Goal: Task Accomplishment & Management: Manage account settings

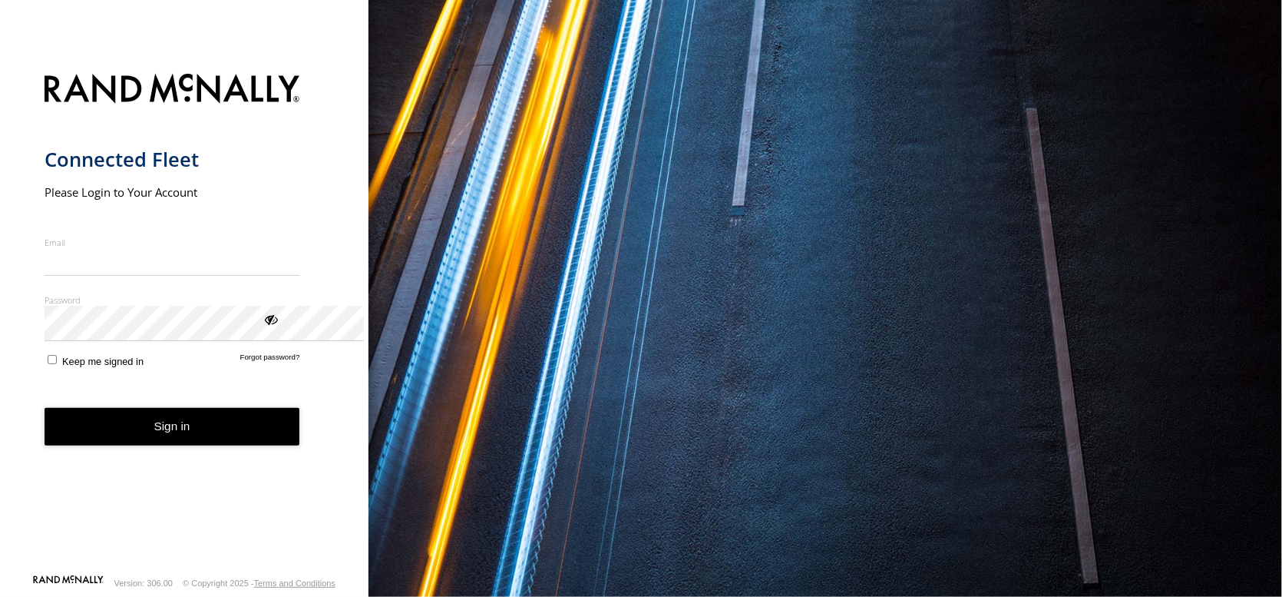
type input "**********"
click at [139, 445] on button "Sign in" at bounding box center [173, 427] width 256 height 38
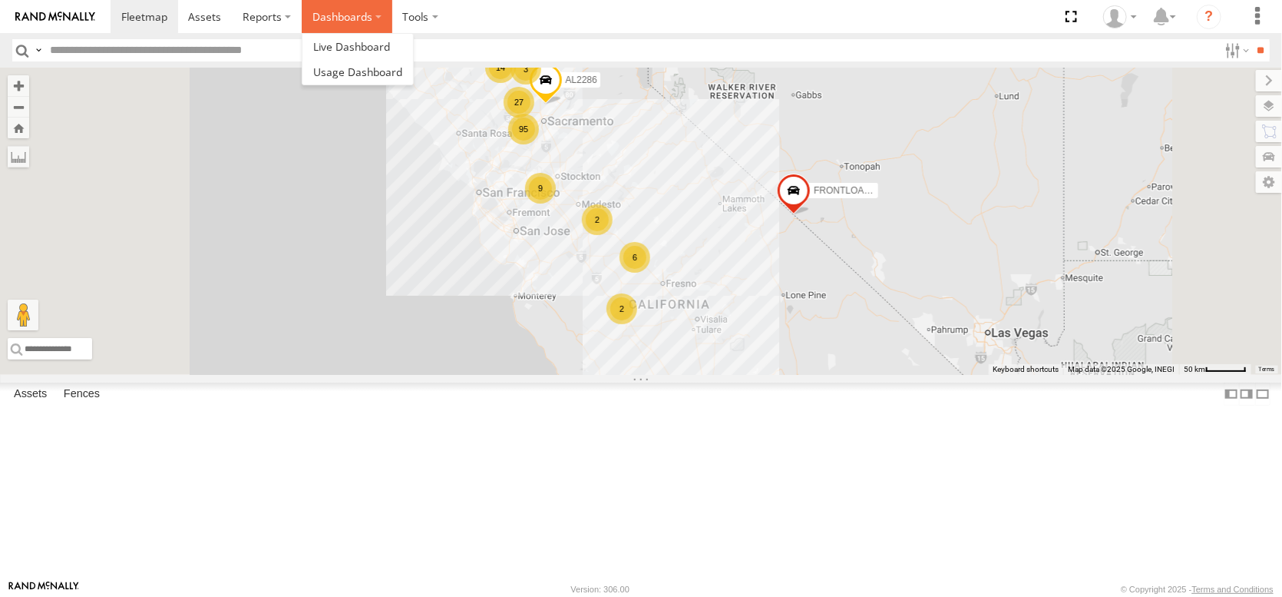
click at [392, 14] on label "Dashboards" at bounding box center [347, 16] width 91 height 33
click at [390, 50] on span at bounding box center [351, 46] width 77 height 15
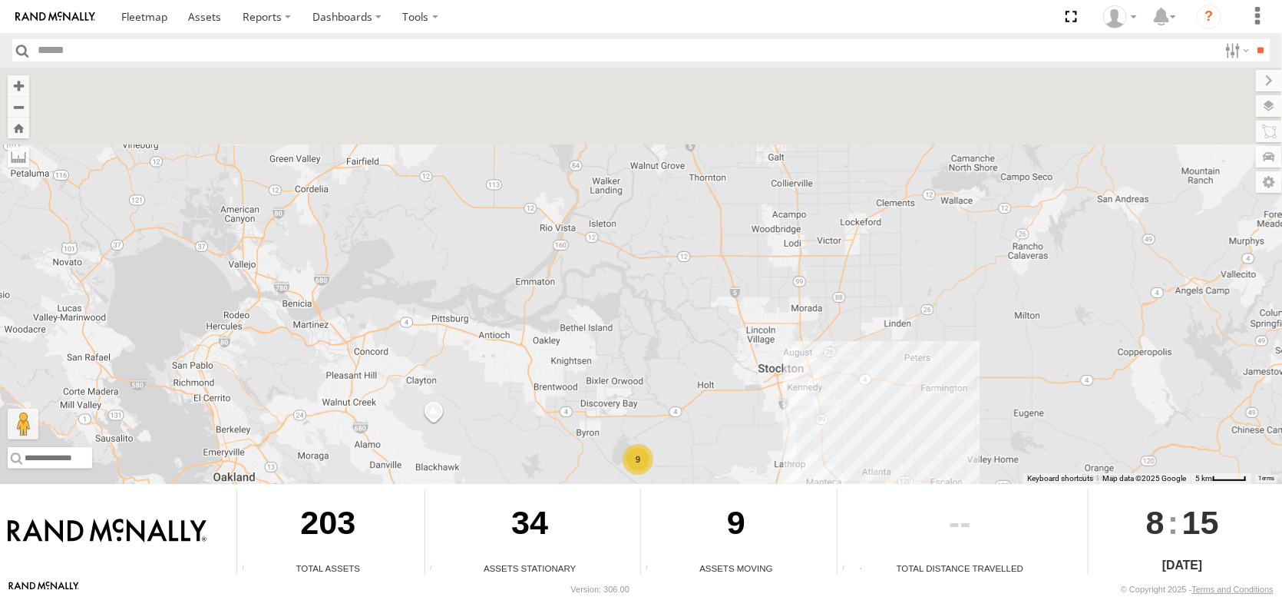
drag, startPoint x: 517, startPoint y: 234, endPoint x: 584, endPoint y: 455, distance: 231.0
click at [584, 460] on div "← Move left → Move right ↑ Move up ↓ Move down + Zoom in - Zoom out Home Jump l…" at bounding box center [641, 324] width 1282 height 512
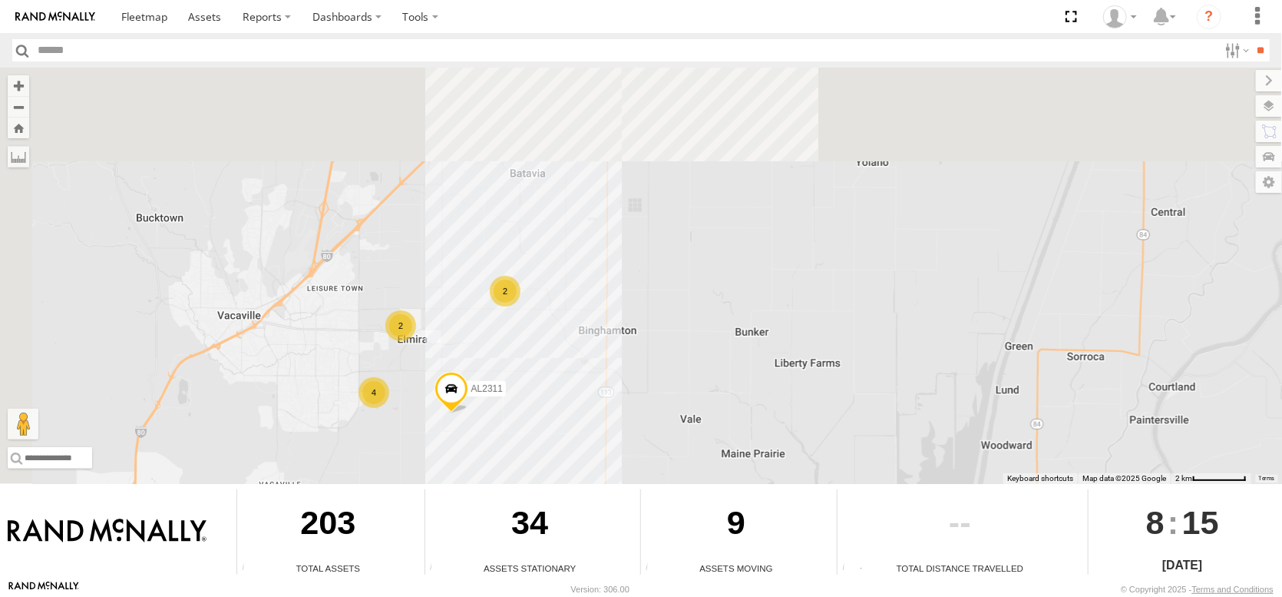
drag, startPoint x: 652, startPoint y: 342, endPoint x: 687, endPoint y: 375, distance: 47.8
click at [687, 375] on div "FRONTLOADER JD344H AL2286 AL2367 AL2318 AL2316 AL2287 AL2311 2 4 2 6" at bounding box center [641, 276] width 1282 height 416
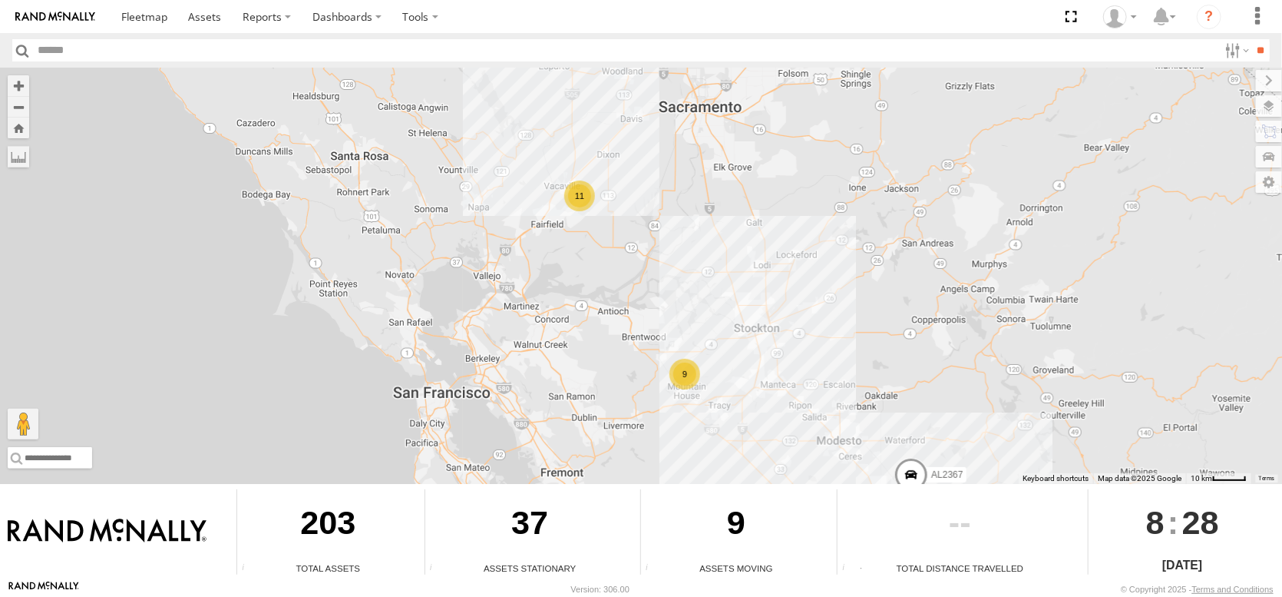
drag, startPoint x: 655, startPoint y: 163, endPoint x: 627, endPoint y: 306, distance: 146.4
click at [627, 306] on div "FRONTLOADER JD344H AL2286 AL2367 AL2318 9 11" at bounding box center [641, 276] width 1282 height 416
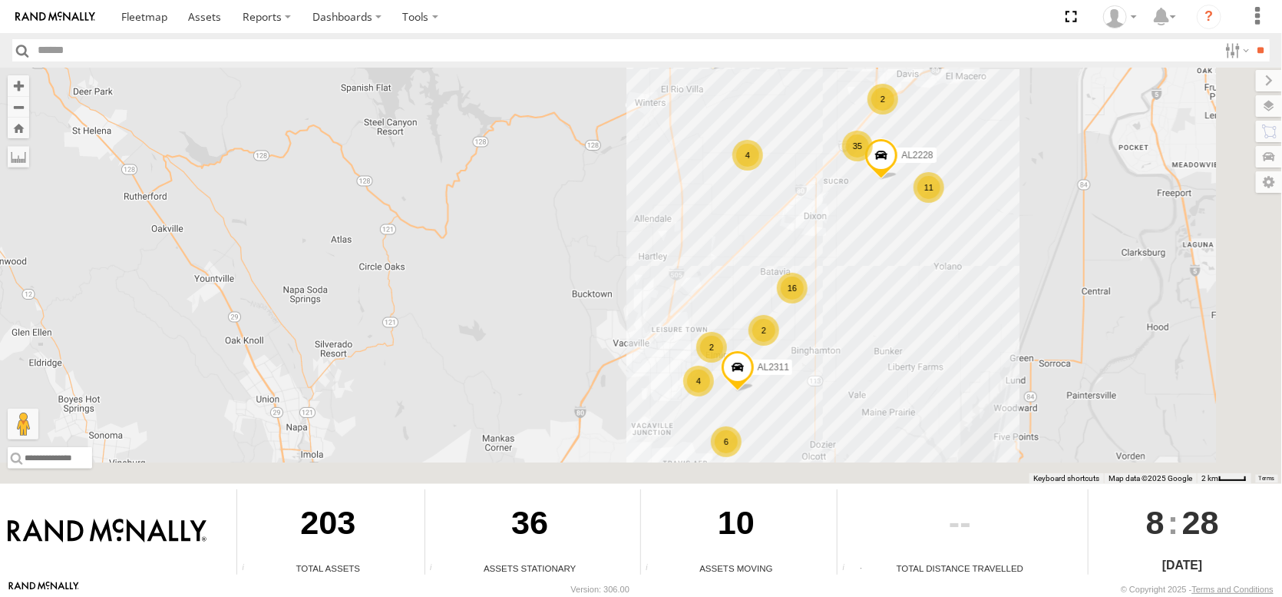
drag, startPoint x: 739, startPoint y: 282, endPoint x: 438, endPoint y: 206, distance: 310.5
click at [438, 206] on div "FRONTLOADER JD344H AL2286 AL2287 35 11 16 2 4 2 4 2 AL2228 6 AL2311 3" at bounding box center [641, 276] width 1282 height 416
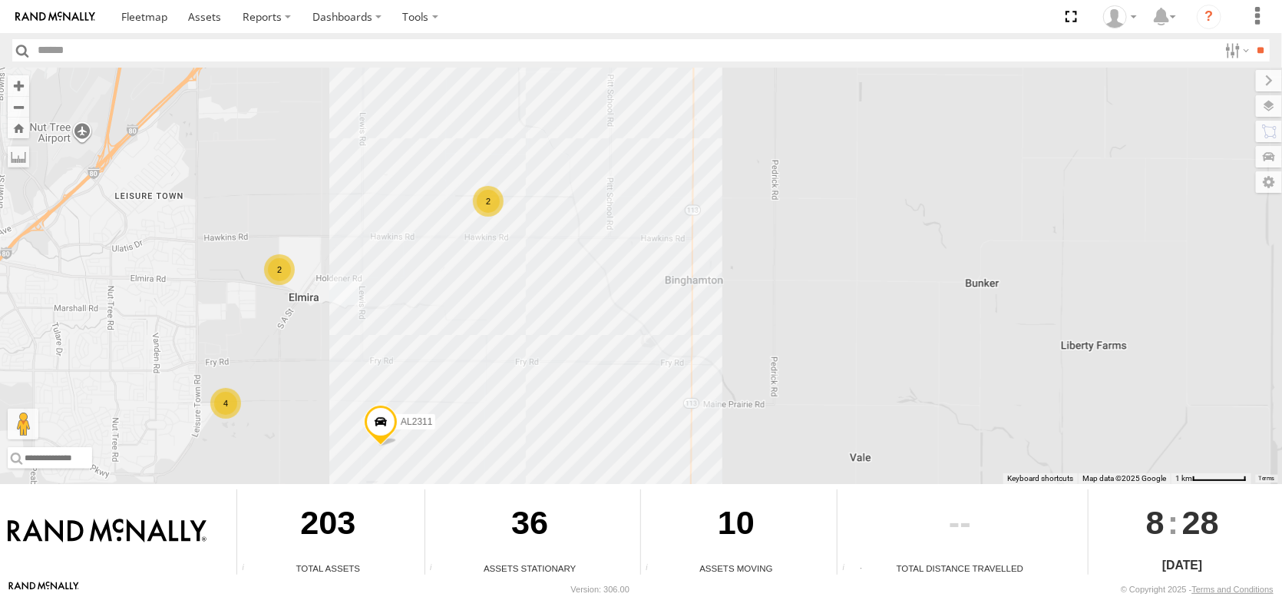
drag, startPoint x: 425, startPoint y: 331, endPoint x: 341, endPoint y: 353, distance: 87.4
click at [341, 353] on div "FRONTLOADER JD344H AL2286 AL2287 AL2228 AL2311 2 4 2" at bounding box center [641, 276] width 1282 height 416
click at [499, 189] on div "2" at bounding box center [487, 201] width 31 height 31
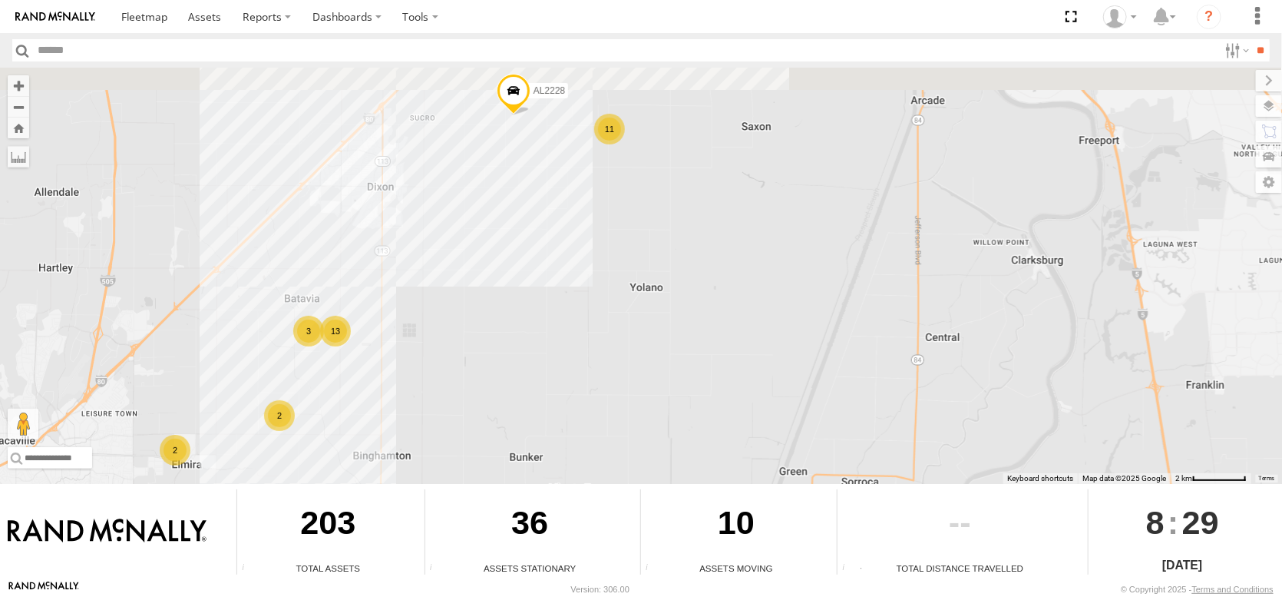
drag, startPoint x: 692, startPoint y: 123, endPoint x: 695, endPoint y: 305, distance: 182.0
click at [695, 307] on div "FRONTLOADER JD344H AL2286 AL2287 AL2228 AL2311 11 13 2 2 2 3" at bounding box center [641, 276] width 1282 height 416
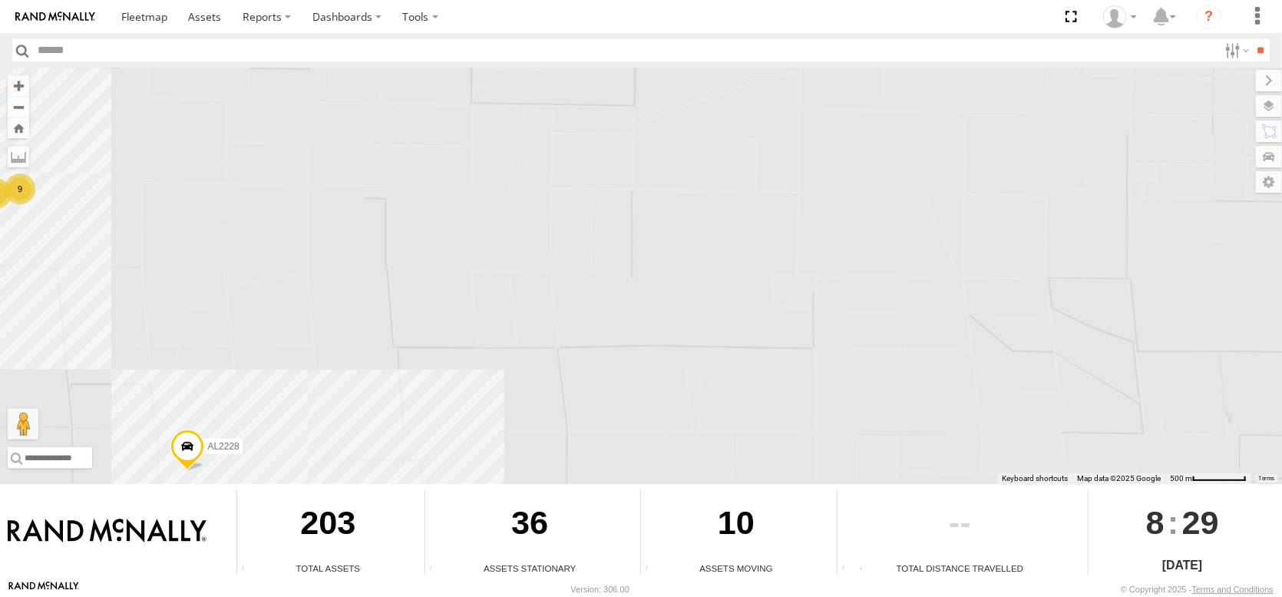
drag, startPoint x: 597, startPoint y: 388, endPoint x: 614, endPoint y: 242, distance: 146.8
click at [619, 256] on div "FRONTLOADER JD344H AL2286 AL2268 AL2287 AL2228 AL2311 7 9" at bounding box center [641, 276] width 1282 height 416
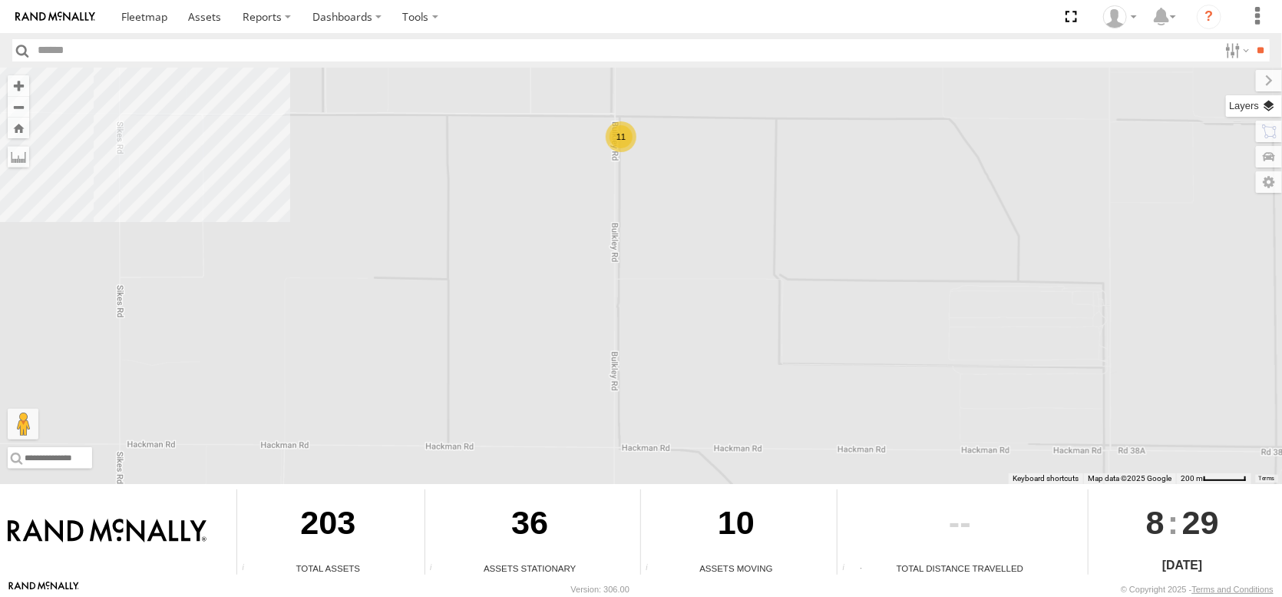
click at [1266, 117] on label at bounding box center [1254, 106] width 56 height 22
click at [0, 0] on span "Overlays" at bounding box center [0, 0] width 0 height 0
click at [1224, 136] on label at bounding box center [1253, 132] width 58 height 22
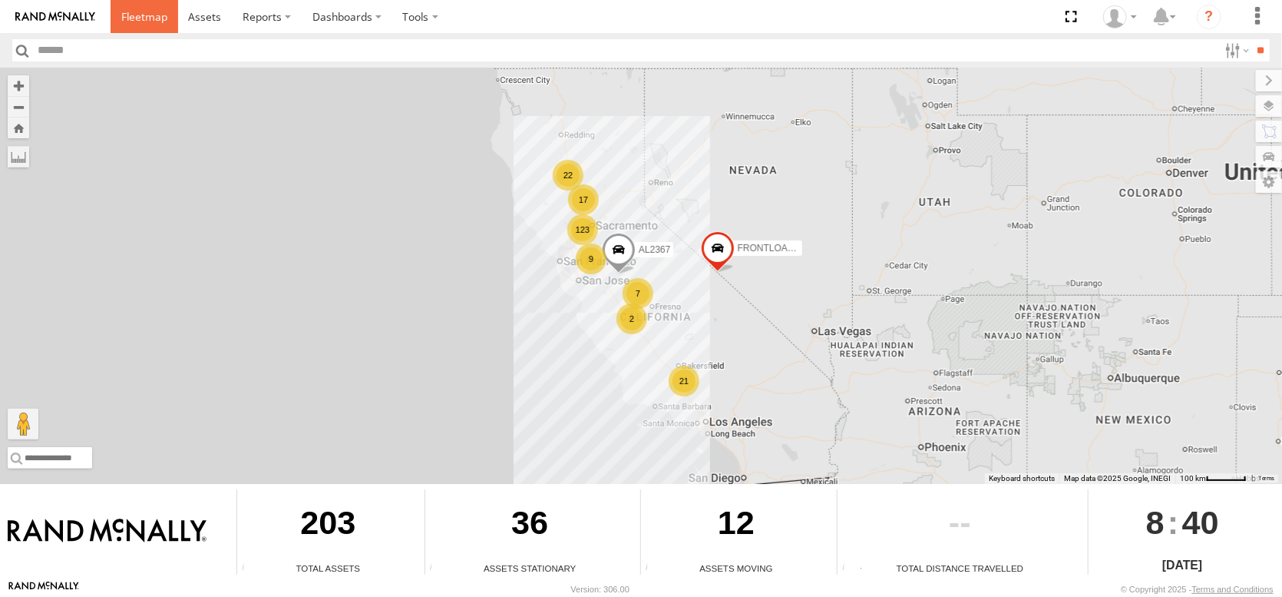
click at [167, 15] on span at bounding box center [144, 16] width 46 height 15
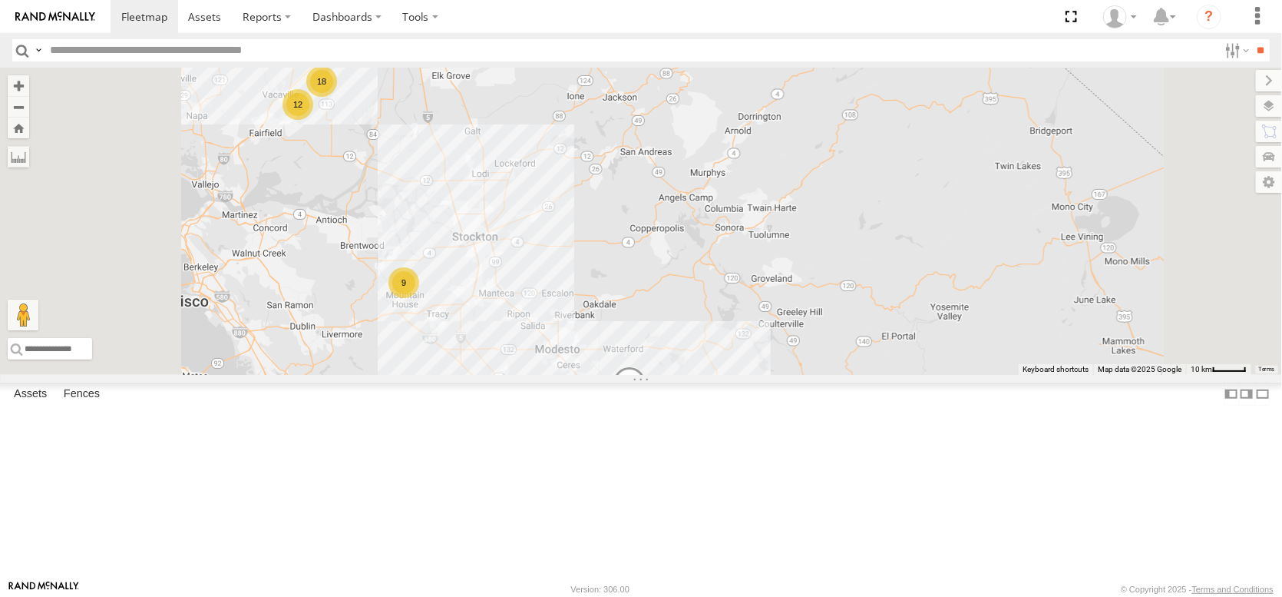
drag, startPoint x: 665, startPoint y: 204, endPoint x: 703, endPoint y: 338, distance: 139.6
click at [703, 338] on div "AL2367 FRONTLOADER JD344H AL2286 AL2318 9 18 6 12" at bounding box center [641, 221] width 1282 height 307
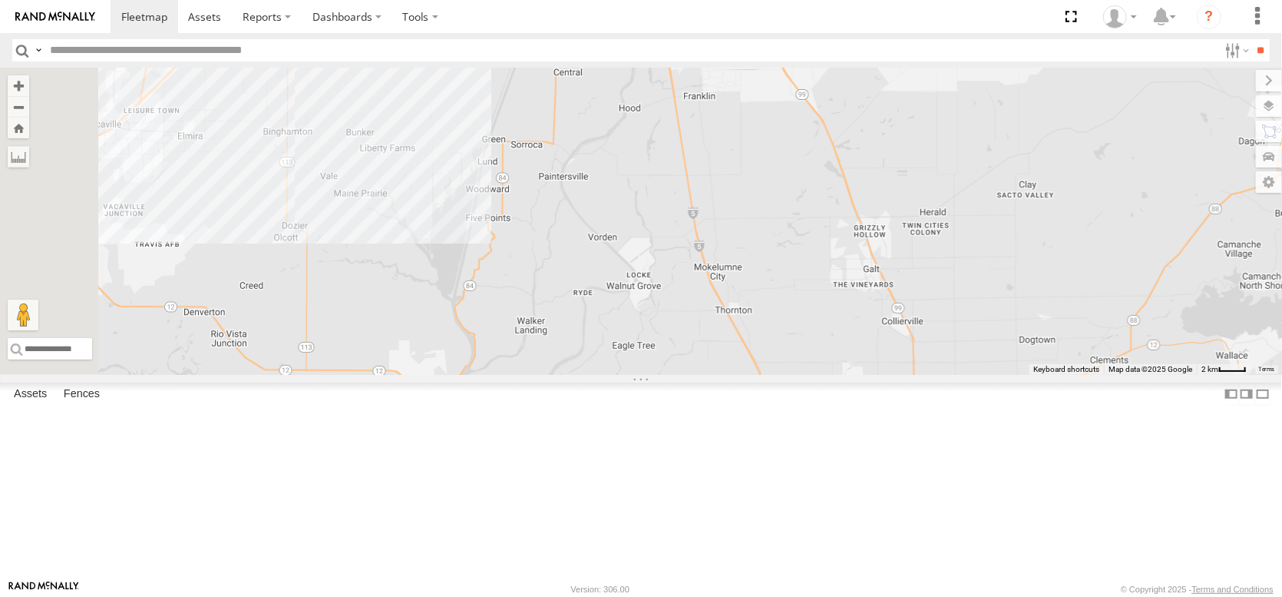
drag, startPoint x: 562, startPoint y: 223, endPoint x: 755, endPoint y: 383, distance: 250.8
click at [755, 375] on div "AL2367 FRONTLOADER JD344H AL2286 AL2318" at bounding box center [641, 221] width 1282 height 307
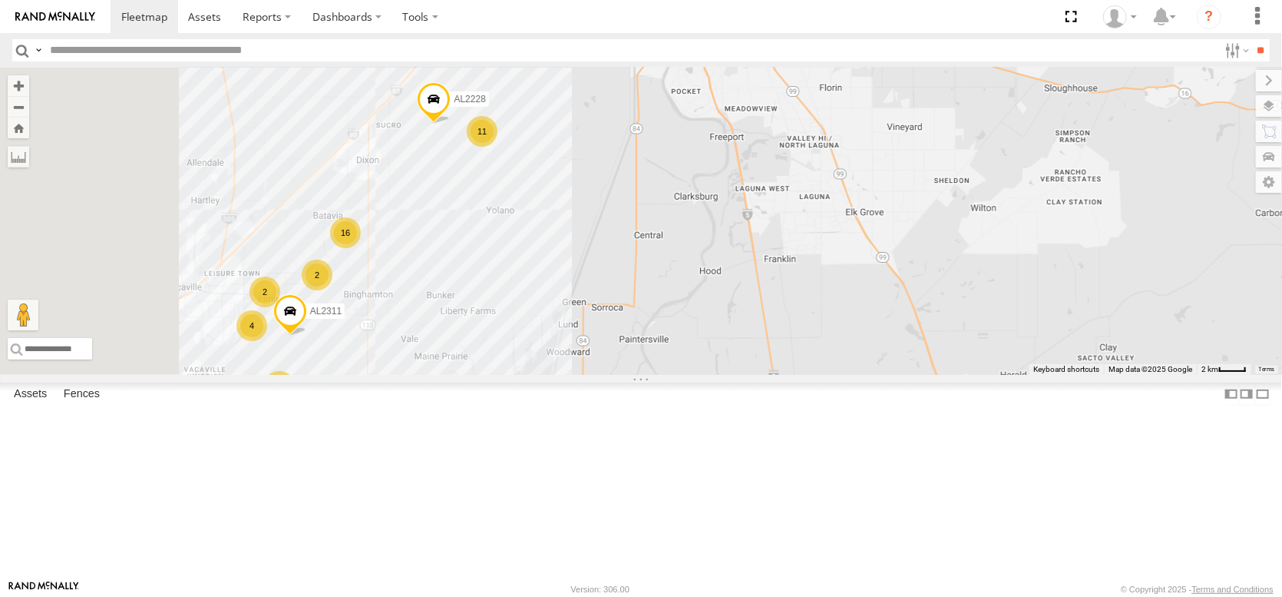
drag, startPoint x: 673, startPoint y: 276, endPoint x: 753, endPoint y: 443, distance: 185.5
click at [753, 375] on div "AL2367 FRONTLOADER JD344H AL2286 AL2318 11 16 2 4 2 AL2228 6 AL2311" at bounding box center [641, 221] width 1282 height 307
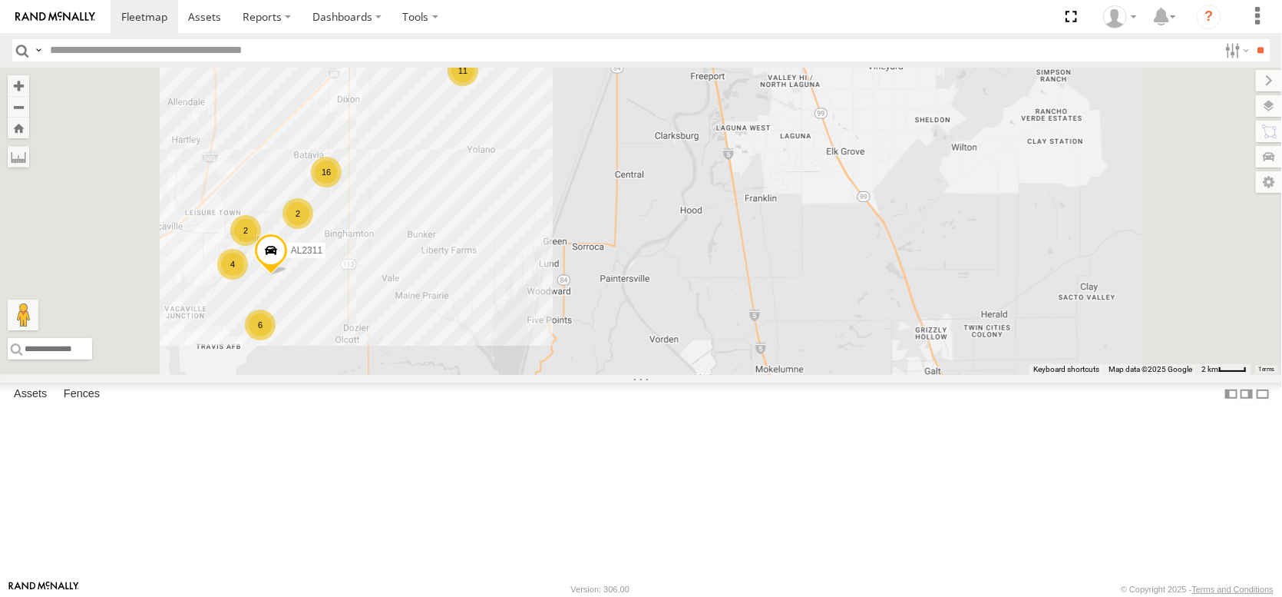
drag, startPoint x: 594, startPoint y: 281, endPoint x: 657, endPoint y: 241, distance: 73.9
click at [657, 241] on div "AL2367 FRONTLOADER JD344H AL2286 AL2318 AL2228 AL2311 AL2287 33 11 16 4 2 4 2 6…" at bounding box center [641, 221] width 1282 height 307
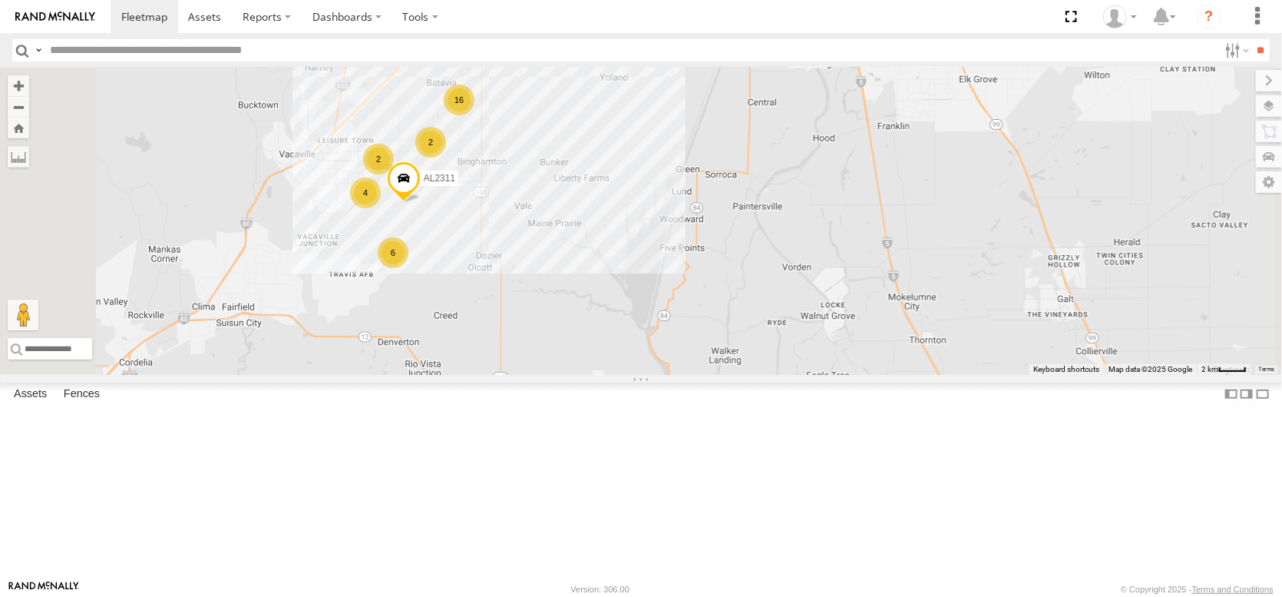
drag, startPoint x: 831, startPoint y: 216, endPoint x: 806, endPoint y: 354, distance: 140.4
click at [806, 354] on div "AL2367 FRONTLOADER JD344H AL2286 AL2318 AL2228 AL2311 AL2287 33 11 16 4 2 4 2 6…" at bounding box center [641, 221] width 1282 height 307
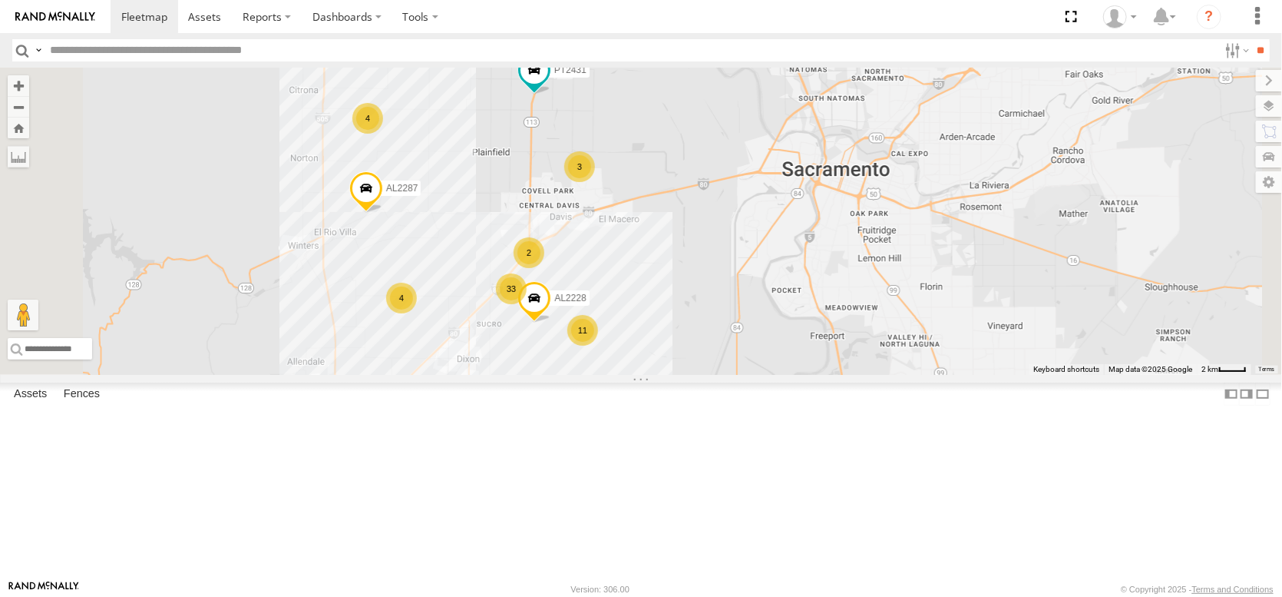
drag, startPoint x: 665, startPoint y: 185, endPoint x: 696, endPoint y: 342, distance: 159.6
click at [696, 342] on div "AL2367 FRONTLOADER JD344H AL2286 AL2318 AL2228 AL2311 AL2287 33 11 16 4 2 4 2 6…" at bounding box center [641, 221] width 1282 height 307
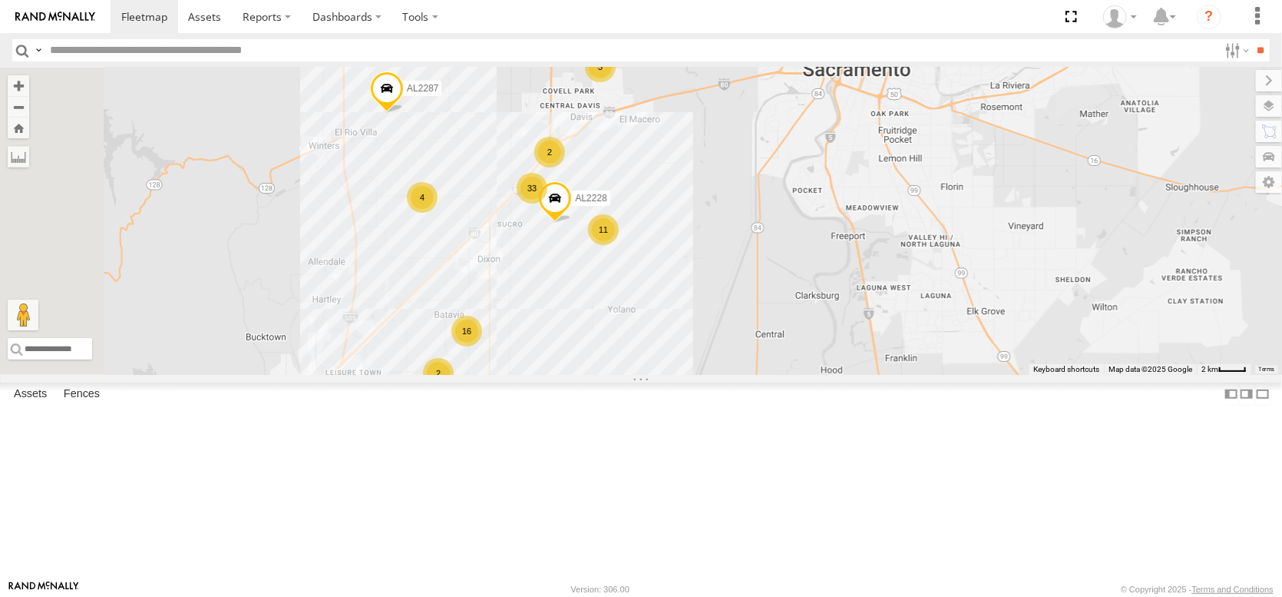
drag, startPoint x: 694, startPoint y: 515, endPoint x: 714, endPoint y: 386, distance: 129.8
click at [714, 375] on div "AL2367 FRONTLOADER JD344H AL2286 AL2318 AL2228 AL2311 AL2287 33 11 16 4 2 4 2 6…" at bounding box center [641, 221] width 1282 height 307
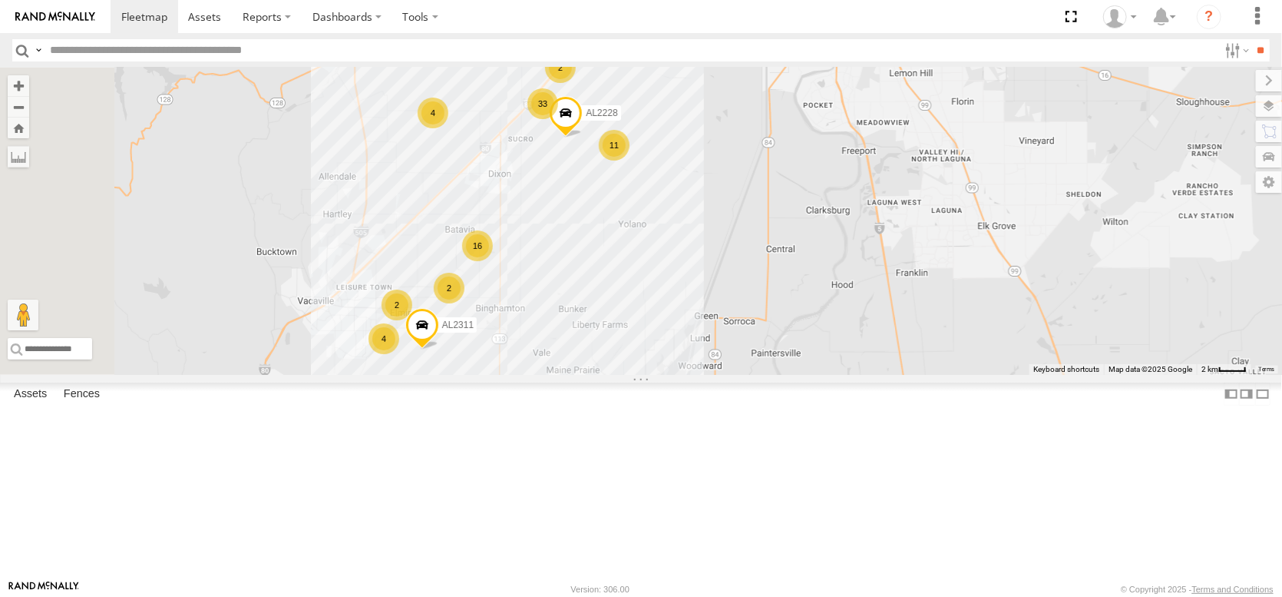
drag, startPoint x: 686, startPoint y: 475, endPoint x: 698, endPoint y: 415, distance: 61.1
click at [695, 375] on div "AL2367 FRONTLOADER JD344H AL2286 AL2318 AL2228 AL2311 AL2287 33 11 16 4 2 4 2 6…" at bounding box center [641, 221] width 1282 height 307
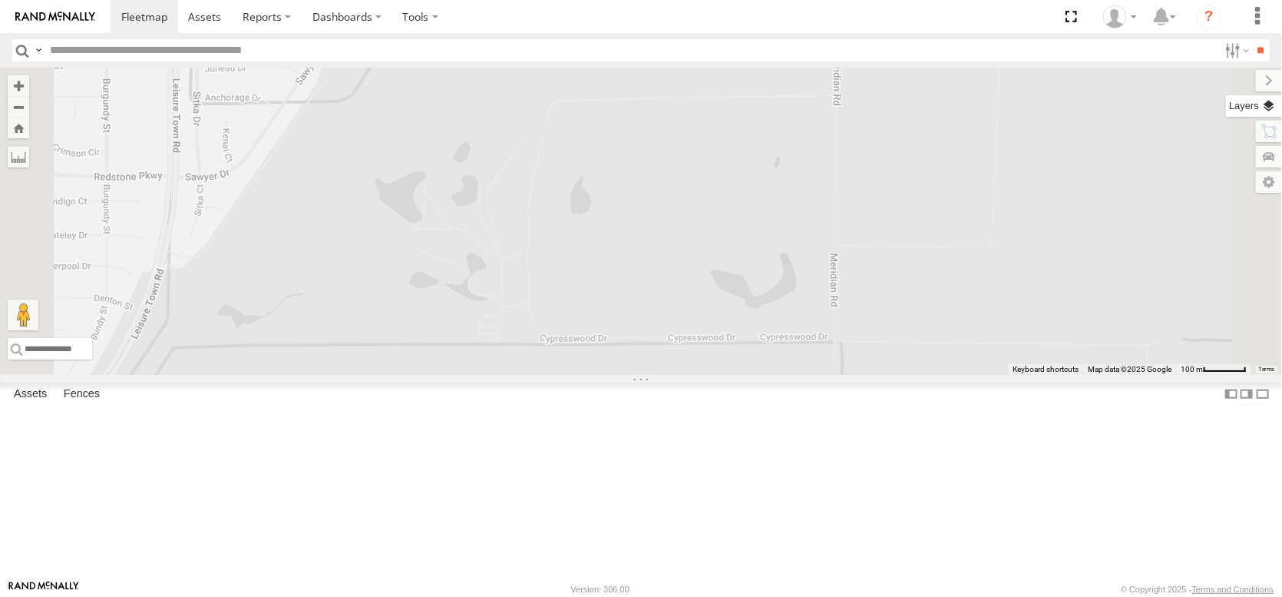
click at [1266, 117] on label at bounding box center [1254, 106] width 56 height 22
click at [0, 0] on span "Basemaps" at bounding box center [0, 0] width 0 height 0
click at [0, 0] on span "Satellite + Roadmap" at bounding box center [0, 0] width 0 height 0
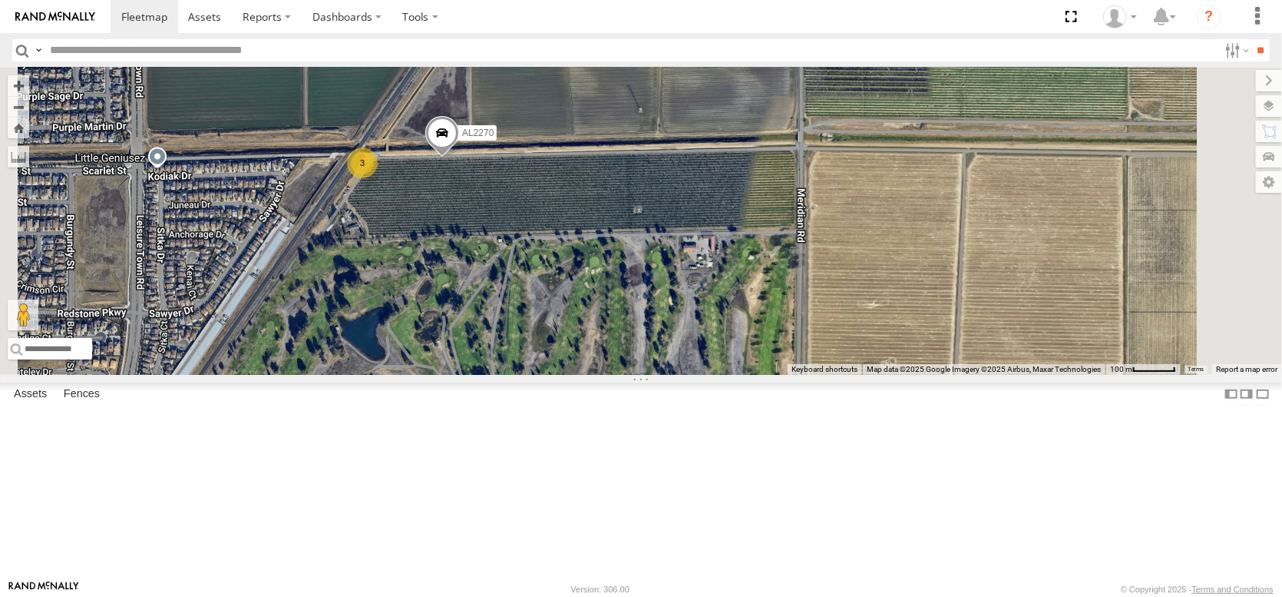
drag, startPoint x: 882, startPoint y: 329, endPoint x: 846, endPoint y: 445, distance: 120.5
click at [849, 375] on div "AL2367 FRONTLOADER JD344H AL2286 AL2318 AL2228 AL2311 AL2287 PT2431 AL2316 AL22…" at bounding box center [641, 221] width 1282 height 307
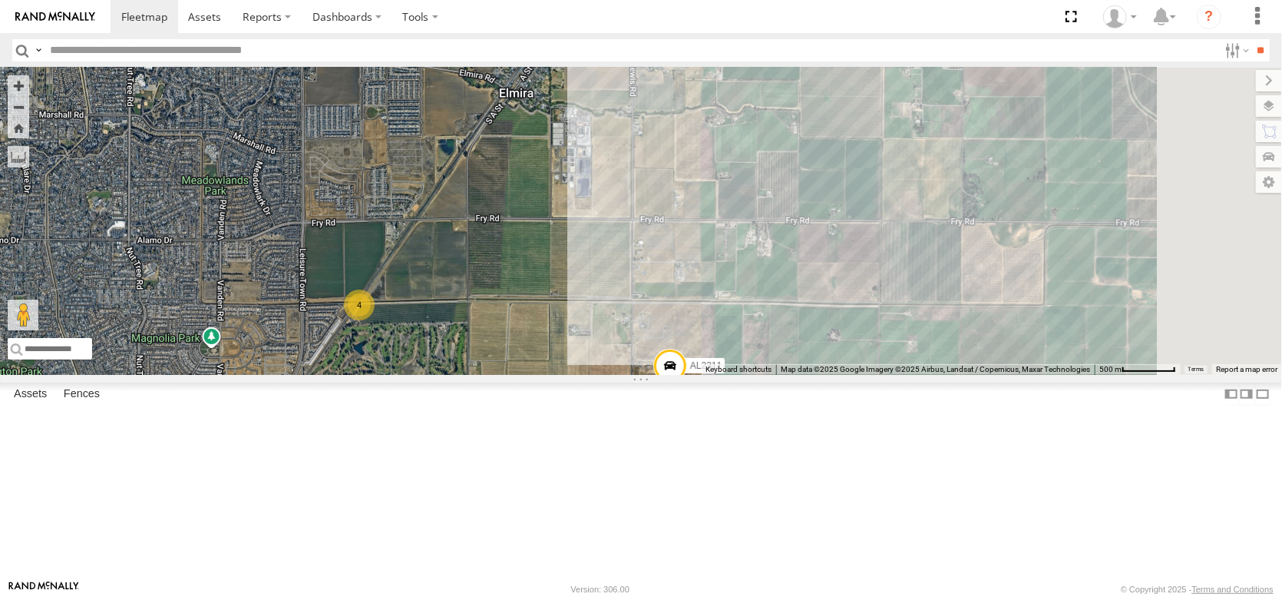
drag, startPoint x: 902, startPoint y: 401, endPoint x: 664, endPoint y: 416, distance: 237.8
click at [664, 375] on div "AL2367 FRONTLOADER JD344H AL2286 AL2318 AL2228 AL2311 AL2287 PT2431 AL2316 2 4" at bounding box center [641, 221] width 1282 height 307
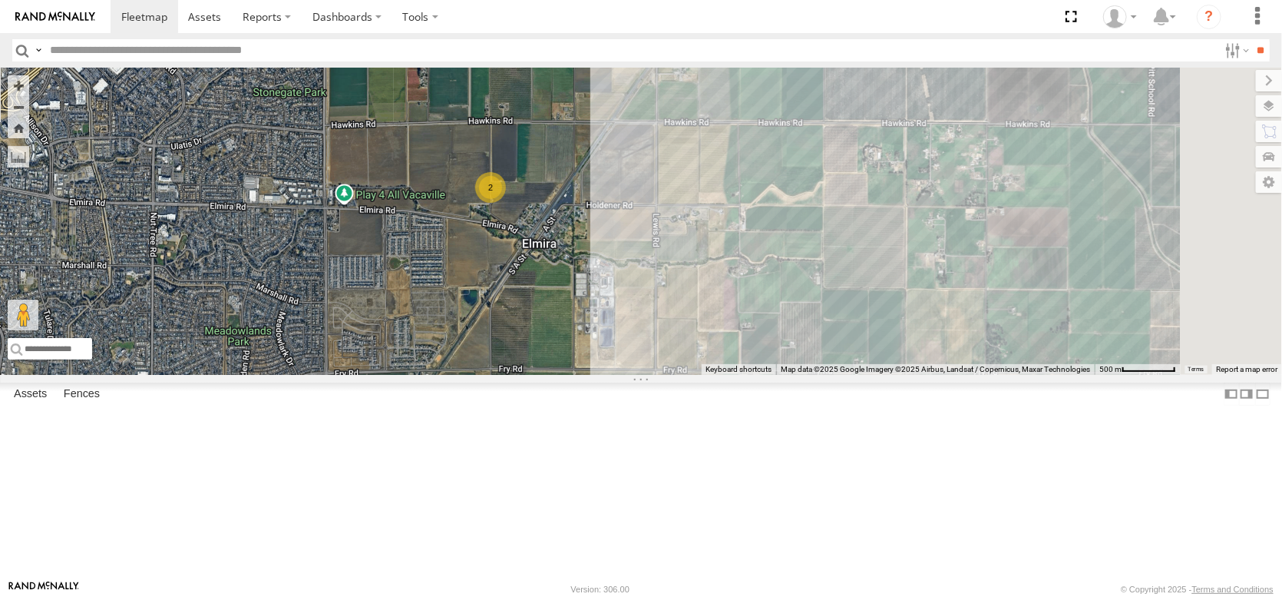
drag, startPoint x: 684, startPoint y: 316, endPoint x: 717, endPoint y: 485, distance: 172.1
click at [720, 375] on div "AL2367 FRONTLOADER JD344H AL2286 AL2318 AL2228 AL2311 AL2287 PT2431 AL2316 2 4" at bounding box center [641, 221] width 1282 height 307
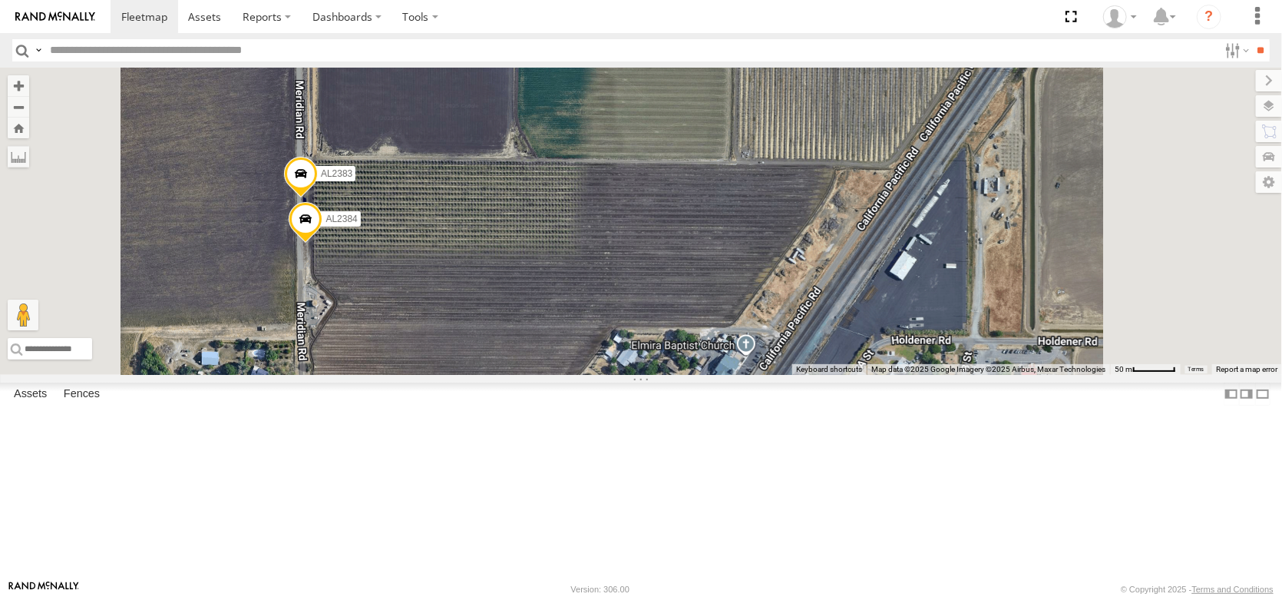
click at [323, 244] on span at bounding box center [306, 223] width 34 height 41
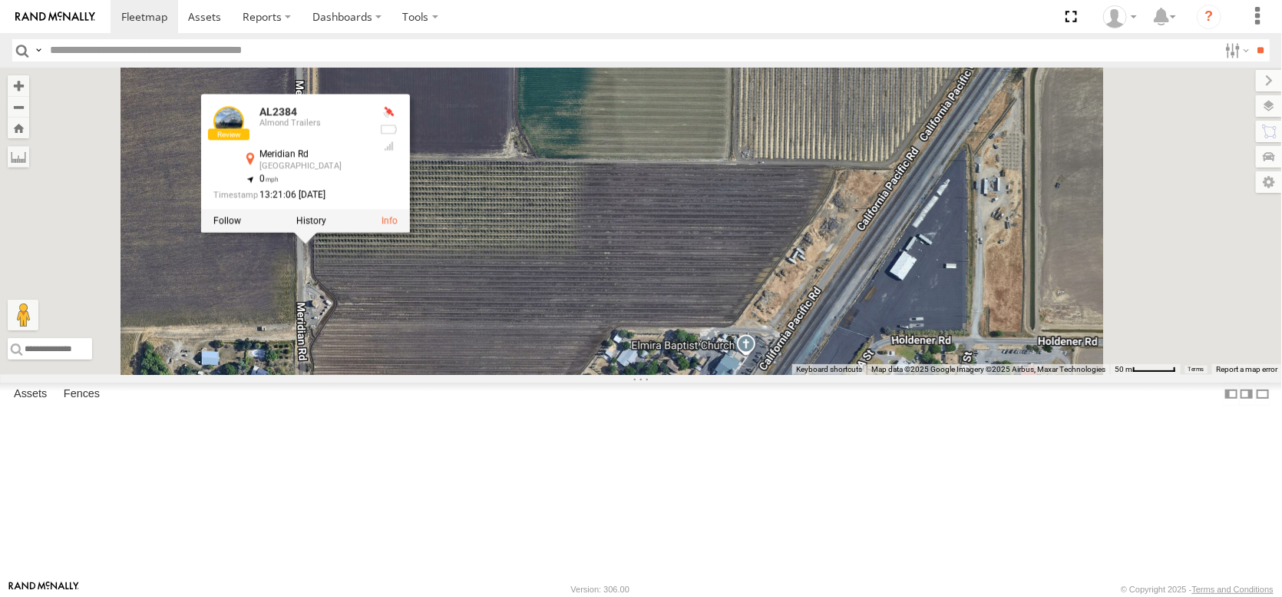
click at [780, 276] on div "AL2367 FRONTLOADER JD344H AL2286 AL2318 AL2228 AL2311 AL2287 PT2431 AL2316 AL23…" at bounding box center [641, 221] width 1282 height 307
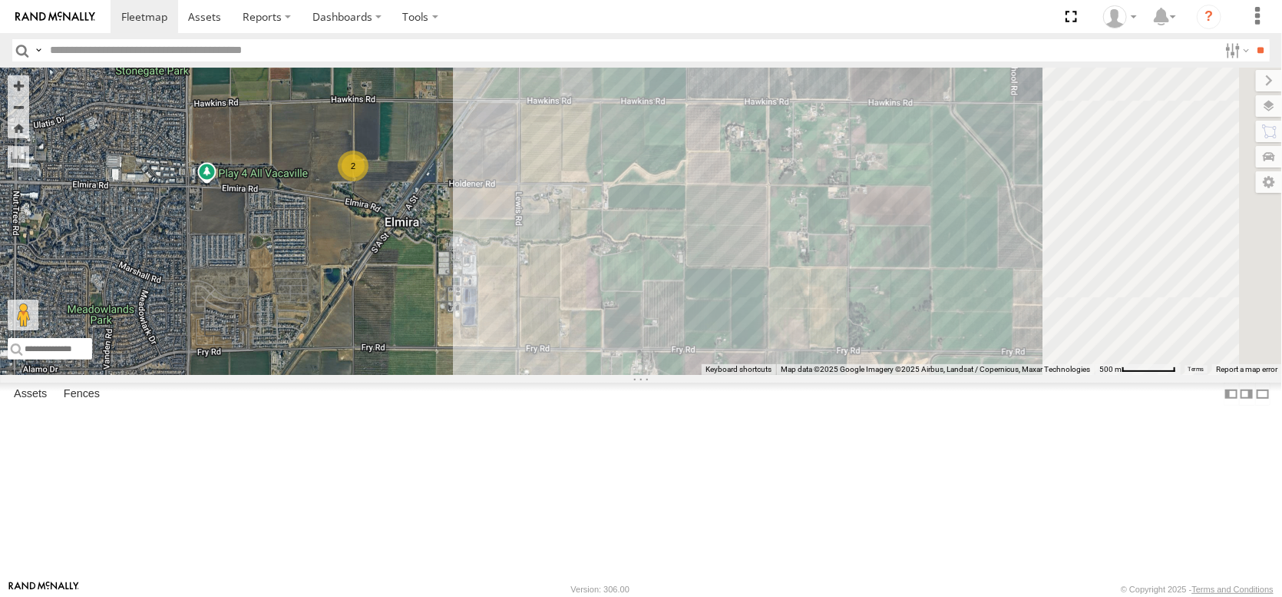
drag, startPoint x: 778, startPoint y: 290, endPoint x: 554, endPoint y: 283, distance: 224.4
click at [554, 283] on div "AL2367 FRONTLOADER JD344H AL2286 AL2318 AL2228 AL2311 AL2287 PT2431 AL2316 2 4 2" at bounding box center [641, 221] width 1282 height 307
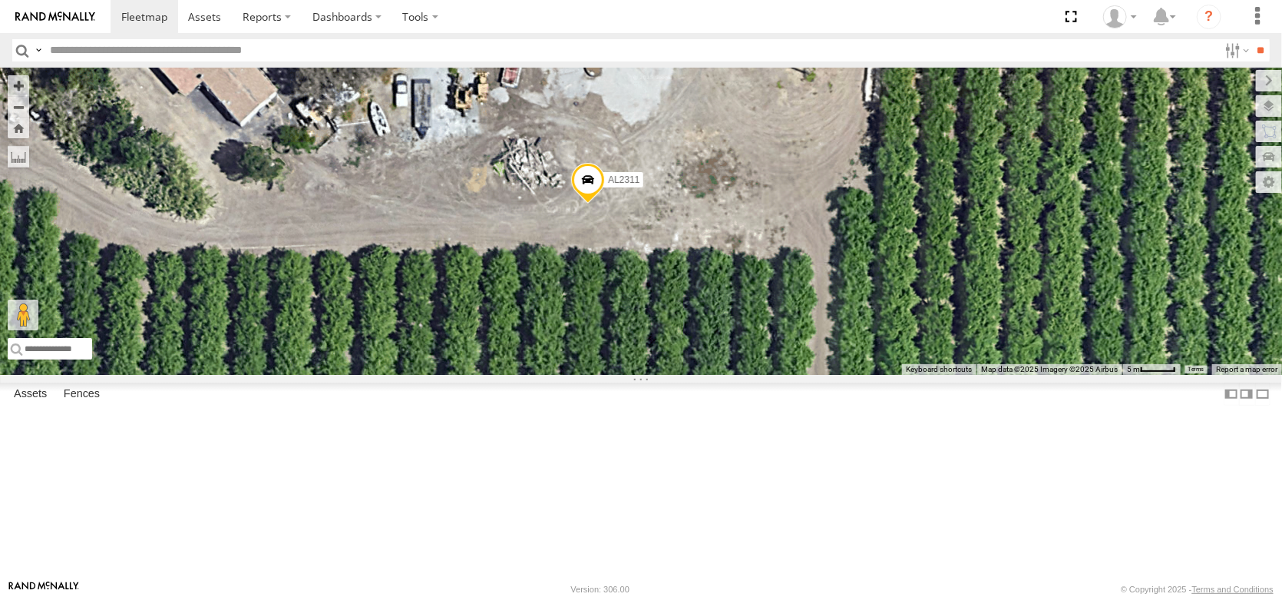
drag, startPoint x: 697, startPoint y: 363, endPoint x: 707, endPoint y: 431, distance: 68.2
click at [707, 375] on div "AL2367 FRONTLOADER JD344H AL2286 AL2318 AL2228 AL2311 AL2287 PT2431 AL2316" at bounding box center [641, 221] width 1282 height 307
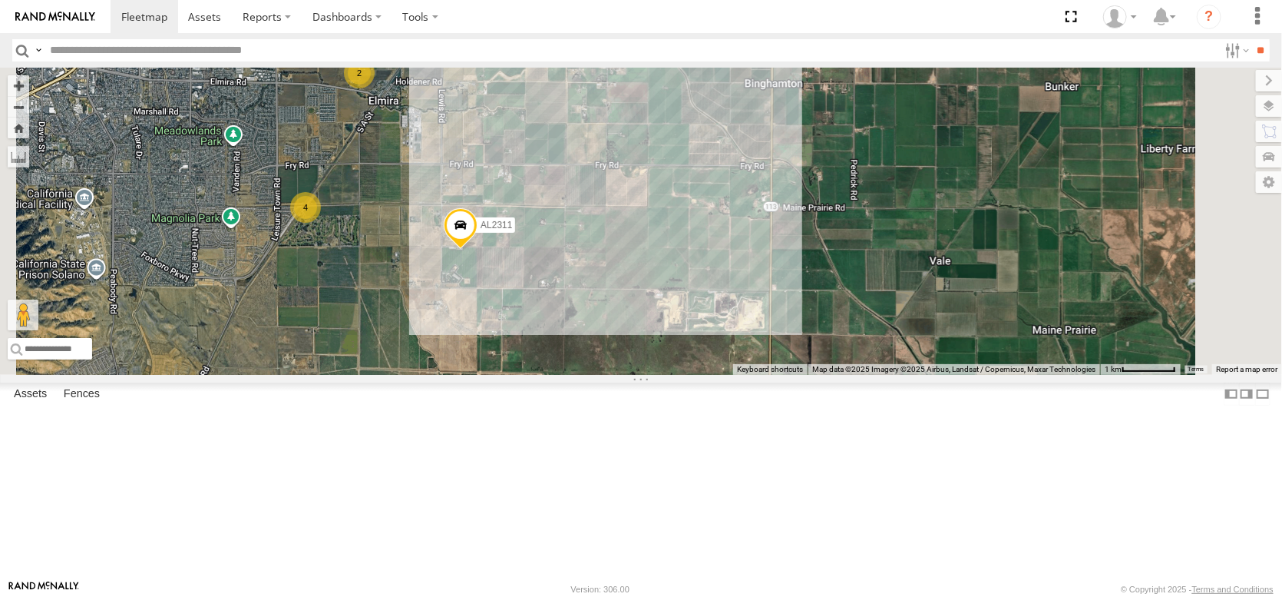
drag, startPoint x: 875, startPoint y: 368, endPoint x: 700, endPoint y: 361, distance: 176.0
click at [700, 361] on div "AL2367 FRONTLOADER JD344H AL2286 AL2318 AL2228 AL2311 AL2287 PT2431 AL2316 2 4 …" at bounding box center [641, 221] width 1282 height 307
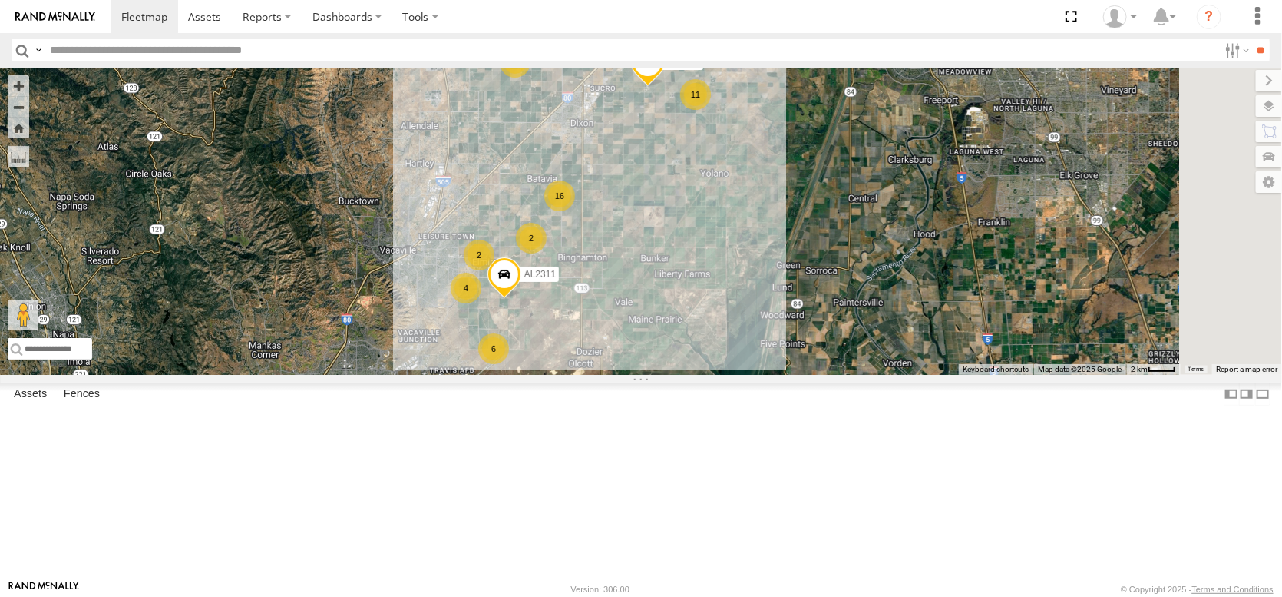
drag, startPoint x: 952, startPoint y: 292, endPoint x: 802, endPoint y: 424, distance: 199.7
click at [802, 375] on div "AL2367 FRONTLOADER JD344H AL2286 AL2318 AL2228 AL2311 AL2287 PT2431 AL2316 33 1…" at bounding box center [641, 221] width 1282 height 307
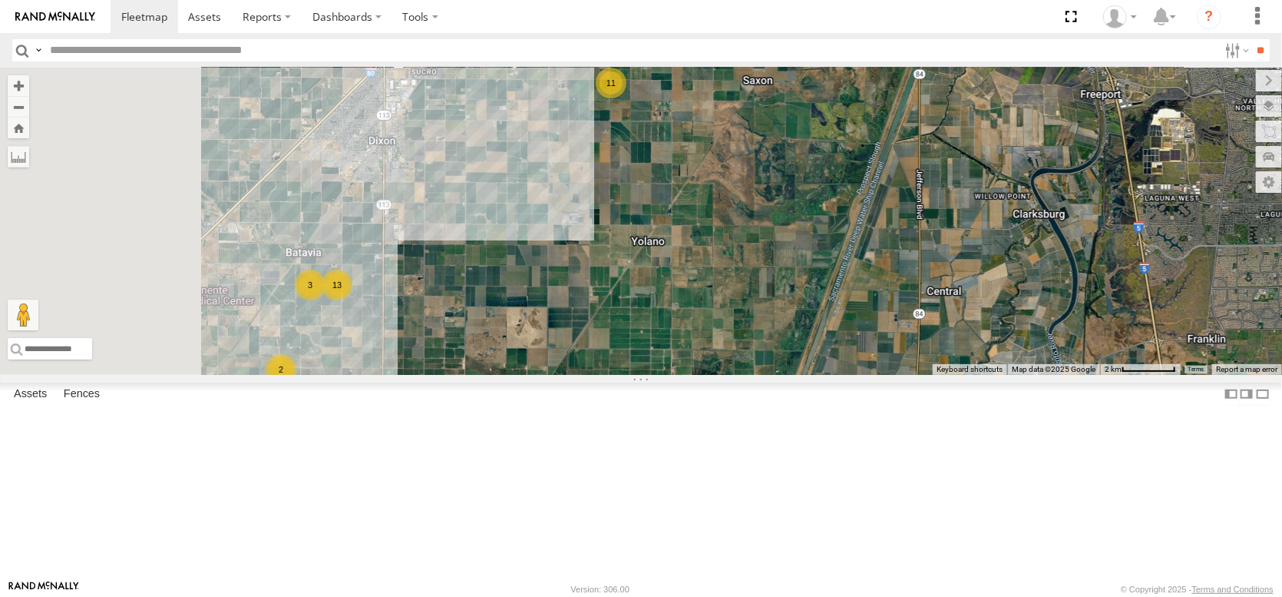
drag, startPoint x: 701, startPoint y: 445, endPoint x: 851, endPoint y: 299, distance: 209.1
click at [814, 330] on div "AL2367 FRONTLOADER JD344H AL2286 AL2318 AL2228 AL2311 AL2287 PT2431 AL2316 16 1…" at bounding box center [641, 221] width 1282 height 307
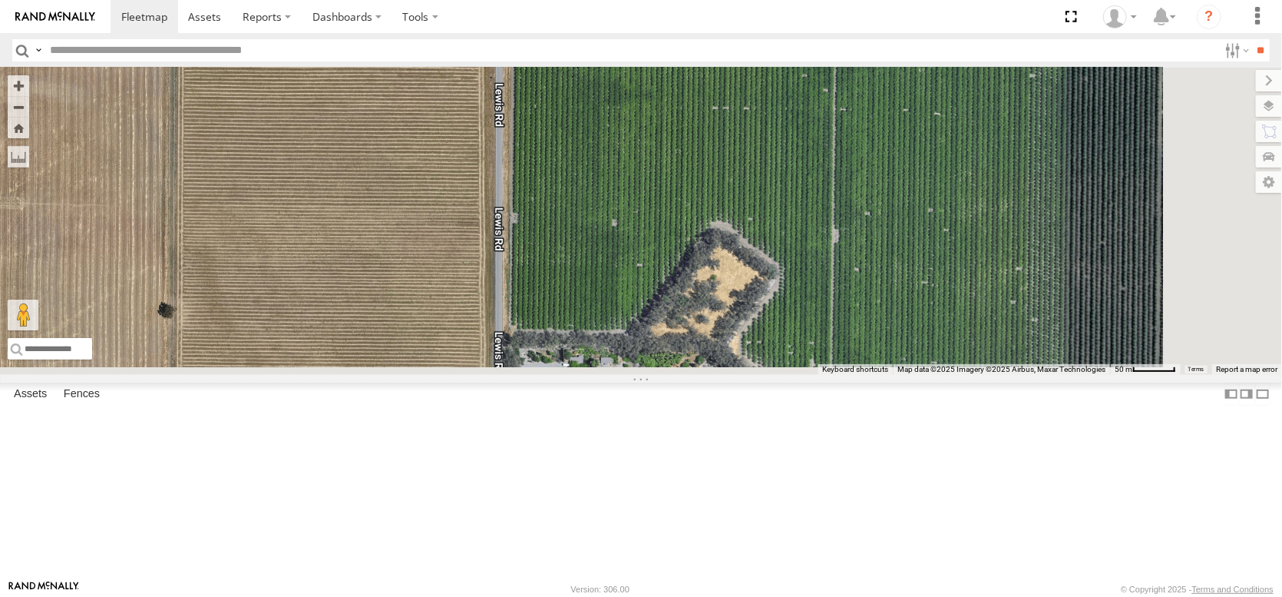
drag, startPoint x: 834, startPoint y: 511, endPoint x: 725, endPoint y: 349, distance: 195.3
click at [733, 367] on div "AL2367 FRONTLOADER JD344H AL2286 AL2318 AL2228 AL2311 AL2287 PT2431 AL2316 AL21…" at bounding box center [641, 221] width 1282 height 307
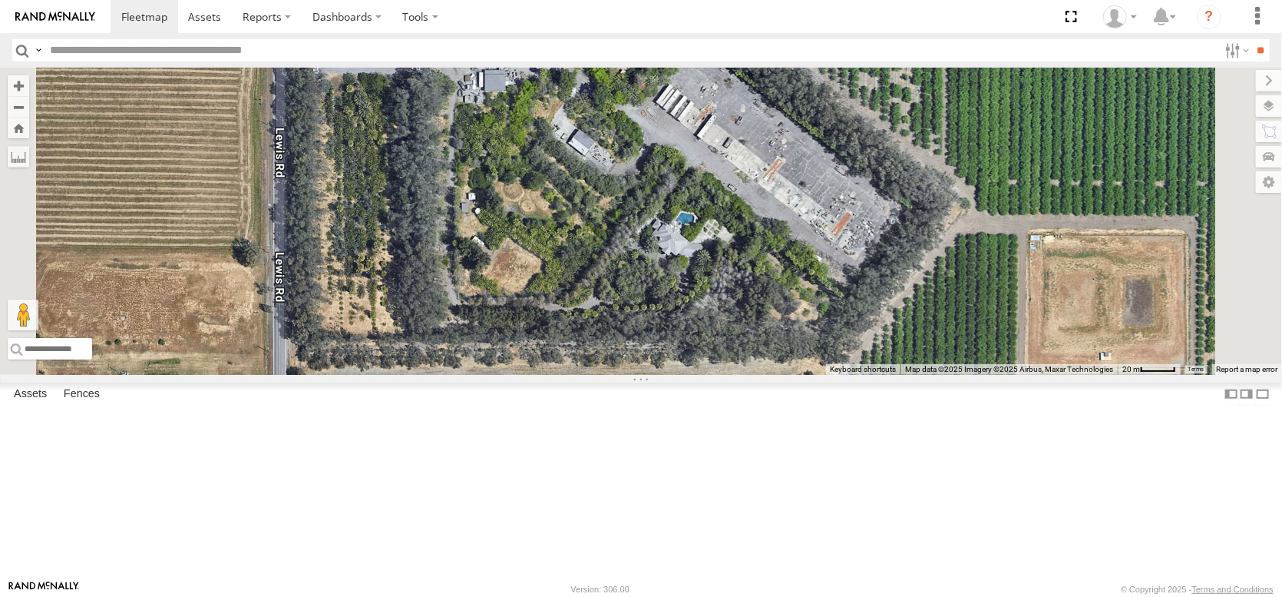
drag, startPoint x: 736, startPoint y: 412, endPoint x: 753, endPoint y: 250, distance: 163.8
click at [754, 252] on div "AL2367 FRONTLOADER JD344H AL2286 AL2318 AL2228 AL2311 AL2287 PT2431 AL2316 AL21…" at bounding box center [641, 221] width 1282 height 307
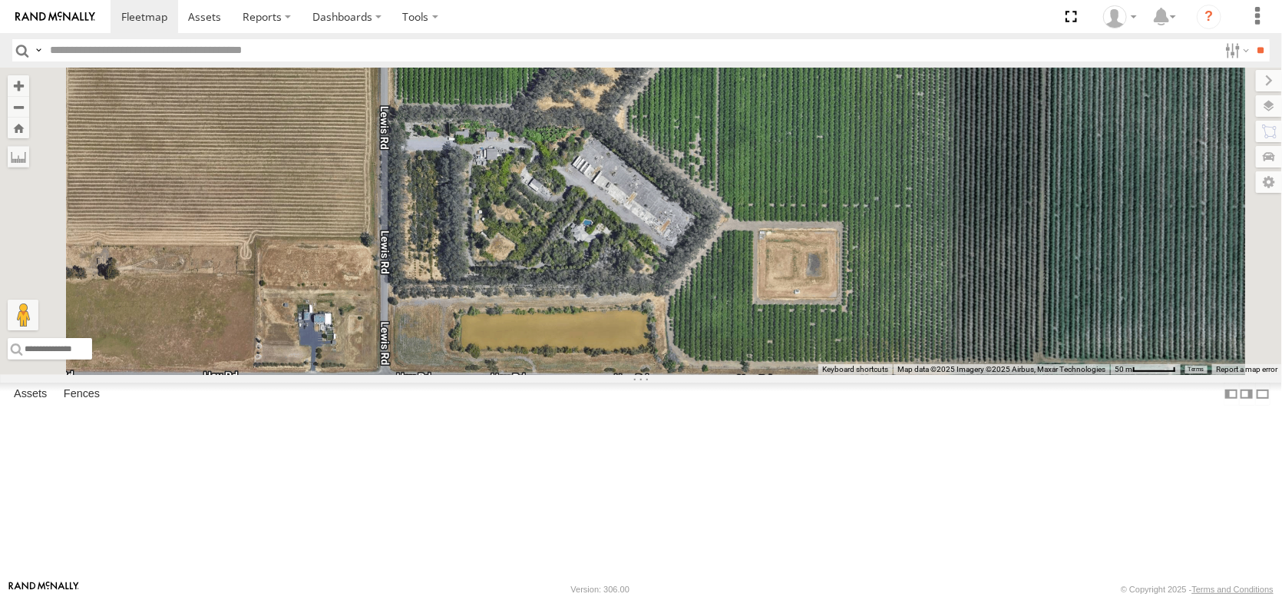
drag, startPoint x: 756, startPoint y: 310, endPoint x: 725, endPoint y: 372, distance: 69.7
click at [725, 372] on div "AL2367 FRONTLOADER JD344H AL2286 AL2318 AL2228 AL2311 AL2287 PT2431 AL2316 AL21…" at bounding box center [641, 221] width 1282 height 307
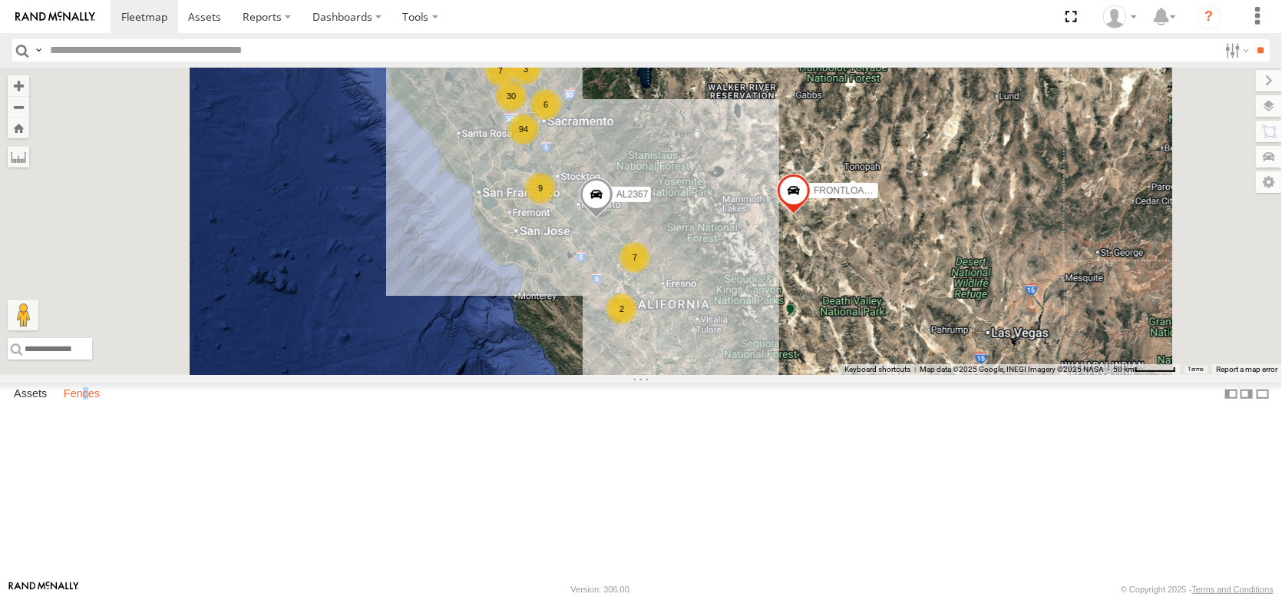
click at [108, 405] on label "Fences" at bounding box center [81, 394] width 51 height 22
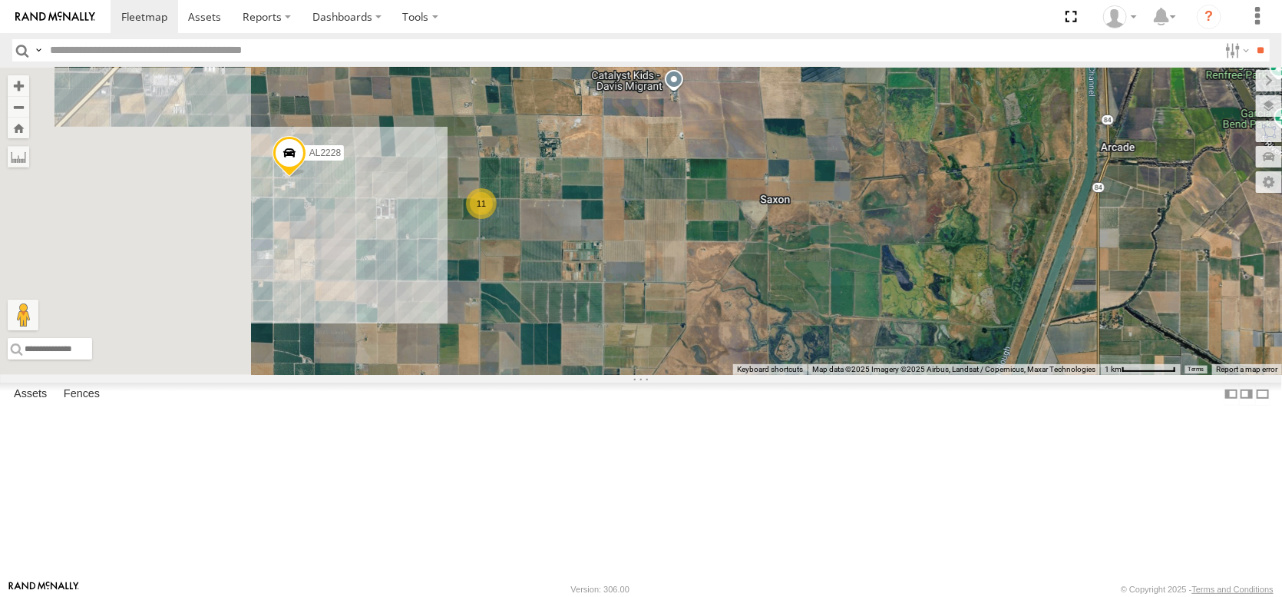
drag, startPoint x: 561, startPoint y: 374, endPoint x: 729, endPoint y: 309, distance: 179.7
click at [718, 306] on div "AL2367 FRONTLOADER JD344H AL2286 AL2287 PT2431 AL2228 AL2124 11" at bounding box center [641, 221] width 1282 height 307
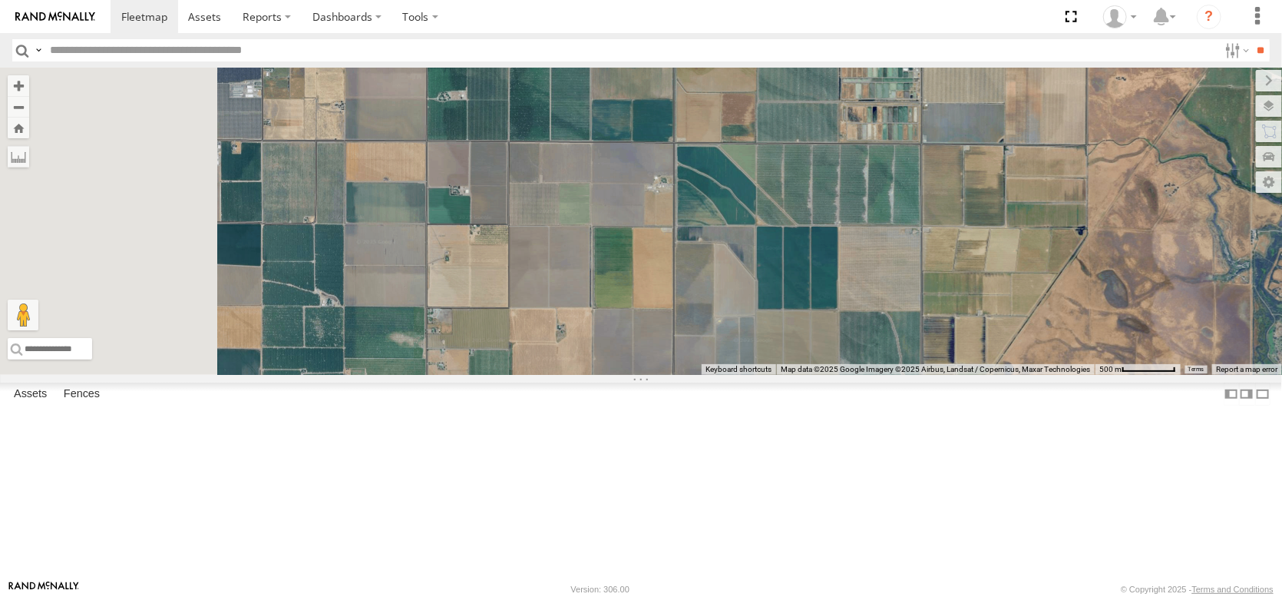
drag, startPoint x: 561, startPoint y: 521, endPoint x: 802, endPoint y: 339, distance: 302.7
click at [788, 341] on div "AL2367 FRONTLOADER JD344H AL2286 AL2287 PT2431 AL2228 AL2124 11" at bounding box center [641, 221] width 1282 height 307
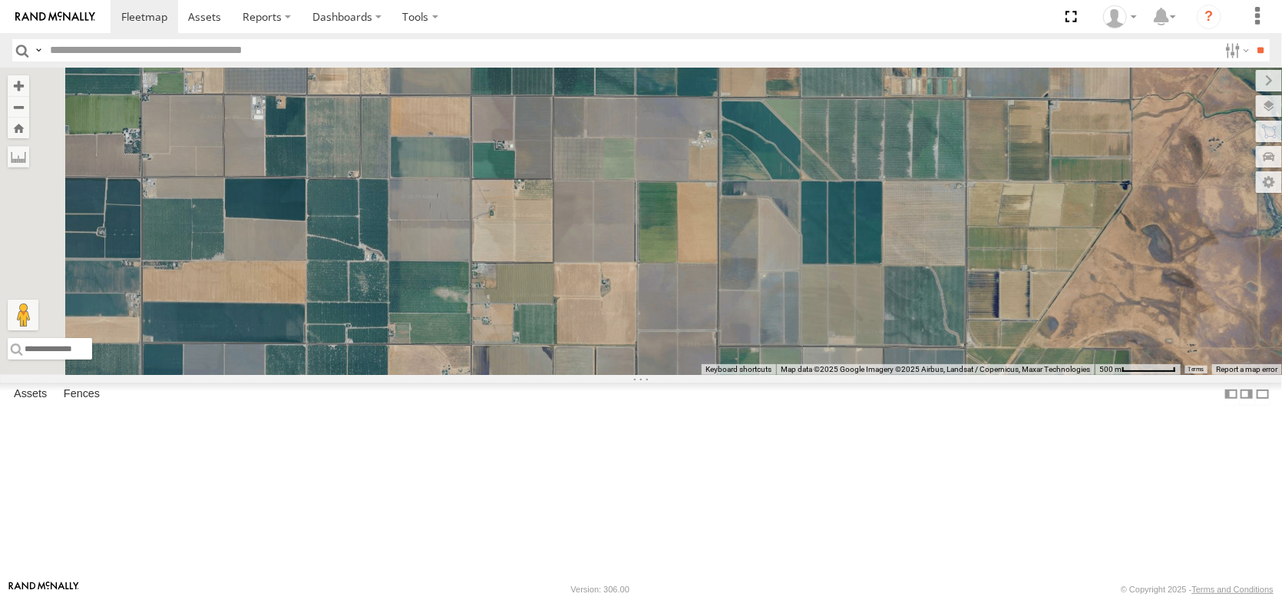
scroll to position [913, 0]
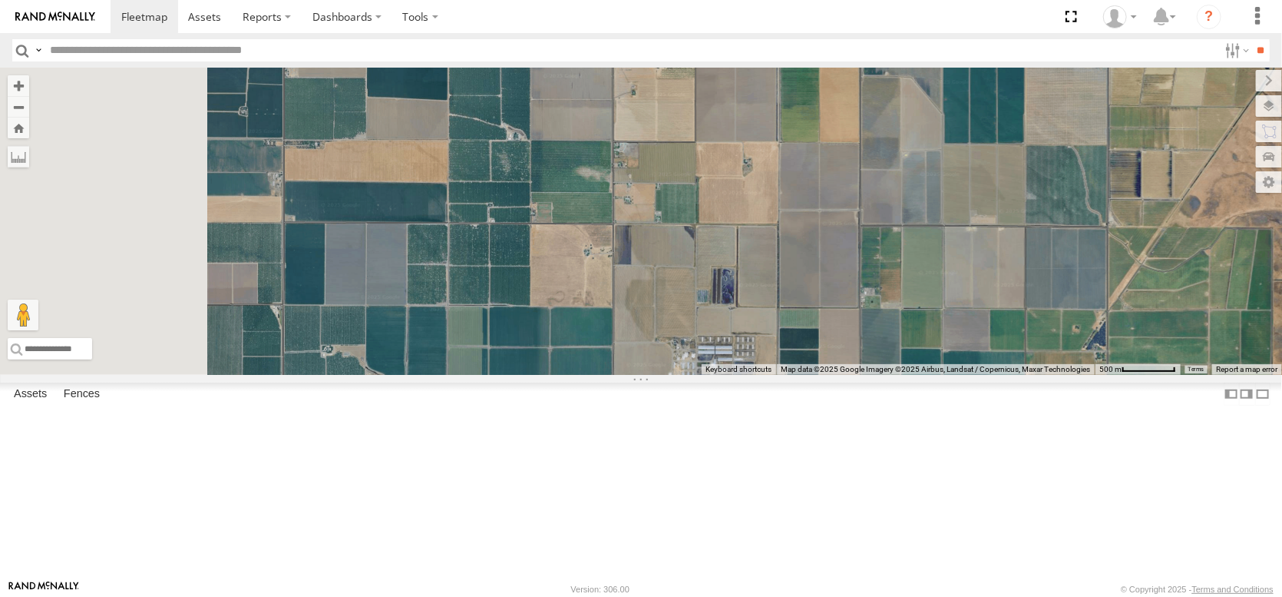
drag, startPoint x: 568, startPoint y: 459, endPoint x: 713, endPoint y: 336, distance: 190.2
click at [713, 336] on div "AL2367 FRONTLOADER JD344H AL2286 AL2287 PT2431 AL2228 AL2124 11" at bounding box center [641, 221] width 1282 height 307
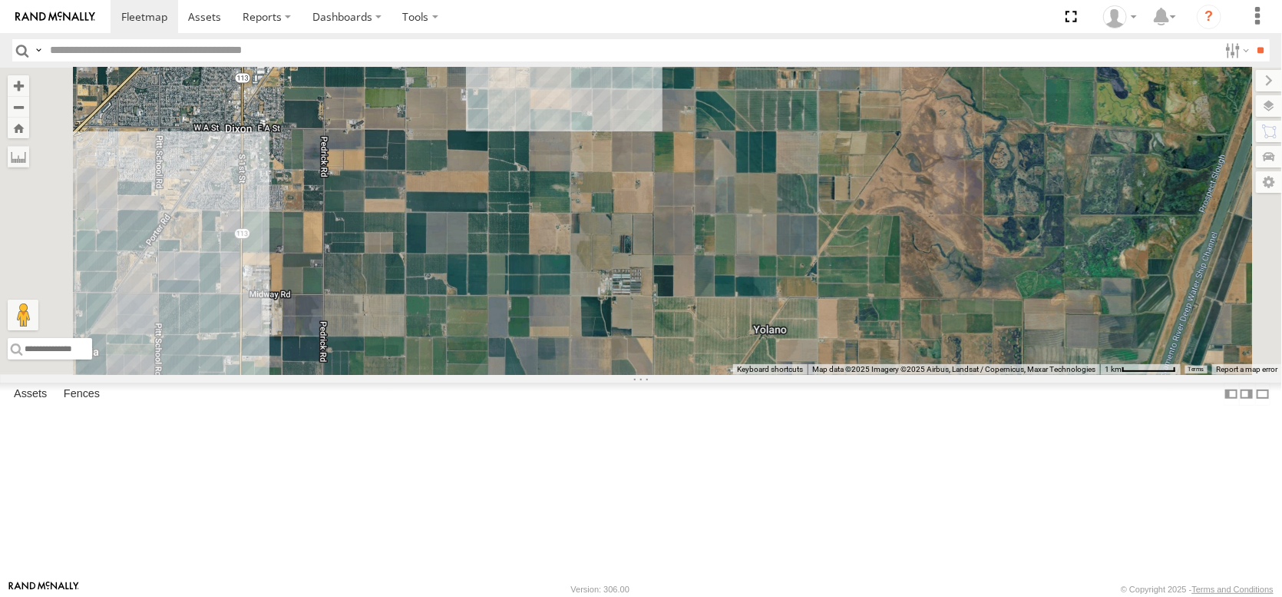
drag, startPoint x: 604, startPoint y: 418, endPoint x: 700, endPoint y: 311, distance: 143.6
click at [697, 311] on div "AL2367 FRONTLOADER JD344H AL2286 AL2287 PT2431 AL2228 AL2124 11" at bounding box center [641, 221] width 1282 height 307
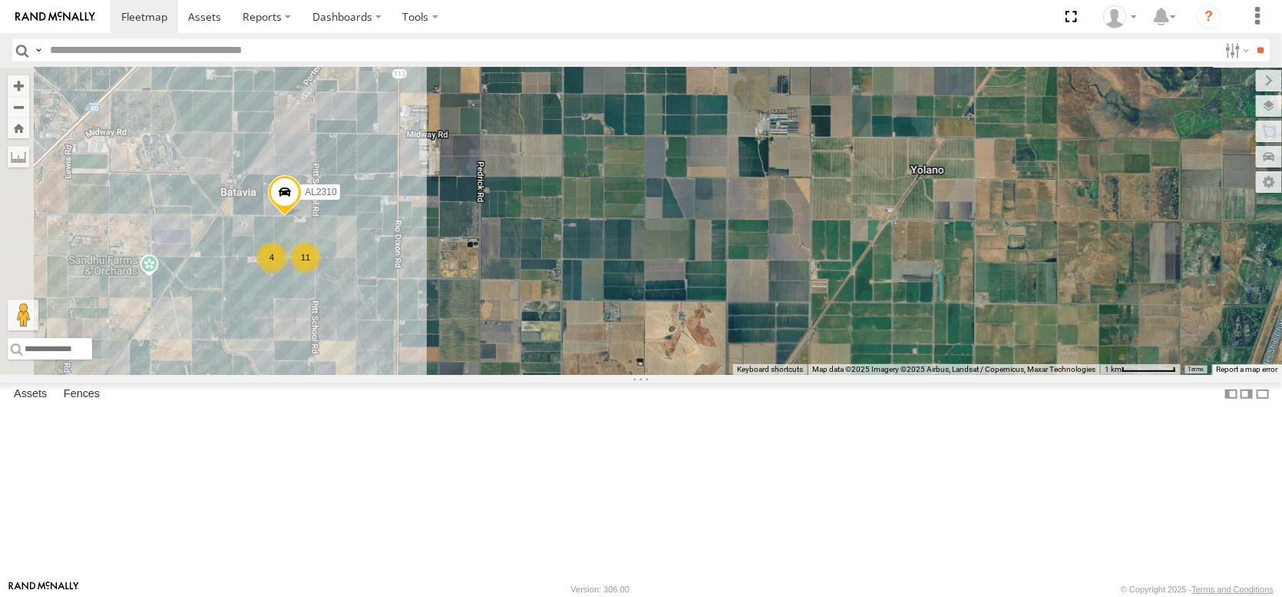
drag, startPoint x: 639, startPoint y: 371, endPoint x: 814, endPoint y: 253, distance: 210.9
click at [812, 253] on div "AL2367 FRONTLOADER JD344H AL2286 AL2287 PT2431 AL2228 AL2124 11 11 4 AL2310" at bounding box center [641, 221] width 1282 height 307
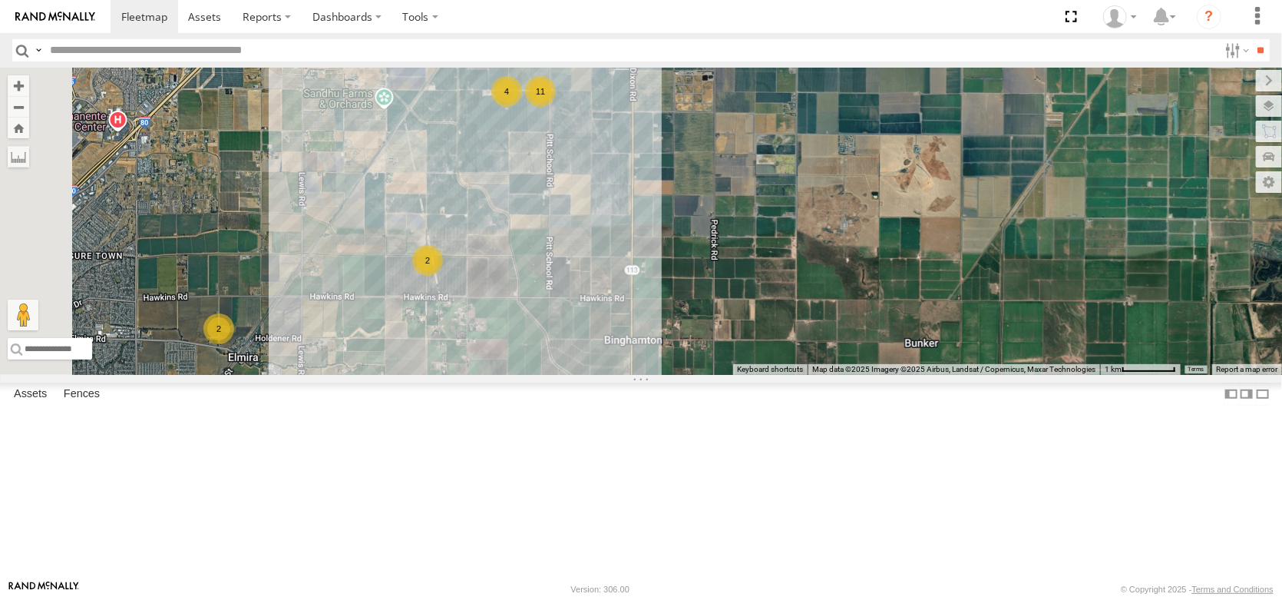
click at [654, 375] on div "AL2367 FRONTLOADER JD344H AL2286 AL2287 PT2431 AL2228 AL2124 11 11 4 AL2310 2 2" at bounding box center [641, 221] width 1282 height 307
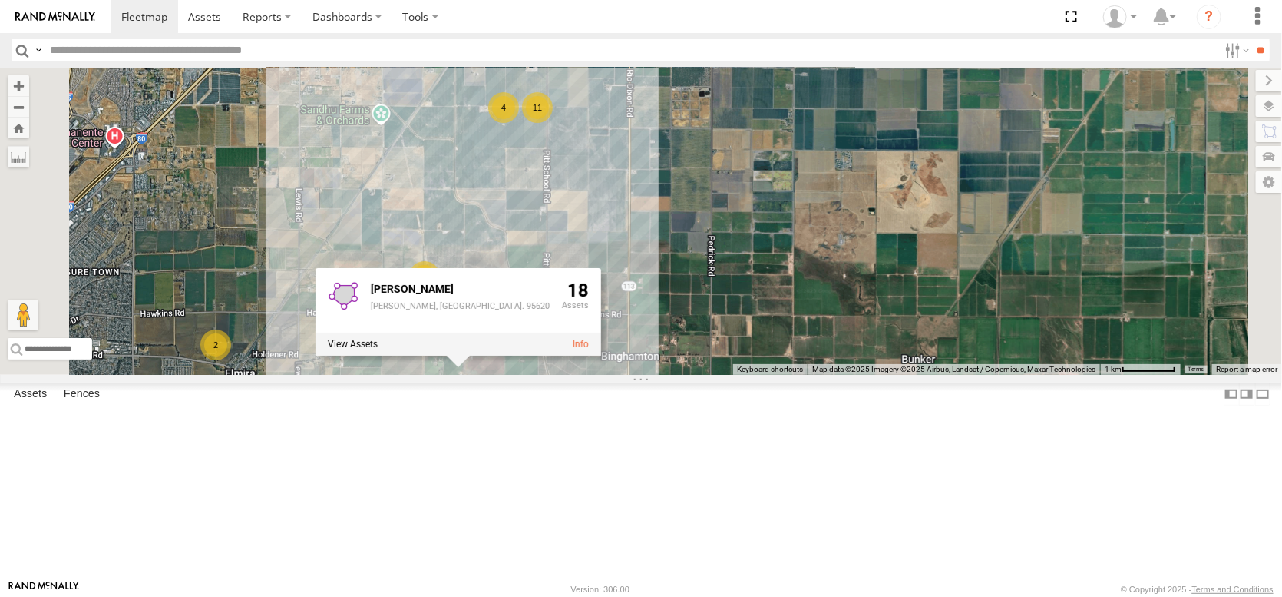
click at [534, 66] on span at bounding box center [517, 45] width 34 height 41
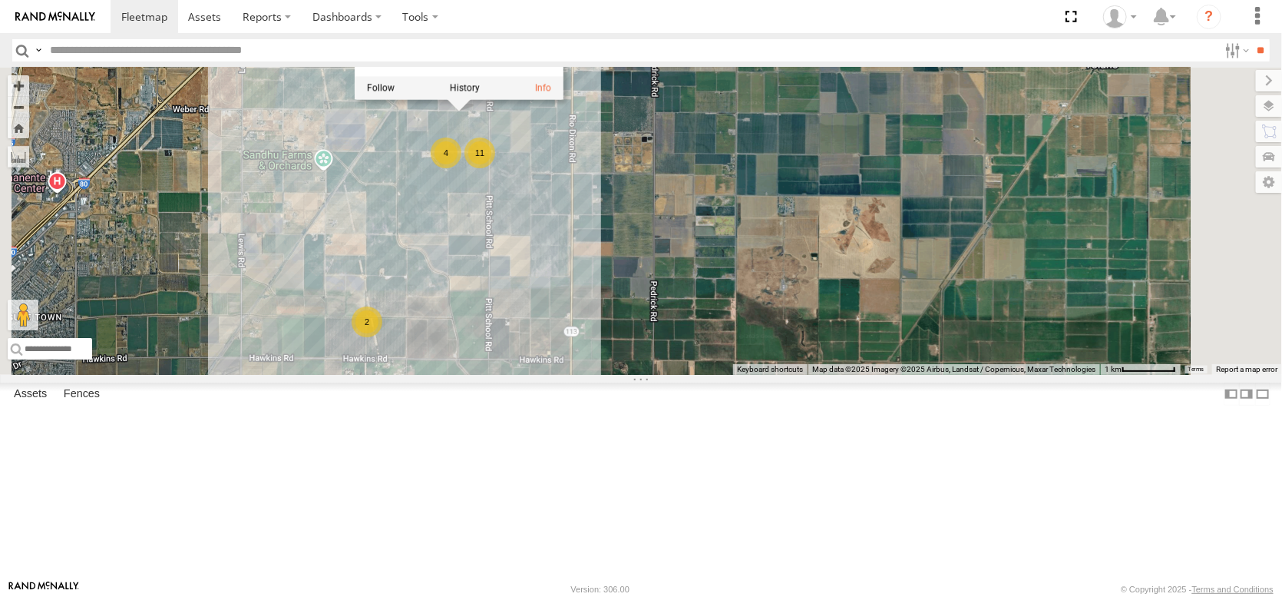
drag, startPoint x: 655, startPoint y: 184, endPoint x: 590, endPoint y: 242, distance: 87.1
click at [590, 242] on div "AL2367 FRONTLOADER JD344H AL2286 AL2287 PT2431 AL2228 AL2124 AL2310 11 2 2 4 AL…" at bounding box center [641, 221] width 1282 height 307
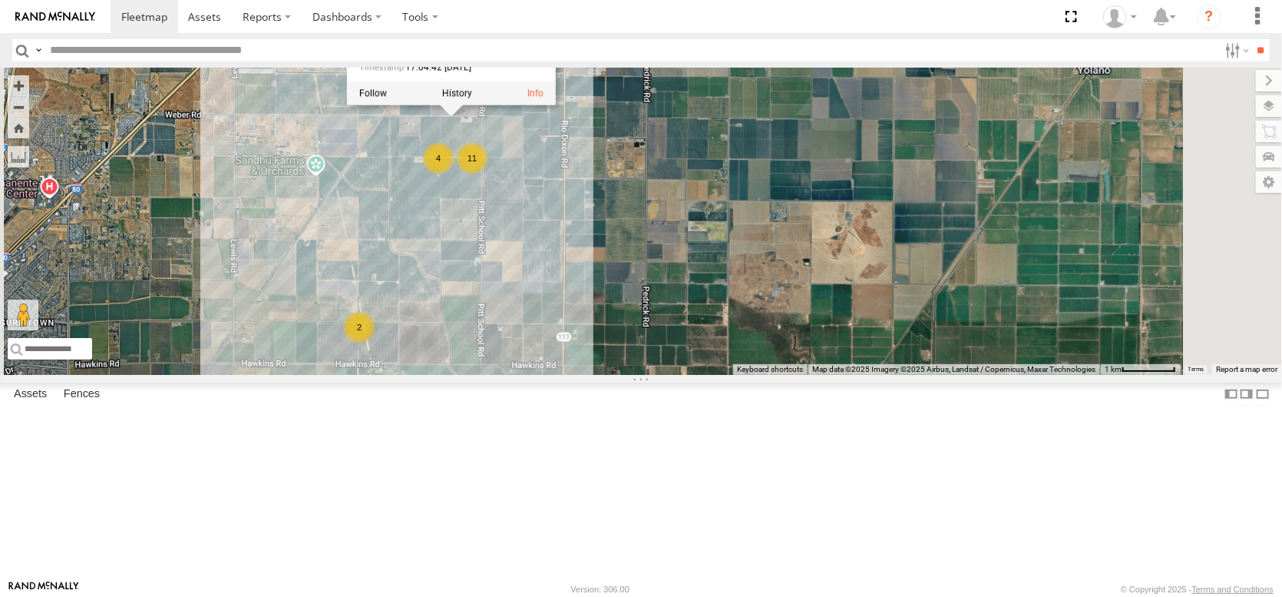
click at [613, 375] on div "AL2367 FRONTLOADER JD344H AL2286 AL2287 PT2431 AL2228 AL2124 AL2310 11 2 2 4 AL…" at bounding box center [641, 221] width 1282 height 307
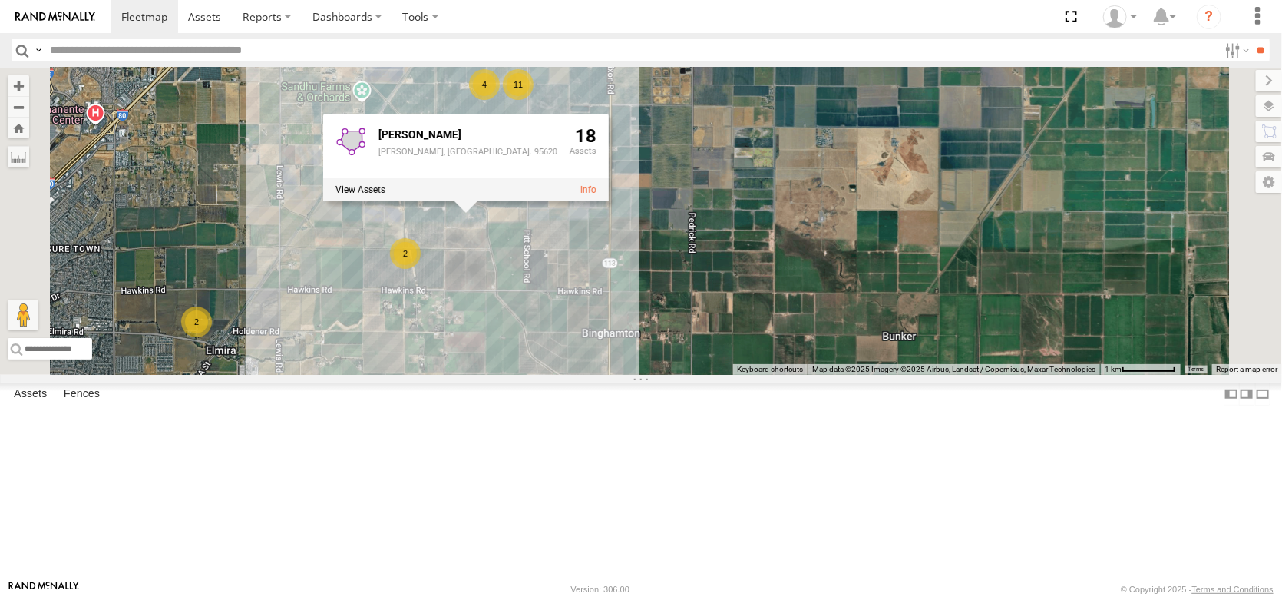
drag, startPoint x: 906, startPoint y: 399, endPoint x: 986, endPoint y: 278, distance: 144.6
click at [978, 290] on div "AL2367 FRONTLOADER JD344H AL2286 AL2287 PT2431 AL2228 AL2124 AL2310 11 2 2 4 TR…" at bounding box center [641, 221] width 1282 height 307
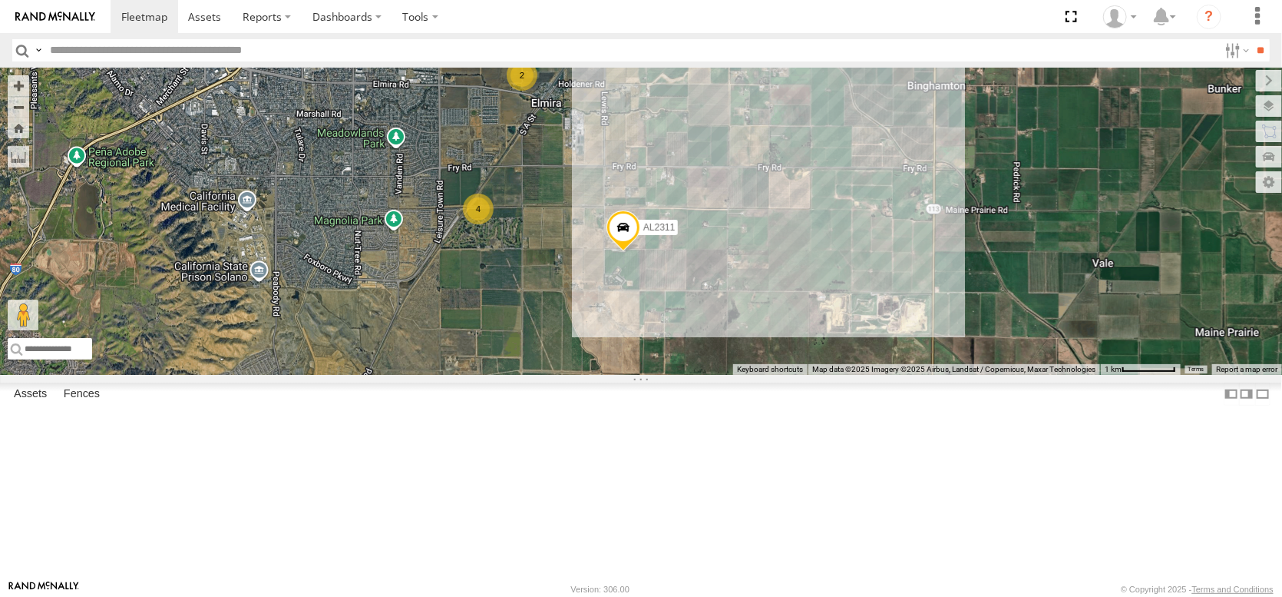
drag, startPoint x: 703, startPoint y: 368, endPoint x: 787, endPoint y: 512, distance: 166.9
click at [787, 375] on div "AL2367 FRONTLOADER JD344H AL2286 AL2287 PT2431 AL2228 AL2124 AL2310 11 2 2 4 4 …" at bounding box center [641, 221] width 1282 height 307
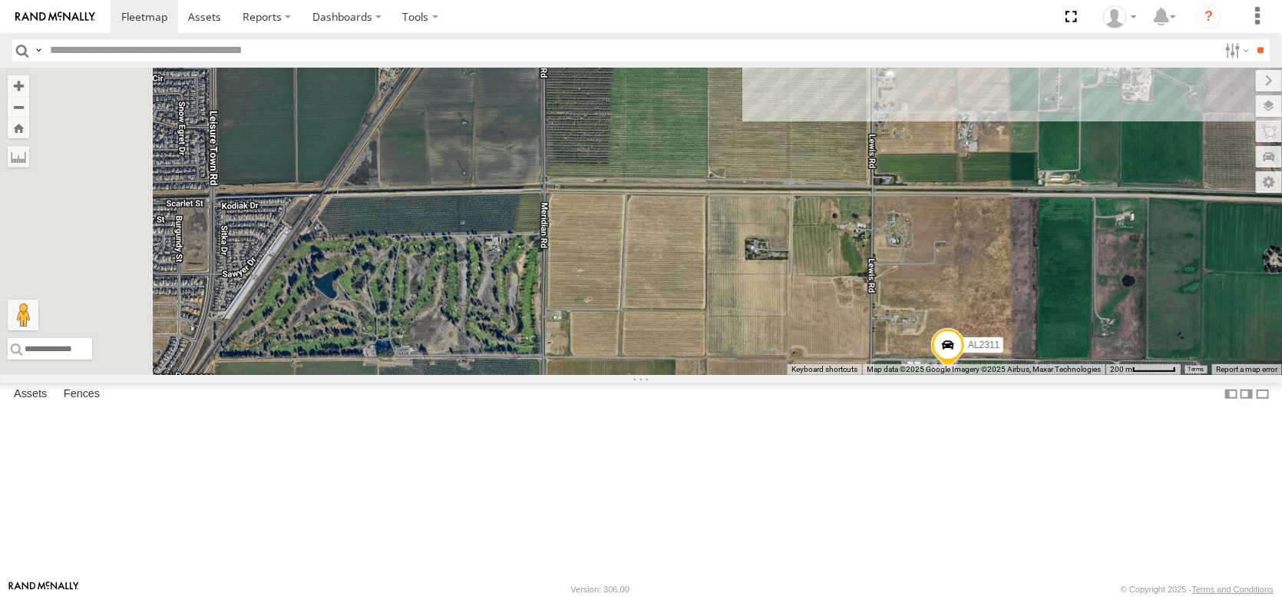
drag, startPoint x: 693, startPoint y: 329, endPoint x: 781, endPoint y: 336, distance: 87.8
click at [781, 336] on div "AL2367 FRONTLOADER JD344H AL2286 AL2287 PT2431 AL2228 AL2124 AL2310 AL2311 TRIN…" at bounding box center [641, 221] width 1282 height 307
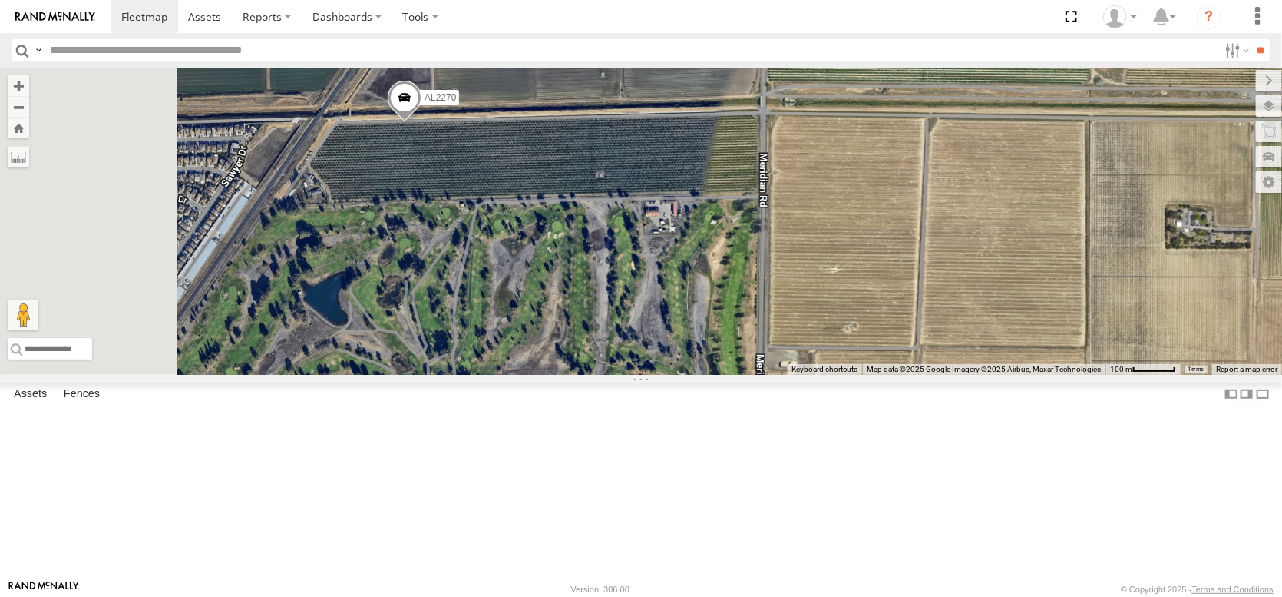
drag, startPoint x: 742, startPoint y: 332, endPoint x: 1059, endPoint y: 324, distance: 317.3
click at [1059, 324] on div "← Move left → Move right ↑ Move up ↓ Move down + Zoom in - Zoom out Home Jump l…" at bounding box center [641, 221] width 1282 height 307
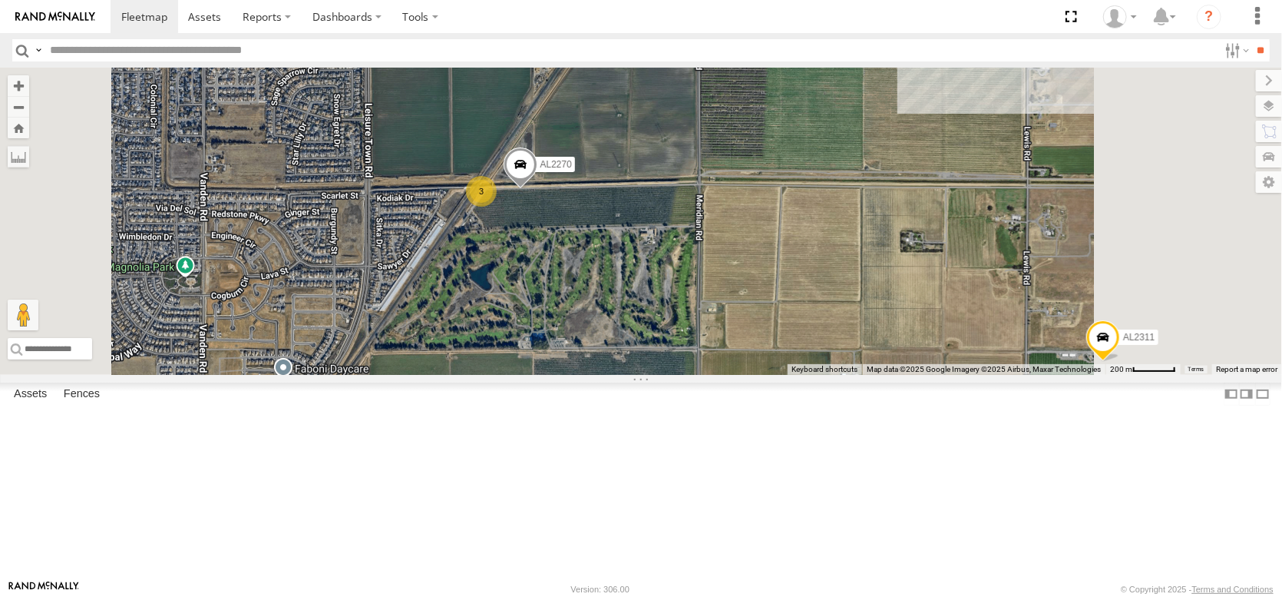
click at [0, 0] on span "Overlays" at bounding box center [0, 0] width 0 height 0
click at [1231, 91] on label at bounding box center [1256, 81] width 51 height 22
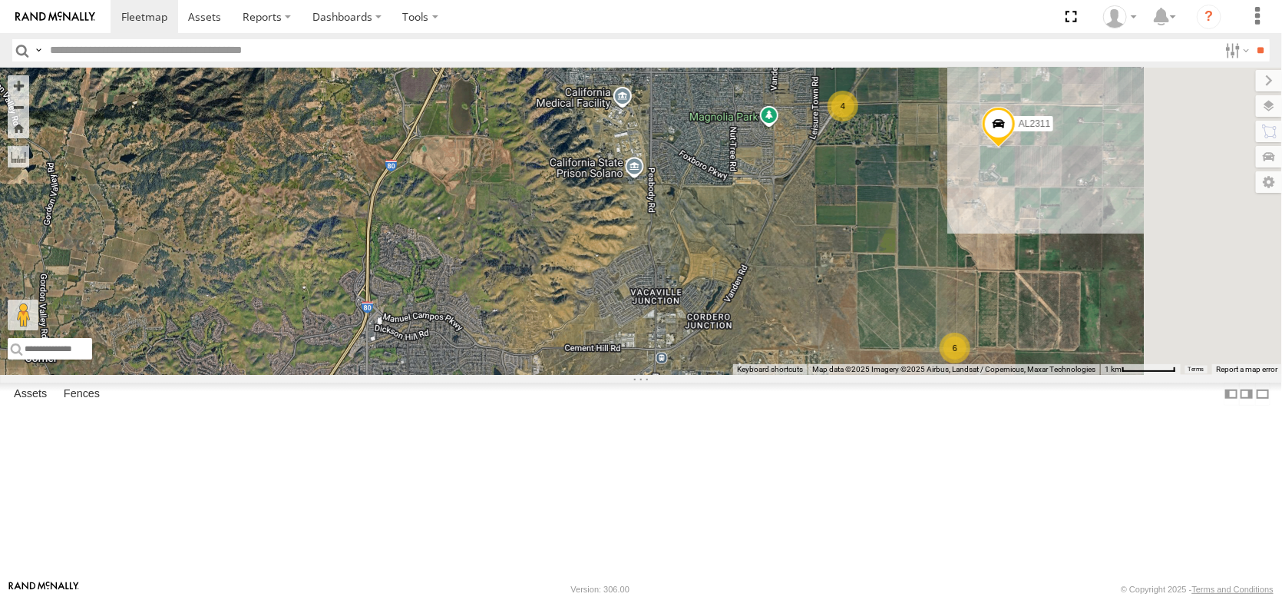
drag, startPoint x: 1137, startPoint y: 445, endPoint x: 1080, endPoint y: 232, distance: 220.9
click at [1090, 273] on div "AL2367 FRONTLOADER JD344H AL2286 AL2287 PT2431 AL2228 AL2124 AL2310 AL2311 2 4 …" at bounding box center [641, 221] width 1282 height 307
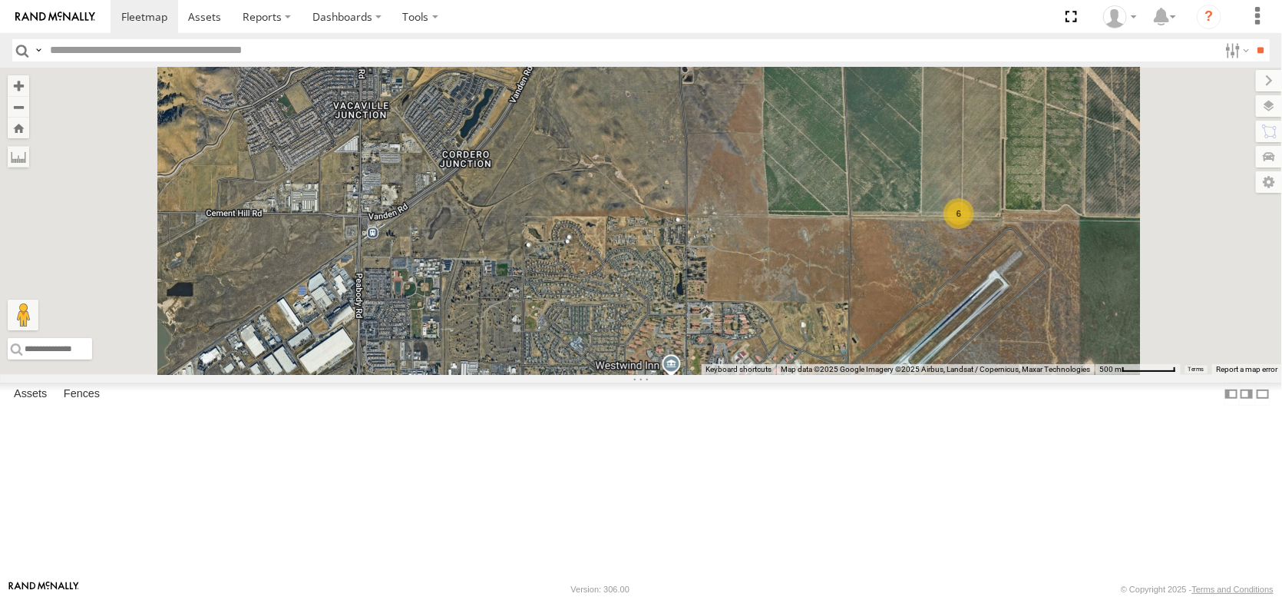
drag, startPoint x: 1073, startPoint y: 272, endPoint x: 962, endPoint y: 342, distance: 131.2
click at [968, 356] on div "AL2367 FRONTLOADER JD344H AL2286 AL2287 PT2431 AL2228 AL2124 AL2310 AL2311 6 TR…" at bounding box center [641, 221] width 1282 height 307
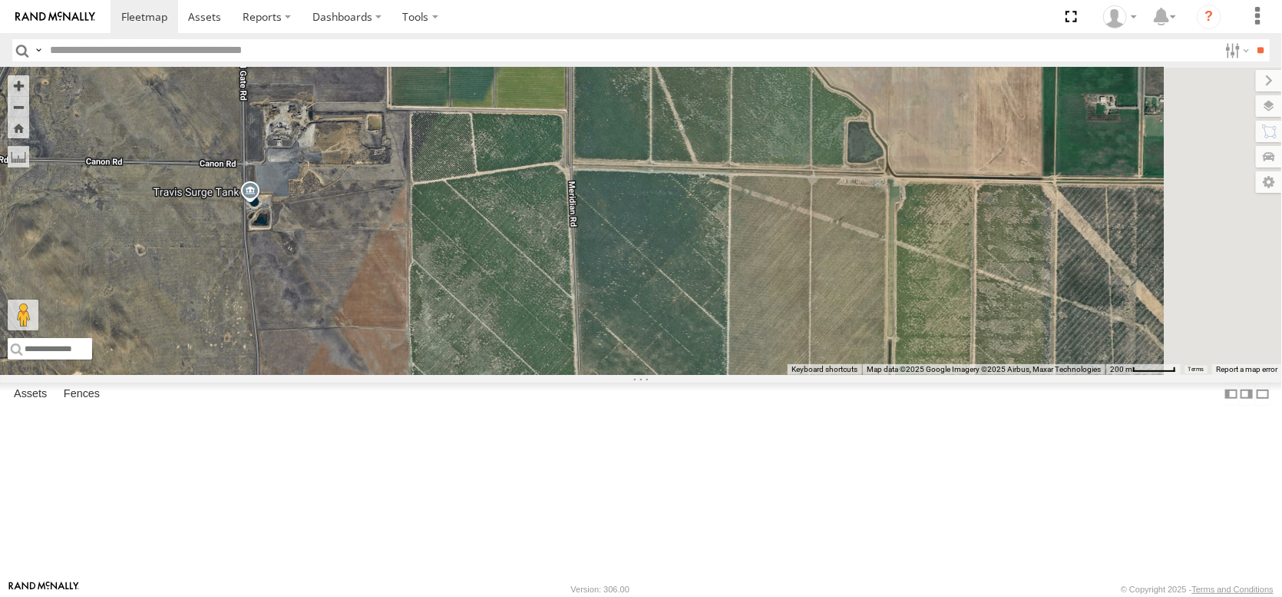
drag, startPoint x: 1031, startPoint y: 300, endPoint x: 967, endPoint y: 470, distance: 181.3
click at [962, 375] on div "AL2367 FRONTLOADER JD344H AL2286 AL2287 PT2431 AL2228 AL2124 AL2310 AL2311 6 TR…" at bounding box center [641, 221] width 1282 height 307
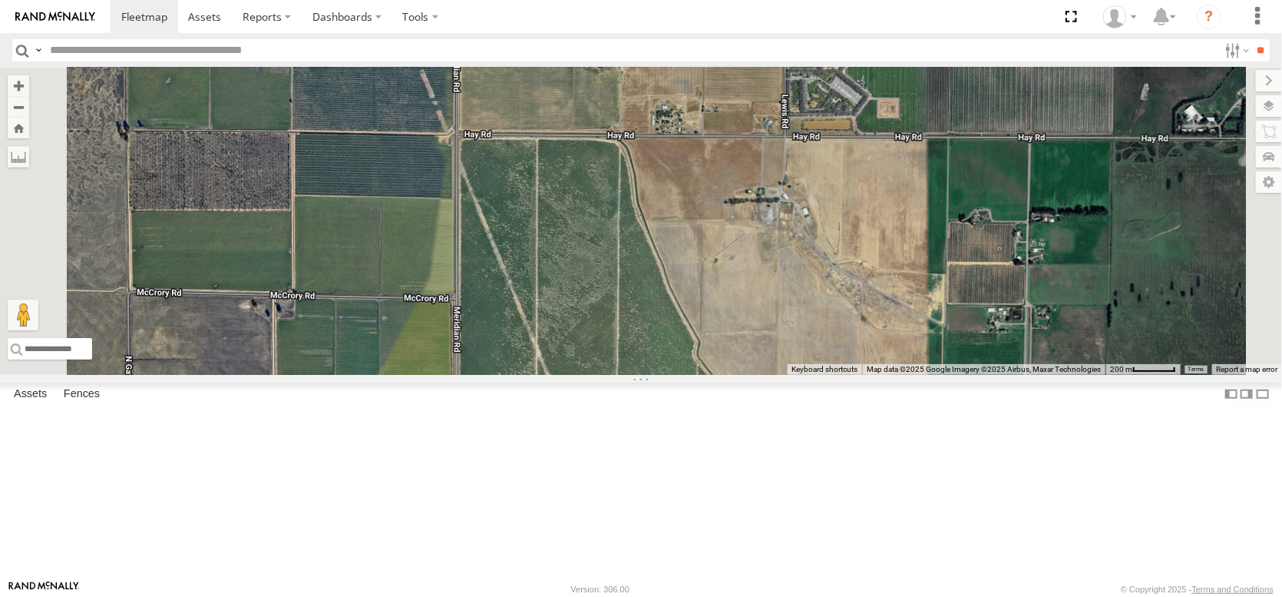
drag, startPoint x: 960, startPoint y: 459, endPoint x: 969, endPoint y: 349, distance: 110.2
click at [973, 369] on div "AL2367 FRONTLOADER JD344H AL2286 AL2287 PT2431 AL2228 AL2124 AL2310 AL2311 TRIN…" at bounding box center [641, 221] width 1282 height 307
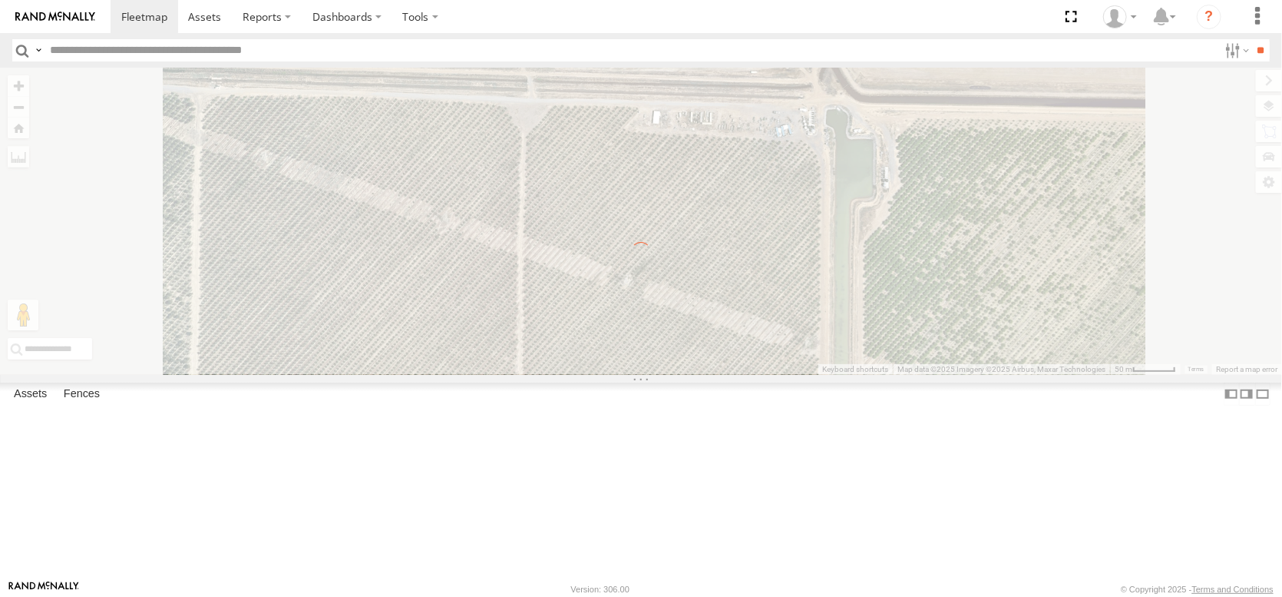
scroll to position [0, 0]
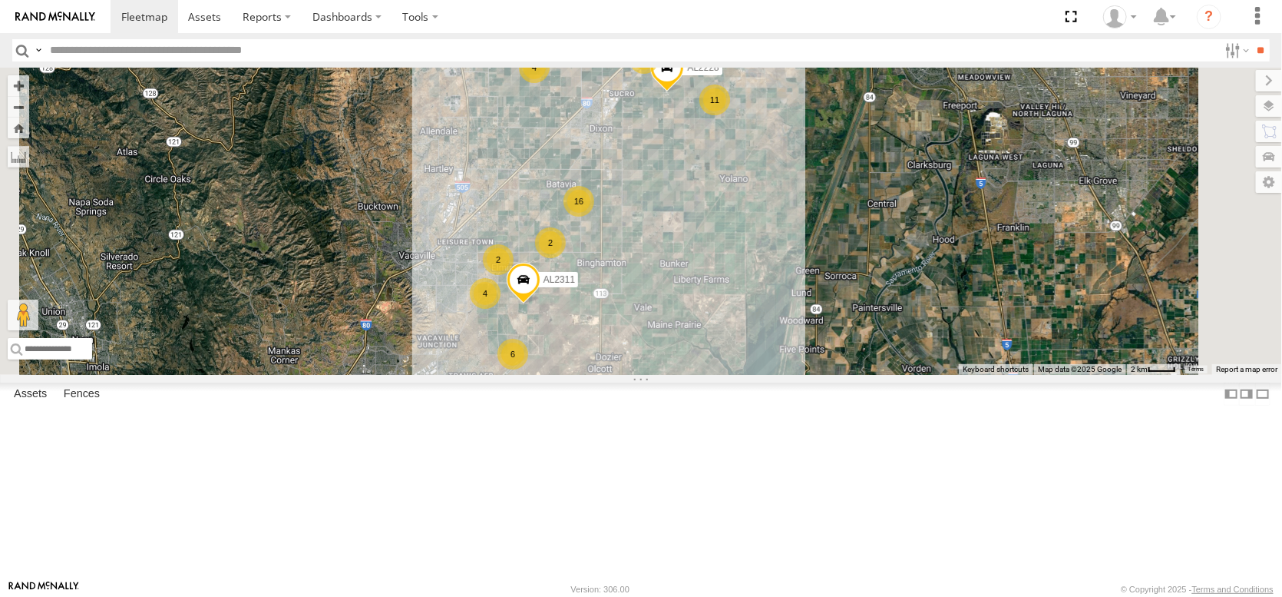
drag, startPoint x: 849, startPoint y: 414, endPoint x: 928, endPoint y: 315, distance: 126.8
click at [910, 333] on div "AL2367 FRONTLOADER JD344H AL2286 AL2287 34 11 16 4 2 4 2 AL2228 6 AL2311" at bounding box center [641, 221] width 1282 height 307
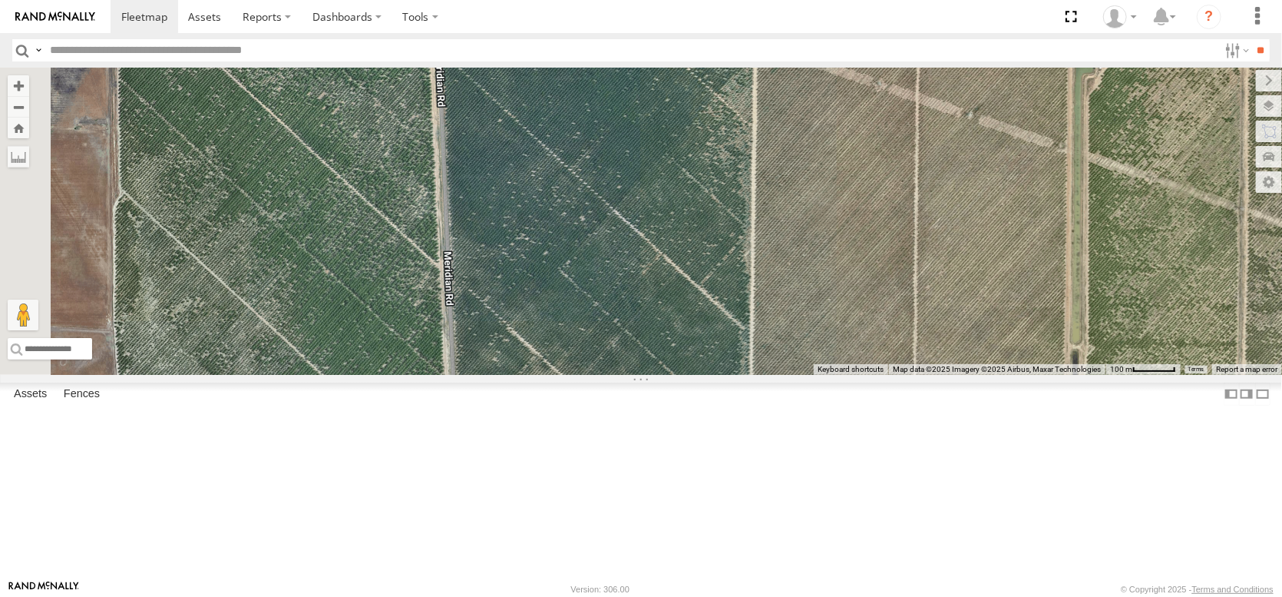
drag, startPoint x: 737, startPoint y: 384, endPoint x: 1090, endPoint y: 577, distance: 402.1
click at [1101, 587] on body at bounding box center [641, 298] width 1282 height 597
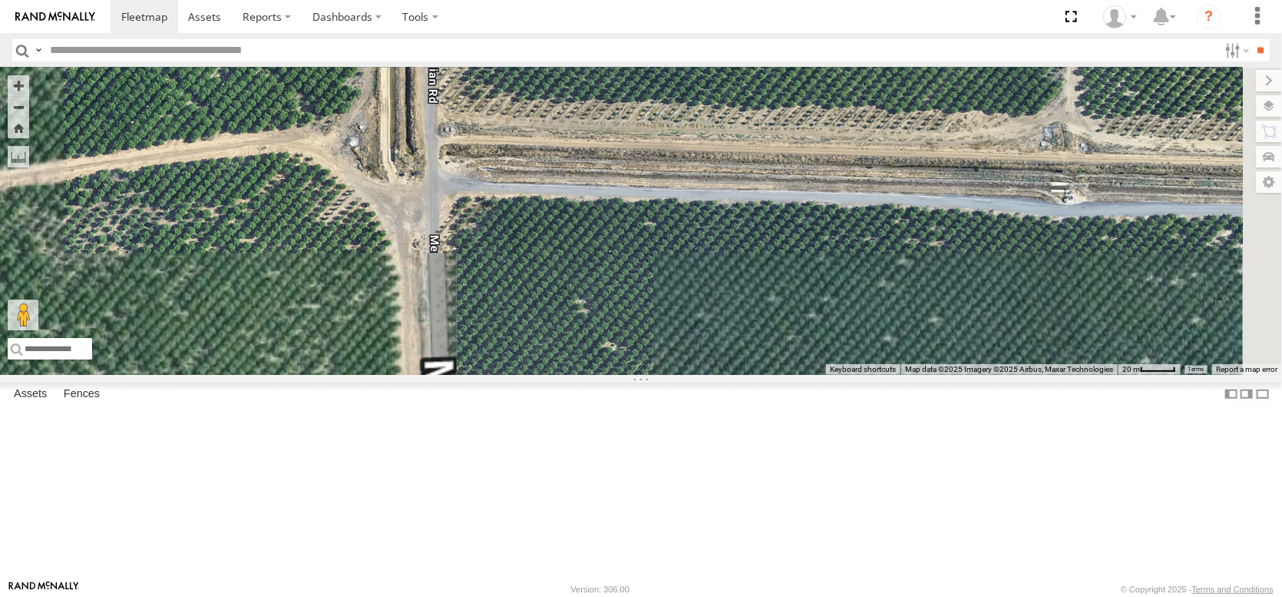
drag, startPoint x: 677, startPoint y: 140, endPoint x: 702, endPoint y: 419, distance: 279.9
click at [702, 375] on div "AL2367 FRONTLOADER JD344H AL2286 AL2287 AL2228 AL2311 AL2257" at bounding box center [641, 221] width 1282 height 307
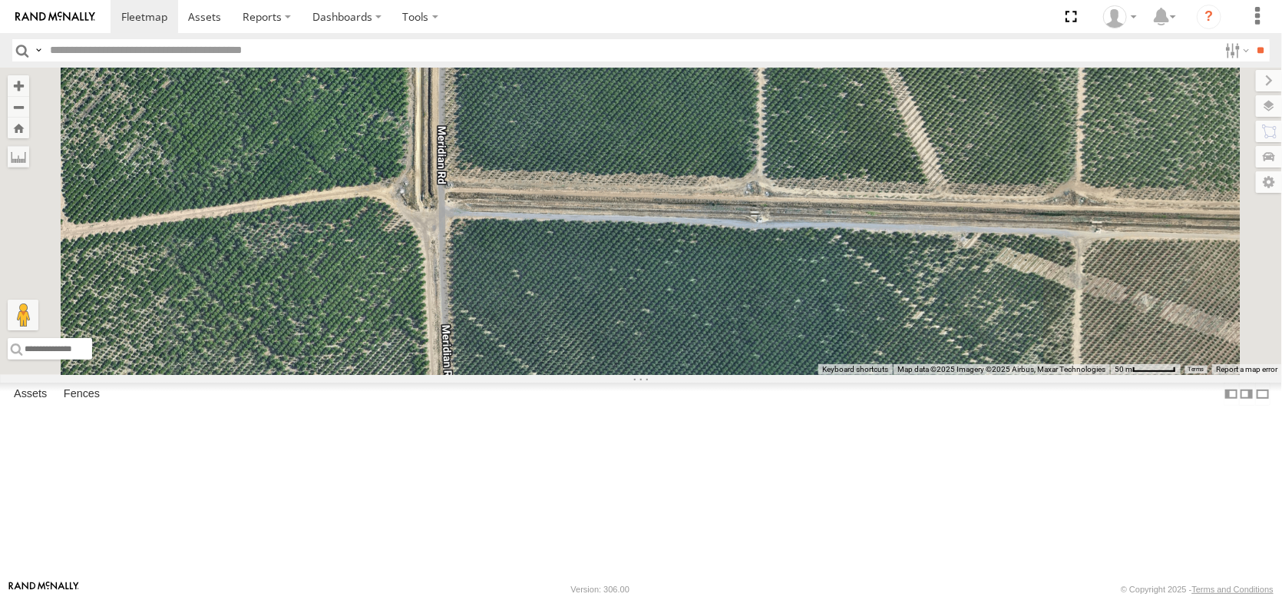
drag, startPoint x: 848, startPoint y: 540, endPoint x: 831, endPoint y: 329, distance: 211.1
click at [835, 343] on div "AL2367 FRONTLOADER JD344H AL2286 AL2287 AL2228 AL2311 AL2257" at bounding box center [641, 221] width 1282 height 307
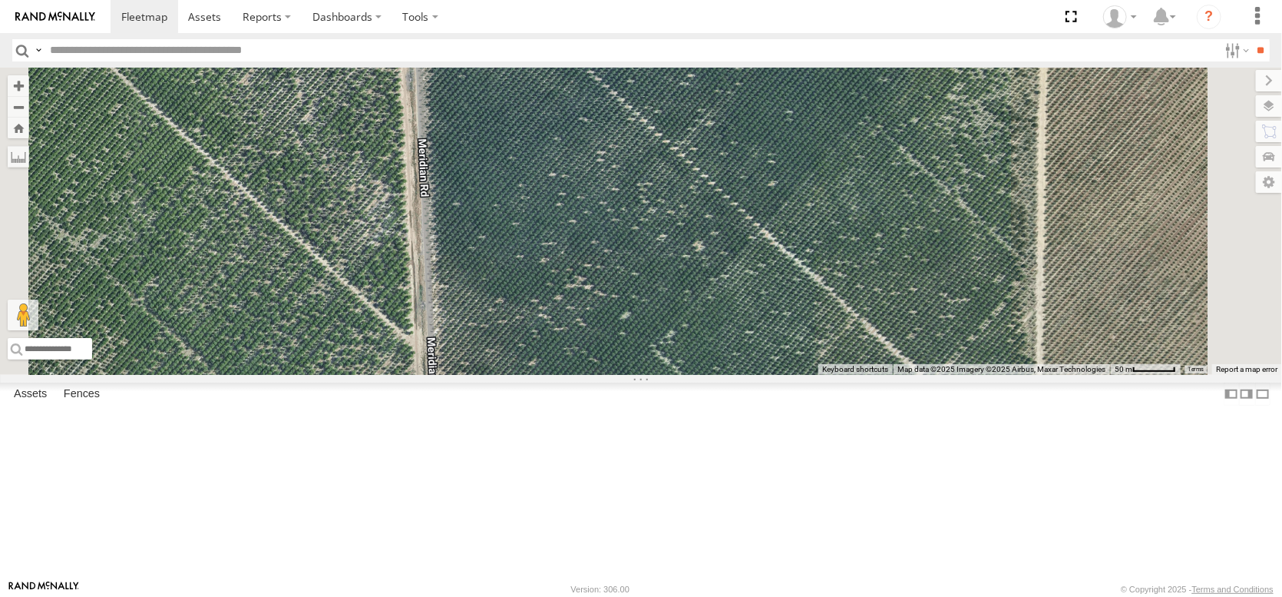
drag, startPoint x: 841, startPoint y: 445, endPoint x: 814, endPoint y: 280, distance: 167.3
click at [814, 280] on div "AL2367 FRONTLOADER JD344H AL2286 AL2287 AL2228 AL2311 AL2257" at bounding box center [641, 221] width 1282 height 307
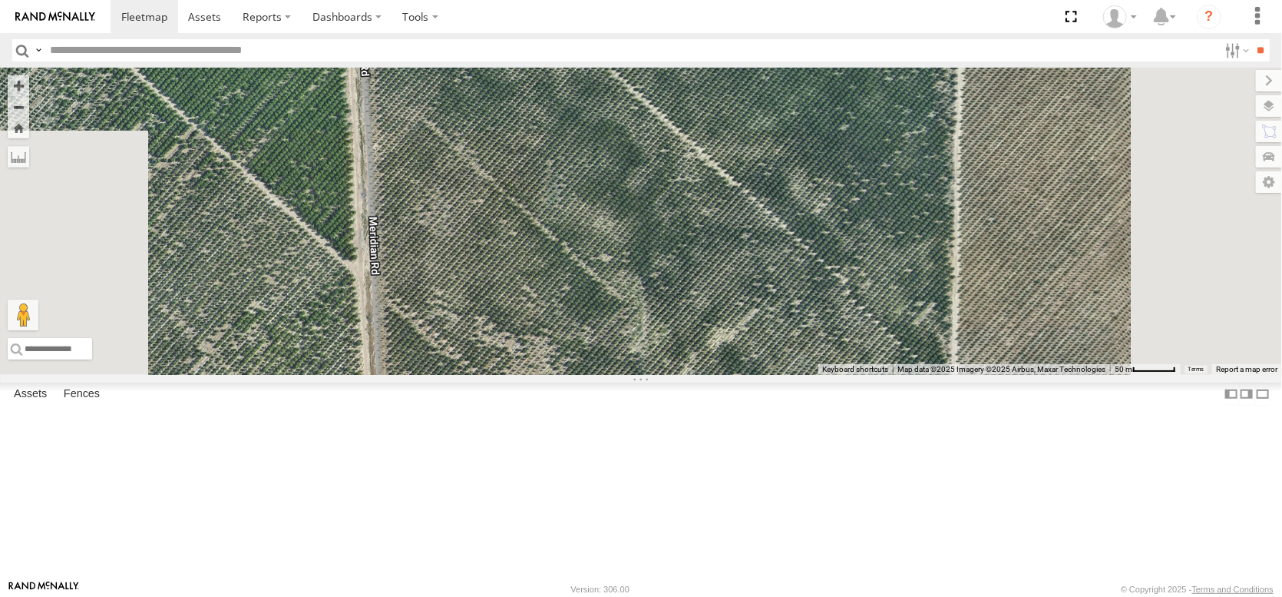
drag, startPoint x: 814, startPoint y: 438, endPoint x: 809, endPoint y: 269, distance: 169.8
click at [809, 269] on div "AL2367 FRONTLOADER JD344H AL2286 AL2287 AL2228 AL2311 AL2257" at bounding box center [641, 221] width 1282 height 307
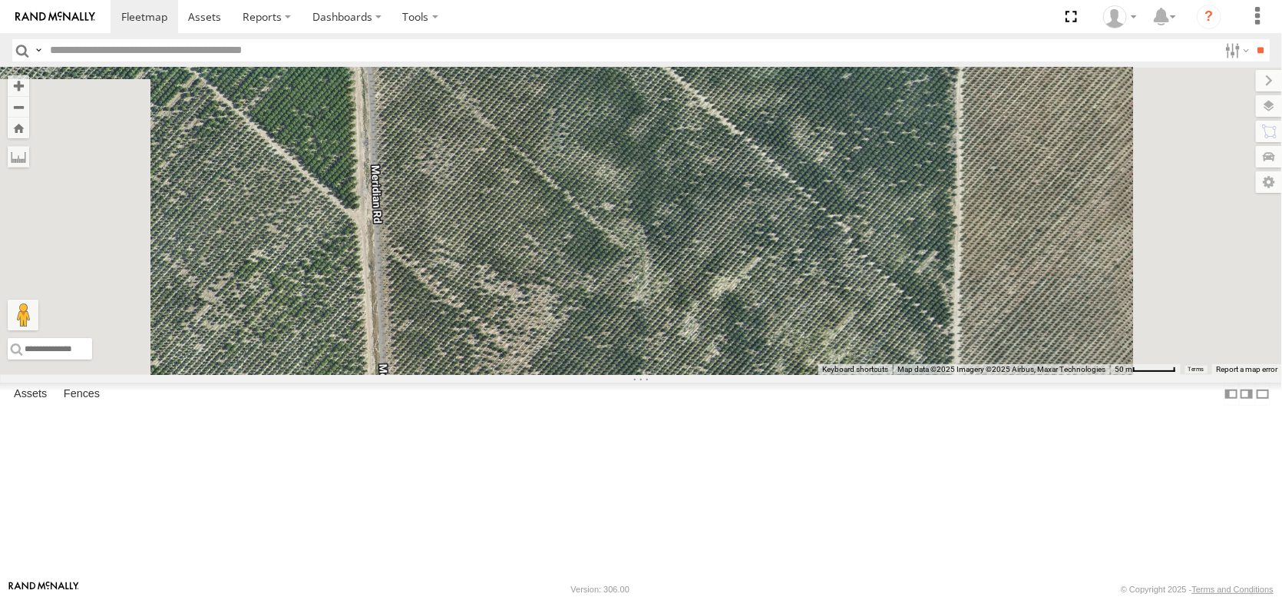
drag, startPoint x: 832, startPoint y: 381, endPoint x: 831, endPoint y: 267, distance: 113.7
click at [832, 273] on div "AL2367 FRONTLOADER JD344H AL2286 AL2287 AL2228 AL2311 AL2257" at bounding box center [641, 221] width 1282 height 307
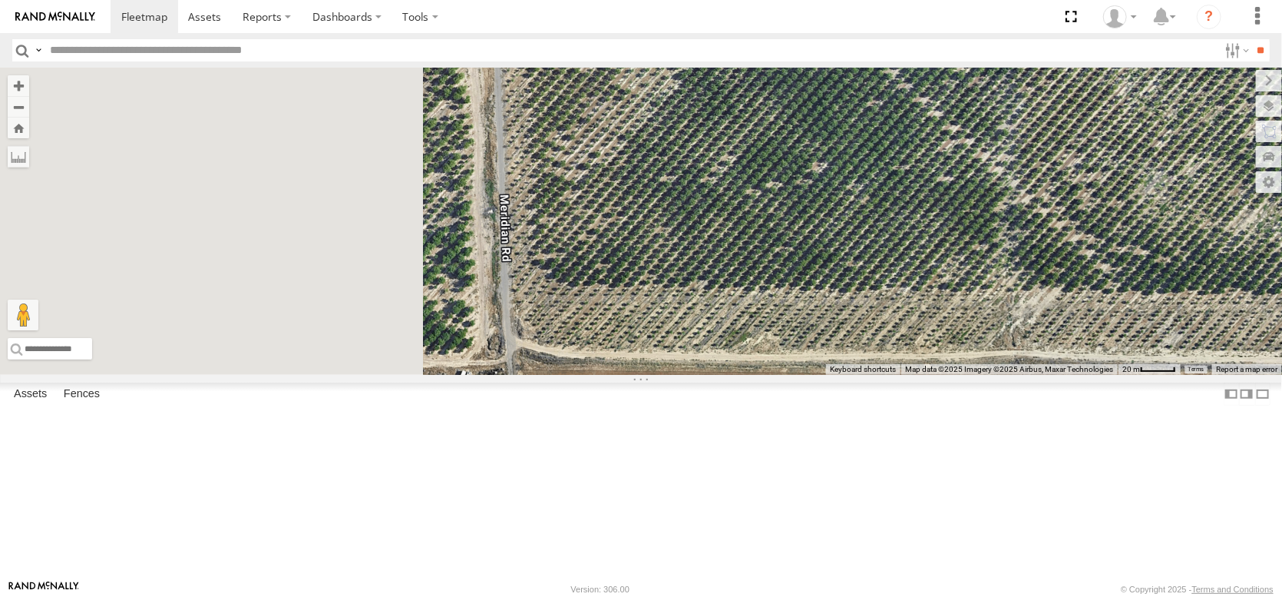
drag, startPoint x: 650, startPoint y: 360, endPoint x: 1034, endPoint y: 384, distance: 385.5
click at [1034, 375] on div "AL2367 FRONTLOADER JD344H AL2286 AL2287 AL2228 AL2311 AL2257" at bounding box center [641, 221] width 1282 height 307
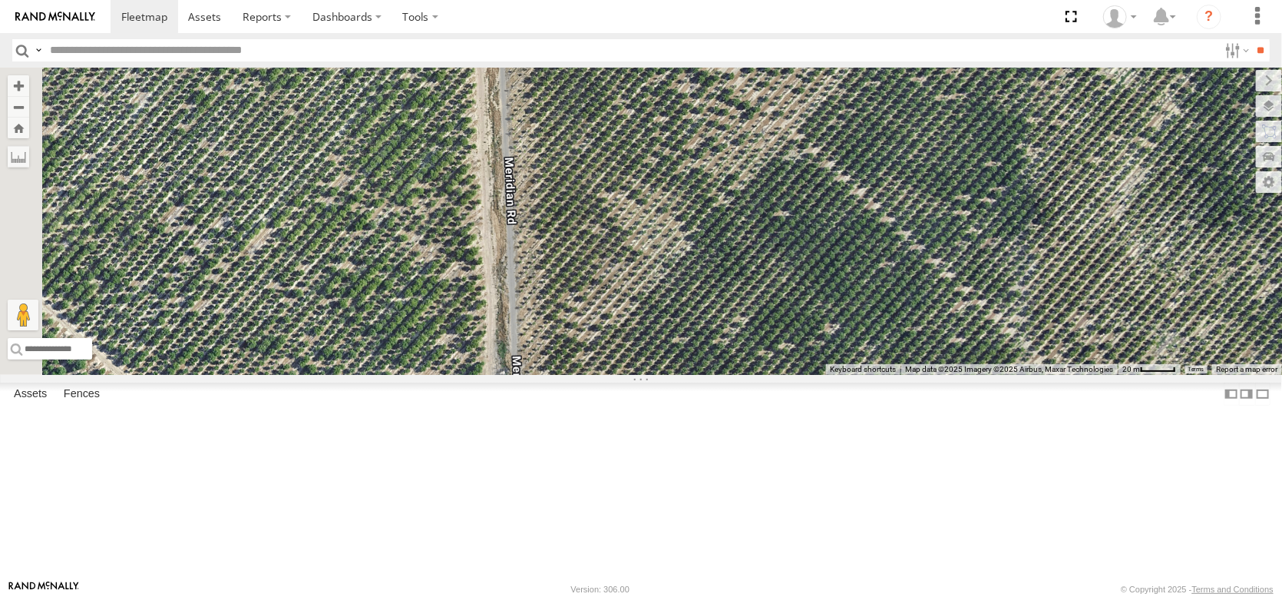
drag, startPoint x: 829, startPoint y: 299, endPoint x: 865, endPoint y: 477, distance: 181.6
click at [858, 375] on div "AL2367 FRONTLOADER JD344H AL2286 AL2287 AL2228 AL2311 AL2257" at bounding box center [641, 221] width 1282 height 307
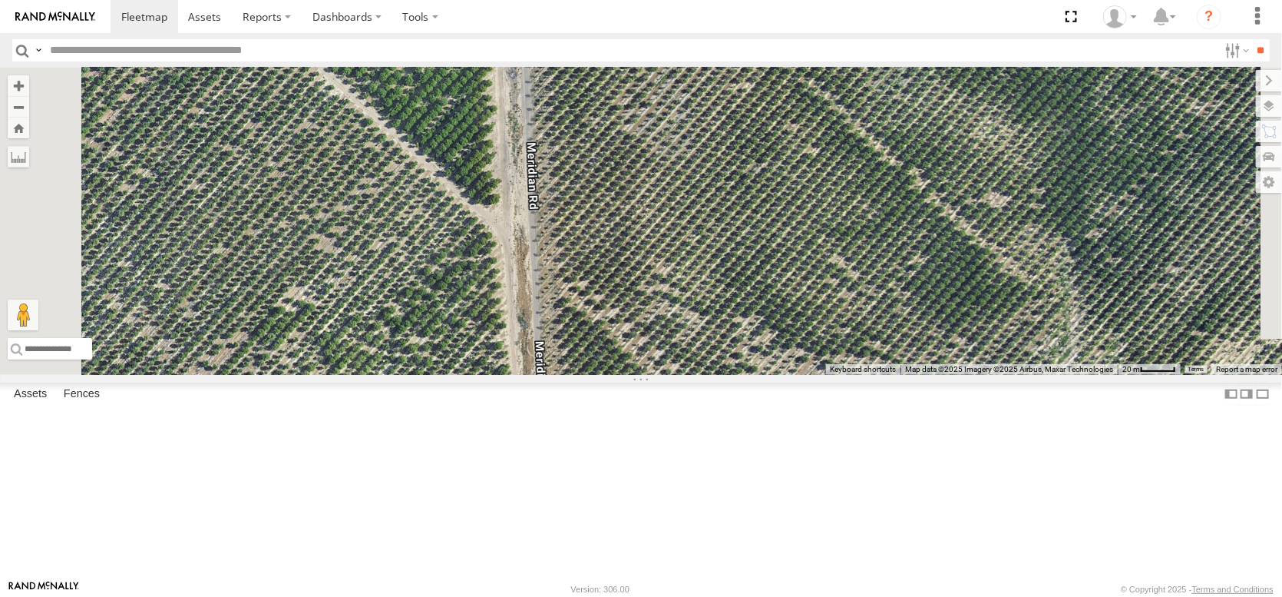
drag, startPoint x: 816, startPoint y: 306, endPoint x: 813, endPoint y: 502, distance: 195.8
click at [813, 375] on div "AL2367 FRONTLOADER JD344H AL2286 AL2287 AL2228 AL2311 AL2257" at bounding box center [641, 221] width 1282 height 307
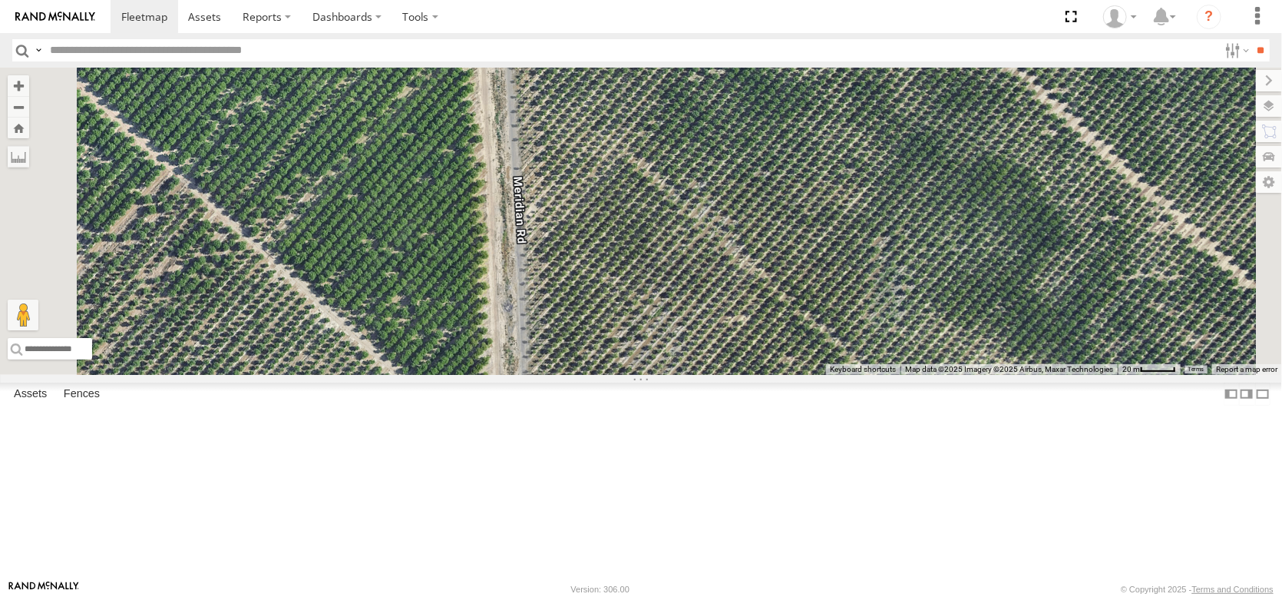
drag, startPoint x: 812, startPoint y: 335, endPoint x: 798, endPoint y: 555, distance: 220.9
click at [804, 375] on div "AL2367 FRONTLOADER JD344H AL2286 AL2287 AL2228 AL2311 AL2257" at bounding box center [641, 221] width 1282 height 307
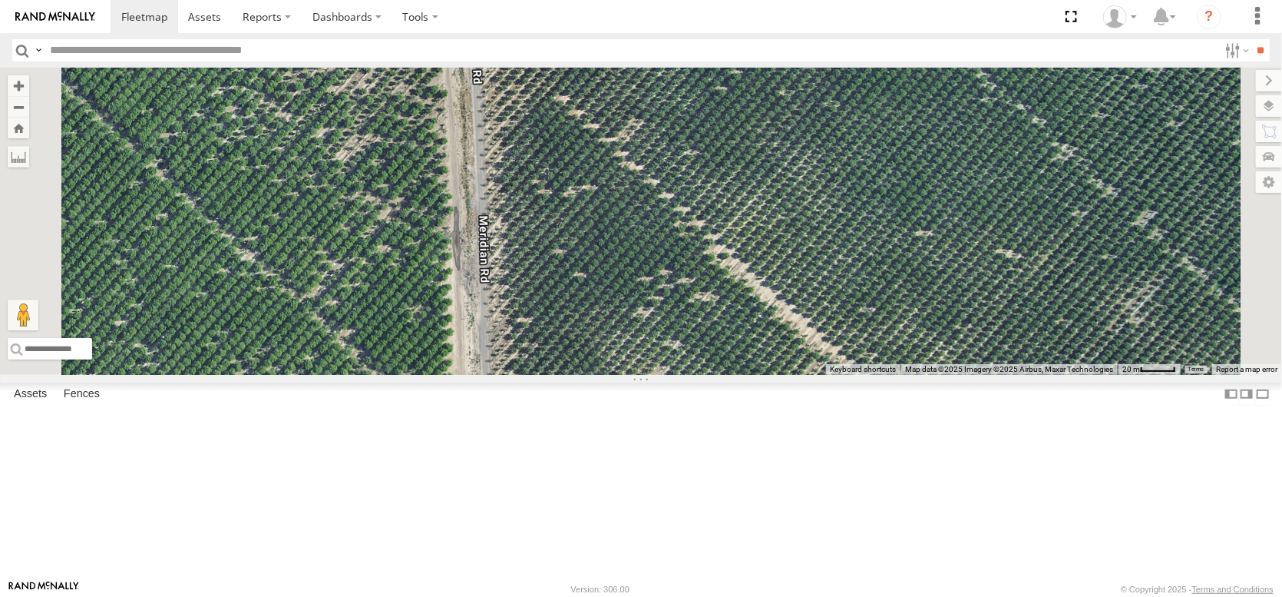
drag, startPoint x: 786, startPoint y: 392, endPoint x: 800, endPoint y: 558, distance: 166.5
click at [800, 375] on div "AL2367 FRONTLOADER JD344H AL2286 AL2287 AL2228 AL2311 AL2257" at bounding box center [641, 221] width 1282 height 307
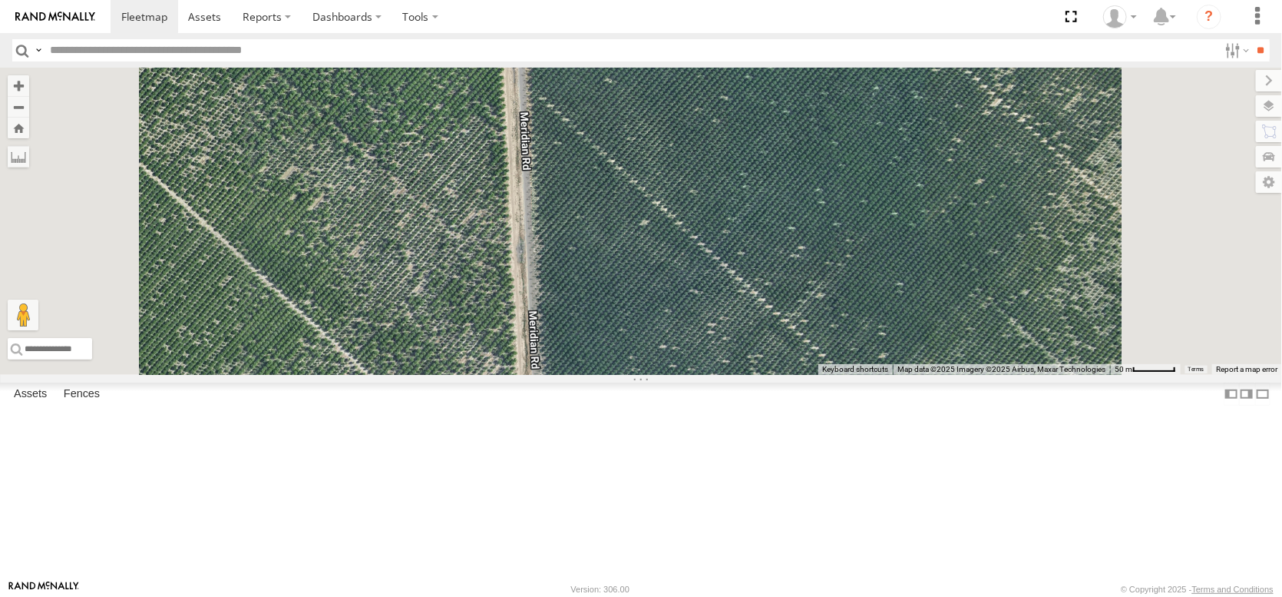
drag, startPoint x: 812, startPoint y: 389, endPoint x: 771, endPoint y: 568, distance: 183.5
click at [787, 375] on div "AL2367 FRONTLOADER JD344H AL2286 AL2287 AL2228 AL2311 AL2257" at bounding box center [641, 221] width 1282 height 307
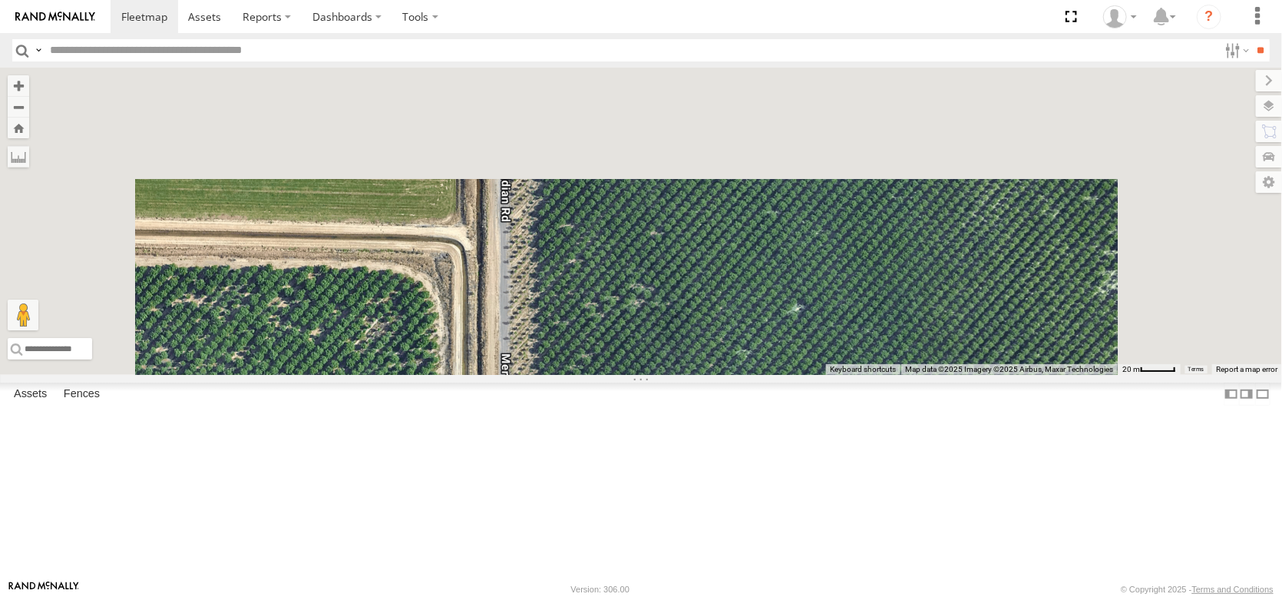
drag, startPoint x: 766, startPoint y: 349, endPoint x: 787, endPoint y: 613, distance: 264.2
click at [787, 596] on html at bounding box center [641, 298] width 1282 height 597
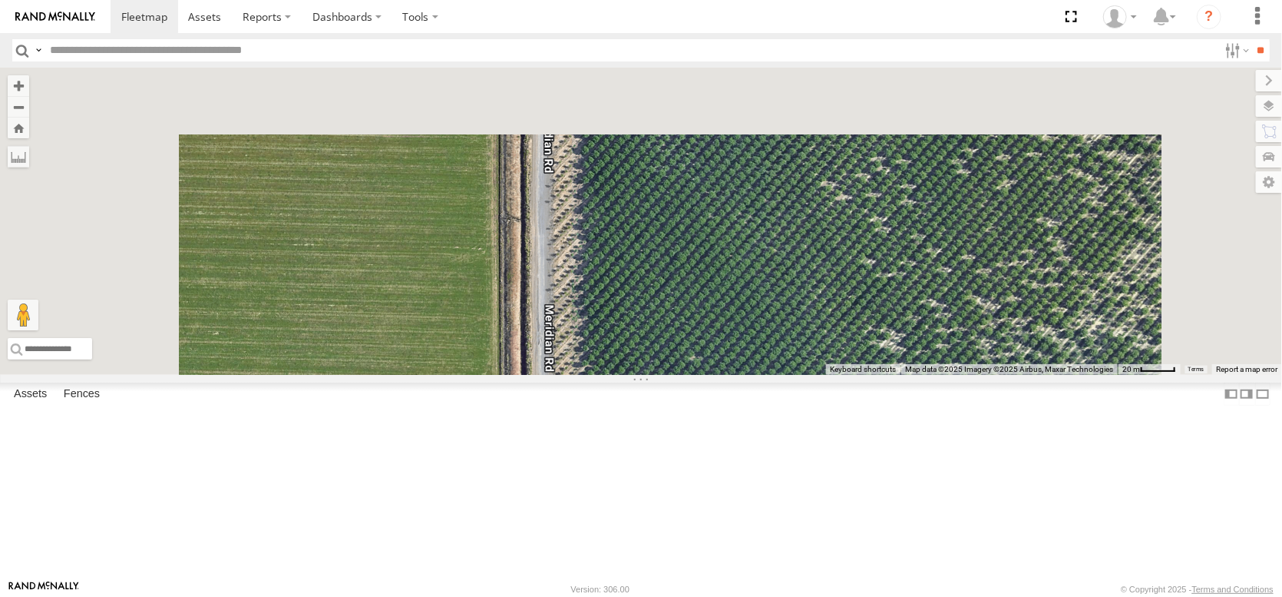
drag, startPoint x: 816, startPoint y: 352, endPoint x: 815, endPoint y: 627, distance: 274.9
click at [815, 596] on html at bounding box center [641, 298] width 1282 height 597
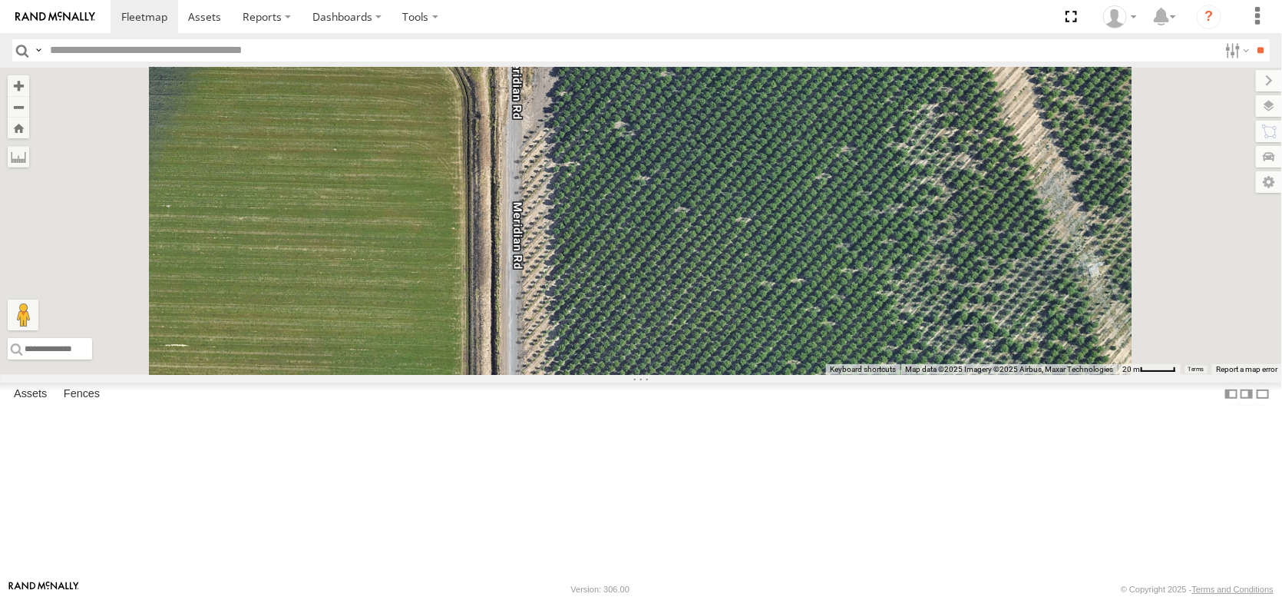
drag, startPoint x: 849, startPoint y: 398, endPoint x: 829, endPoint y: 627, distance: 230.5
click at [829, 596] on html at bounding box center [641, 298] width 1282 height 597
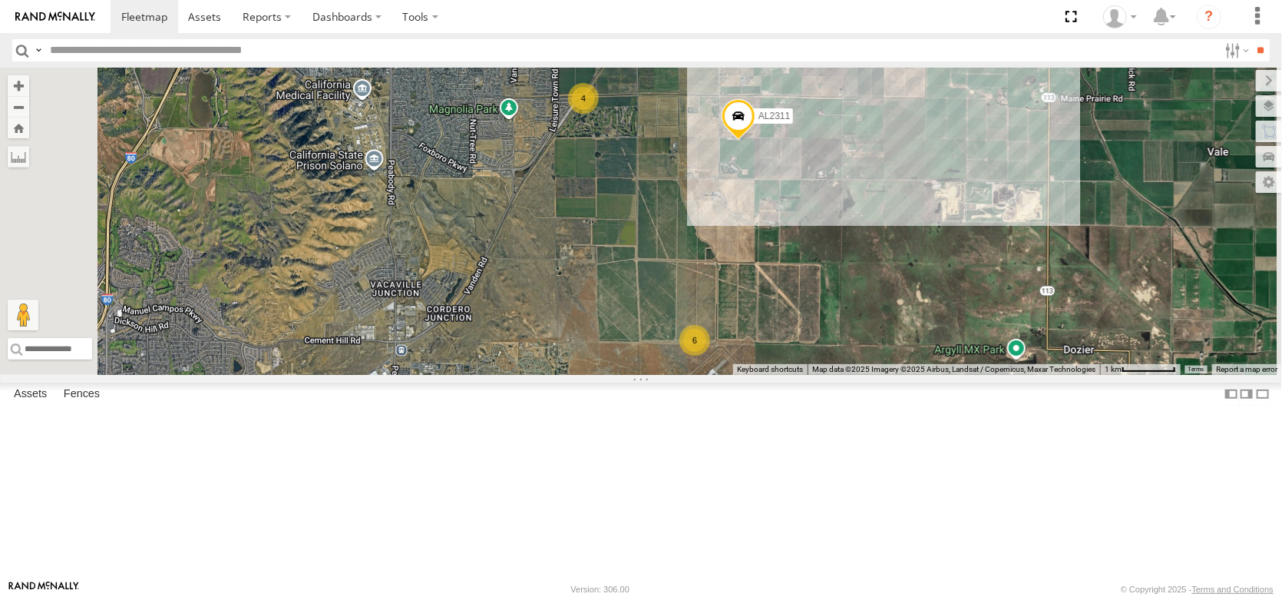
click at [756, 141] on span at bounding box center [739, 119] width 34 height 41
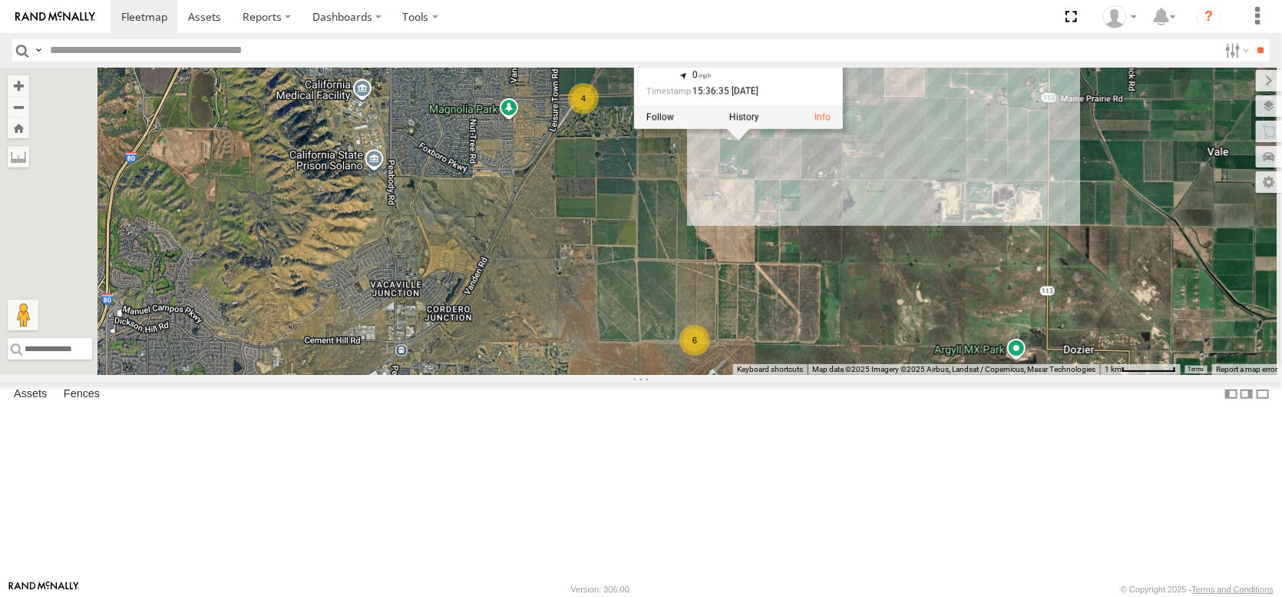
click at [952, 348] on div "AL2367 FRONTLOADER JD344H AL2286 AL2287 AL2228 AL2311 2 4 6 AL2311 Almond Trail…" at bounding box center [641, 221] width 1282 height 307
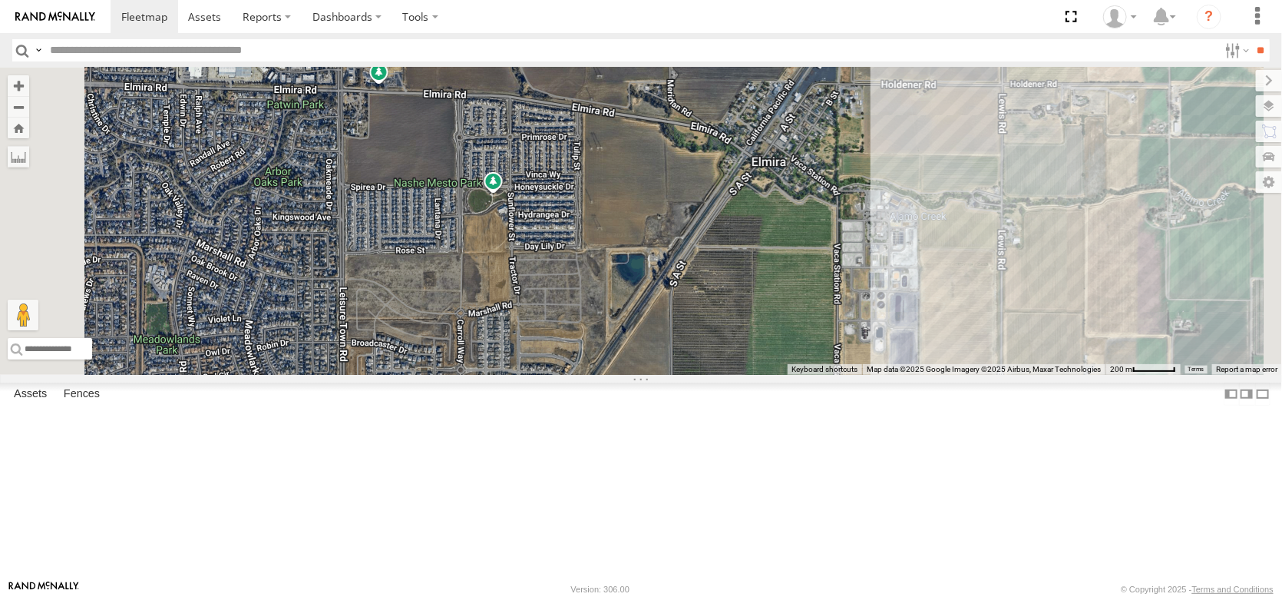
drag, startPoint x: 889, startPoint y: 163, endPoint x: 829, endPoint y: 302, distance: 151.4
click at [829, 303] on div "AL2367 FRONTLOADER JD344H AL2286 AL2287 AL2228 AL2311 2" at bounding box center [641, 221] width 1282 height 307
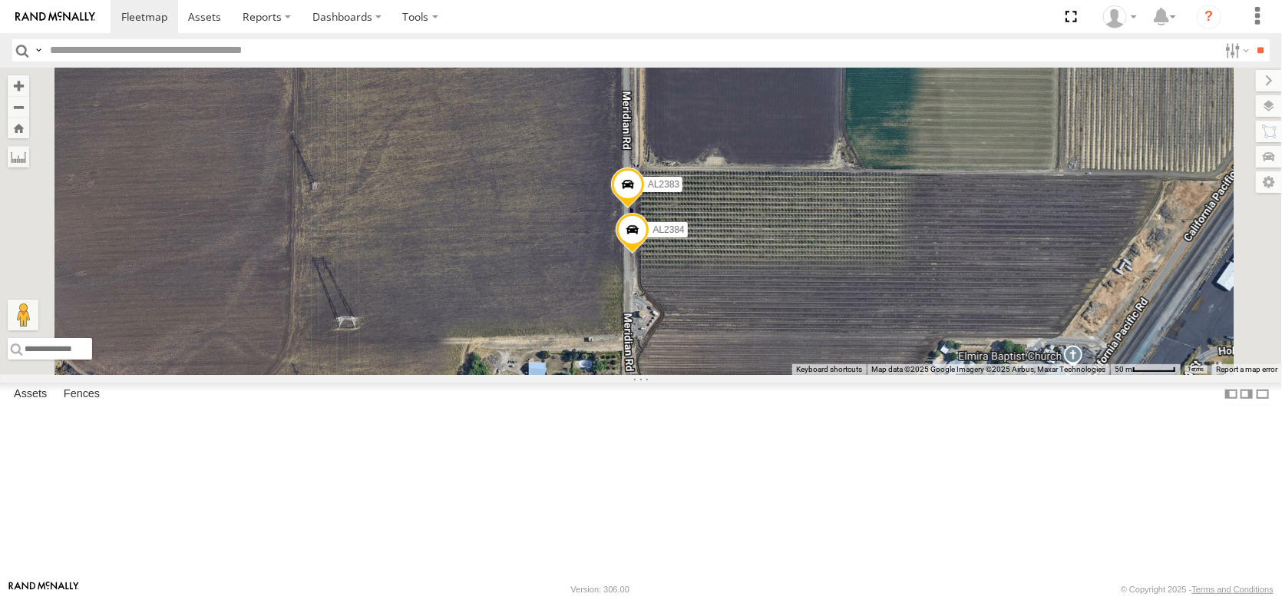
click at [645, 209] on span at bounding box center [628, 187] width 34 height 41
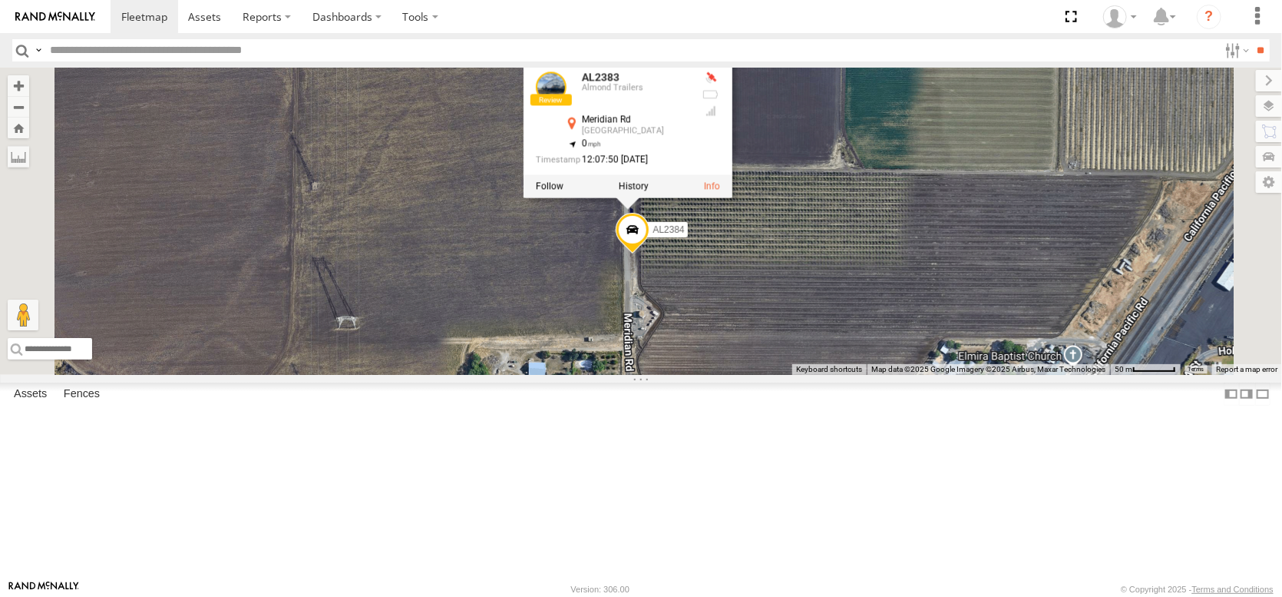
click at [650, 255] on span at bounding box center [633, 233] width 34 height 41
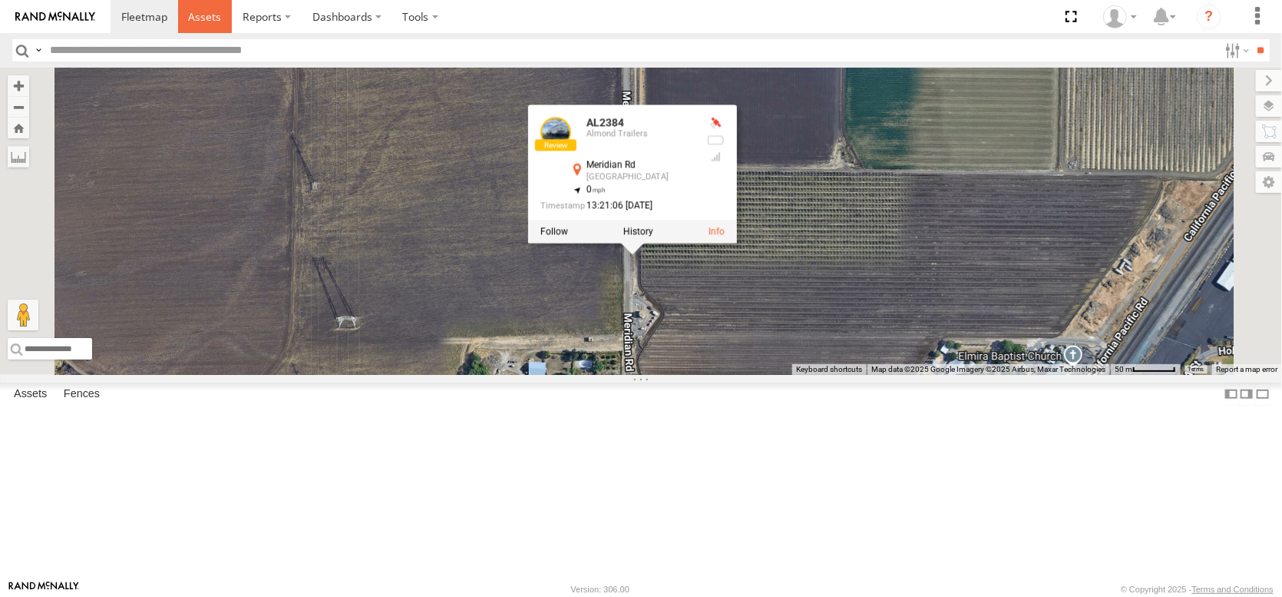
click at [221, 12] on span at bounding box center [204, 16] width 33 height 15
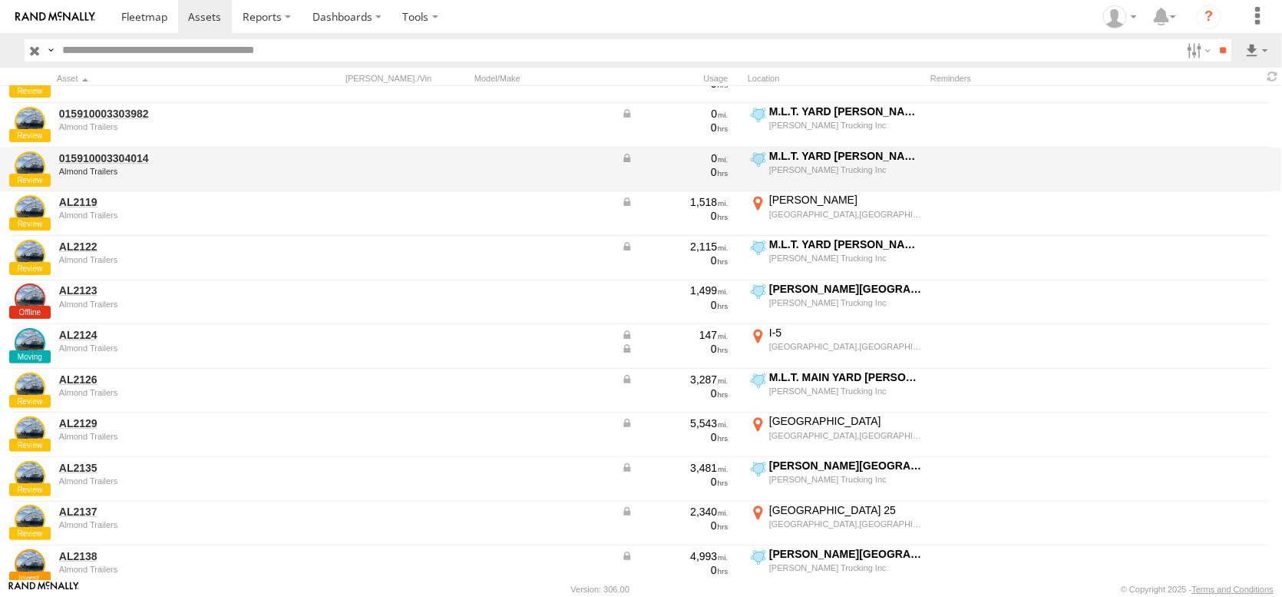
scroll to position [230, 0]
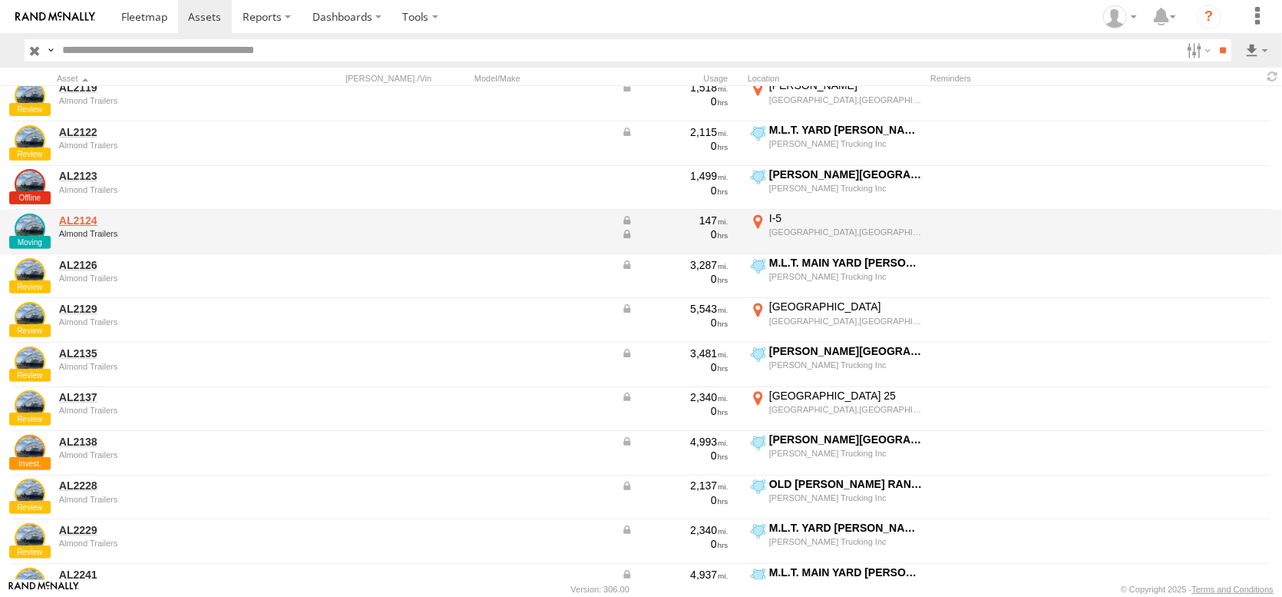
click at [94, 224] on link "AL2124" at bounding box center [164, 220] width 210 height 14
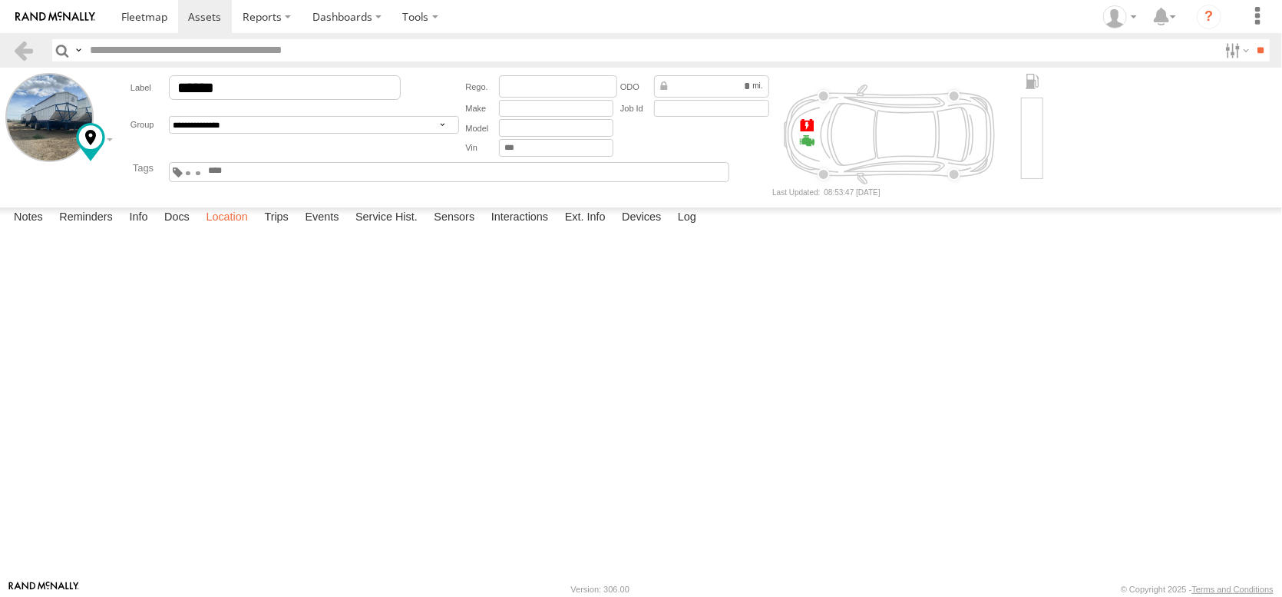
click at [256, 229] on label "Location" at bounding box center [227, 218] width 58 height 22
click at [174, 31] on link at bounding box center [145, 16] width 68 height 33
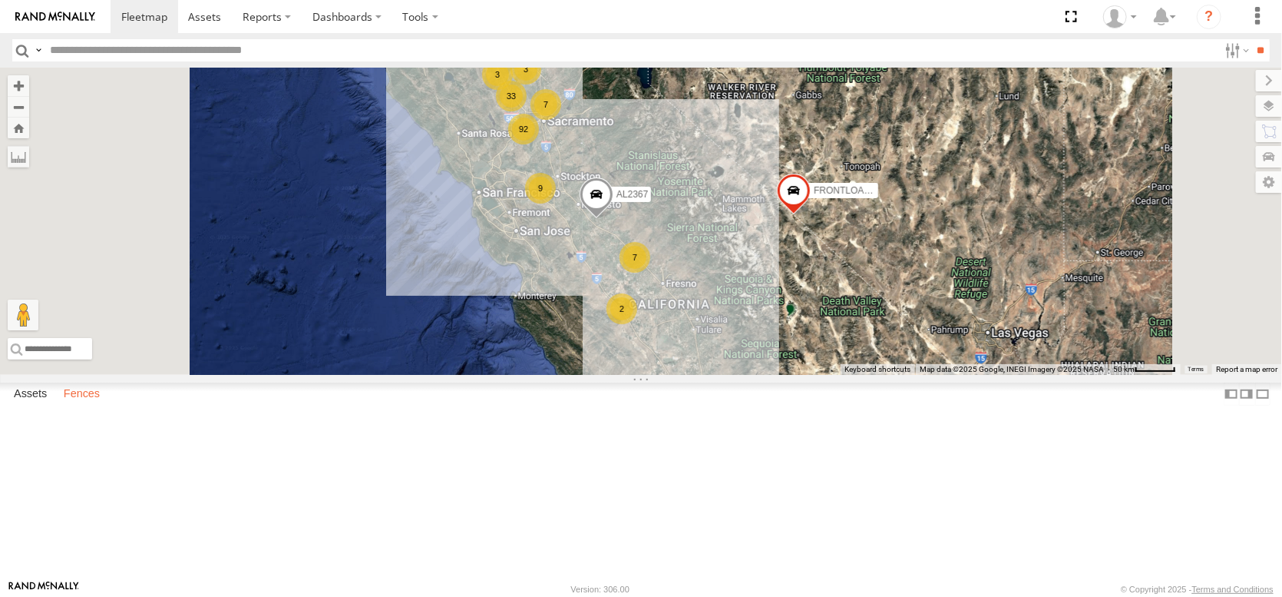
click at [77, 405] on label "Fences" at bounding box center [81, 394] width 51 height 22
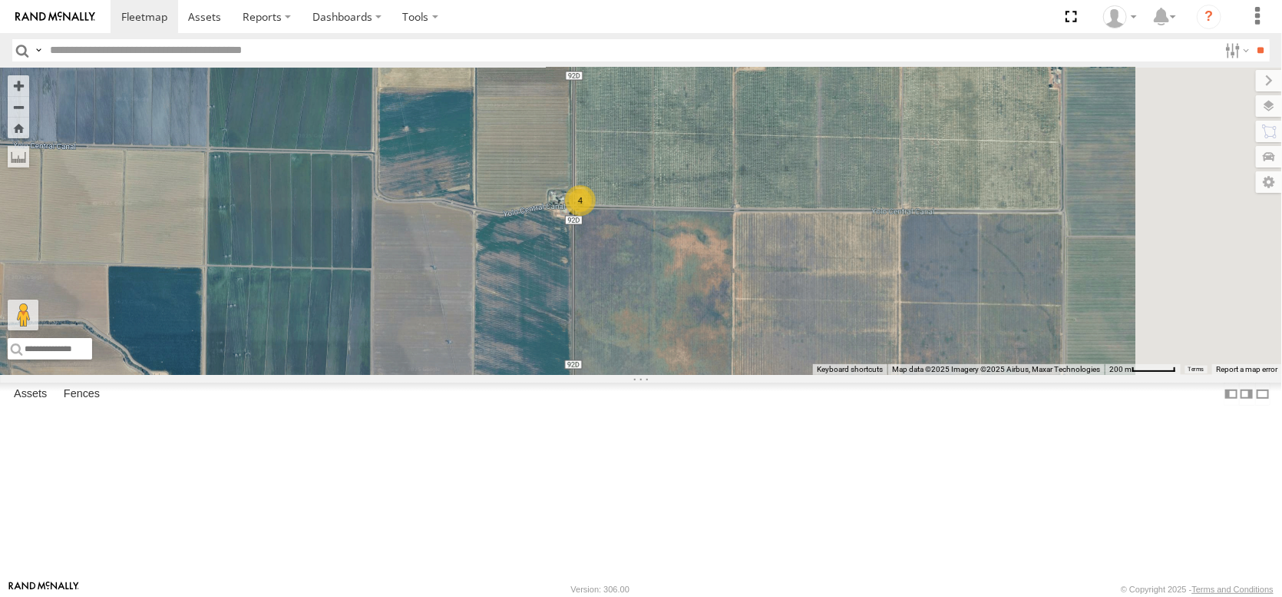
drag, startPoint x: 1037, startPoint y: 465, endPoint x: 911, endPoint y: 435, distance: 129.5
click at [911, 375] on div "AL2367 FRONTLOADER JD344H AL2286 AL2306 AL2124 AL2287 4" at bounding box center [641, 221] width 1282 height 307
drag, startPoint x: 865, startPoint y: 406, endPoint x: 839, endPoint y: 448, distance: 50.1
click at [841, 375] on div "AL2367 FRONTLOADER JD344H AL2286 AL2306 AL2124 AL2287 4" at bounding box center [641, 221] width 1282 height 307
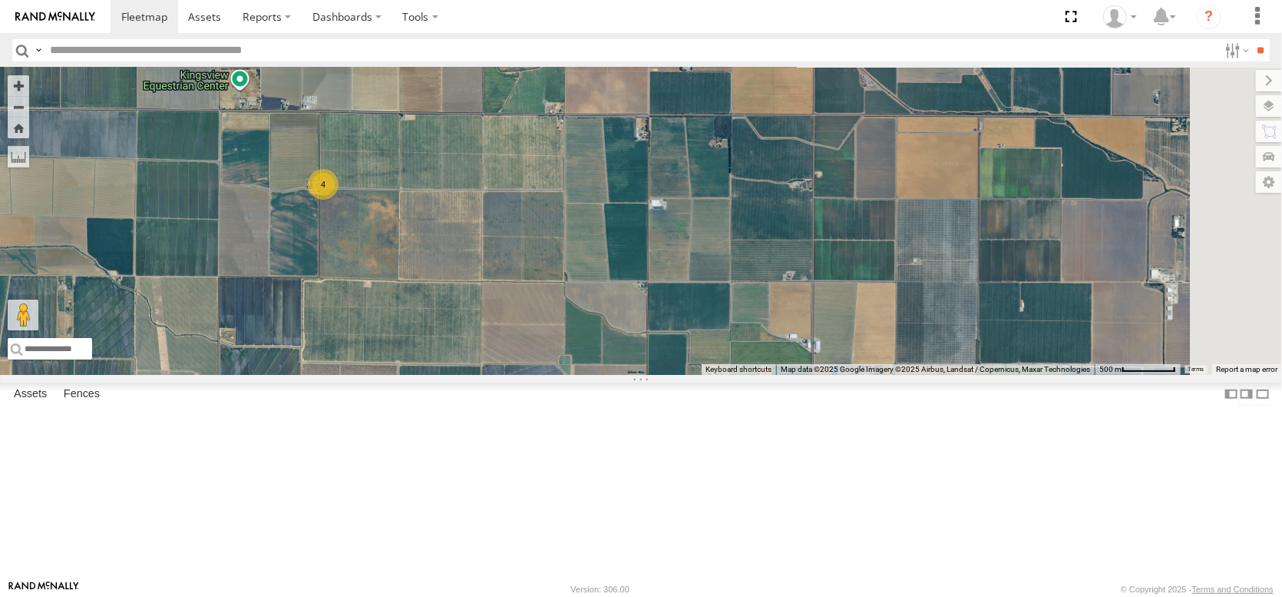
drag, startPoint x: 551, startPoint y: 389, endPoint x: 443, endPoint y: 343, distance: 117.0
click at [443, 343] on div "AL2367 FRONTLOADER JD344H AL2286 AL2306 AL2124 AL2287 4" at bounding box center [641, 221] width 1282 height 307
click at [339, 200] on div "4" at bounding box center [323, 185] width 31 height 31
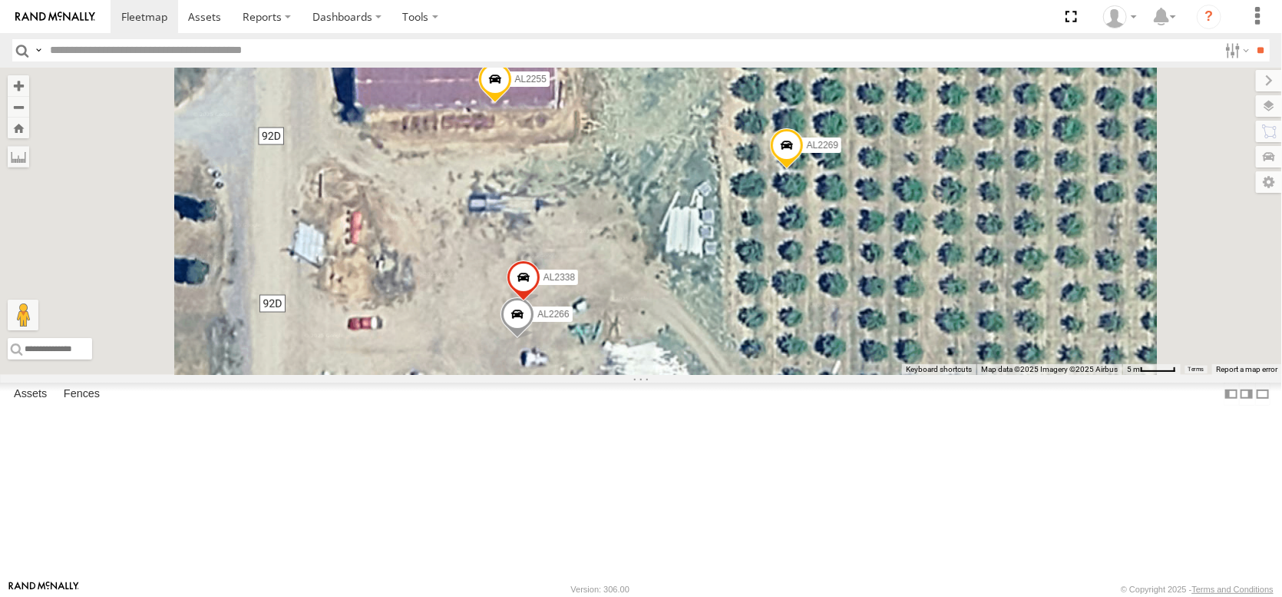
click at [541, 302] on span at bounding box center [524, 280] width 34 height 41
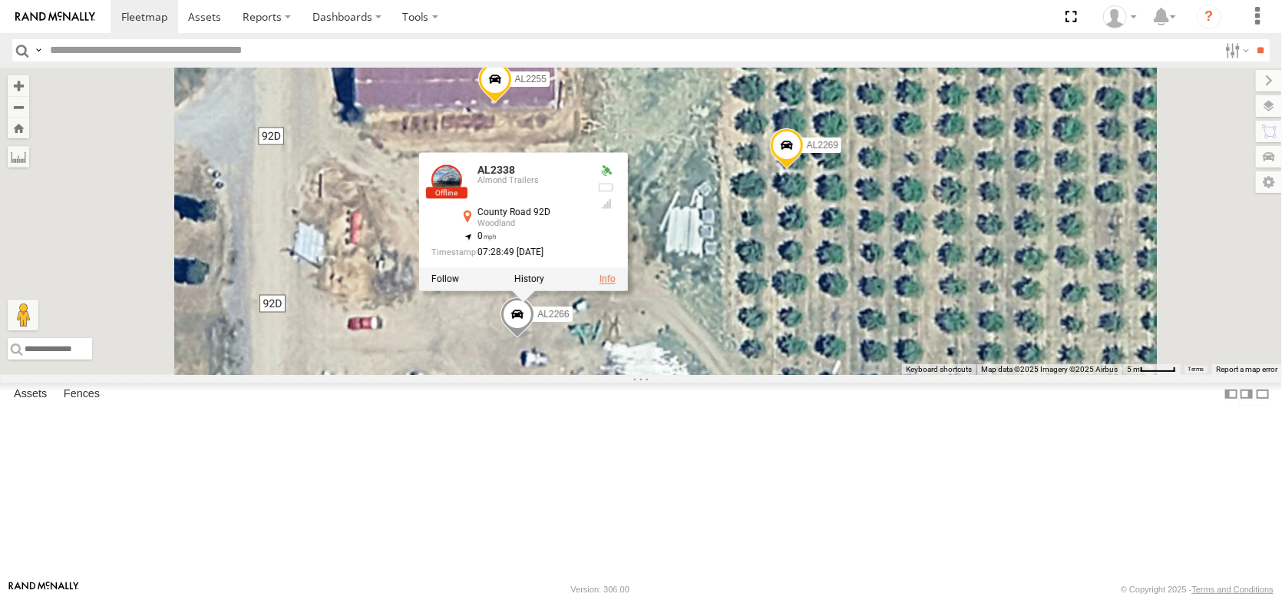
click at [616, 284] on link at bounding box center [608, 278] width 16 height 11
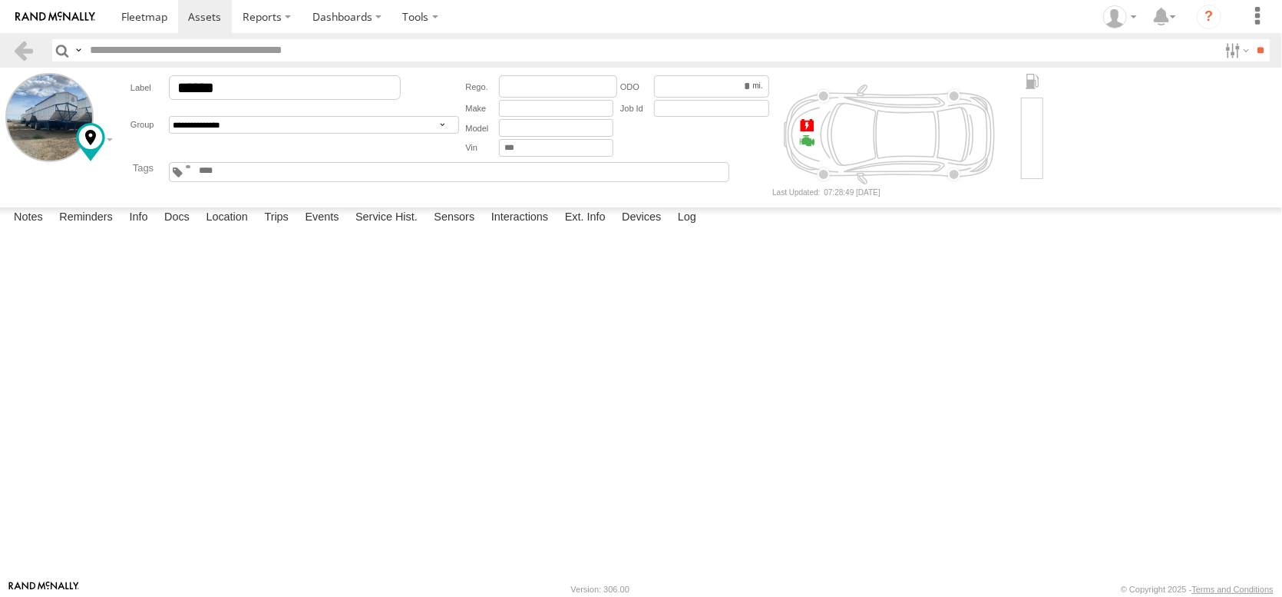
click at [0, 0] on span at bounding box center [0, 0] width 0 height 0
click at [167, 17] on span at bounding box center [144, 16] width 46 height 15
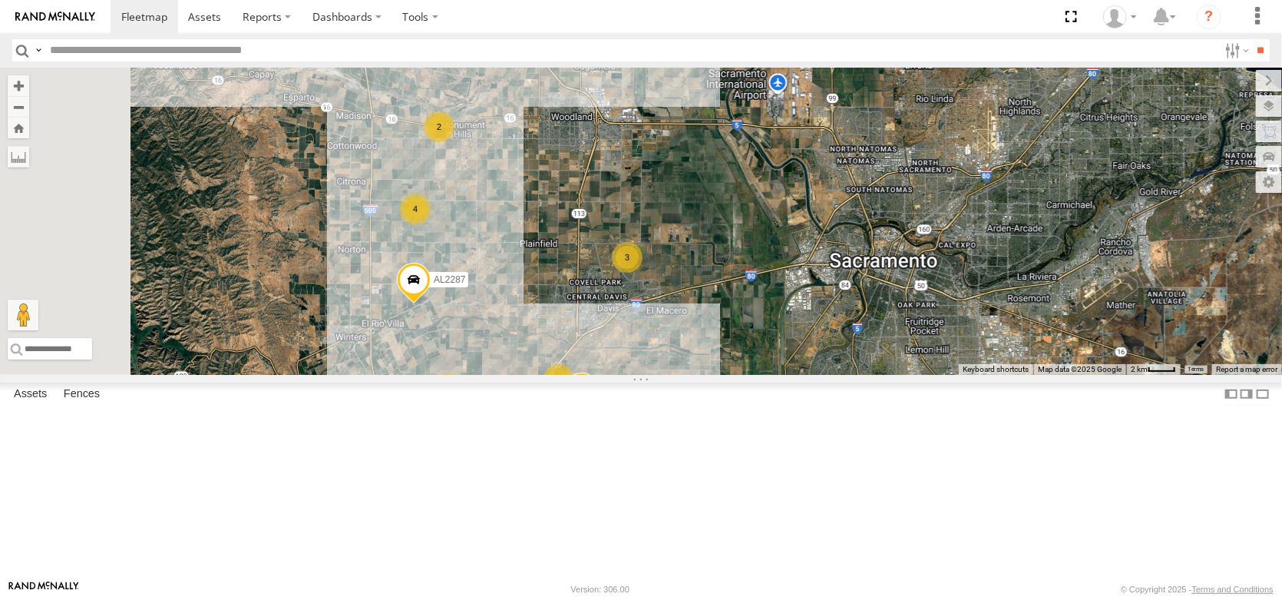
drag, startPoint x: 482, startPoint y: 463, endPoint x: 537, endPoint y: 399, distance: 84.5
click at [537, 375] on div "AL2367 FRONTLOADER JD344H 34 4 11 4 4 AL2228 14 AL2124 AL2286 2 3 6 AL2287 2 2" at bounding box center [641, 221] width 1282 height 307
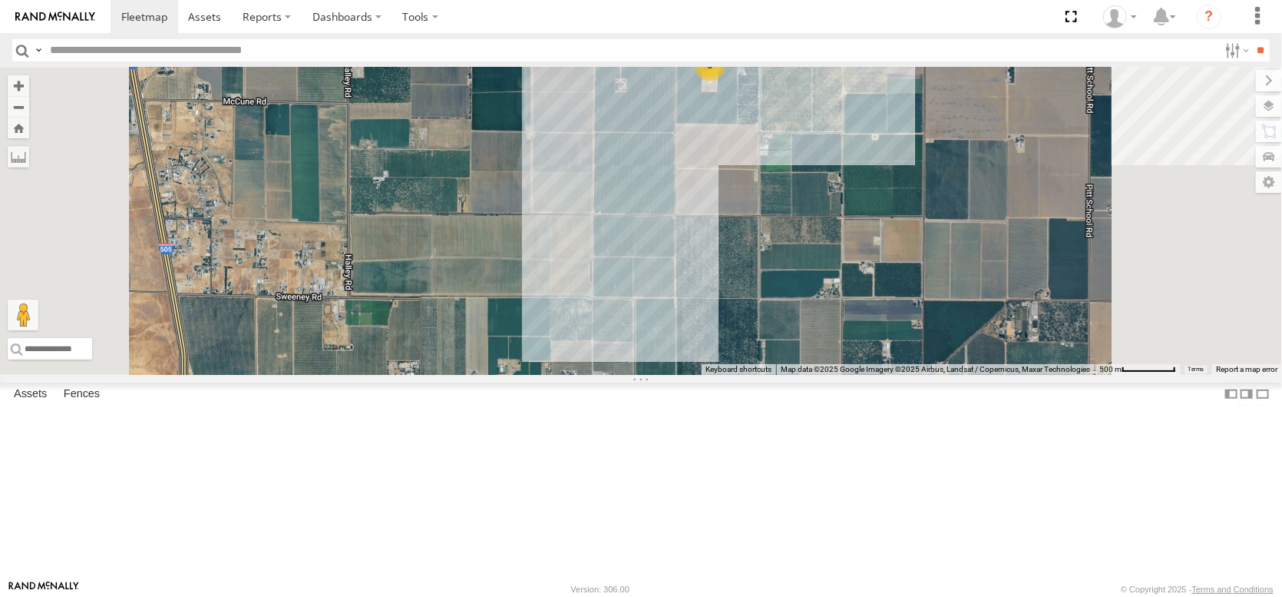
drag, startPoint x: 671, startPoint y: 432, endPoint x: 658, endPoint y: 568, distance: 136.6
click at [658, 375] on div "AL2367 FRONTLOADER JD344H AL2228 AL2124 AL2286 AL2287 3 AL2321" at bounding box center [641, 221] width 1282 height 307
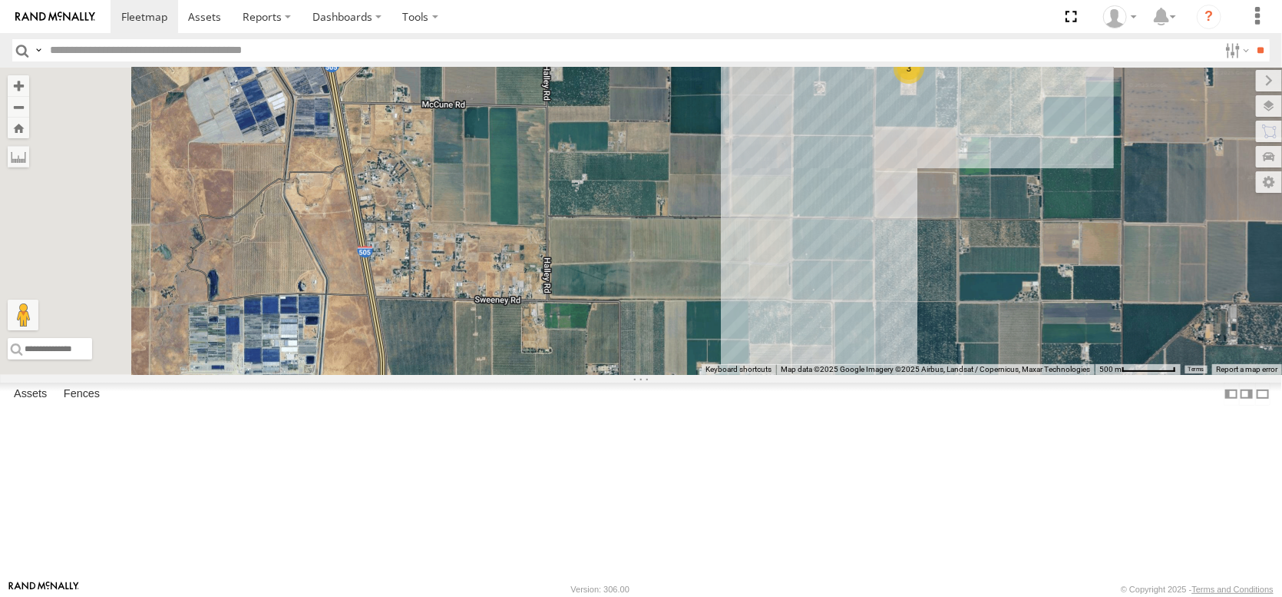
drag, startPoint x: 552, startPoint y: 498, endPoint x: 747, endPoint y: 387, distance: 224.6
click at [747, 375] on div "AL2367 FRONTLOADER JD344H AL2228 AL2124 AL2286 AL2287 3 AL2321" at bounding box center [641, 221] width 1282 height 307
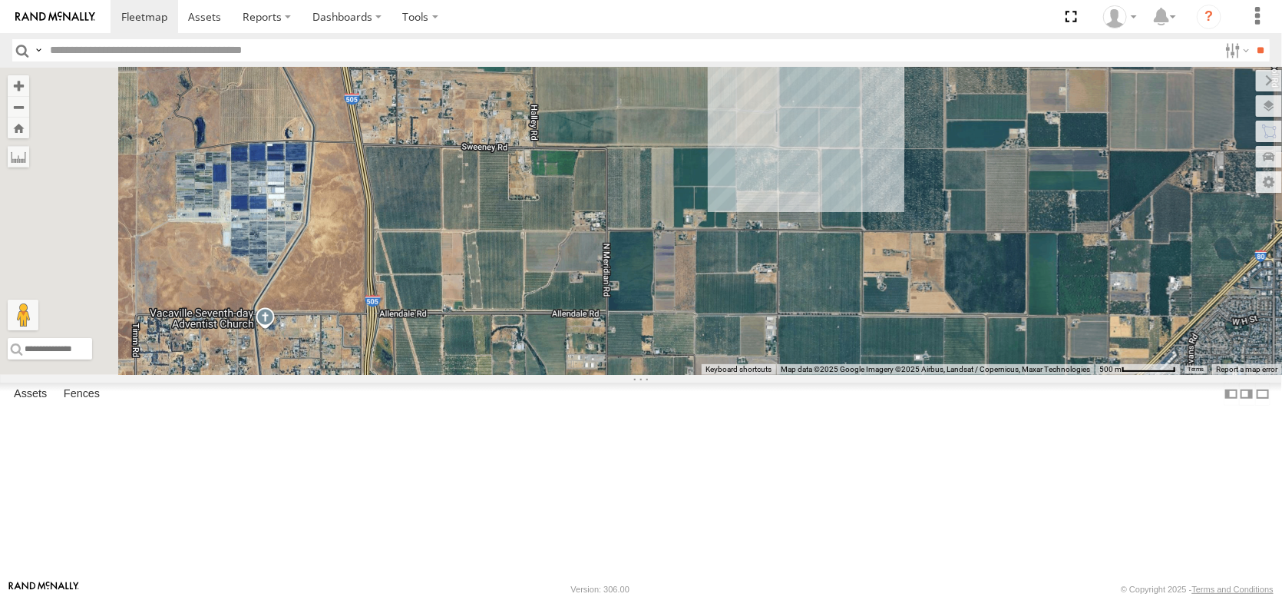
drag, startPoint x: 700, startPoint y: 478, endPoint x: 707, endPoint y: 379, distance: 99.3
click at [709, 375] on div "AL2367 FRONTLOADER JD344H AL2228 AL2124 AL2286 AL2287 3 AL2321" at bounding box center [641, 221] width 1282 height 307
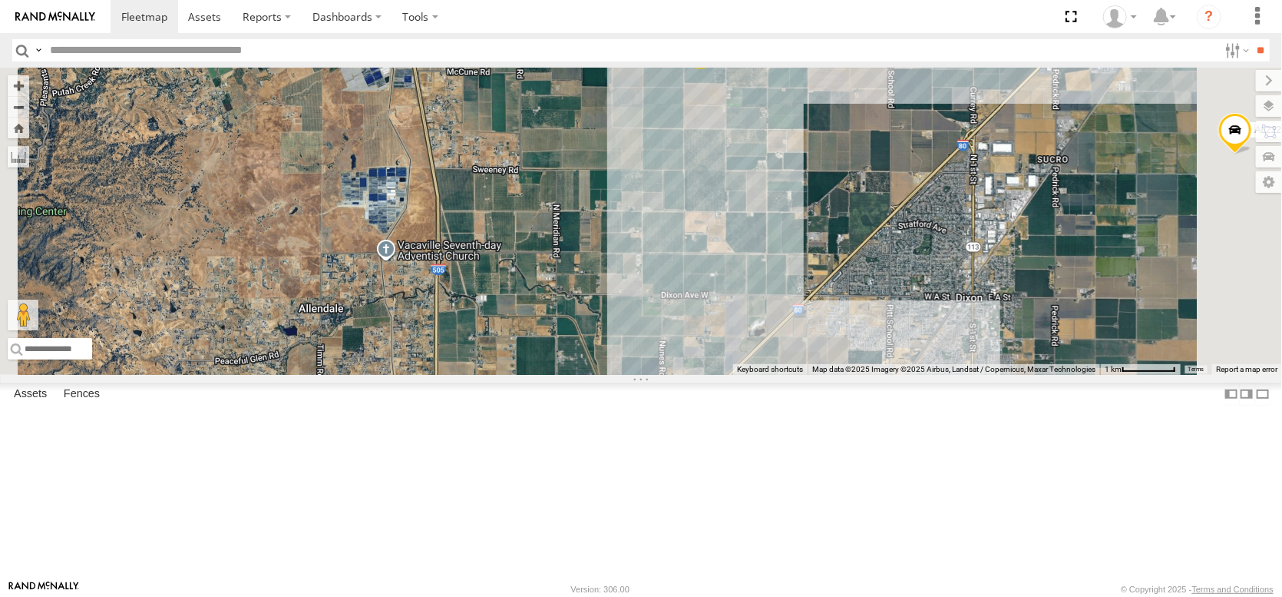
drag, startPoint x: 666, startPoint y: 470, endPoint x: 707, endPoint y: 255, distance: 218.8
click at [707, 279] on div "AL2367 FRONTLOADER JD344H AL2228 AL2124 AL2286 AL2287 17 4" at bounding box center [641, 221] width 1282 height 307
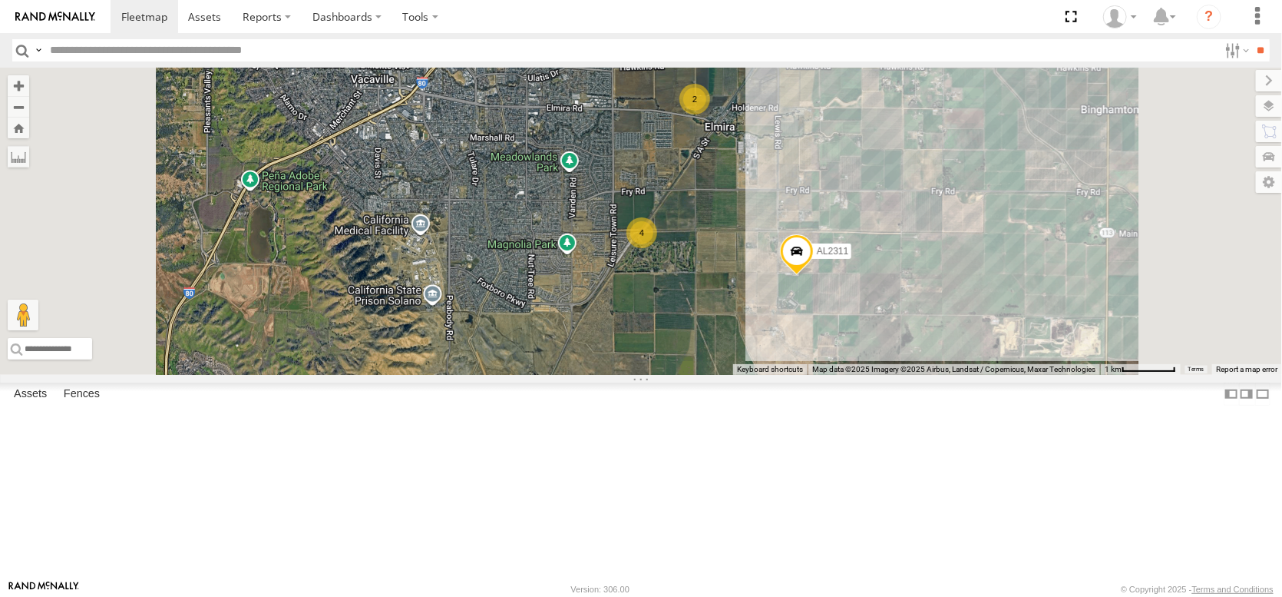
drag, startPoint x: 732, startPoint y: 376, endPoint x: 742, endPoint y: 281, distance: 95.7
click at [745, 283] on div "AL2367 FRONTLOADER JD344H AL2228 AL2124 AL2286 AL2287 AL2310 17 4 11 2 4 2 4 AL…" at bounding box center [641, 221] width 1282 height 307
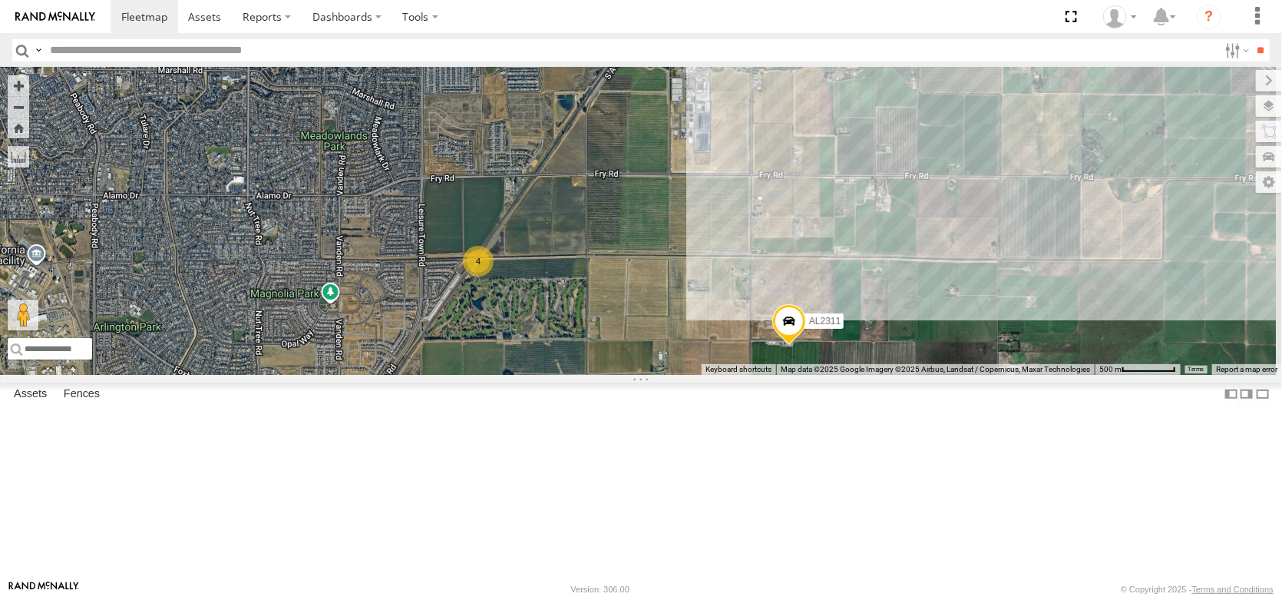
drag, startPoint x: 897, startPoint y: 181, endPoint x: 710, endPoint y: 400, distance: 288.1
click at [710, 375] on div "AL2367 FRONTLOADER JD344H AL2228 AL2124 AL2286 AL2287 AL2310 AL2311 4" at bounding box center [641, 221] width 1282 height 307
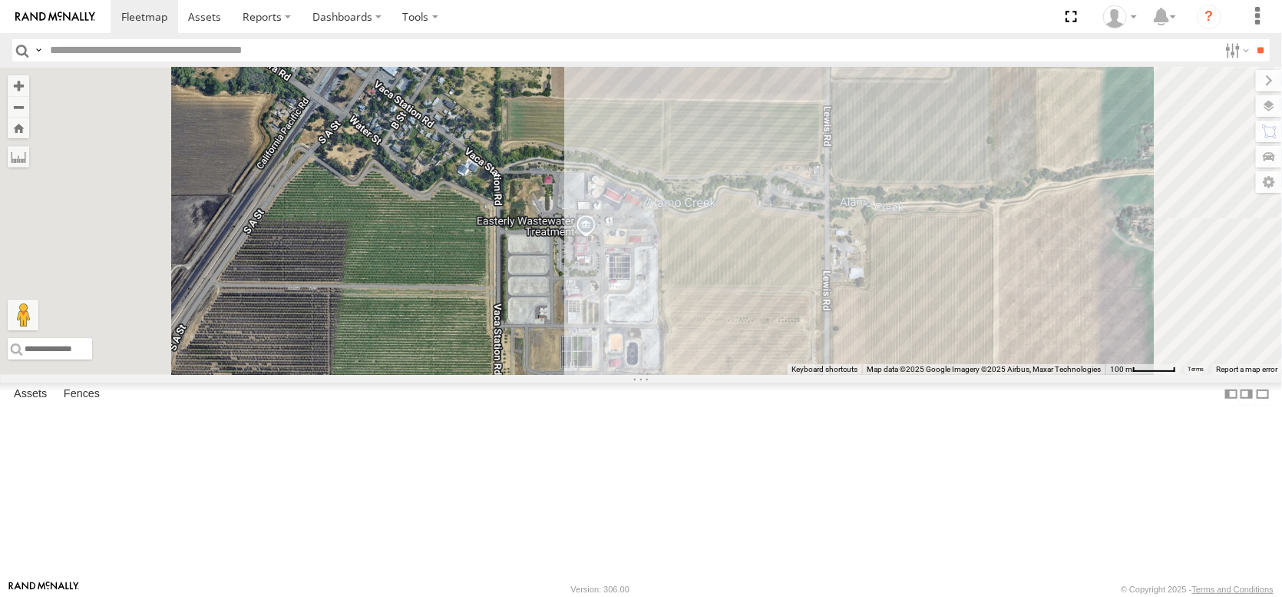
drag, startPoint x: 831, startPoint y: 222, endPoint x: 828, endPoint y: 433, distance: 211.2
click at [828, 375] on div "AL2367 FRONTLOADER JD344H AL2228 AL2124 AL2286 AL2287 AL2310 AL2311 AL2270" at bounding box center [641, 221] width 1282 height 307
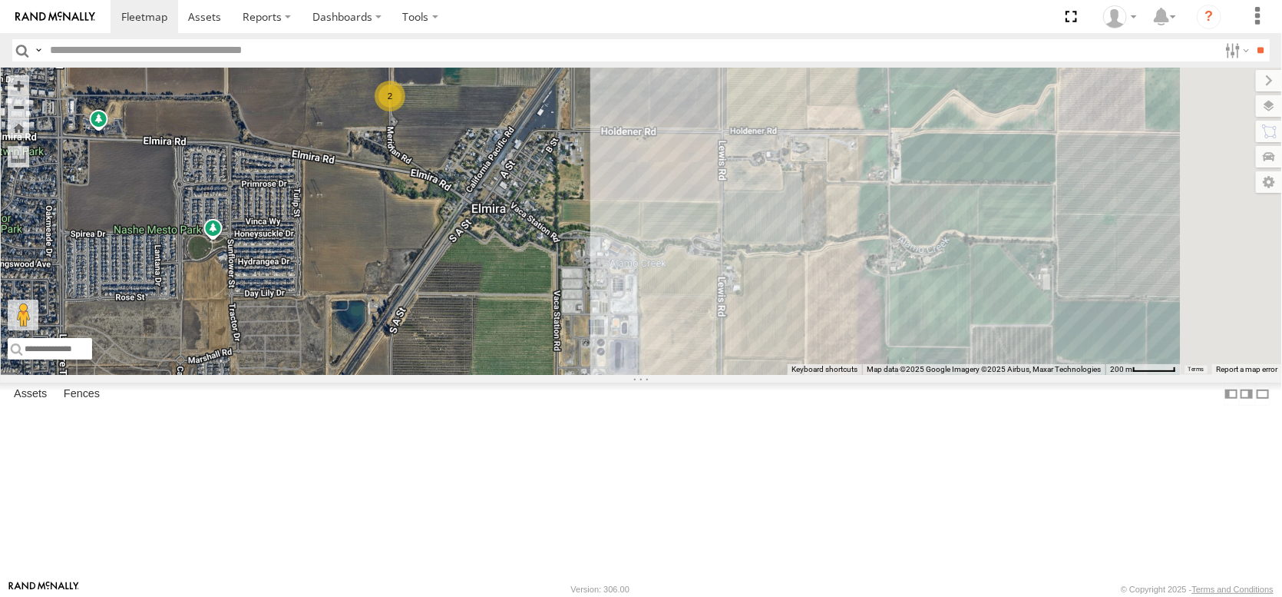
drag, startPoint x: 587, startPoint y: 342, endPoint x: 726, endPoint y: 270, distance: 155.9
click at [726, 270] on div "AL2367 FRONTLOADER JD344H AL2228 AL2124 AL2286 AL2287 AL2310 AL2311 AL2270 2" at bounding box center [641, 221] width 1282 height 307
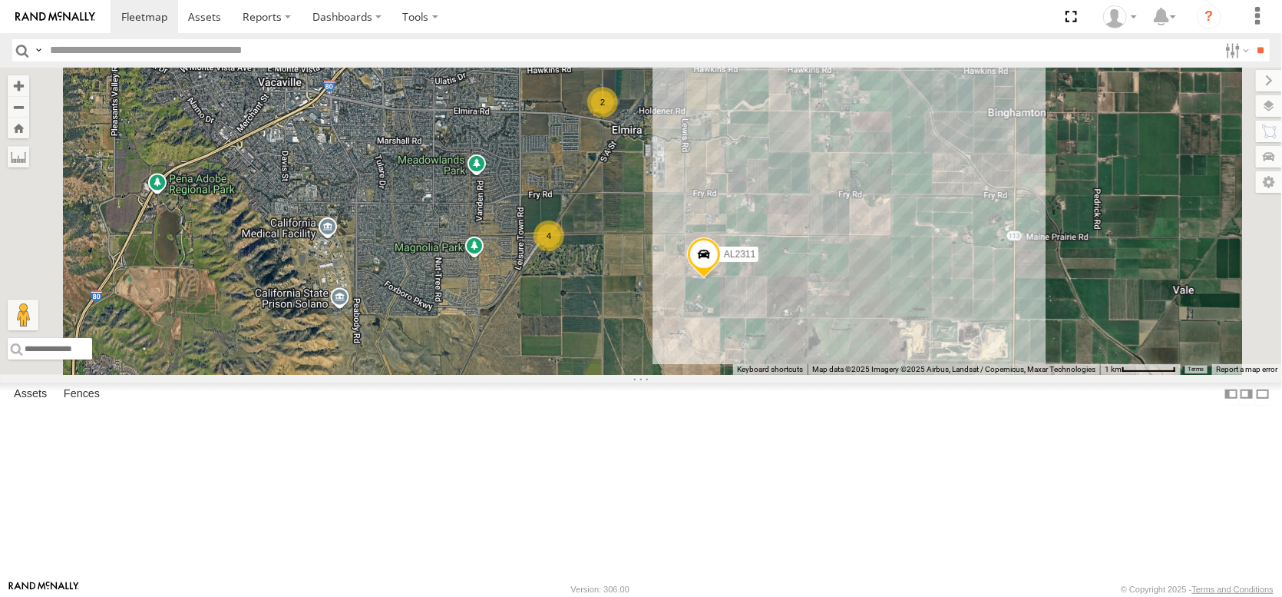
drag, startPoint x: 867, startPoint y: 420, endPoint x: 762, endPoint y: 295, distance: 163.5
click at [762, 295] on div "AL2367 FRONTLOADER JD344H AL2228 AL2124 AL2286 AL2287 AL2310 AL2311 2 4 2" at bounding box center [641, 221] width 1282 height 307
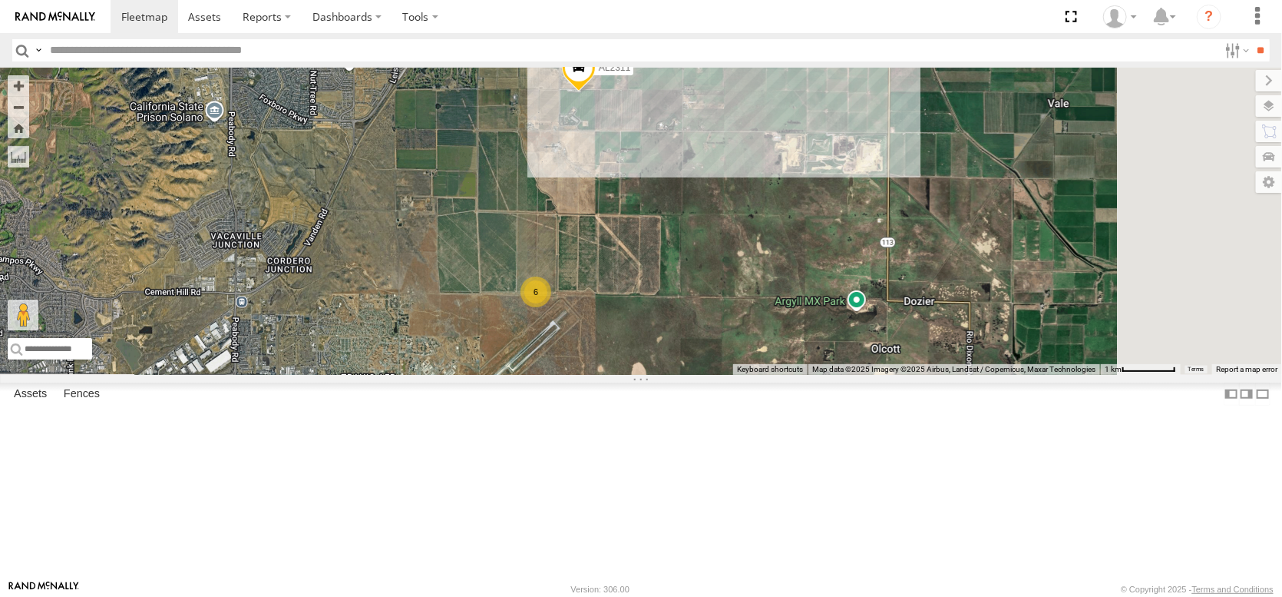
drag, startPoint x: 772, startPoint y: 565, endPoint x: 710, endPoint y: 438, distance: 141.2
click at [710, 375] on div "AL2367 FRONTLOADER JD344H AL2228 AL2124 AL2286 AL2287 AL2310 AL2311 2 4 2 6" at bounding box center [641, 221] width 1282 height 307
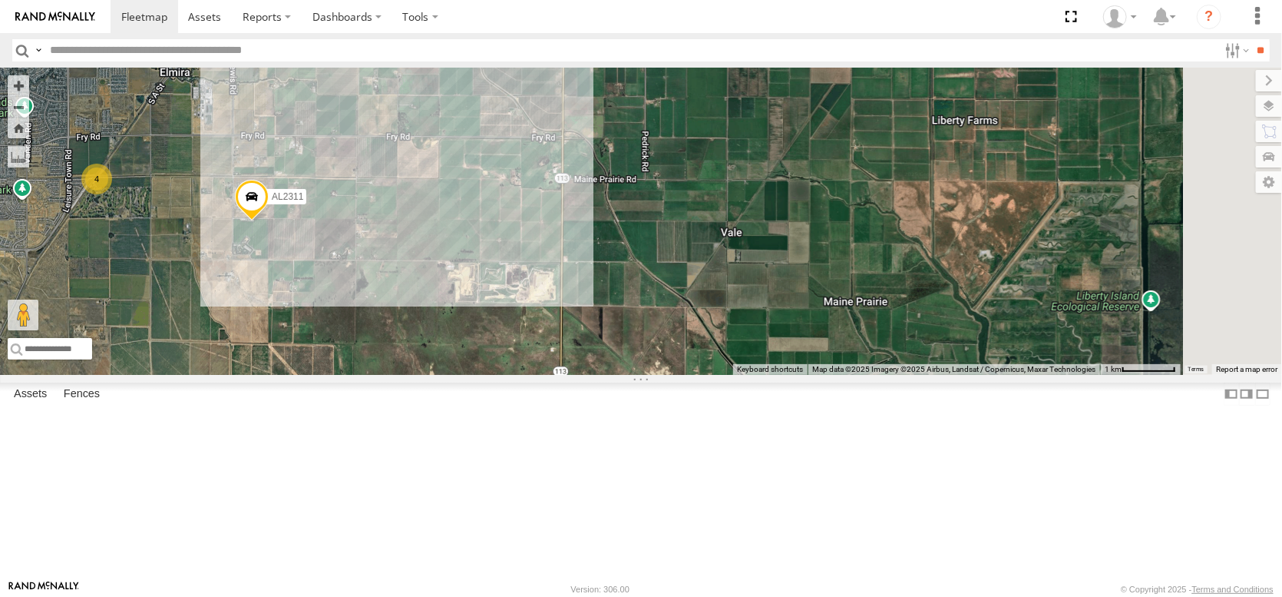
drag, startPoint x: 972, startPoint y: 297, endPoint x: 654, endPoint y: 442, distance: 349.9
click at [654, 375] on div "AL2367 FRONTLOADER JD344H AL2228 AL2124 AL2286 AL2287 AL2310 AL2311 2 4 2 6" at bounding box center [641, 221] width 1282 height 307
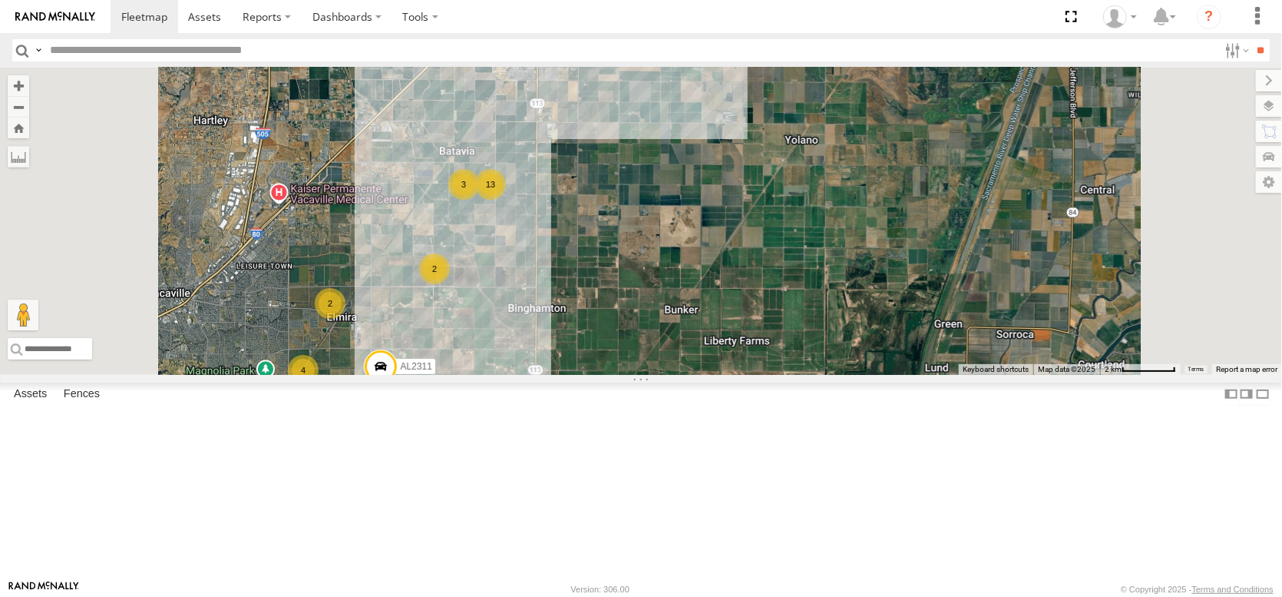
drag, startPoint x: 906, startPoint y: 429, endPoint x: 903, endPoint y: 486, distance: 56.9
click at [903, 375] on div "AL2367 FRONTLOADER JD344H AL2228 AL2124 AL2286 AL2287 AL2311 13 2 4 2 6 3" at bounding box center [641, 221] width 1282 height 307
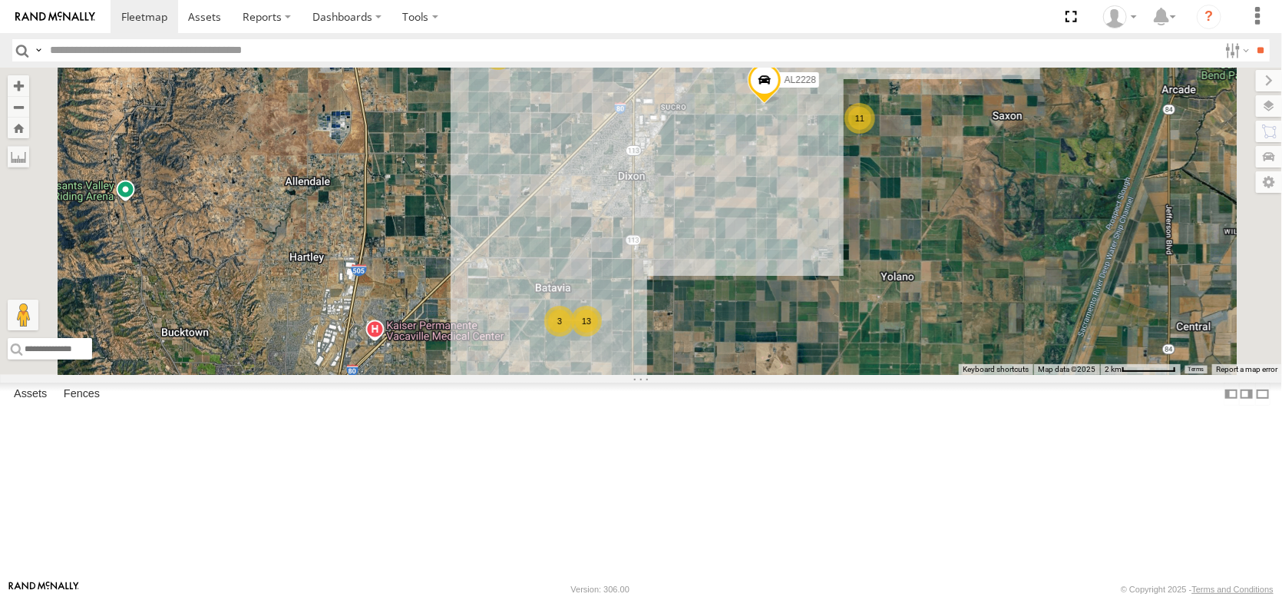
drag, startPoint x: 983, startPoint y: 314, endPoint x: 946, endPoint y: 423, distance: 115.1
click at [946, 375] on div "AL2367 FRONTLOADER JD344H AL2228 AL2124 AL2286 AL2287 AL2311 11 13 4 2 4 2 3" at bounding box center [641, 221] width 1282 height 307
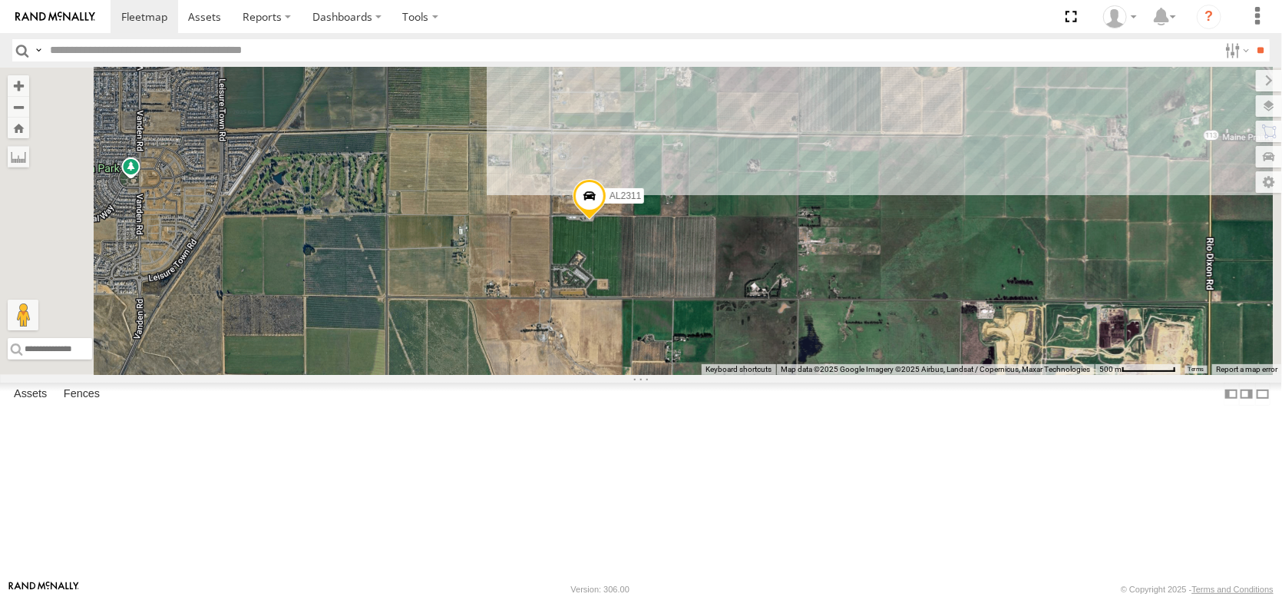
drag, startPoint x: 796, startPoint y: 466, endPoint x: 882, endPoint y: 572, distance: 136.5
click at [882, 375] on div "AL2367 FRONTLOADER JD344H AL2228 AL2124 AL2286 AL2287 AL2311 6 Keyboard shortcu…" at bounding box center [641, 221] width 1282 height 307
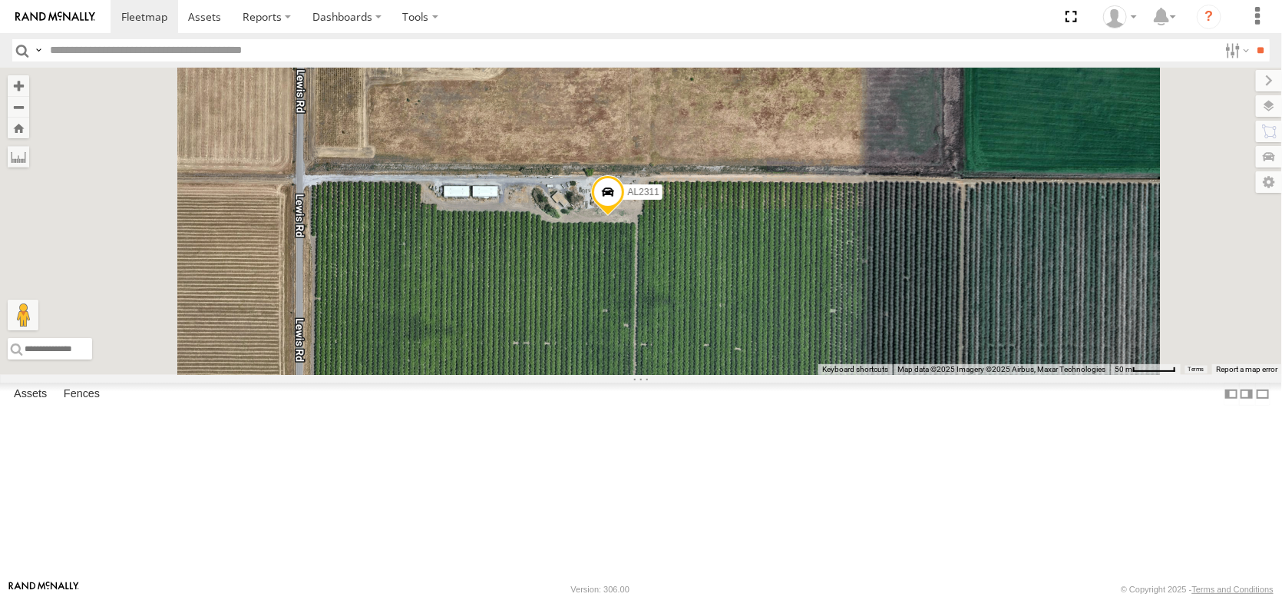
drag, startPoint x: 747, startPoint y: 314, endPoint x: 791, endPoint y: 475, distance: 167.1
click at [786, 375] on div "AL2367 FRONTLOADER JD344H AL2228 AL2124 AL2286 AL2287 AL2311" at bounding box center [641, 221] width 1282 height 307
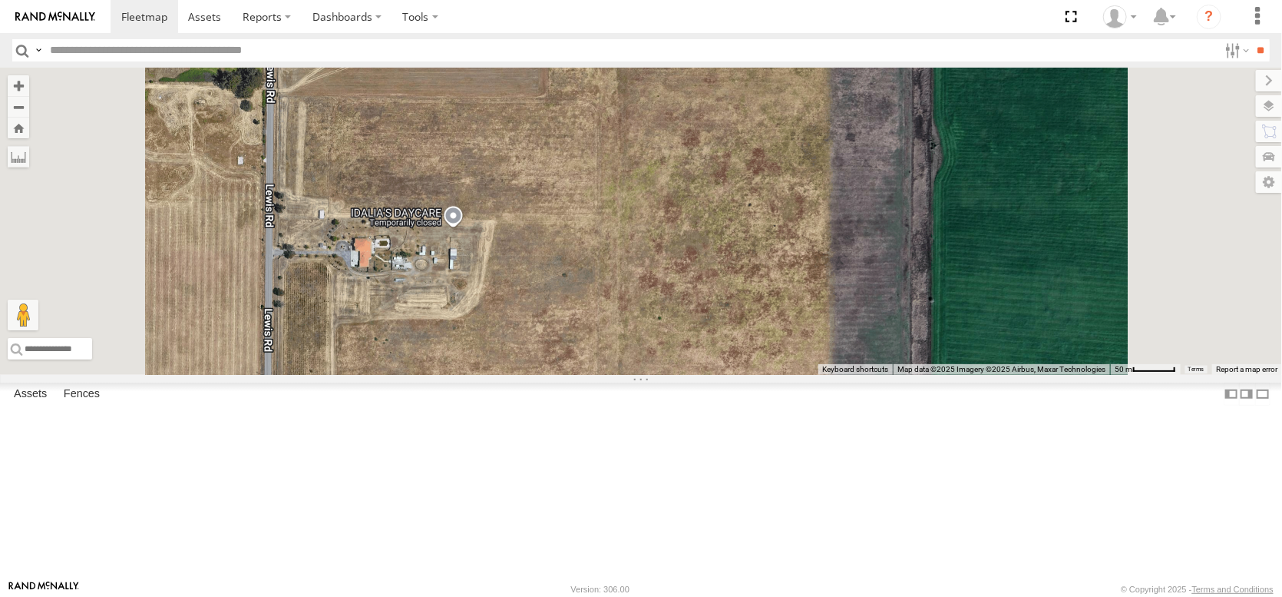
drag, startPoint x: 695, startPoint y: 354, endPoint x: 693, endPoint y: 601, distance: 246.5
click at [693, 596] on html at bounding box center [641, 298] width 1282 height 597
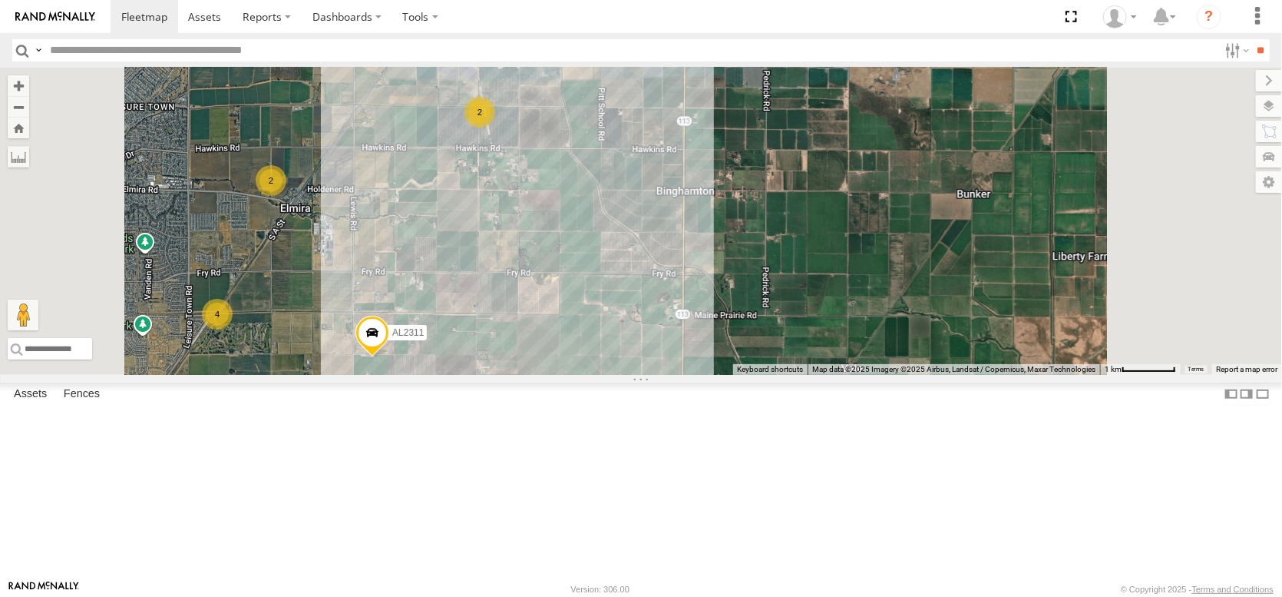
drag, startPoint x: 478, startPoint y: 518, endPoint x: 544, endPoint y: 399, distance: 136.1
click at [544, 375] on div "AL2367 FRONTLOADER JD344H AL2228 AL2124 AL2286 AL2287 AL2311 11 2 4 2 4" at bounding box center [641, 221] width 1282 height 307
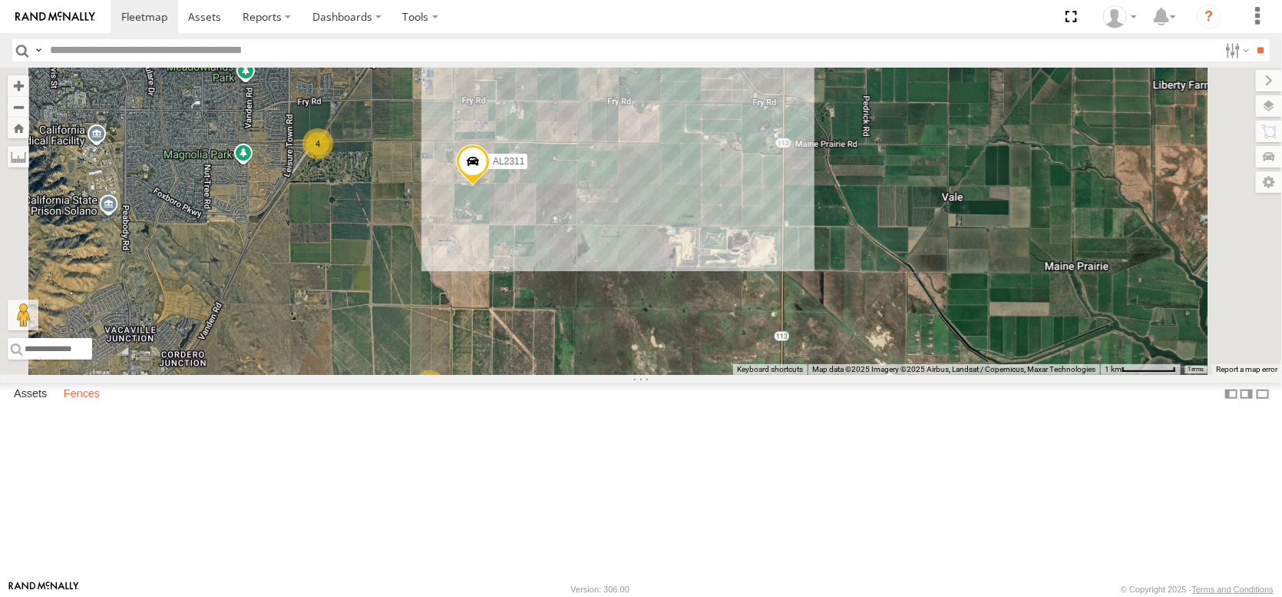
click at [108, 405] on label "Fences" at bounding box center [81, 394] width 51 height 22
click at [0, 0] on link "Fence Mgt" at bounding box center [0, 0] width 0 height 0
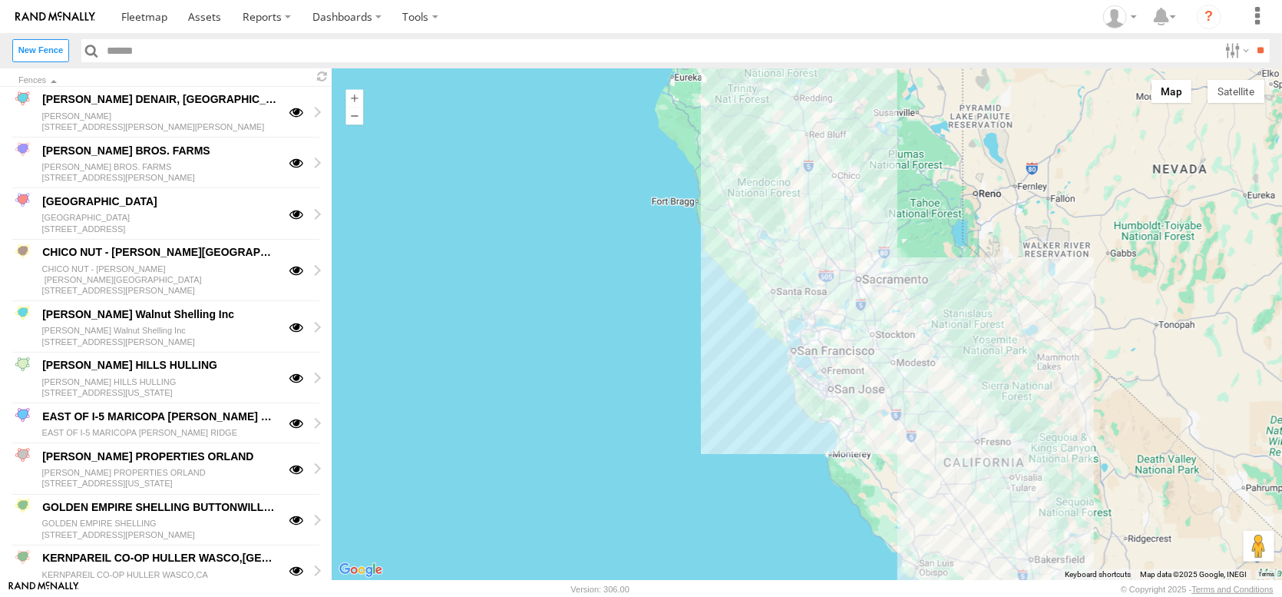
click at [1269, 107] on div "Map Satellite Labels" at bounding box center [1210, 91] width 130 height 31
click at [1229, 98] on button "Satellite" at bounding box center [1236, 91] width 57 height 23
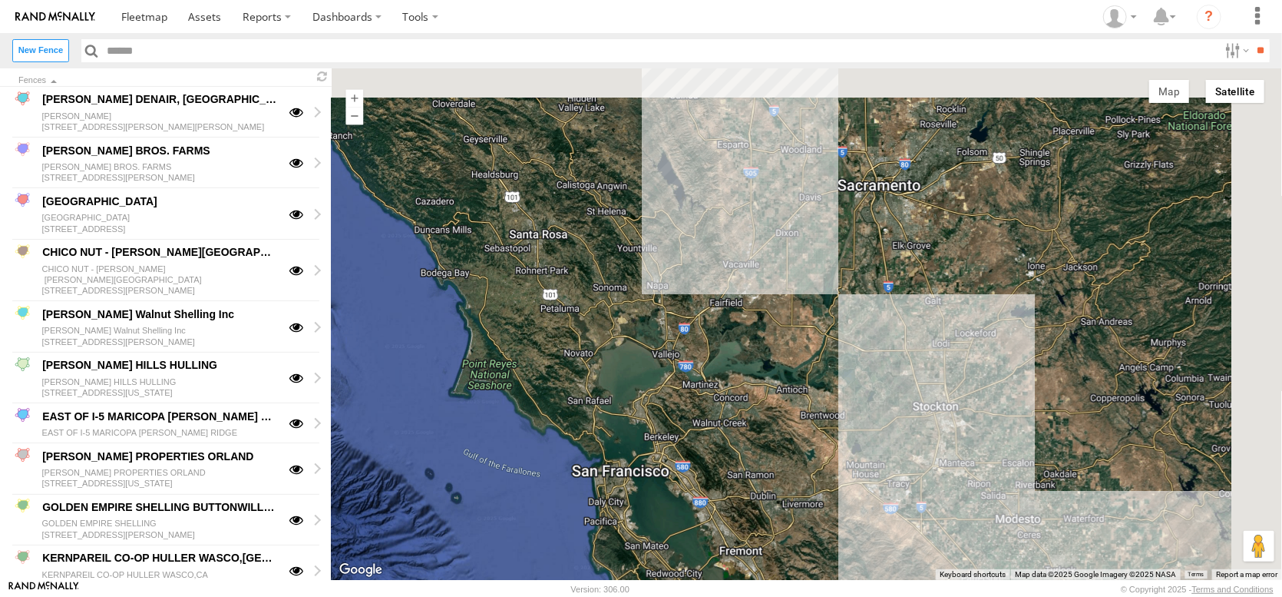
drag, startPoint x: 985, startPoint y: 312, endPoint x: 789, endPoint y: 470, distance: 252.3
click at [789, 470] on div at bounding box center [807, 323] width 951 height 511
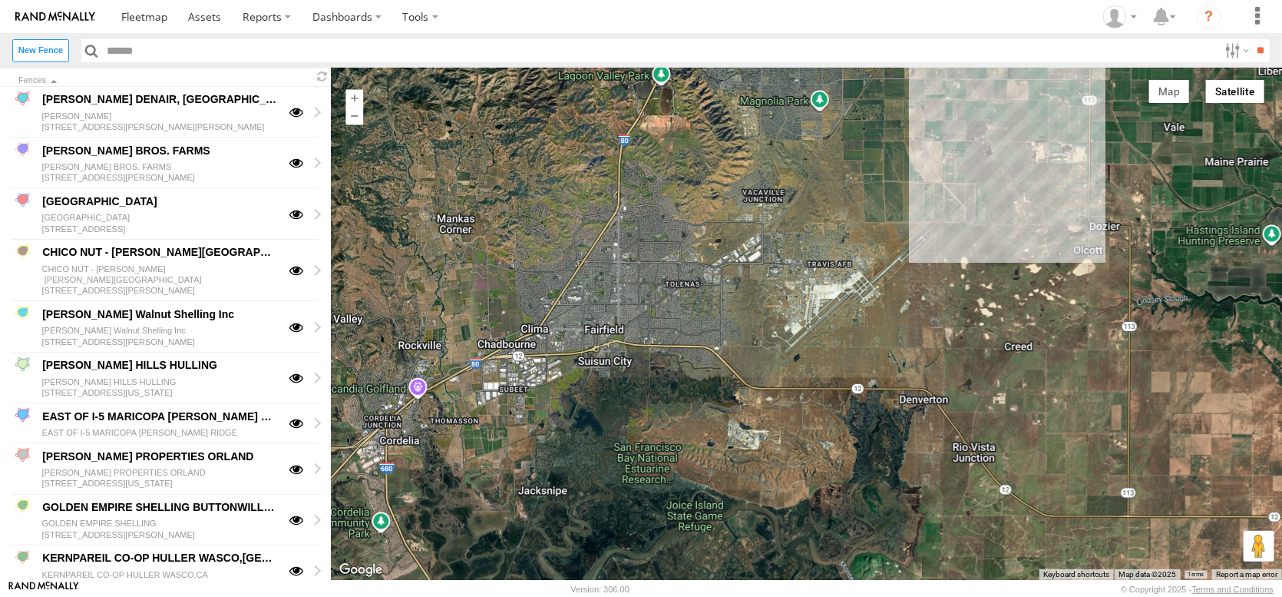
drag, startPoint x: 765, startPoint y: 353, endPoint x: 1067, endPoint y: 409, distance: 306.8
click at [1067, 409] on div at bounding box center [807, 323] width 951 height 511
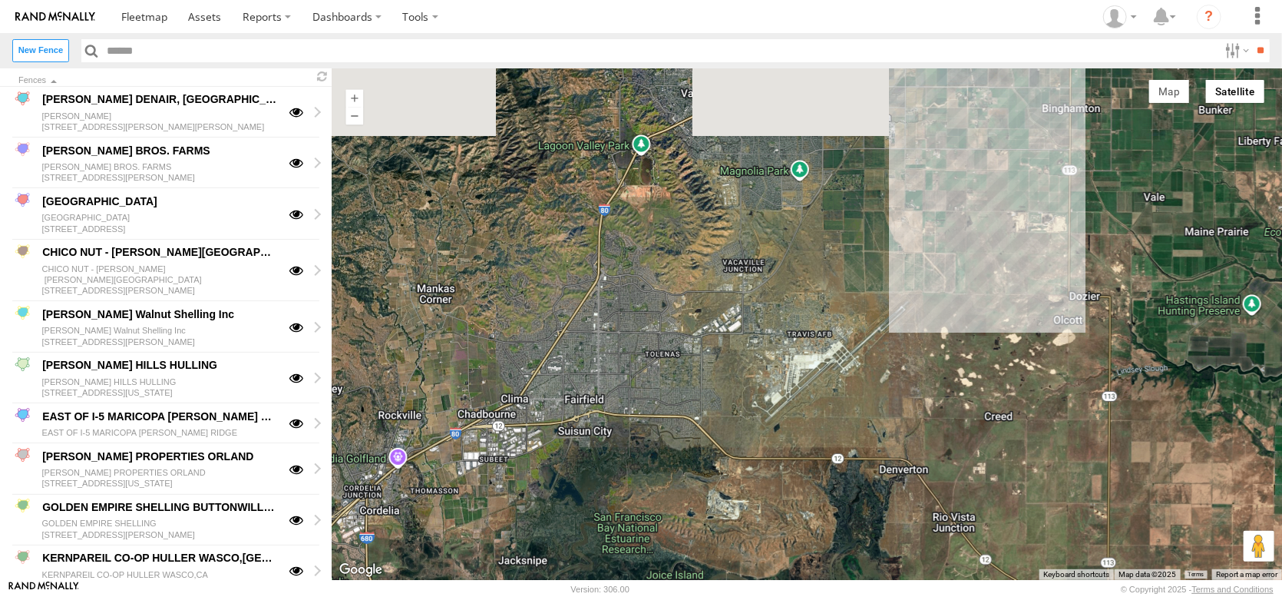
drag, startPoint x: 908, startPoint y: 282, endPoint x: 860, endPoint y: 414, distance: 140.7
click at [861, 412] on div at bounding box center [807, 323] width 951 height 511
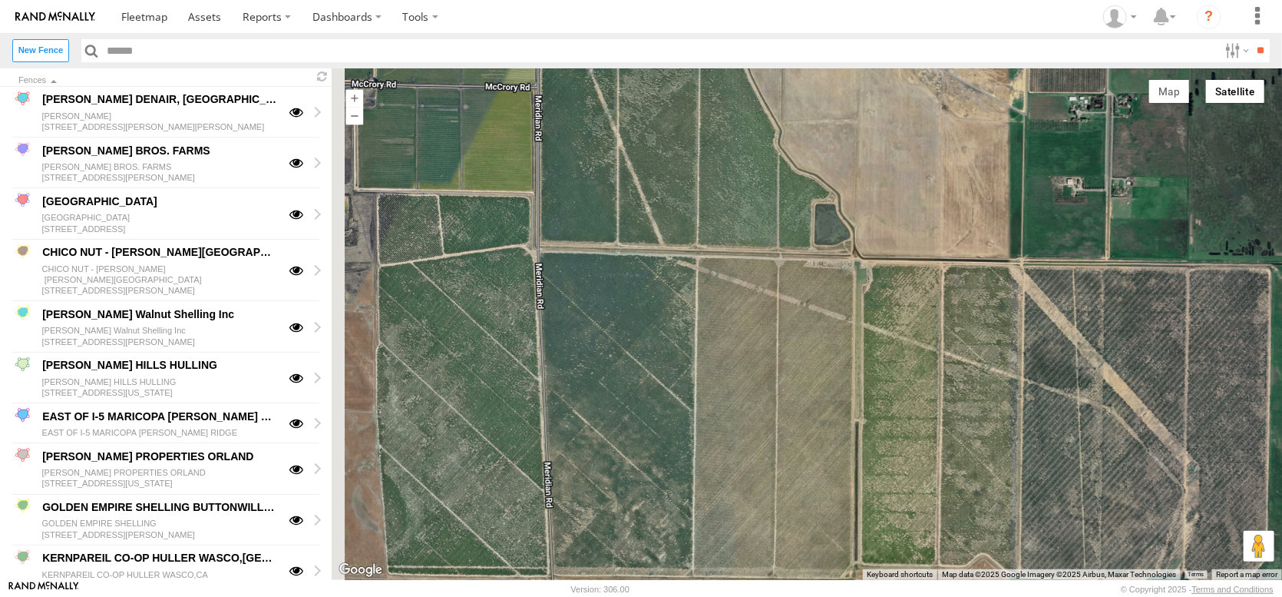
drag, startPoint x: 688, startPoint y: 357, endPoint x: 685, endPoint y: 527, distance: 169.7
click at [685, 527] on div at bounding box center [807, 323] width 951 height 511
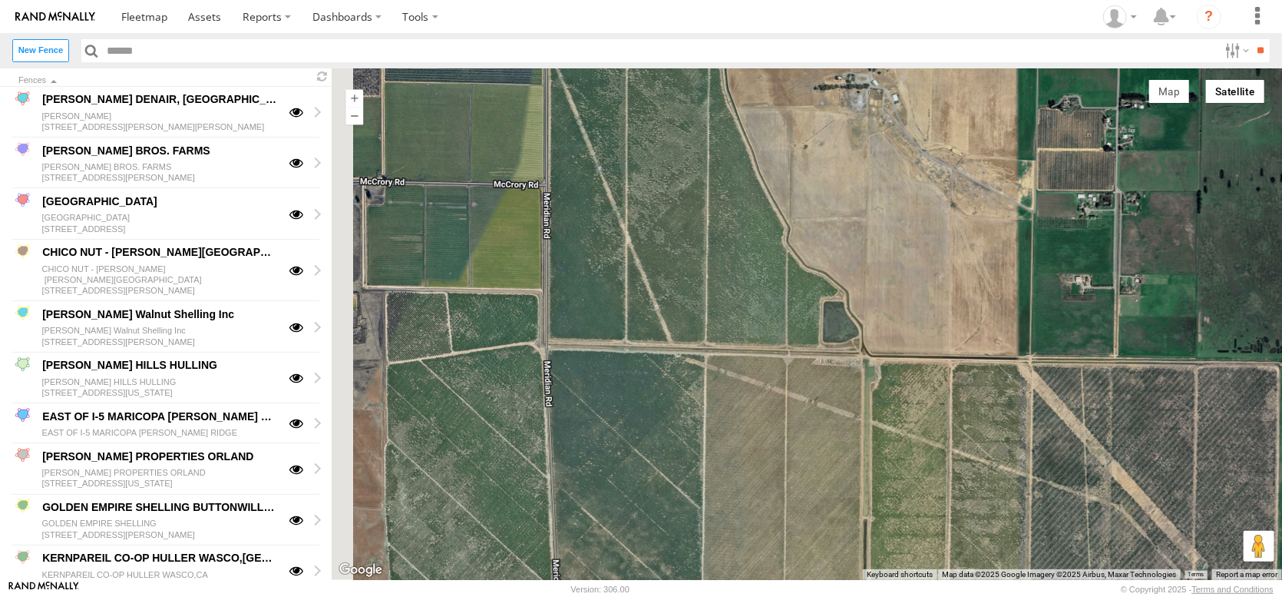
drag, startPoint x: 683, startPoint y: 419, endPoint x: 696, endPoint y: 565, distance: 147.3
click at [696, 565] on div at bounding box center [807, 323] width 951 height 511
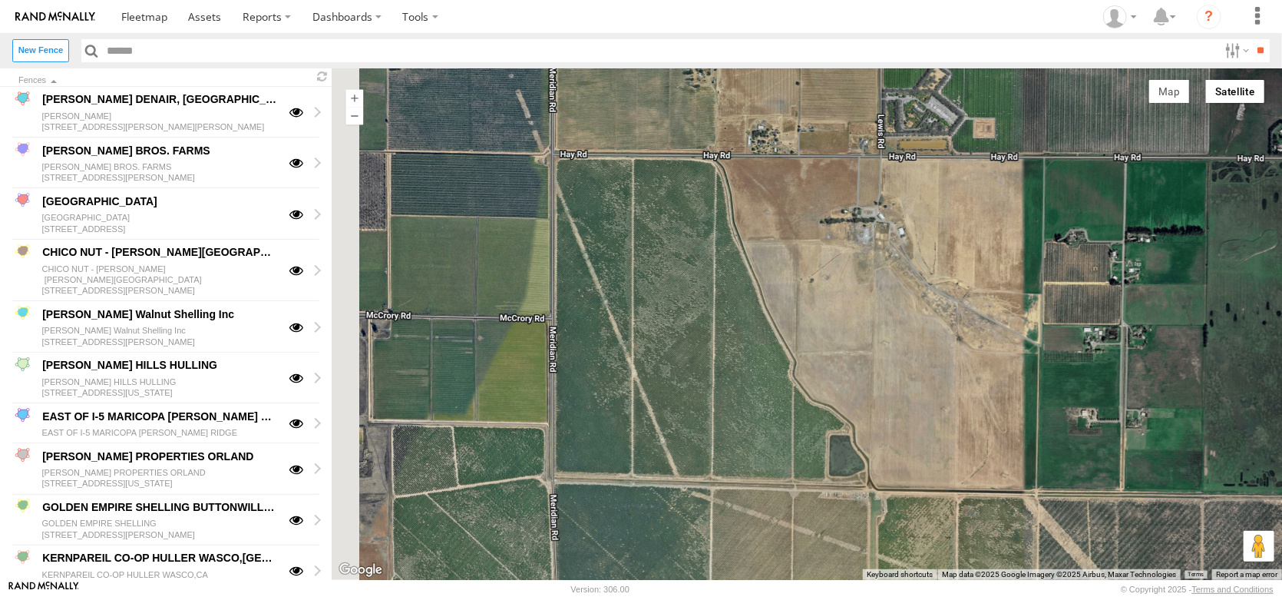
drag, startPoint x: 701, startPoint y: 460, endPoint x: 702, endPoint y: 516, distance: 56.1
click at [702, 516] on div at bounding box center [807, 323] width 951 height 511
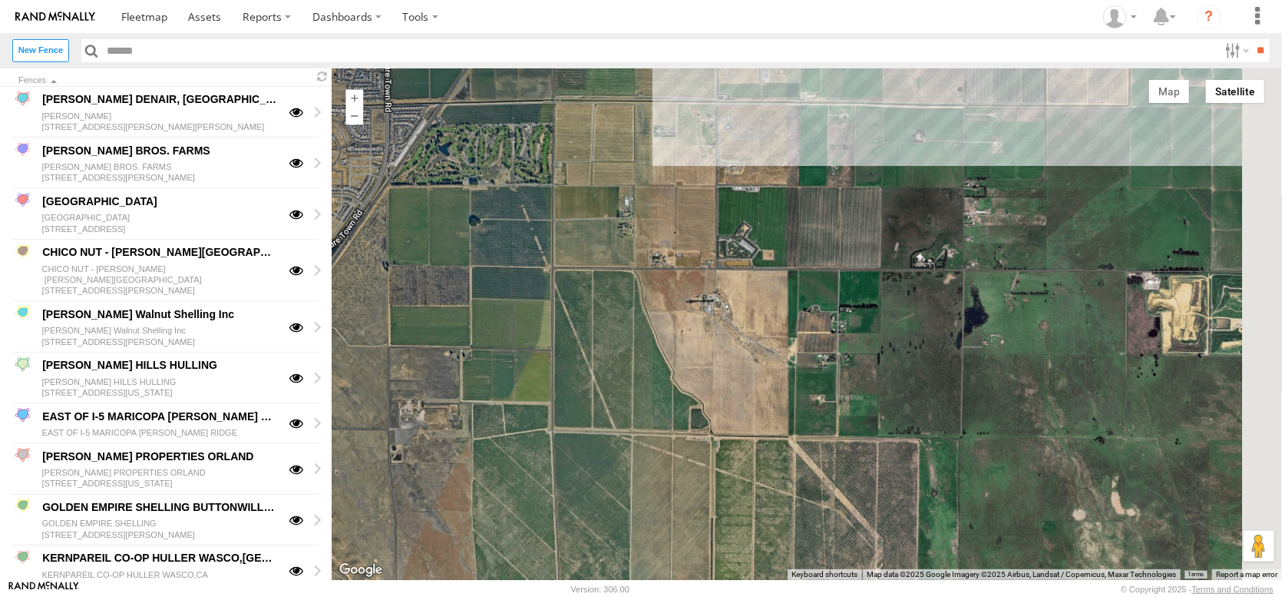
click at [604, 276] on div at bounding box center [807, 323] width 951 height 511
click at [45, 60] on label "New Fence" at bounding box center [40, 50] width 57 height 22
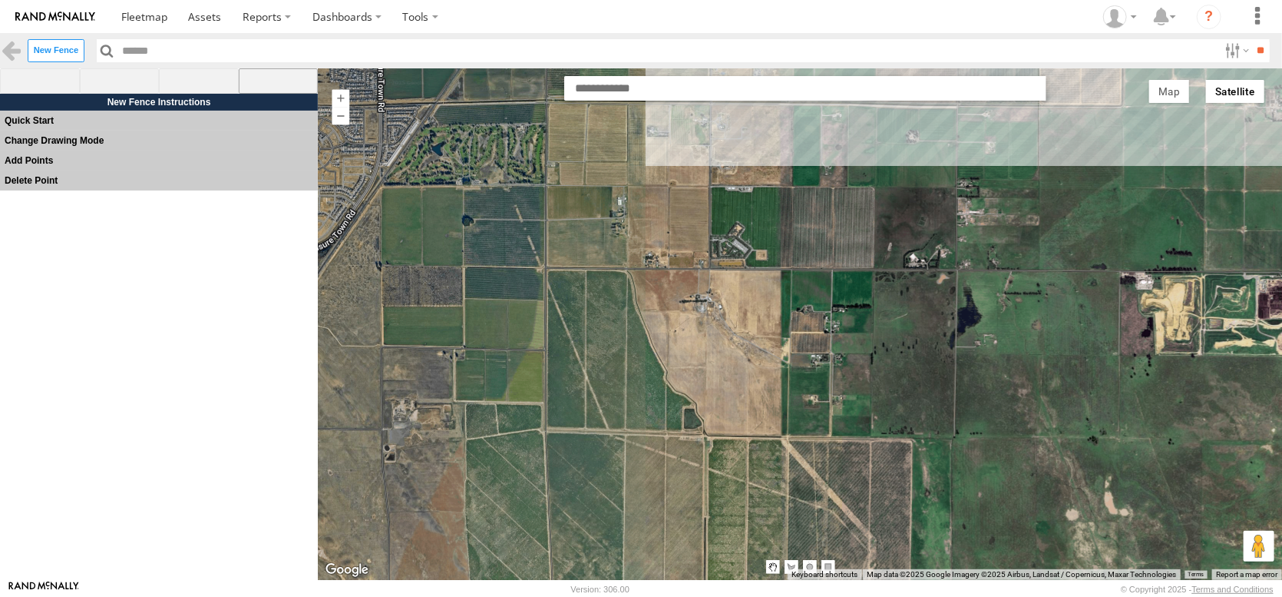
click at [278, 89] on span at bounding box center [279, 81] width 80 height 26
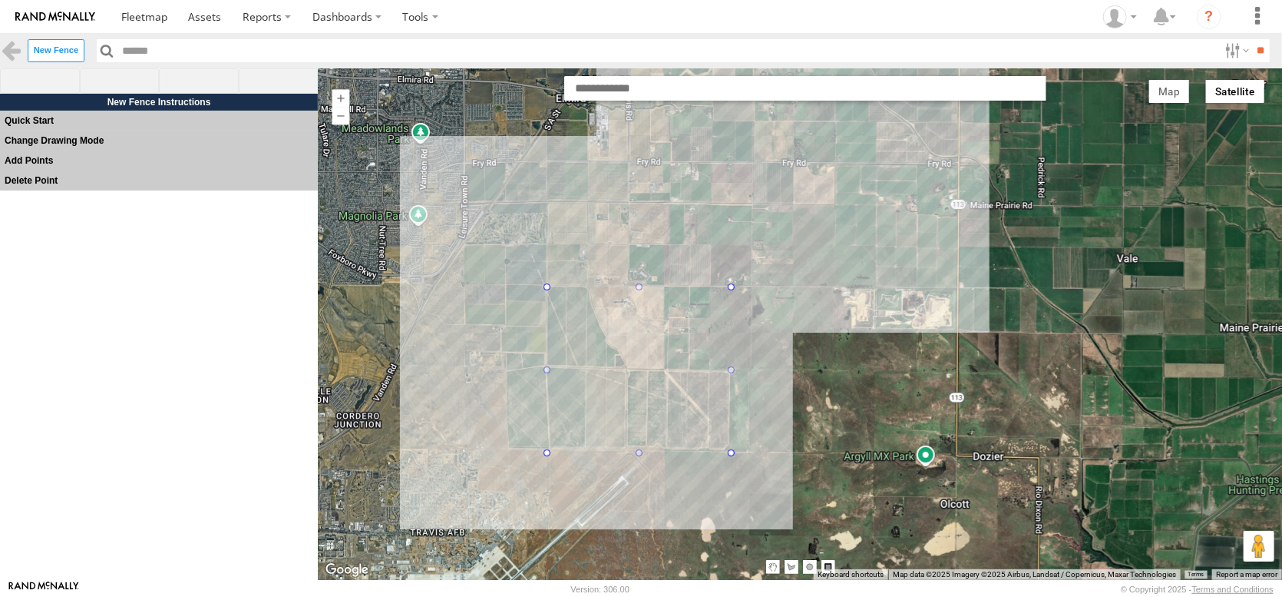
drag, startPoint x: 548, startPoint y: 286, endPoint x: 732, endPoint y: 457, distance: 251.1
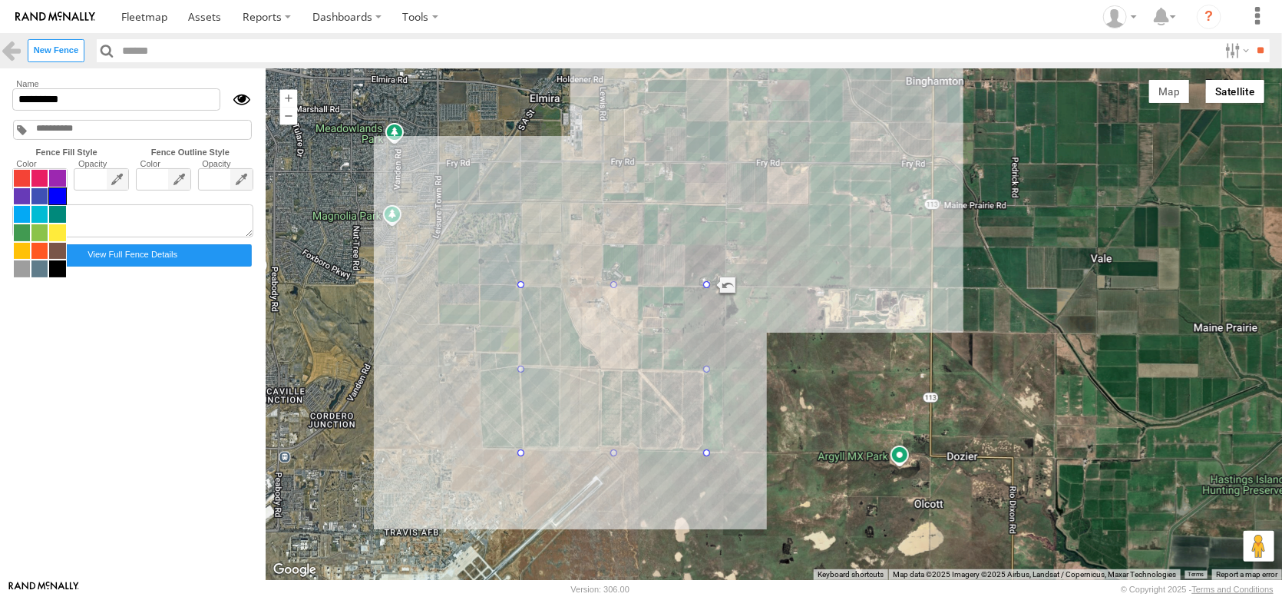
click at [49, 211] on span at bounding box center [40, 223] width 54 height 109
click at [42, 223] on span at bounding box center [39, 214] width 16 height 17
click at [127, 107] on input "*********" at bounding box center [116, 99] width 208 height 22
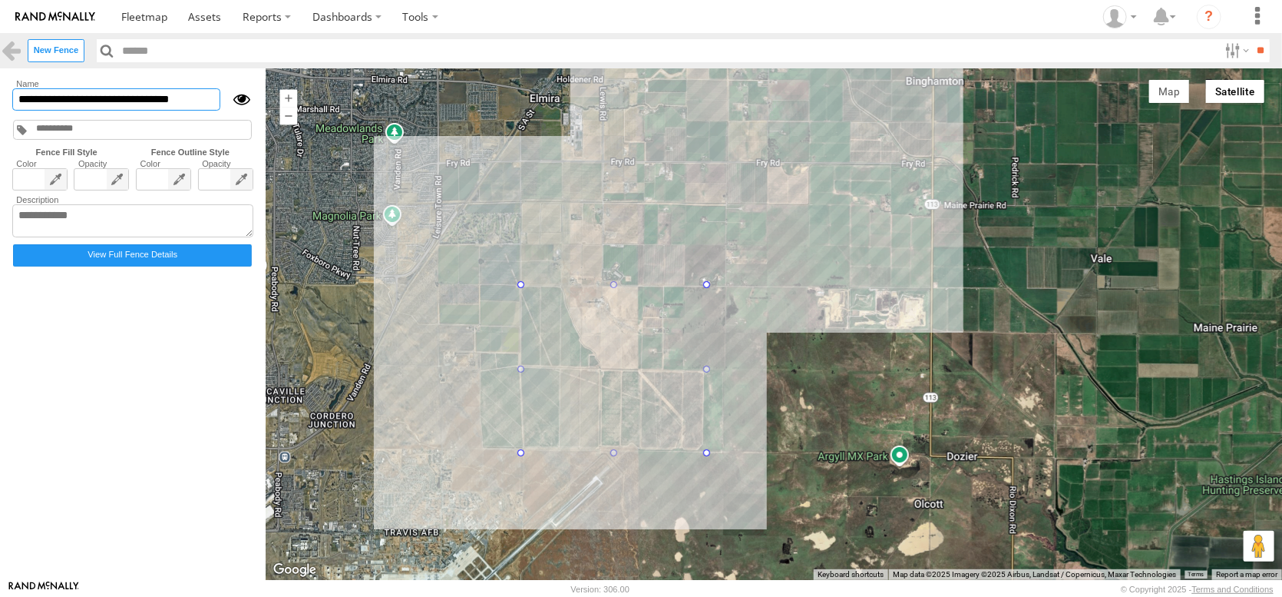
drag, startPoint x: 256, startPoint y: 111, endPoint x: -15, endPoint y: 121, distance: 271.3
click at [0, 121] on html at bounding box center [641, 298] width 1282 height 597
type input "**********"
click at [92, 238] on textarea at bounding box center [132, 221] width 241 height 34
paste textarea "**********"
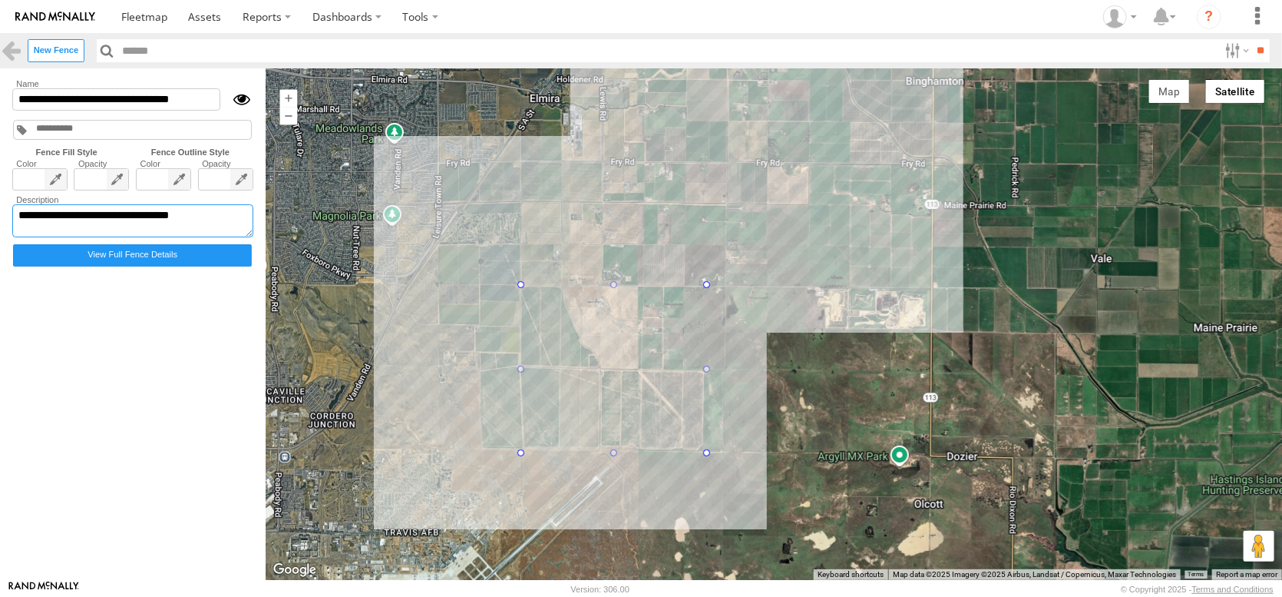
type textarea "**********"
click at [257, 406] on form "**********" at bounding box center [133, 324] width 248 height 494
click at [192, 266] on label "View Full Fence Details" at bounding box center [132, 255] width 239 height 22
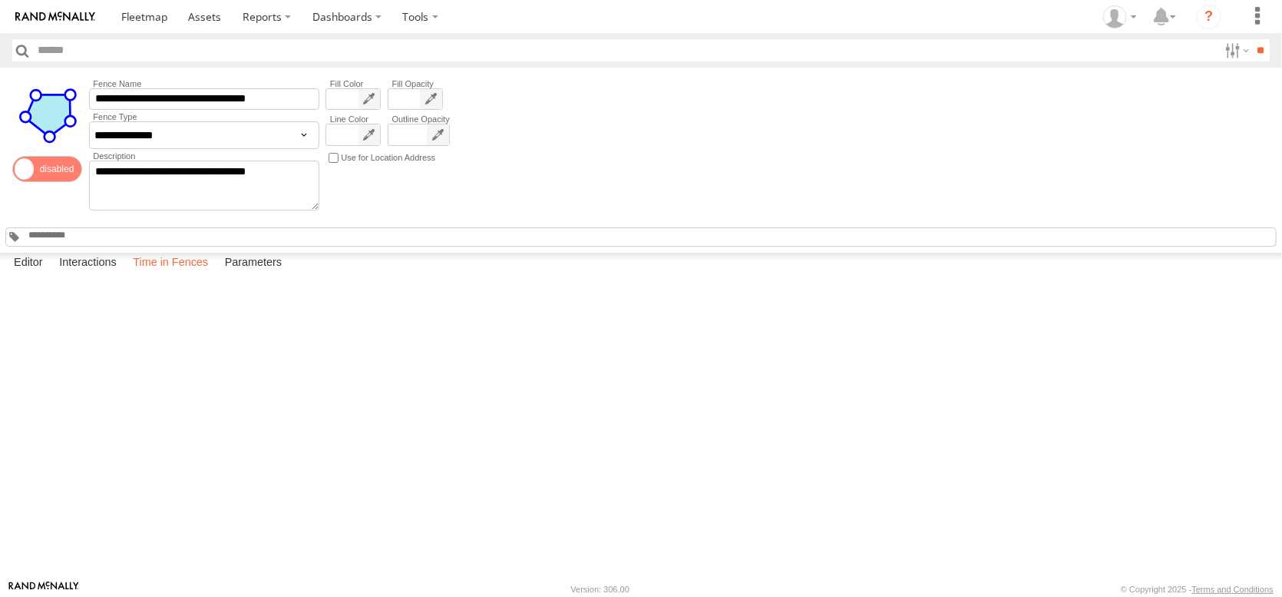
click at [216, 274] on label "Time in Fences" at bounding box center [170, 264] width 91 height 22
click at [0, 0] on label "Close" at bounding box center [0, 0] width 0 height 0
click at [124, 274] on label "Interactions" at bounding box center [87, 264] width 73 height 22
click at [167, 21] on span at bounding box center [144, 16] width 46 height 15
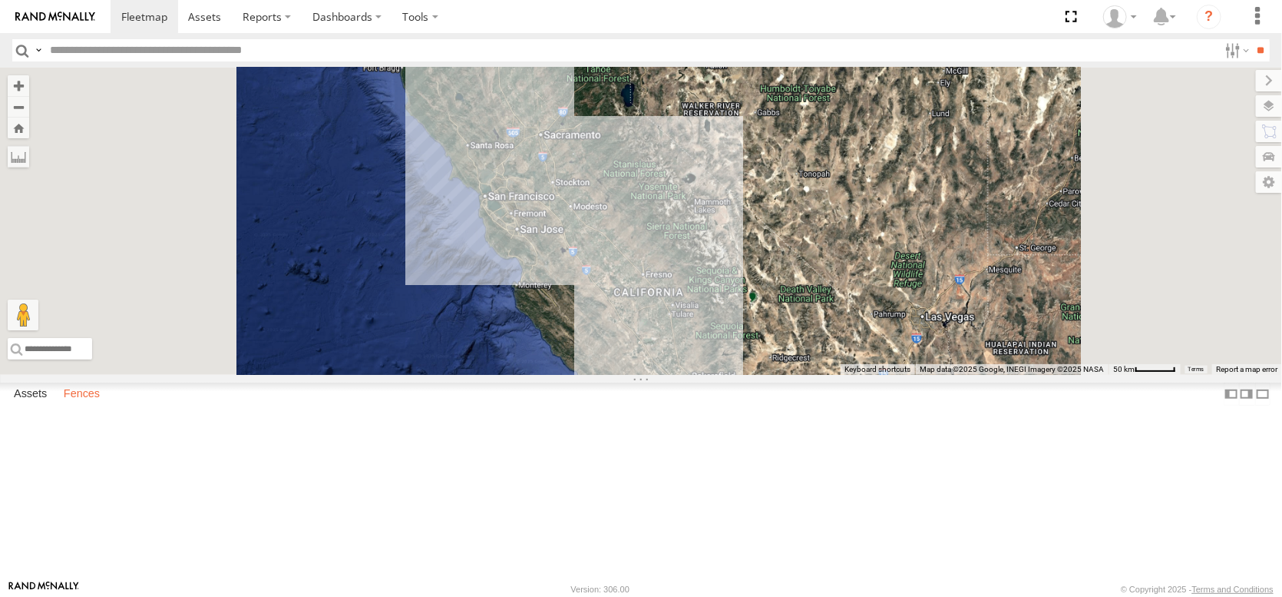
click at [108, 405] on label "Fences" at bounding box center [81, 394] width 51 height 22
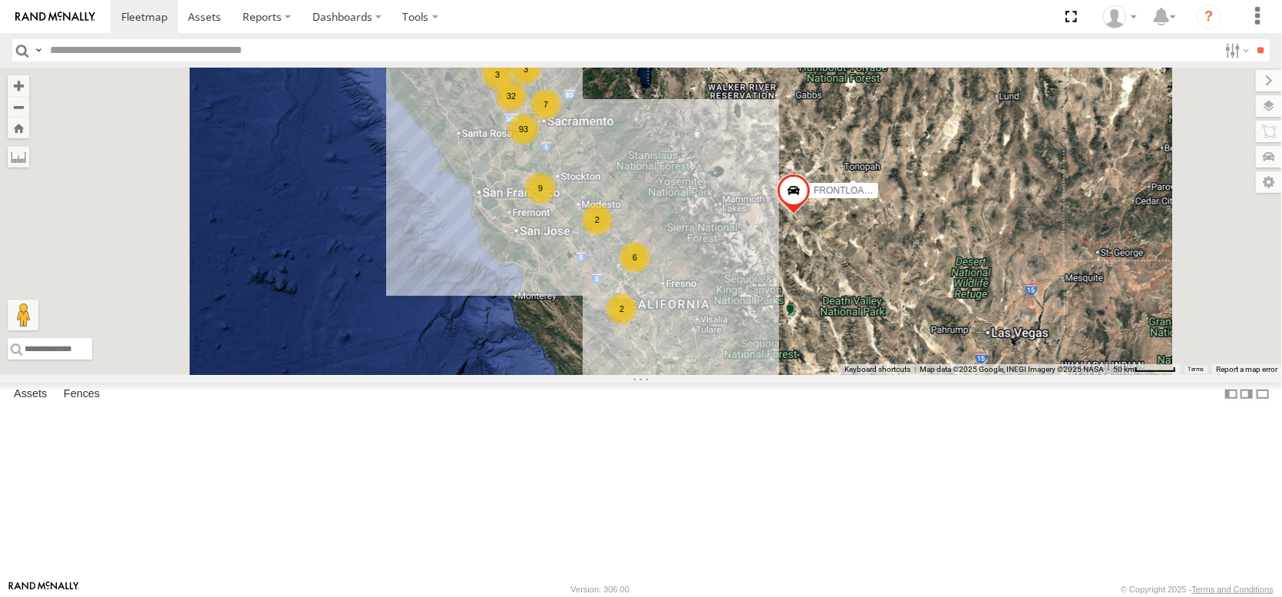
scroll to position [951, 0]
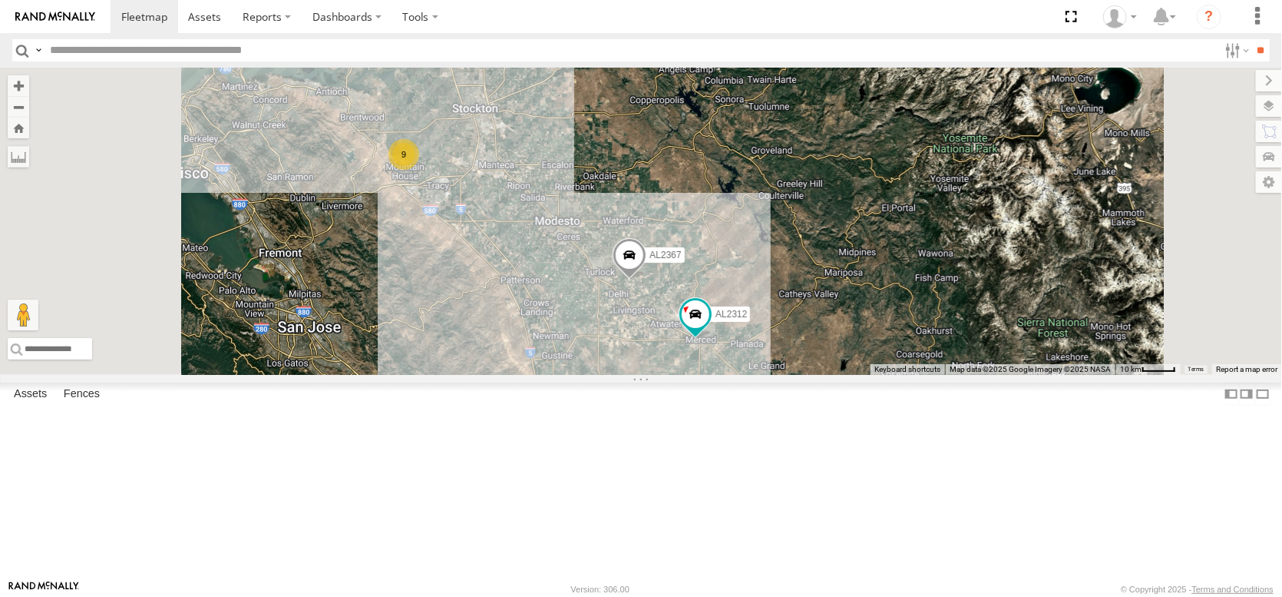
drag, startPoint x: 799, startPoint y: 276, endPoint x: 793, endPoint y: 414, distance: 138.4
click at [794, 375] on div "FRONTLOADER JD344H AL2367 AL2286 AL2312 9 19 6 12" at bounding box center [641, 221] width 1282 height 307
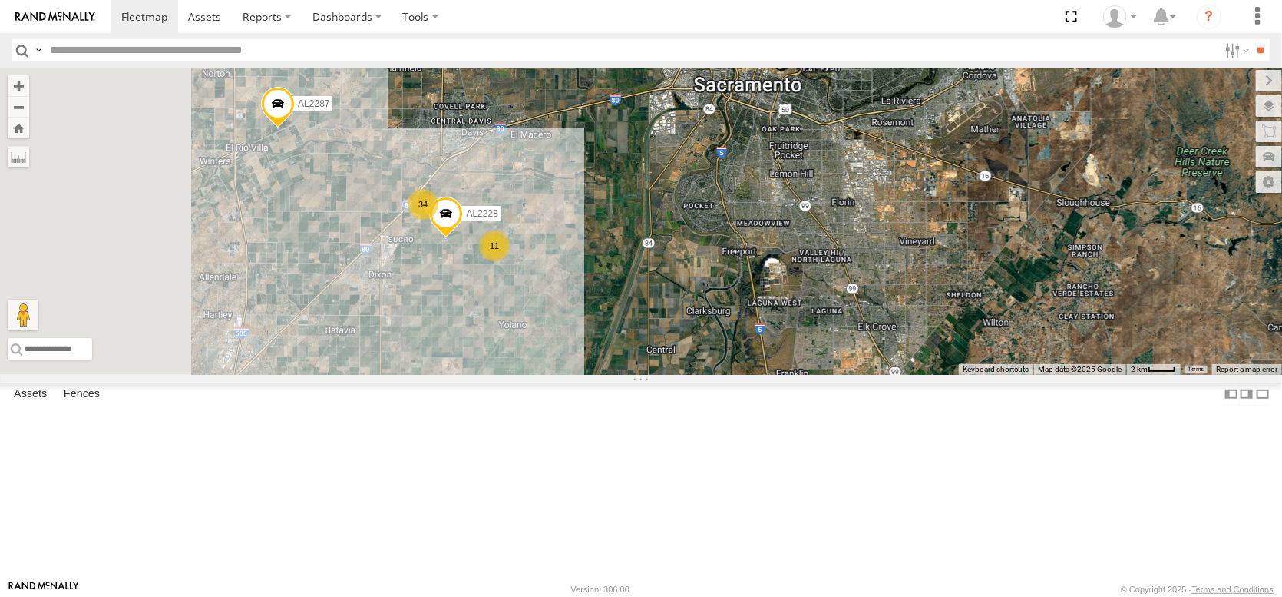
drag, startPoint x: 643, startPoint y: 341, endPoint x: 793, endPoint y: 488, distance: 210.2
click at [792, 375] on div "FRONTLOADER JD344H AL2367 AL2286 AL2312 AL2287 34 11 AL2228" at bounding box center [641, 221] width 1282 height 307
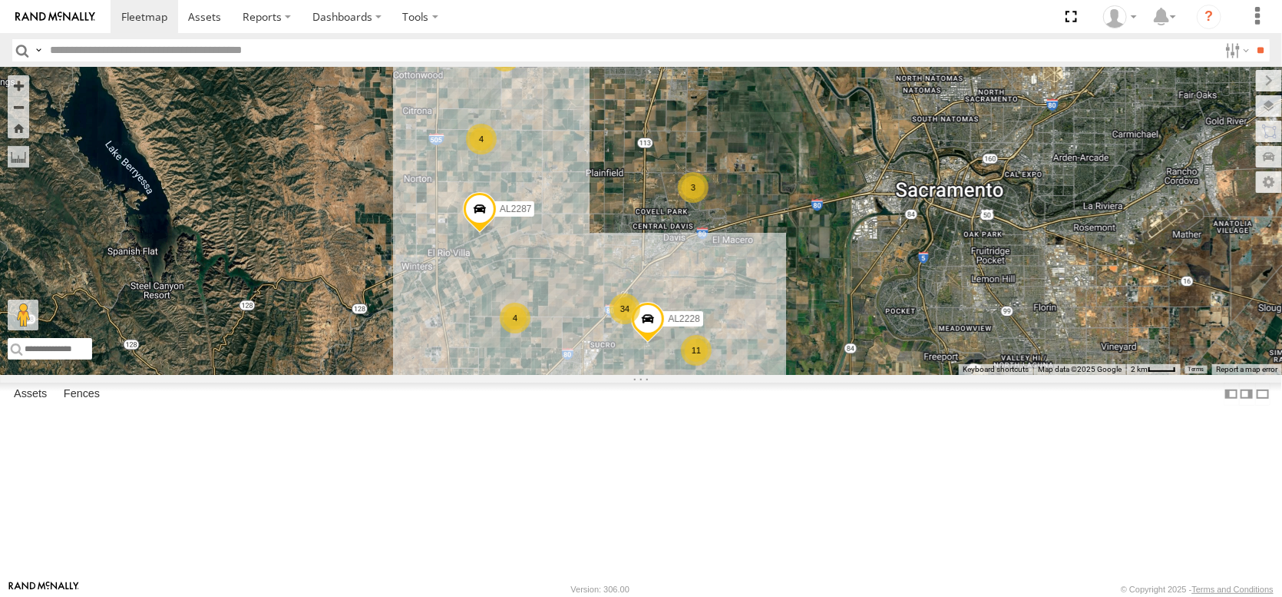
drag, startPoint x: 553, startPoint y: 309, endPoint x: 757, endPoint y: 422, distance: 233.4
click at [757, 375] on div "FRONTLOADER JD344H AL2367 AL2286 AL2312 AL2287 34 11 AL2228 16 4 4 2 4 2 3 2" at bounding box center [641, 221] width 1282 height 307
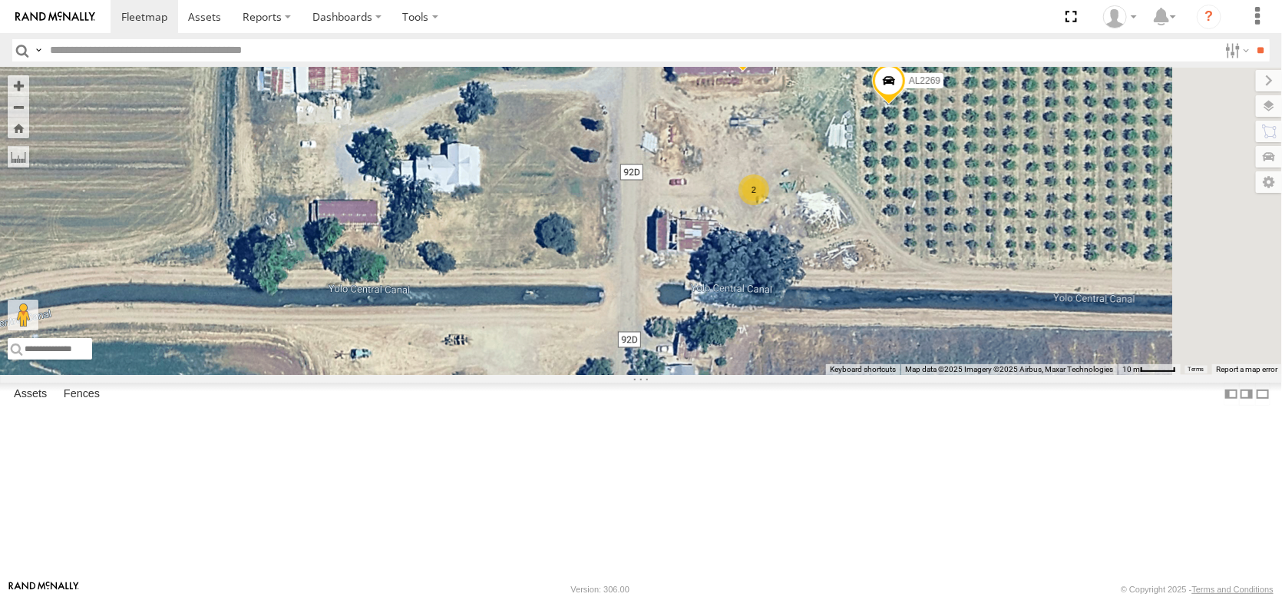
drag, startPoint x: 1139, startPoint y: 296, endPoint x: 951, endPoint y: 455, distance: 245.7
click at [951, 375] on div "FRONTLOADER JD344H AL2367 AL2286 AL2312 AL2287 AL2228 AL2124 AL2255 AL2269 2" at bounding box center [641, 221] width 1282 height 307
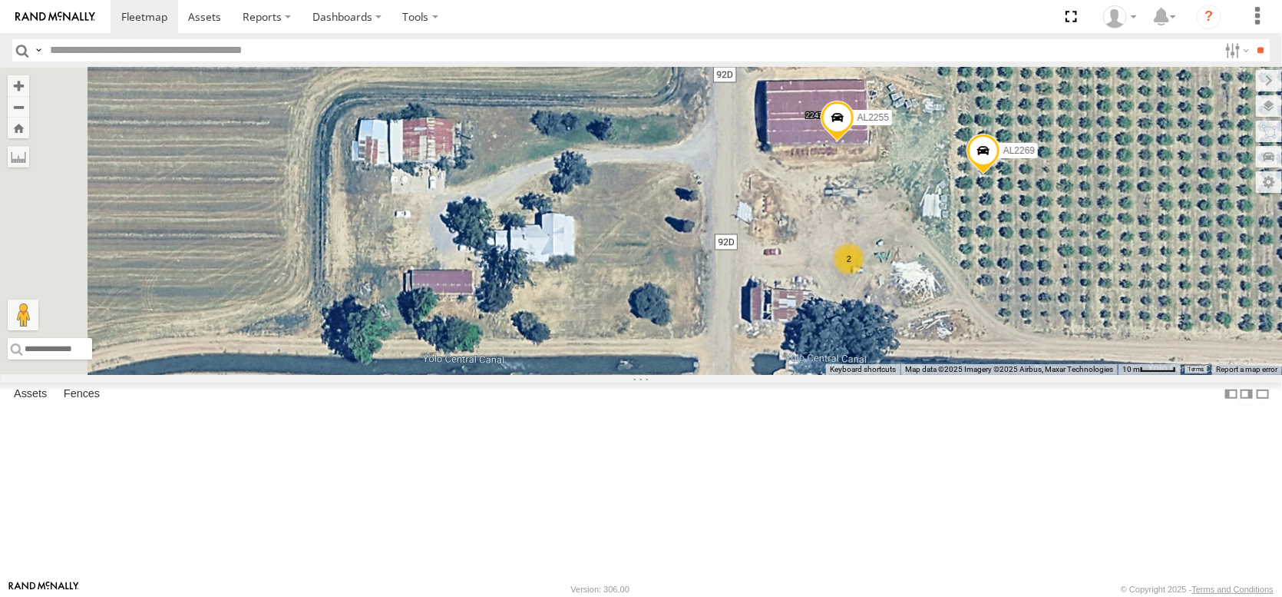
drag, startPoint x: 890, startPoint y: 377, endPoint x: 1093, endPoint y: 374, distance: 202.8
click at [1093, 374] on div "FRONTLOADER JD344H AL2367 AL2286 AL2312 AL2287 AL2228 AL2124 AL2255 AL2269 2" at bounding box center [641, 221] width 1282 height 307
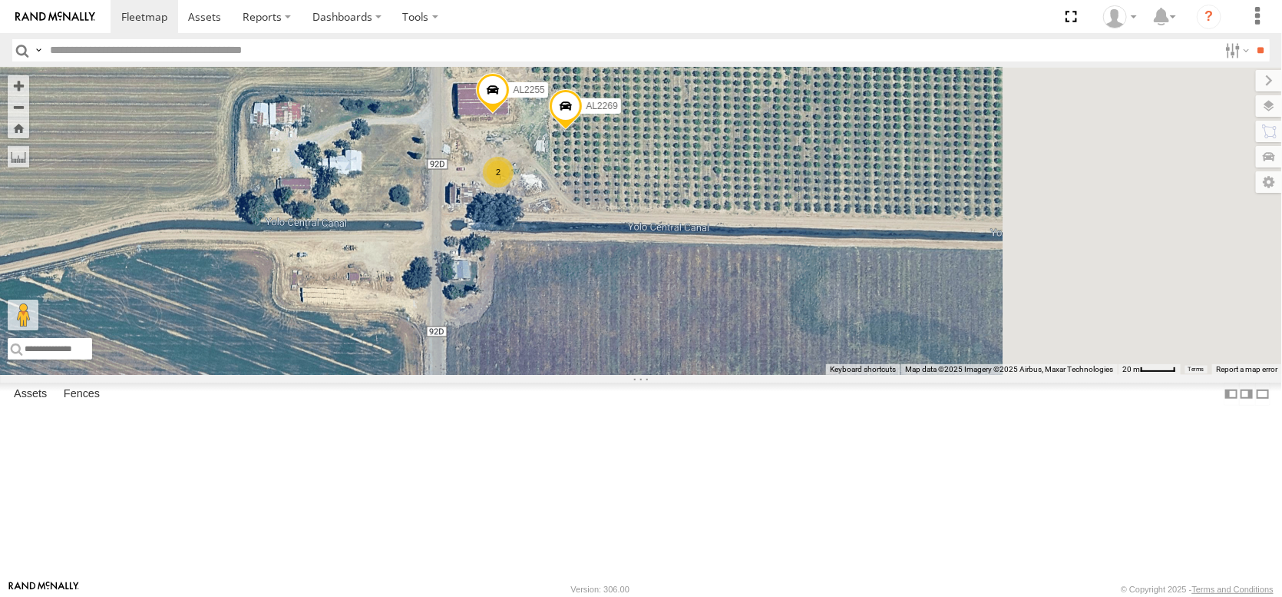
drag, startPoint x: 1196, startPoint y: 438, endPoint x: 835, endPoint y: 347, distance: 373.1
click at [835, 347] on div "FRONTLOADER JD344H AL2367 AL2286 AL2312 AL2287 AL2228 AL2124 AL2255 AL2269 2" at bounding box center [641, 221] width 1282 height 307
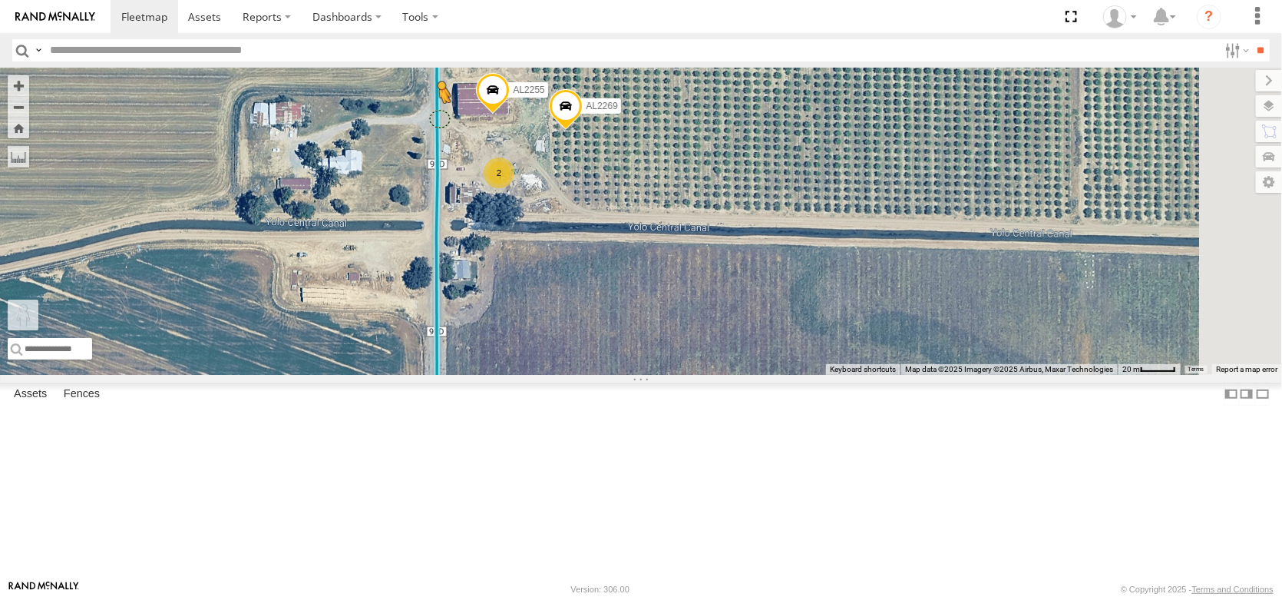
drag, startPoint x: 415, startPoint y: 511, endPoint x: 631, endPoint y: 224, distance: 359.1
click at [631, 224] on div "FRONTLOADER JD344H AL2367 AL2286 AL2312 AL2287 AL2228 AL2124 AL2255 AL2269 2 To…" at bounding box center [641, 221] width 1282 height 307
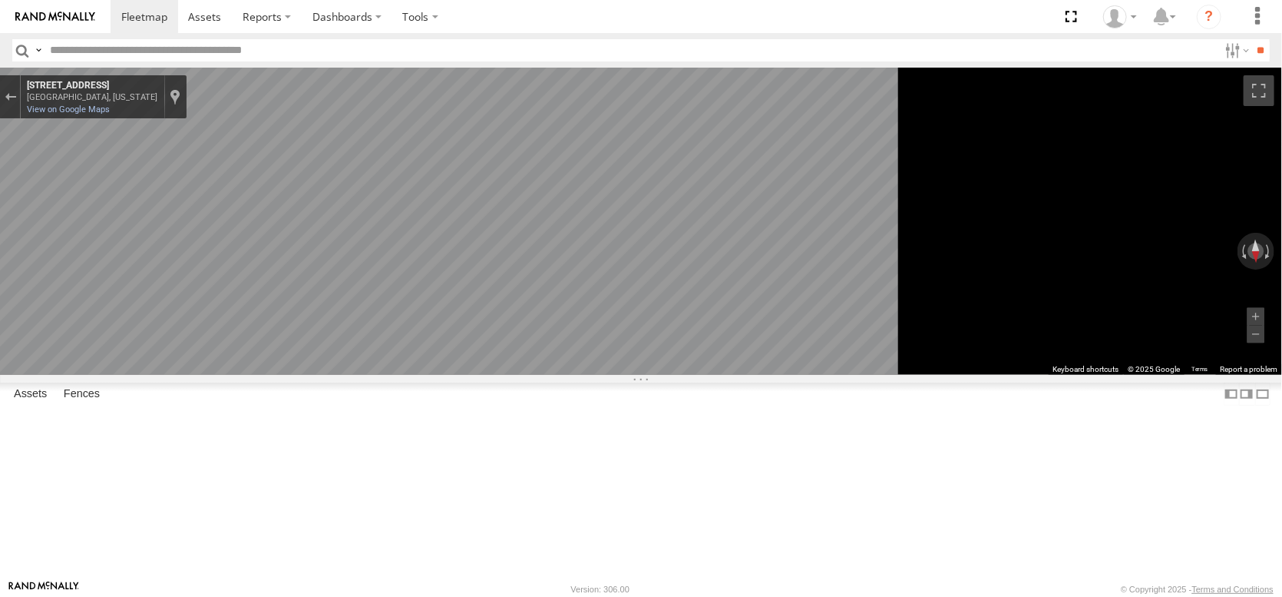
click at [50, 308] on main "← Move left → Move right ↑ Move up ↓ Move down + Zoom in - Zoom out Home Jump l…" at bounding box center [641, 324] width 1282 height 512
click at [0, 0] on link "Fence Mgt" at bounding box center [0, 0] width 0 height 0
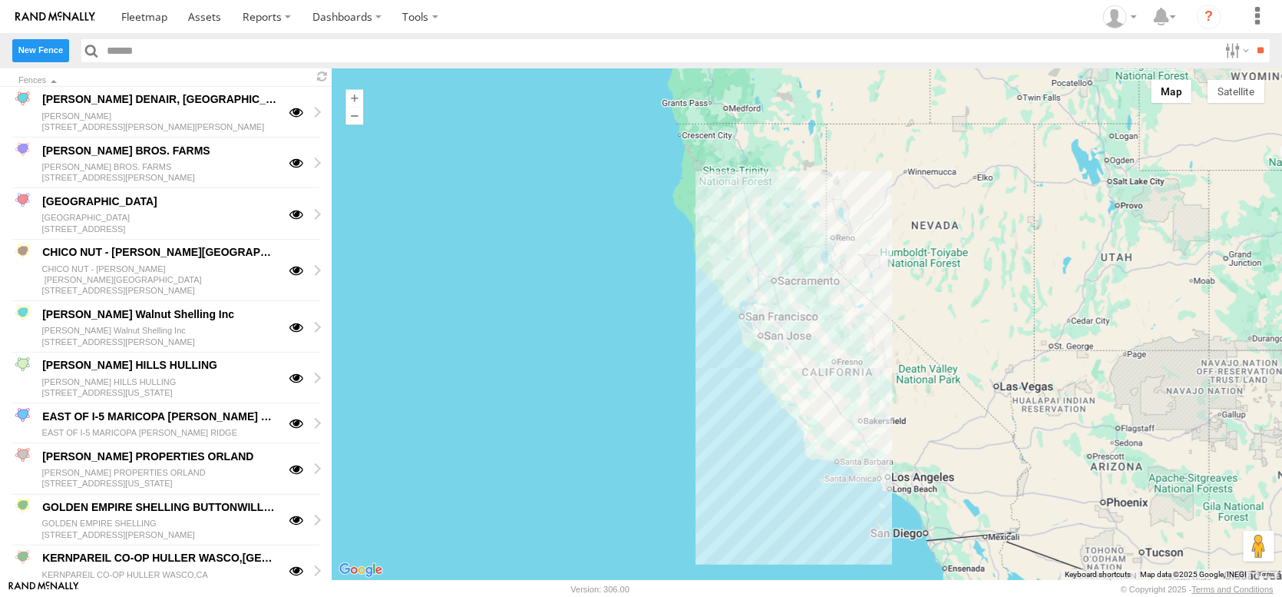
click at [62, 61] on label "New Fence" at bounding box center [40, 50] width 57 height 22
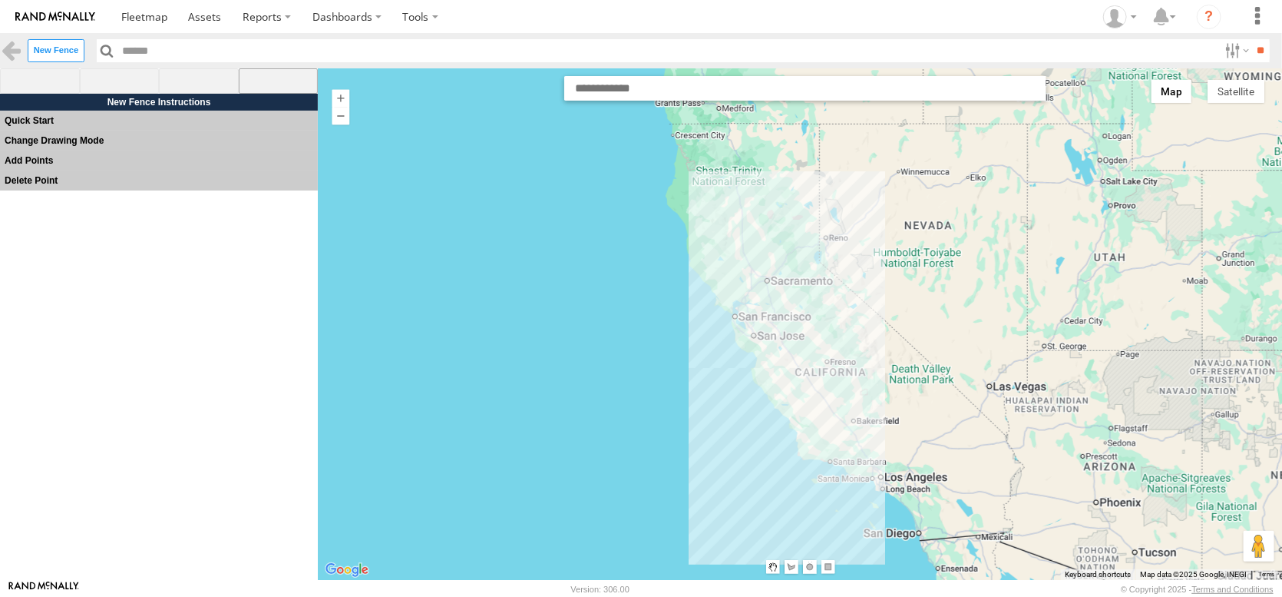
click at [271, 94] on span at bounding box center [279, 81] width 80 height 26
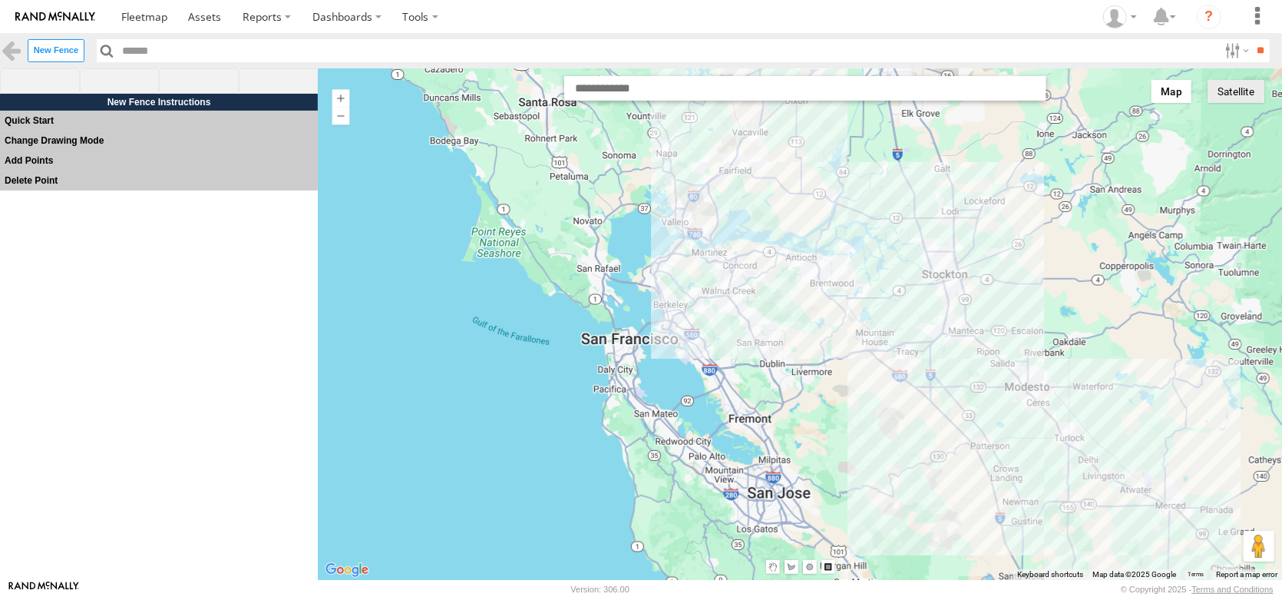
click at [1236, 103] on button "Satellite" at bounding box center [1236, 91] width 57 height 23
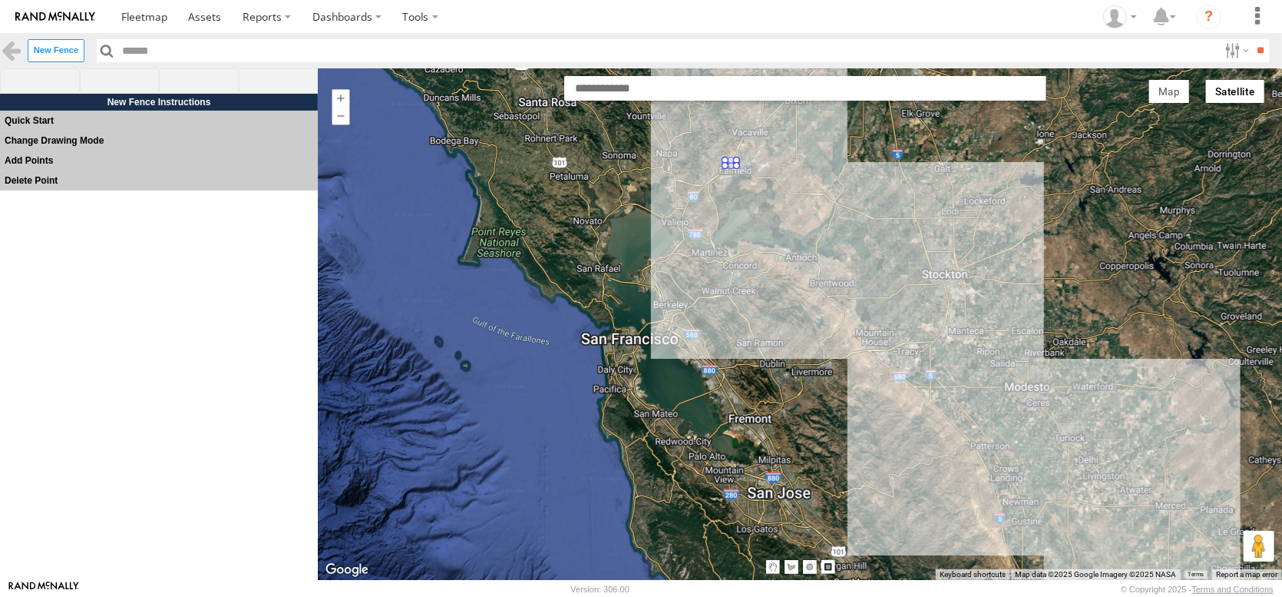
drag, startPoint x: 726, startPoint y: 164, endPoint x: 747, endPoint y: 158, distance: 21.6
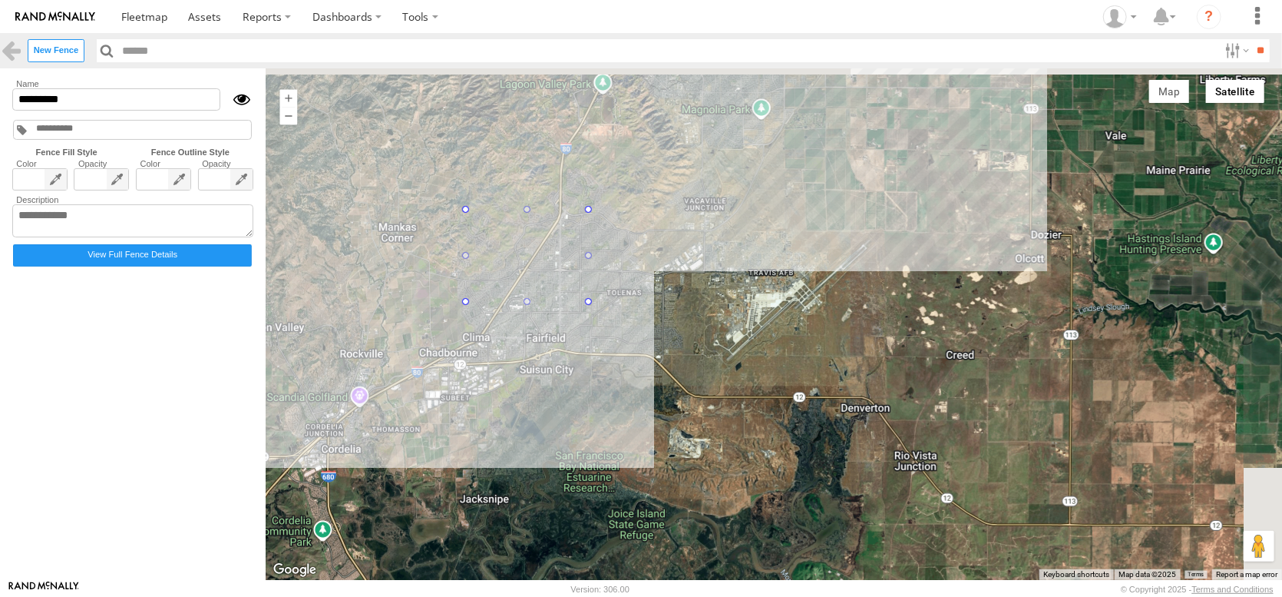
drag, startPoint x: 753, startPoint y: 184, endPoint x: 641, endPoint y: 412, distance: 254.5
click at [641, 412] on div at bounding box center [774, 323] width 1017 height 511
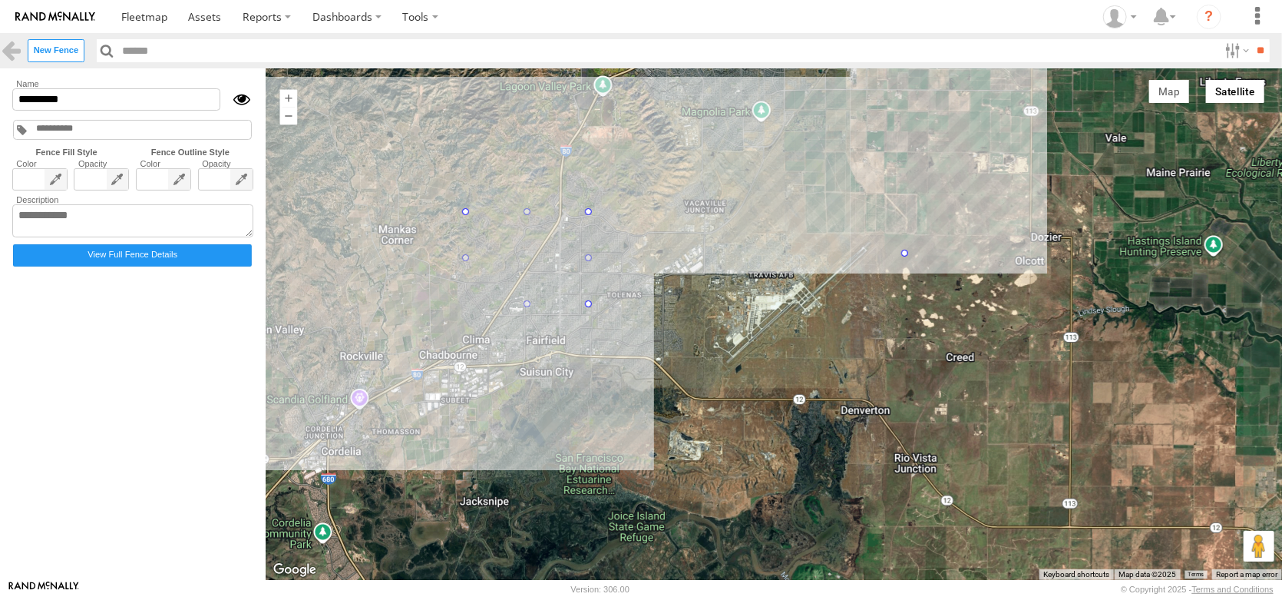
drag, startPoint x: 498, startPoint y: 310, endPoint x: 945, endPoint y: 256, distance: 450.2
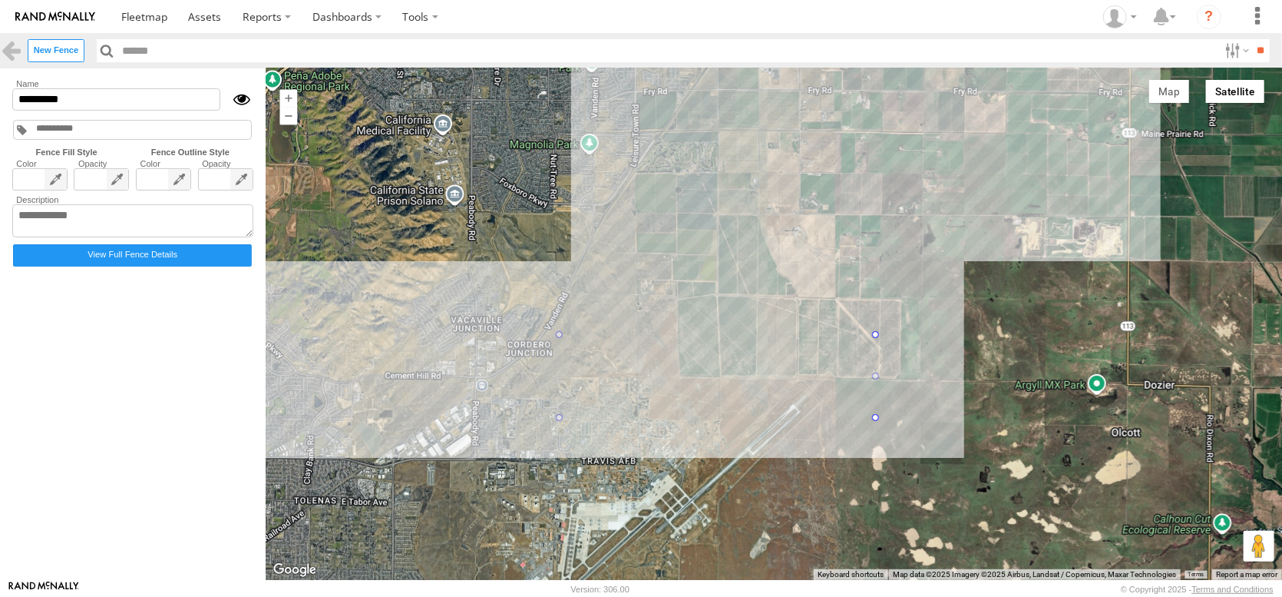
drag, startPoint x: 783, startPoint y: 328, endPoint x: 777, endPoint y: 478, distance: 149.8
click at [777, 478] on div at bounding box center [774, 323] width 1017 height 511
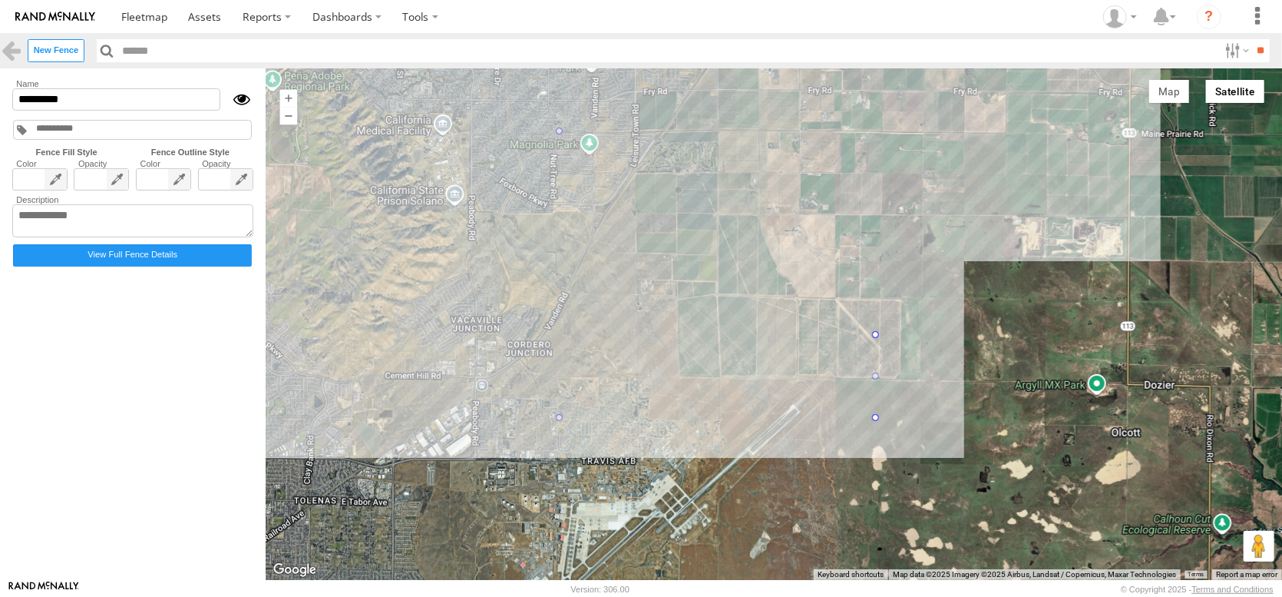
drag, startPoint x: 590, startPoint y: 342, endPoint x: 783, endPoint y: 135, distance: 282.5
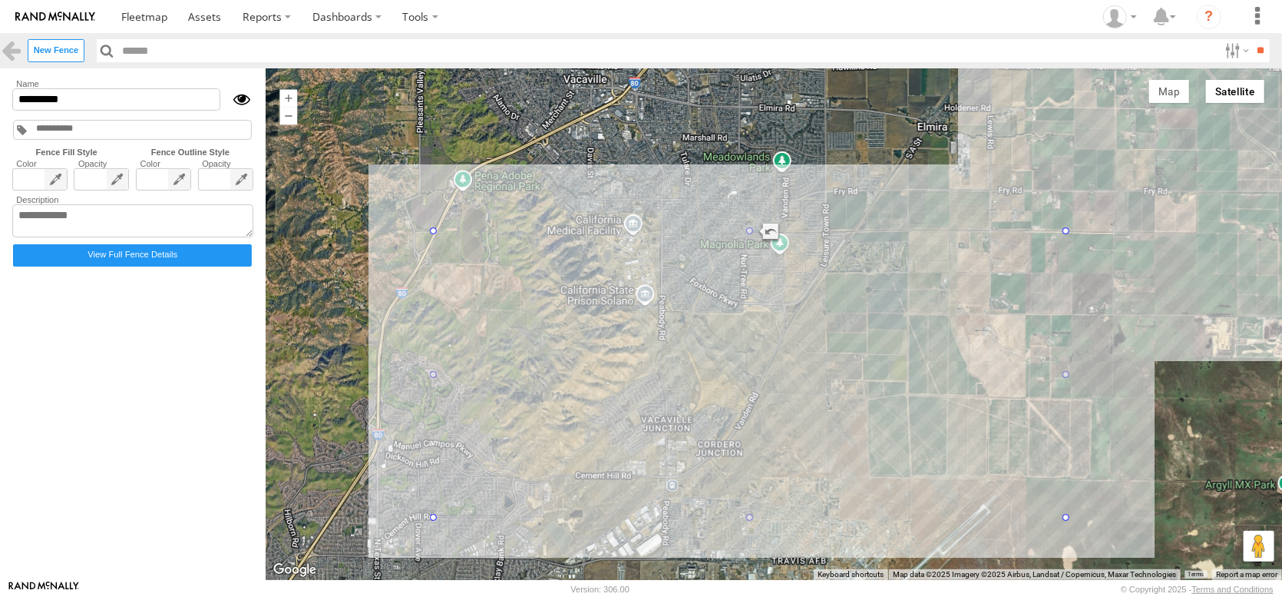
drag, startPoint x: 908, startPoint y: 414, endPoint x: 1095, endPoint y: 506, distance: 208.8
click at [1095, 506] on div at bounding box center [774, 323] width 1017 height 511
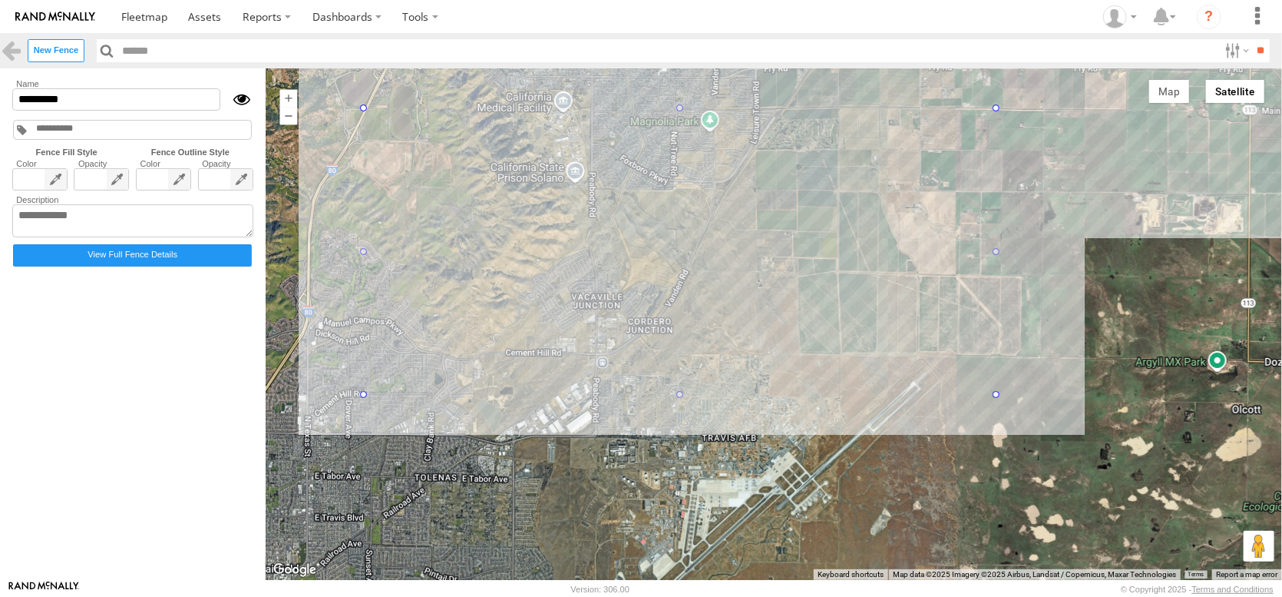
drag, startPoint x: 487, startPoint y: 505, endPoint x: 405, endPoint y: 395, distance: 137.2
click at [405, 395] on div at bounding box center [774, 323] width 1017 height 511
click at [599, 250] on div at bounding box center [774, 323] width 1017 height 511
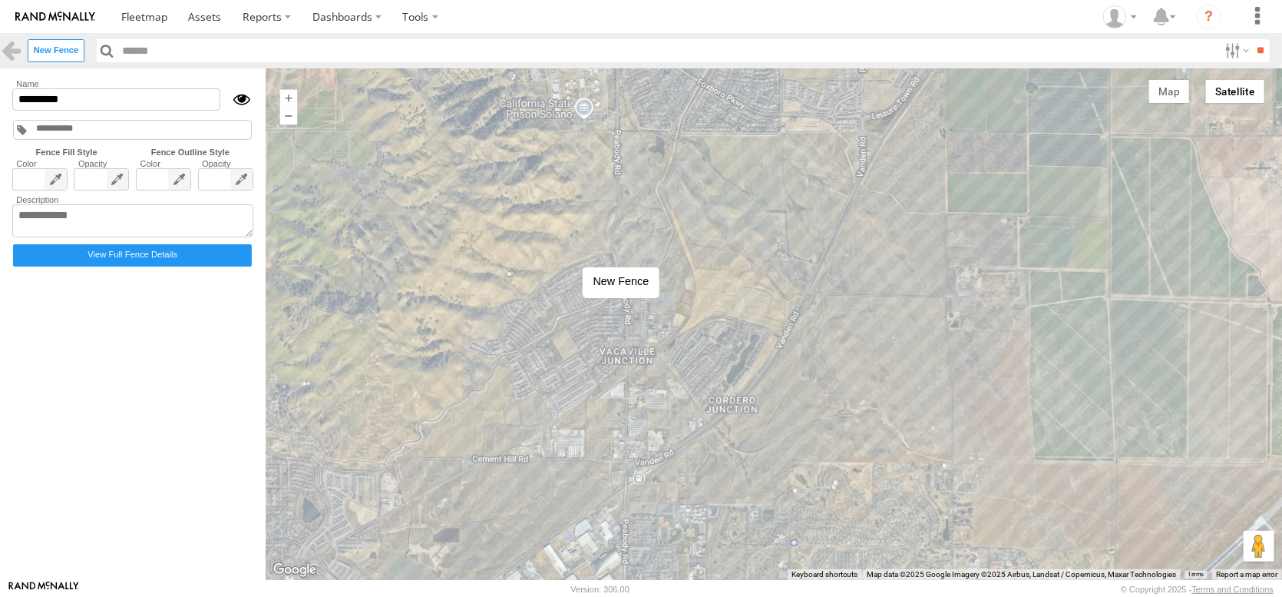
click at [568, 252] on div at bounding box center [774, 323] width 1017 height 511
click at [569, 252] on div at bounding box center [774, 323] width 1017 height 511
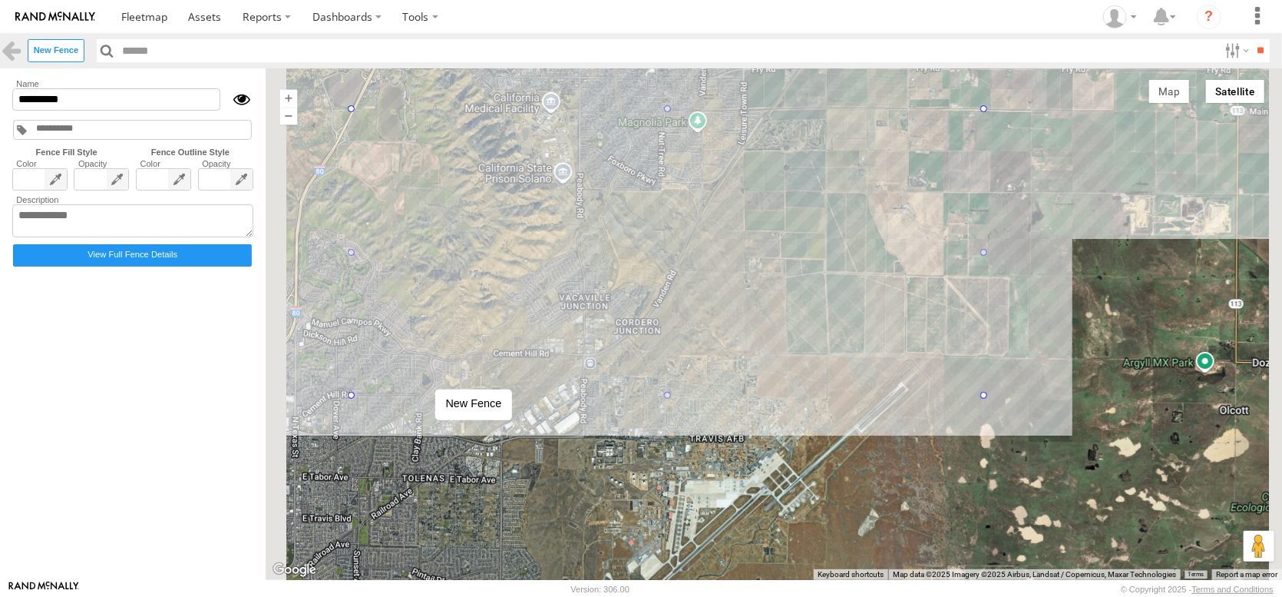
click at [421, 373] on div at bounding box center [774, 323] width 1017 height 511
drag, startPoint x: 387, startPoint y: 402, endPoint x: 740, endPoint y: 197, distance: 407.8
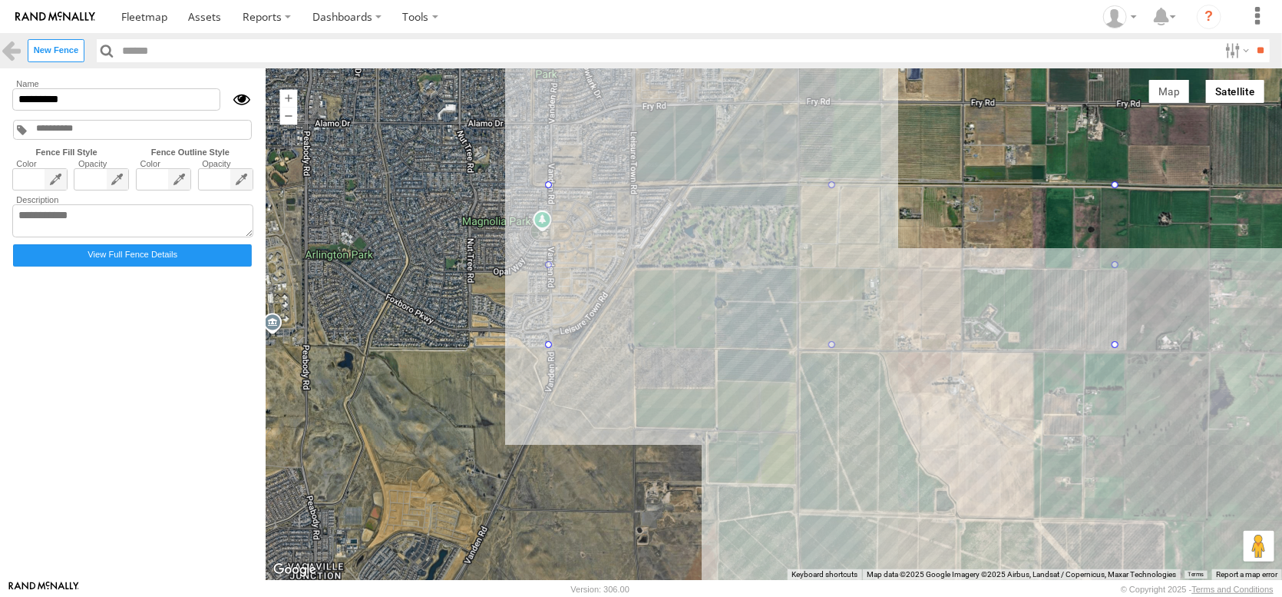
drag, startPoint x: 809, startPoint y: 260, endPoint x: 707, endPoint y: 526, distance: 284.9
click at [710, 531] on div at bounding box center [774, 323] width 1017 height 511
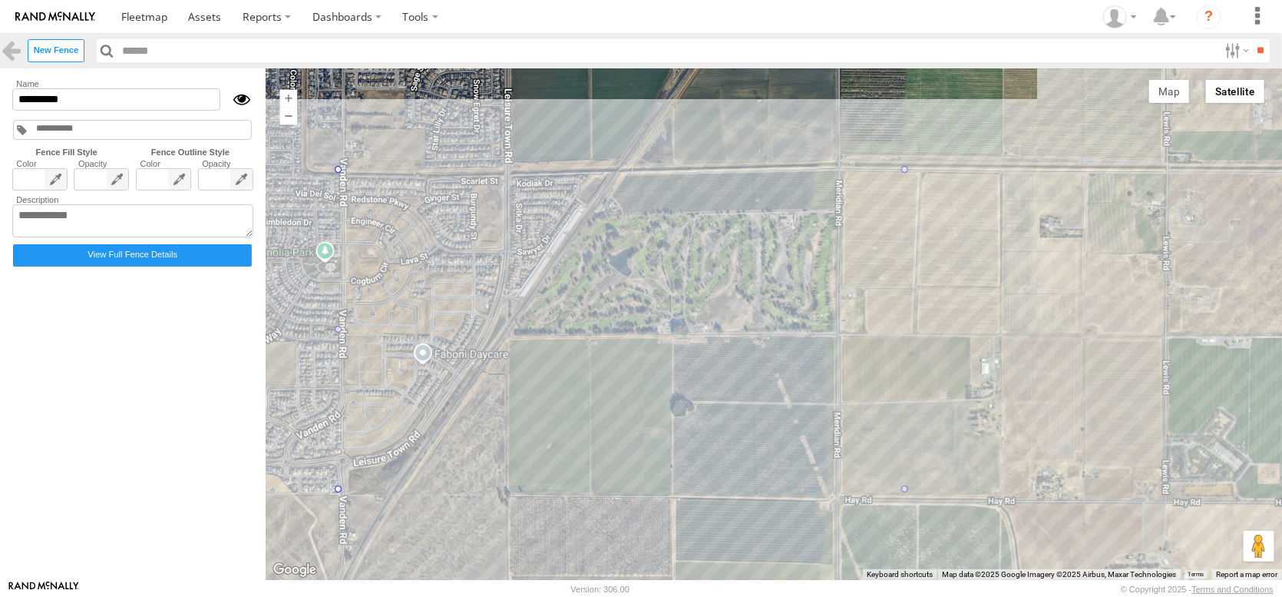
drag, startPoint x: 620, startPoint y: 386, endPoint x: 597, endPoint y: 594, distance: 209.4
click at [597, 594] on body "?" at bounding box center [641, 298] width 1282 height 597
drag, startPoint x: 373, startPoint y: 492, endPoint x: 647, endPoint y: 219, distance: 387.2
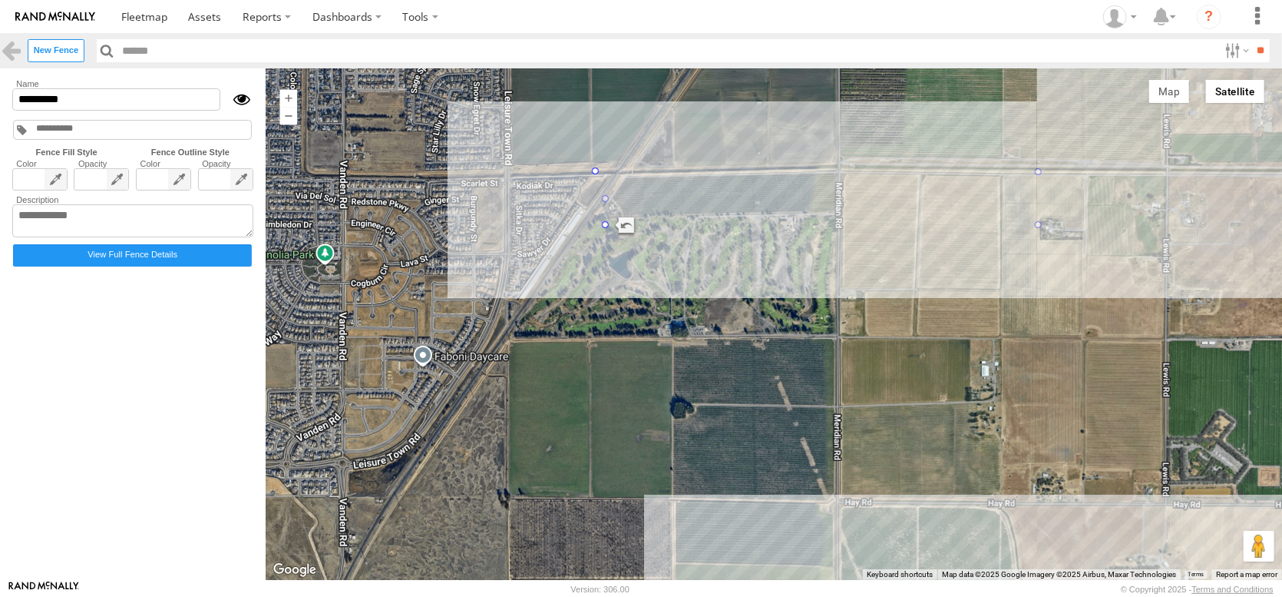
drag, startPoint x: 637, startPoint y: 177, endPoint x: 621, endPoint y: 177, distance: 16.1
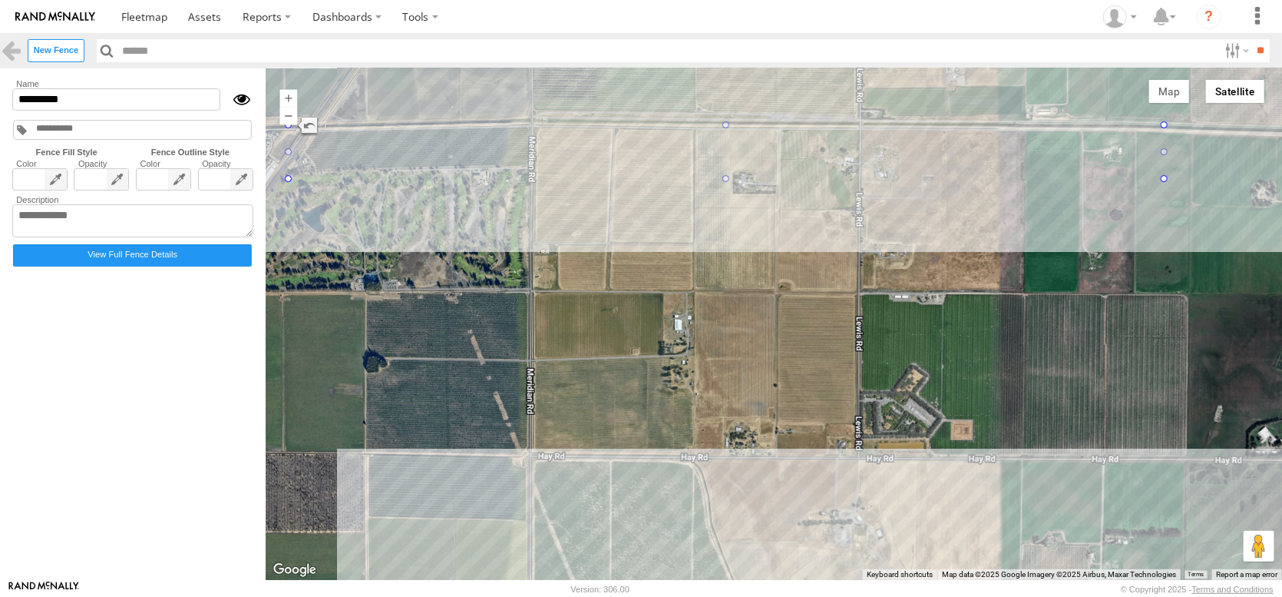
drag, startPoint x: 737, startPoint y: 353, endPoint x: 432, endPoint y: 307, distance: 309.1
click at [432, 307] on div at bounding box center [774, 323] width 1017 height 511
drag, startPoint x: 1199, startPoint y: 182, endPoint x: 564, endPoint y: 189, distance: 634.4
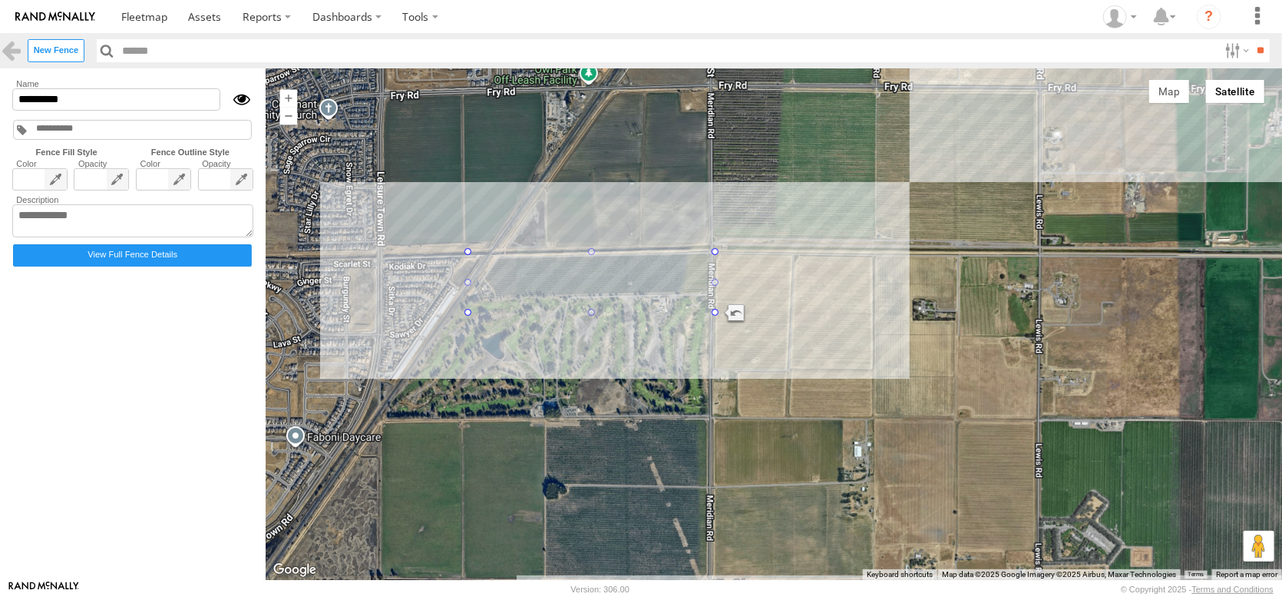
drag, startPoint x: 573, startPoint y: 254, endPoint x: 758, endPoint y: 380, distance: 223.9
click at [758, 380] on div at bounding box center [774, 323] width 1017 height 511
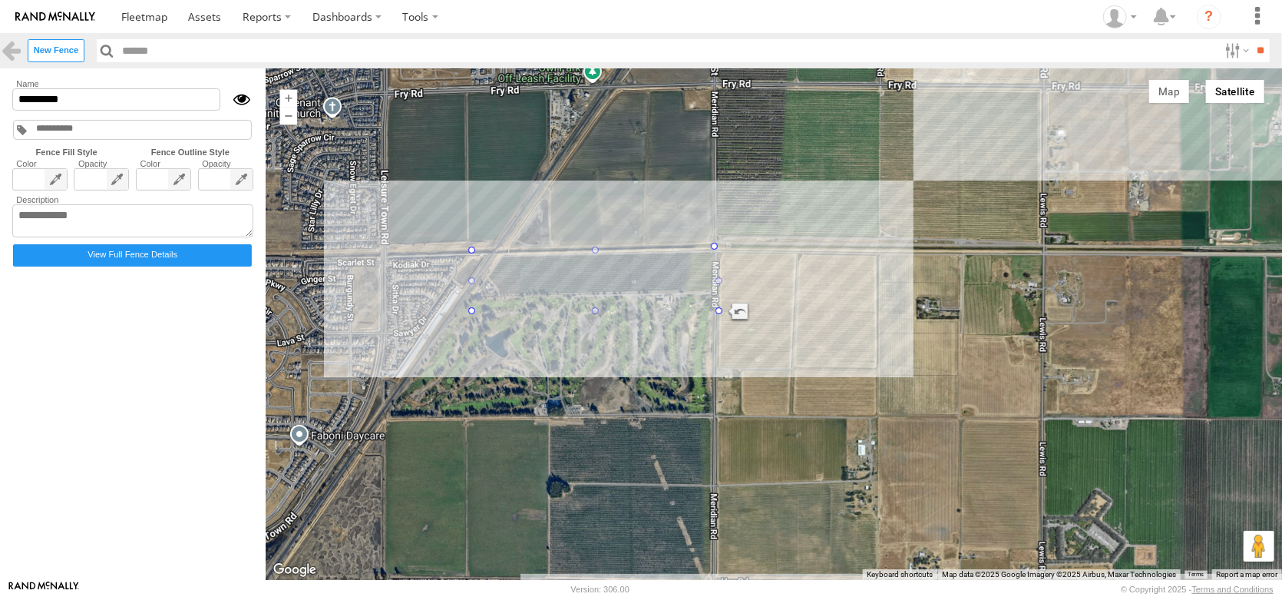
drag, startPoint x: 756, startPoint y: 254, endPoint x: 748, endPoint y: 247, distance: 10.9
drag, startPoint x: 749, startPoint y: 314, endPoint x: 750, endPoint y: 296, distance: 18.5
click at [28, 205] on span at bounding box center [40, 223] width 54 height 109
click at [45, 241] on span at bounding box center [39, 232] width 16 height 17
click at [111, 111] on input "*********" at bounding box center [116, 99] width 208 height 22
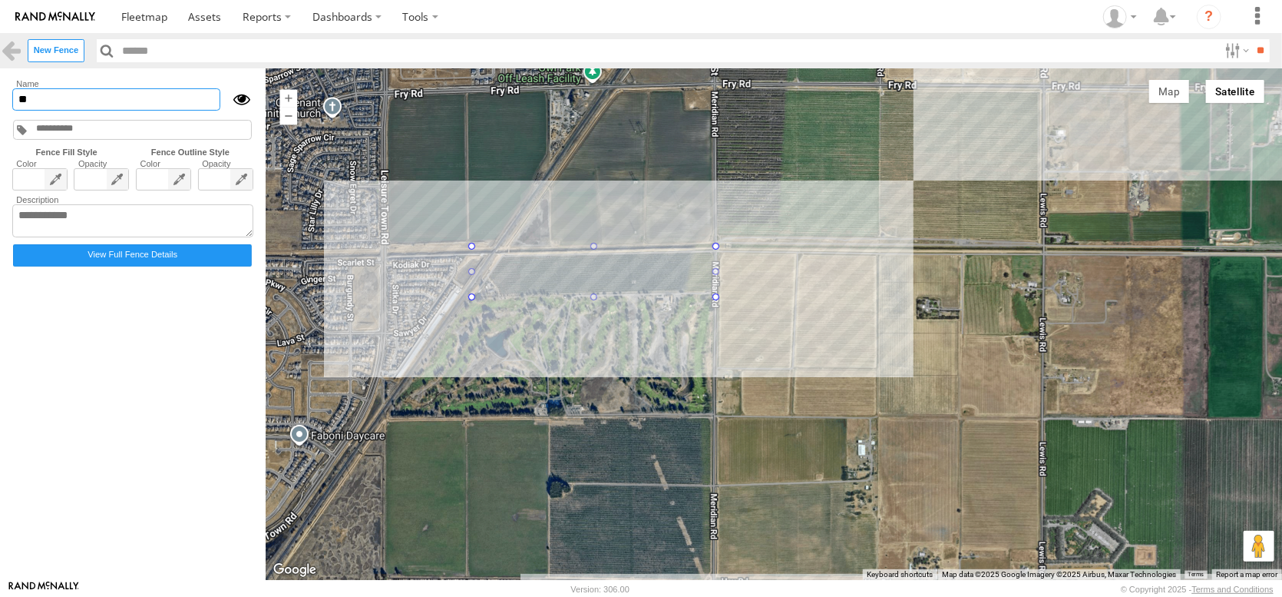
type input "*"
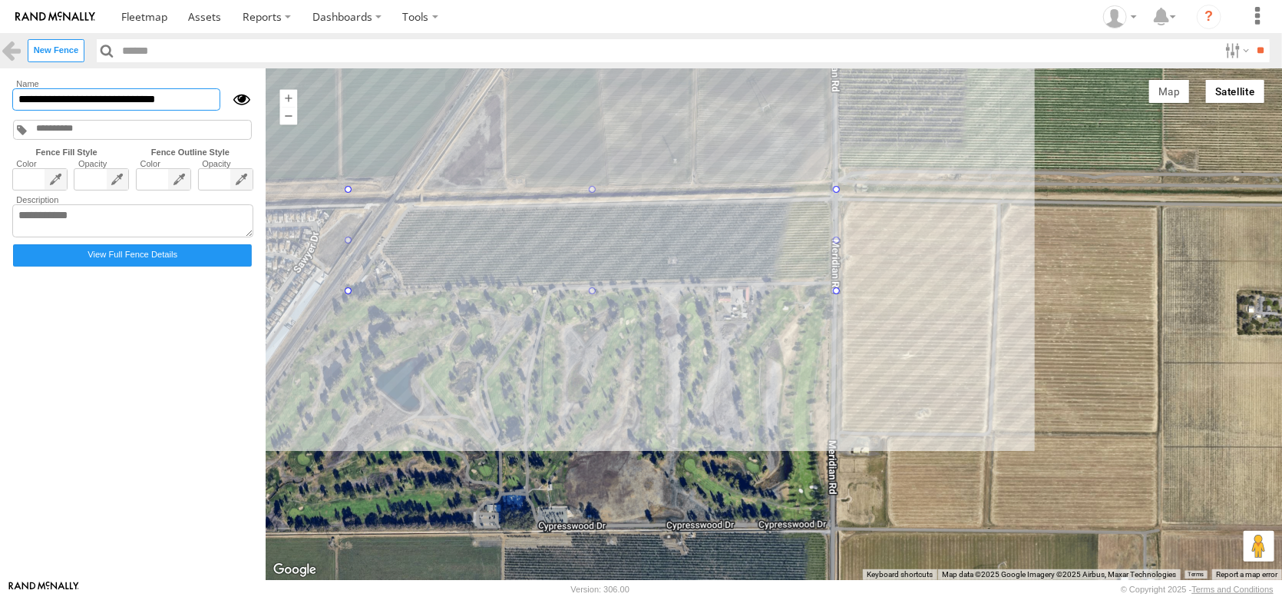
drag, startPoint x: 219, startPoint y: 109, endPoint x: 7, endPoint y: 118, distance: 212.2
click at [10, 119] on form "**********" at bounding box center [133, 324] width 248 height 494
type input "**********"
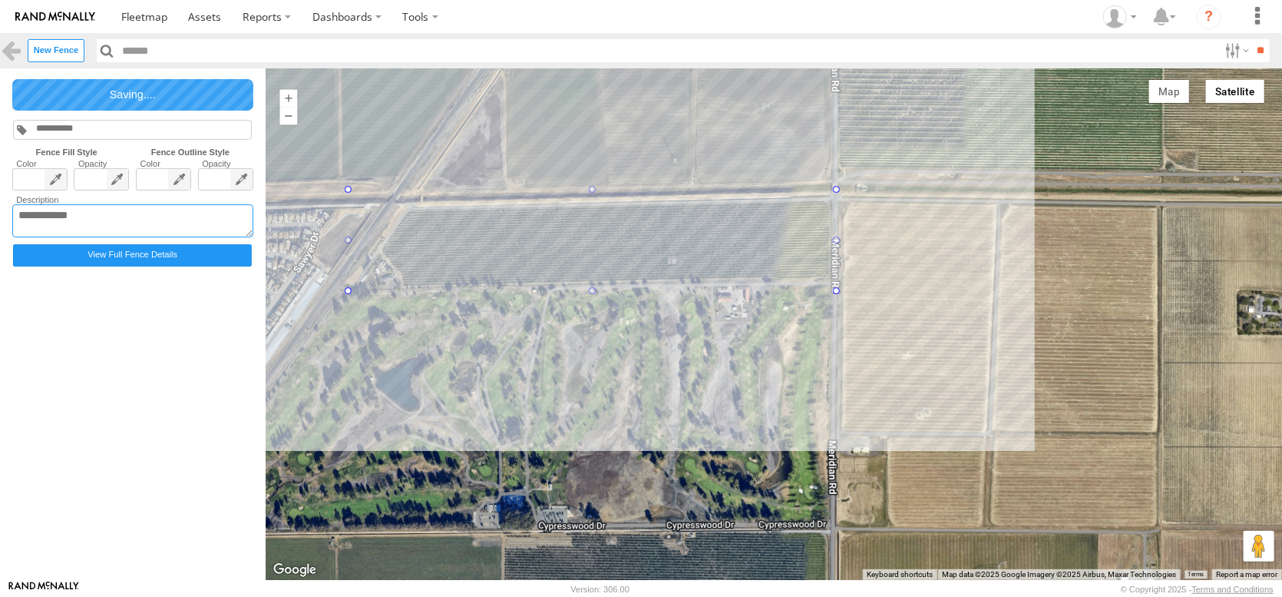
click at [36, 238] on textarea at bounding box center [132, 221] width 241 height 34
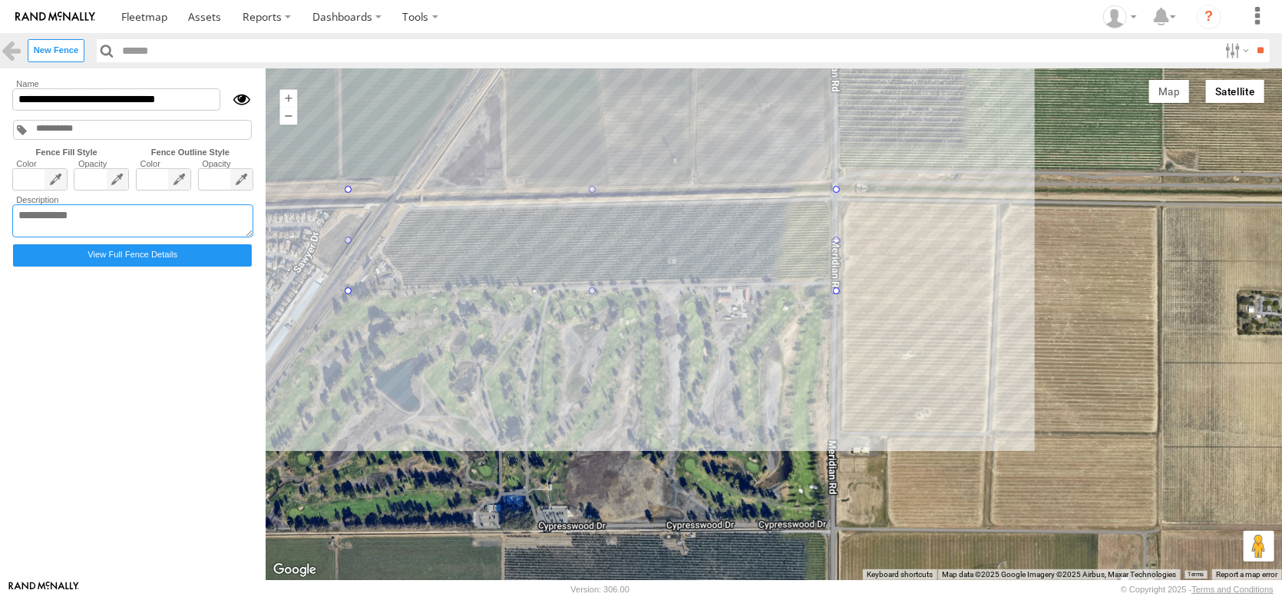
paste textarea "**********"
type textarea "**********"
click at [17, 58] on link at bounding box center [11, 50] width 22 height 22
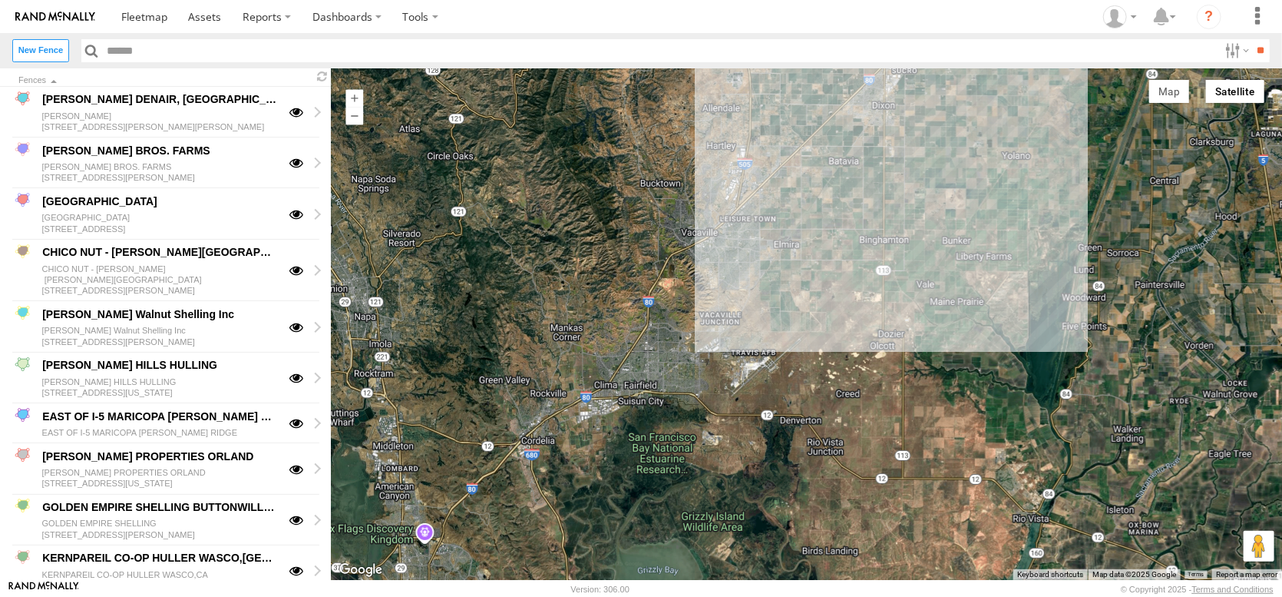
drag, startPoint x: 1014, startPoint y: 268, endPoint x: 872, endPoint y: 377, distance: 179.1
click at [872, 377] on div at bounding box center [807, 323] width 951 height 511
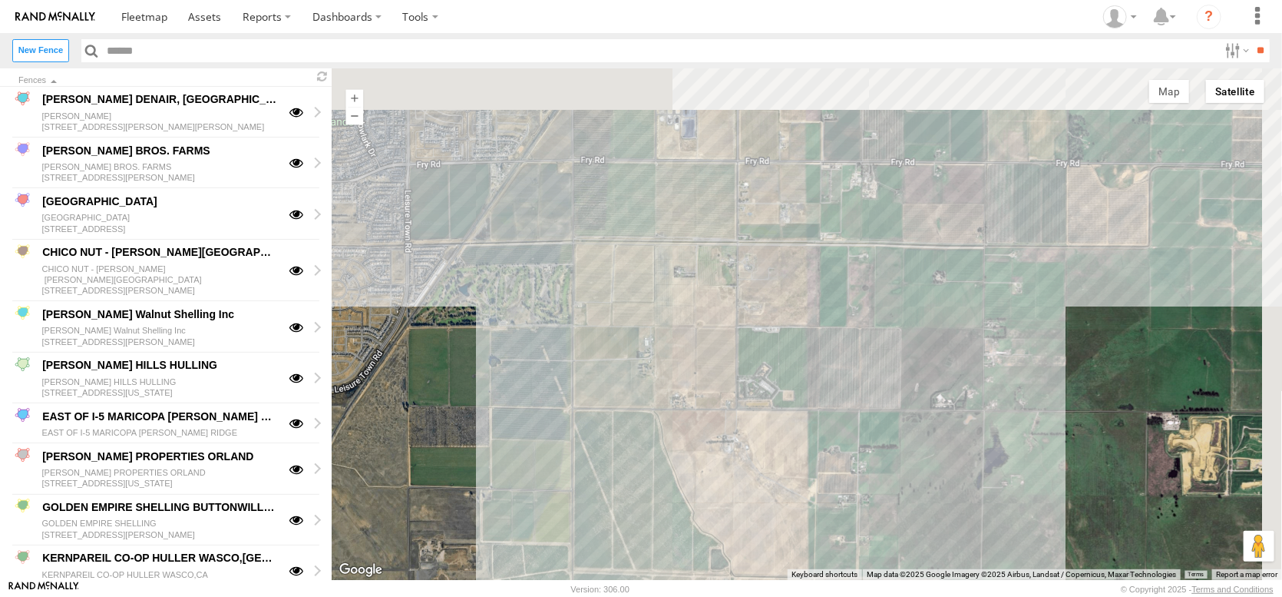
drag, startPoint x: 891, startPoint y: 202, endPoint x: 753, endPoint y: 342, distance: 197.1
click at [753, 342] on div at bounding box center [807, 323] width 951 height 511
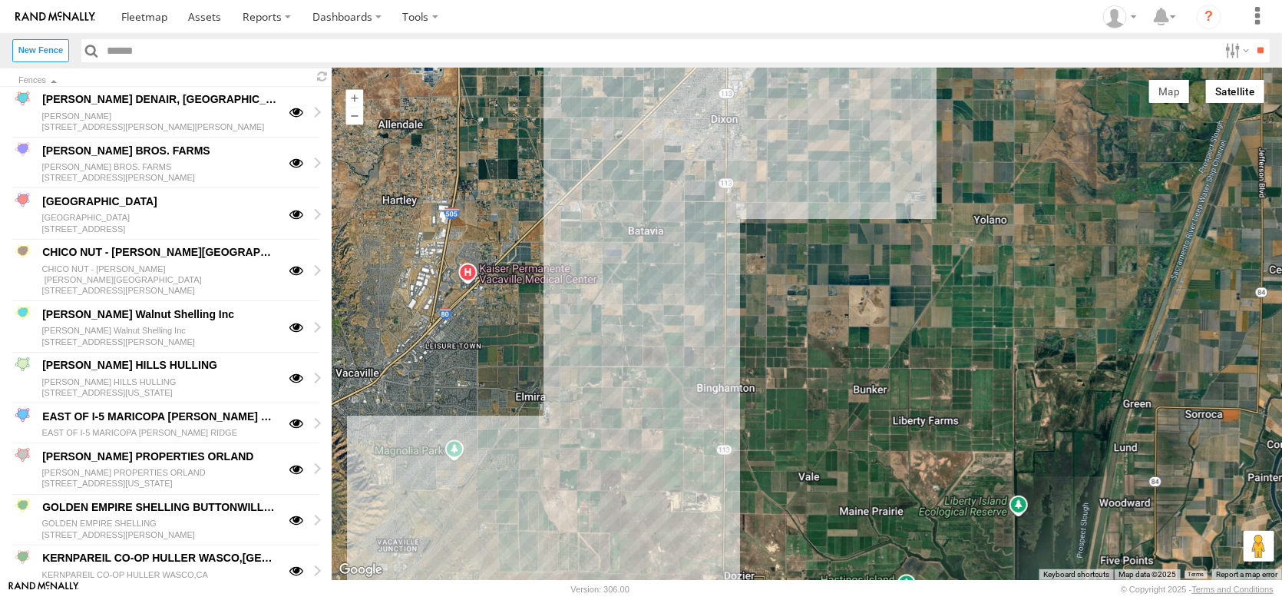
drag, startPoint x: 1031, startPoint y: 233, endPoint x: 888, endPoint y: 369, distance: 196.6
click at [888, 369] on div at bounding box center [807, 323] width 951 height 511
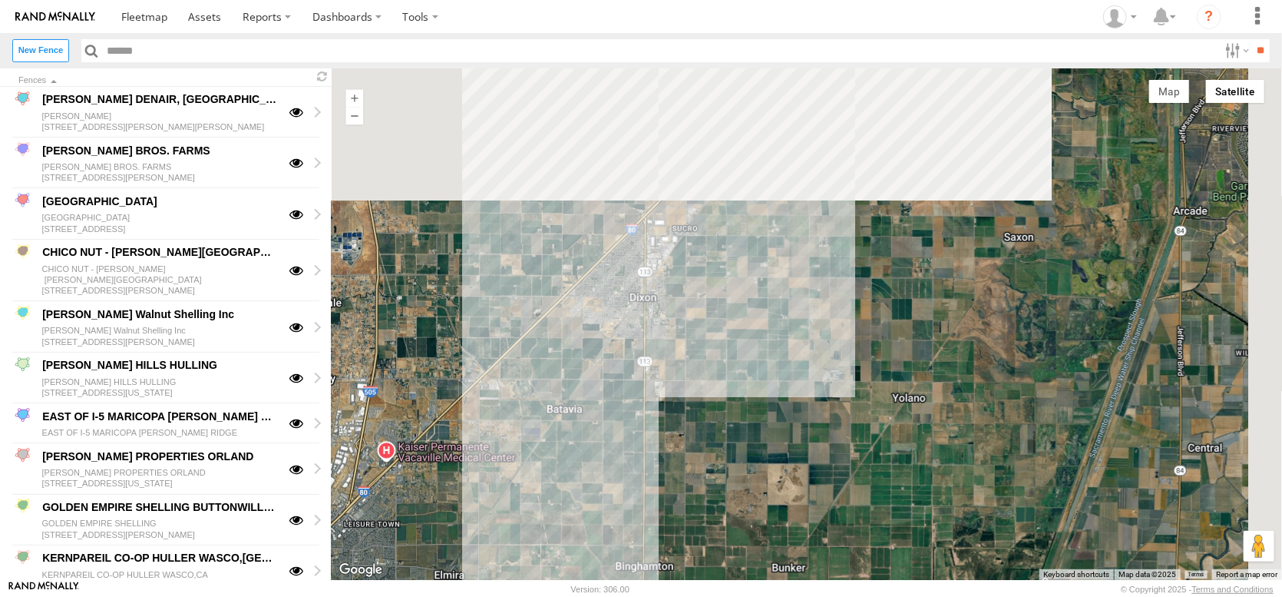
drag, startPoint x: 834, startPoint y: 409, endPoint x: 816, endPoint y: 447, distance: 41.9
click at [816, 447] on div at bounding box center [807, 323] width 951 height 511
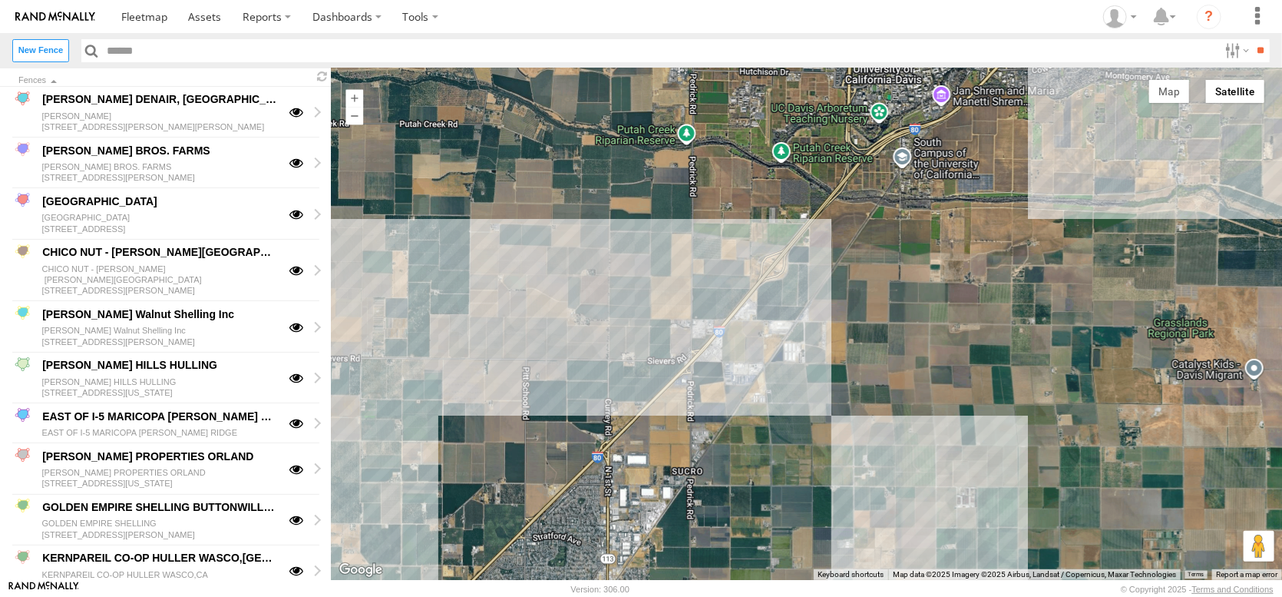
drag, startPoint x: 564, startPoint y: 262, endPoint x: 814, endPoint y: 468, distance: 323.5
click at [814, 468] on div at bounding box center [807, 323] width 951 height 511
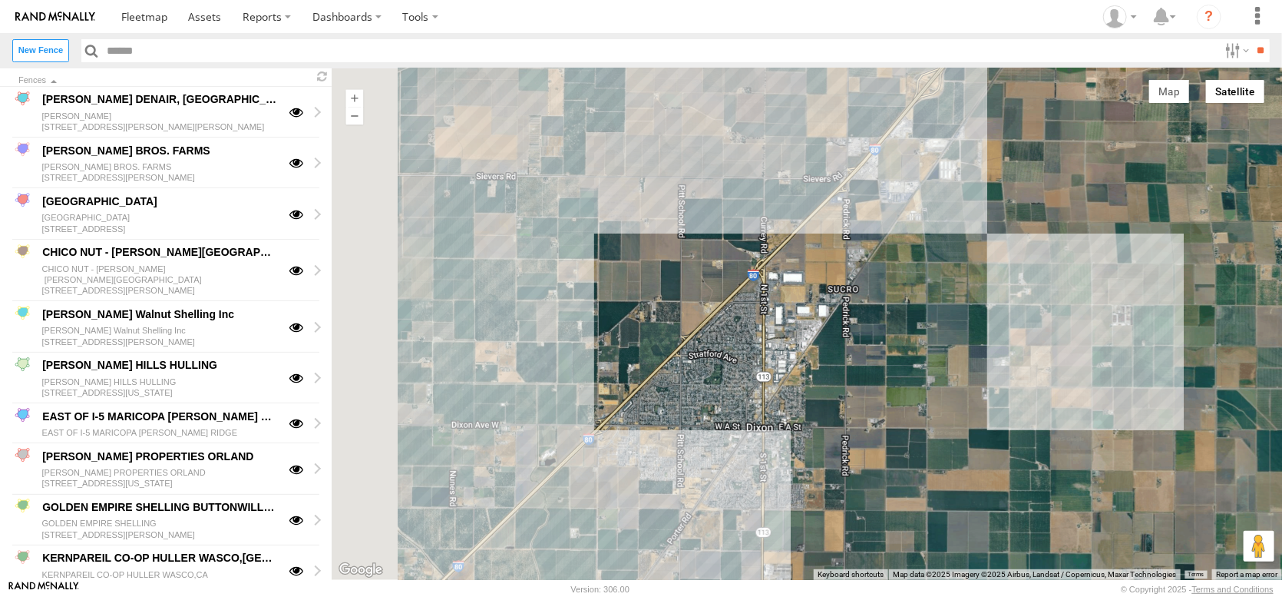
drag, startPoint x: 816, startPoint y: 470, endPoint x: 1076, endPoint y: 214, distance: 364.4
click at [1031, 240] on div at bounding box center [807, 323] width 951 height 511
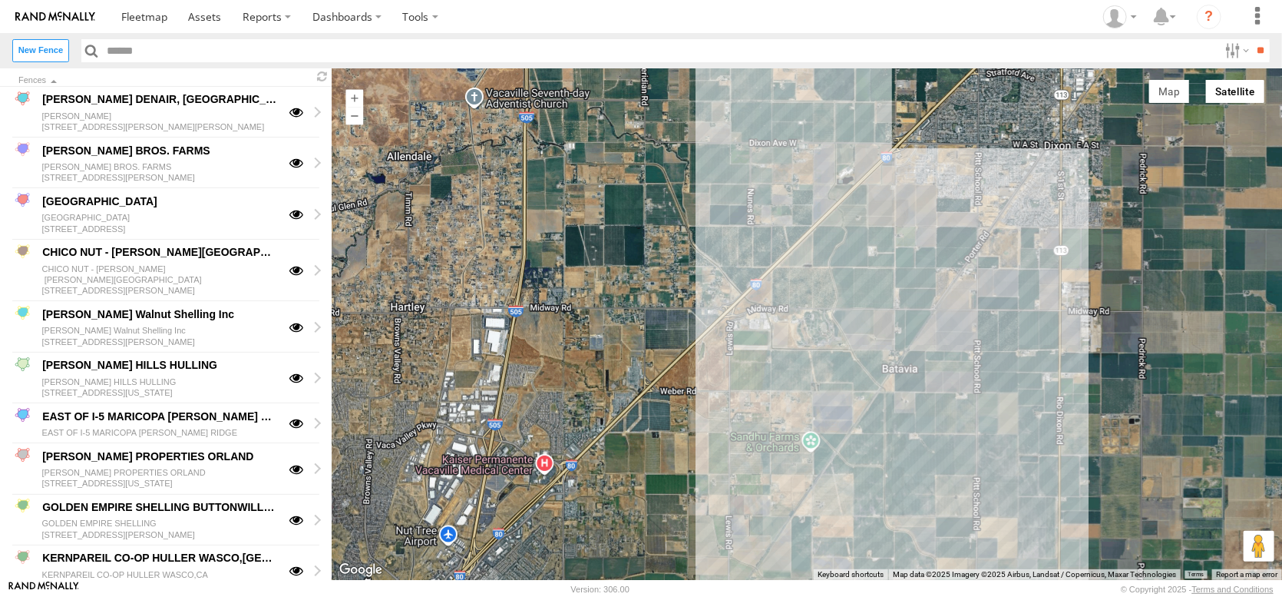
drag, startPoint x: 748, startPoint y: 274, endPoint x: 577, endPoint y: 463, distance: 254.5
click at [578, 465] on div at bounding box center [807, 323] width 951 height 511
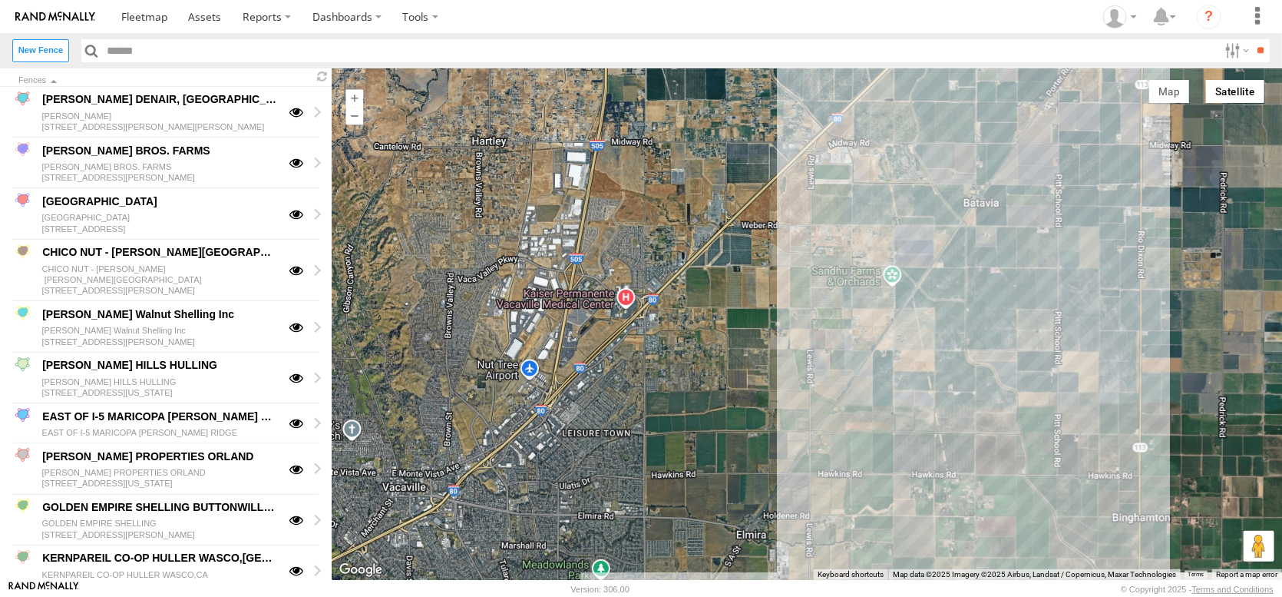
drag, startPoint x: 581, startPoint y: 452, endPoint x: 795, endPoint y: 194, distance: 334.8
click at [733, 223] on div at bounding box center [807, 323] width 951 height 511
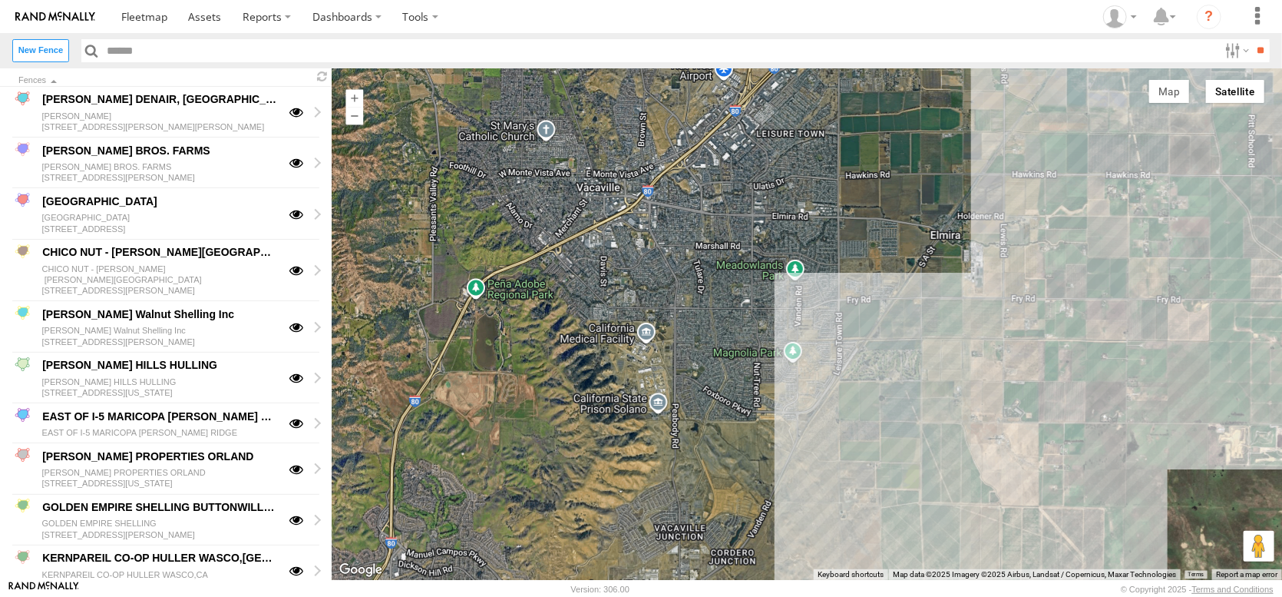
drag, startPoint x: 806, startPoint y: 485, endPoint x: 732, endPoint y: 372, distance: 134.8
click at [750, 389] on div at bounding box center [807, 323] width 951 height 511
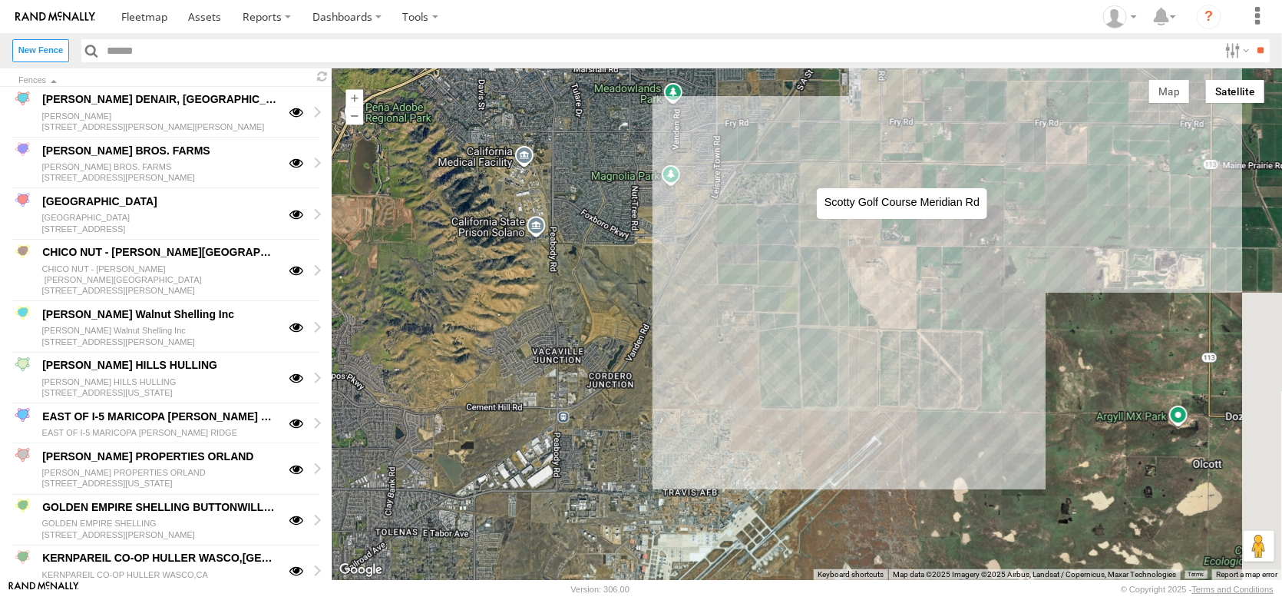
click at [802, 173] on div at bounding box center [807, 323] width 951 height 511
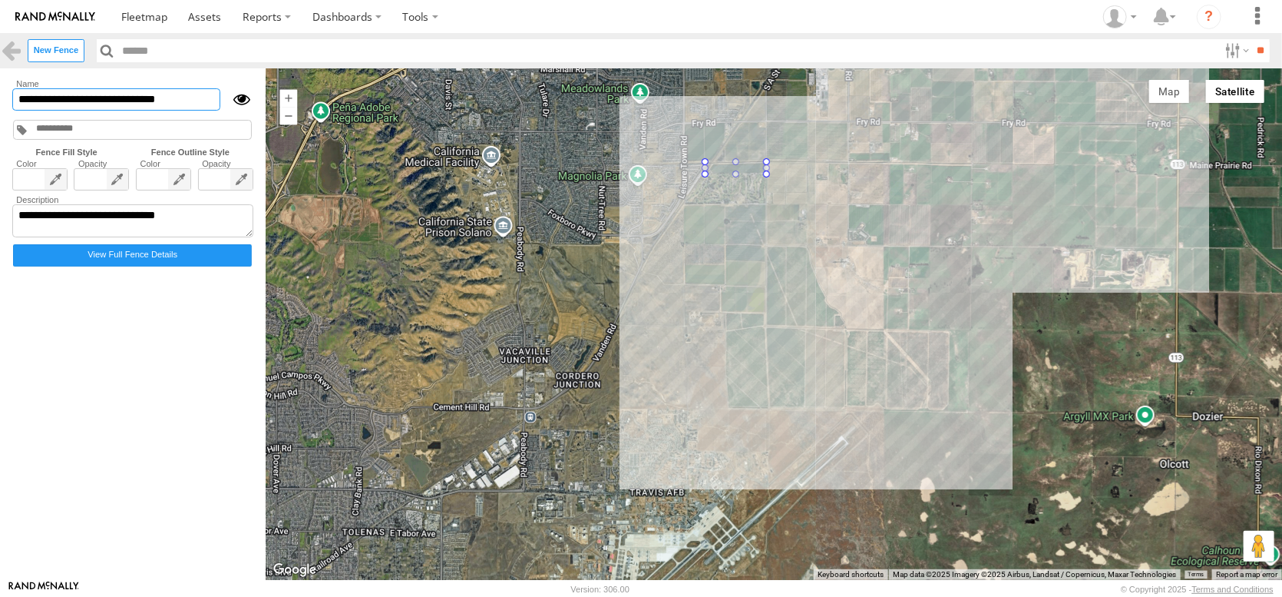
click at [21, 111] on input "**********" at bounding box center [116, 99] width 208 height 22
click at [133, 111] on input "**********" at bounding box center [116, 99] width 208 height 22
type input "**********"
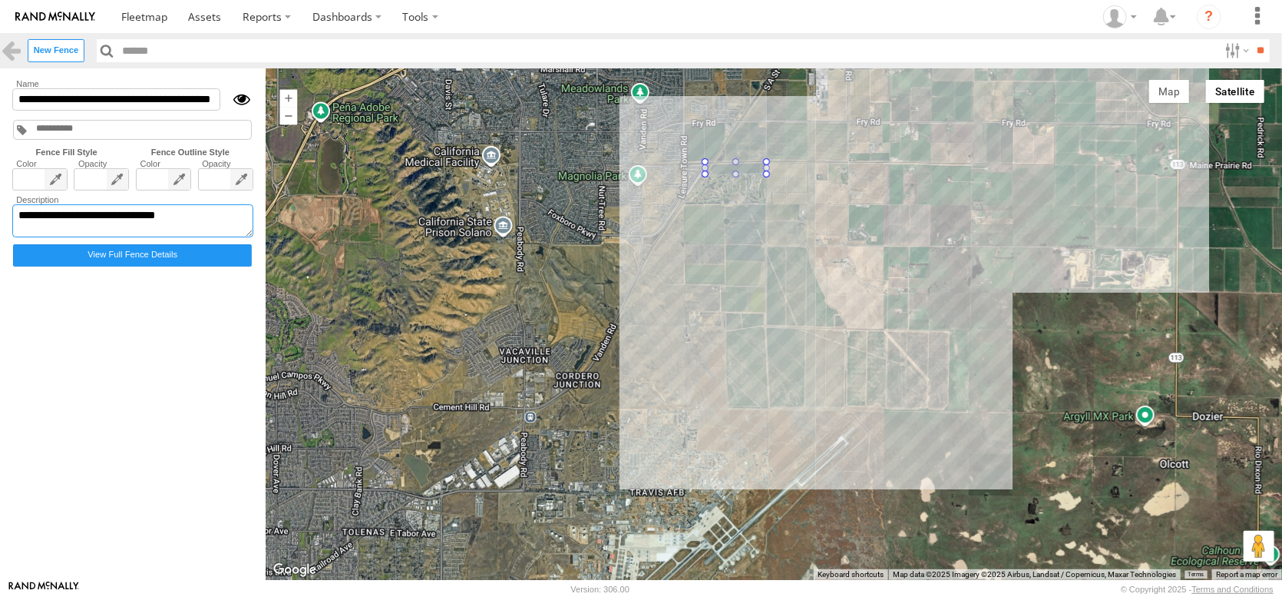
click at [69, 238] on textarea "**********" at bounding box center [132, 221] width 241 height 34
paste textarea "**********"
type textarea "**********"
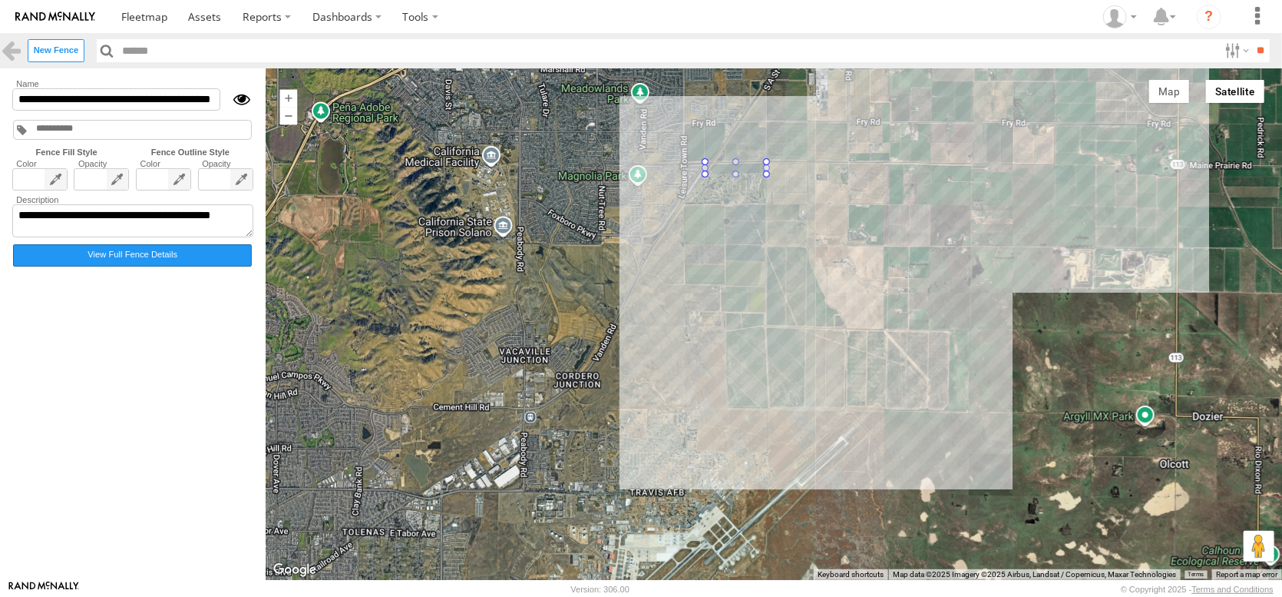
click at [159, 266] on label "View Full Fence Details" at bounding box center [132, 255] width 239 height 22
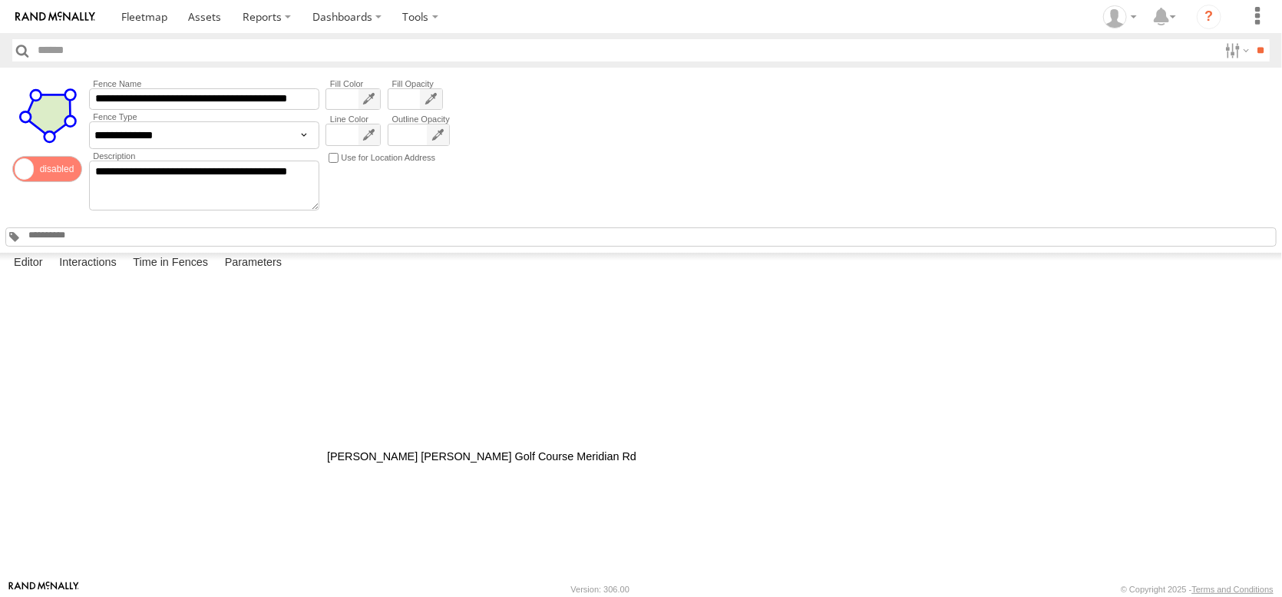
click at [0, 0] on div at bounding box center [0, 0] width 0 height 0
drag, startPoint x: 302, startPoint y: 425, endPoint x: 347, endPoint y: 396, distance: 53.9
click at [0, 0] on div at bounding box center [0, 0] width 0 height 0
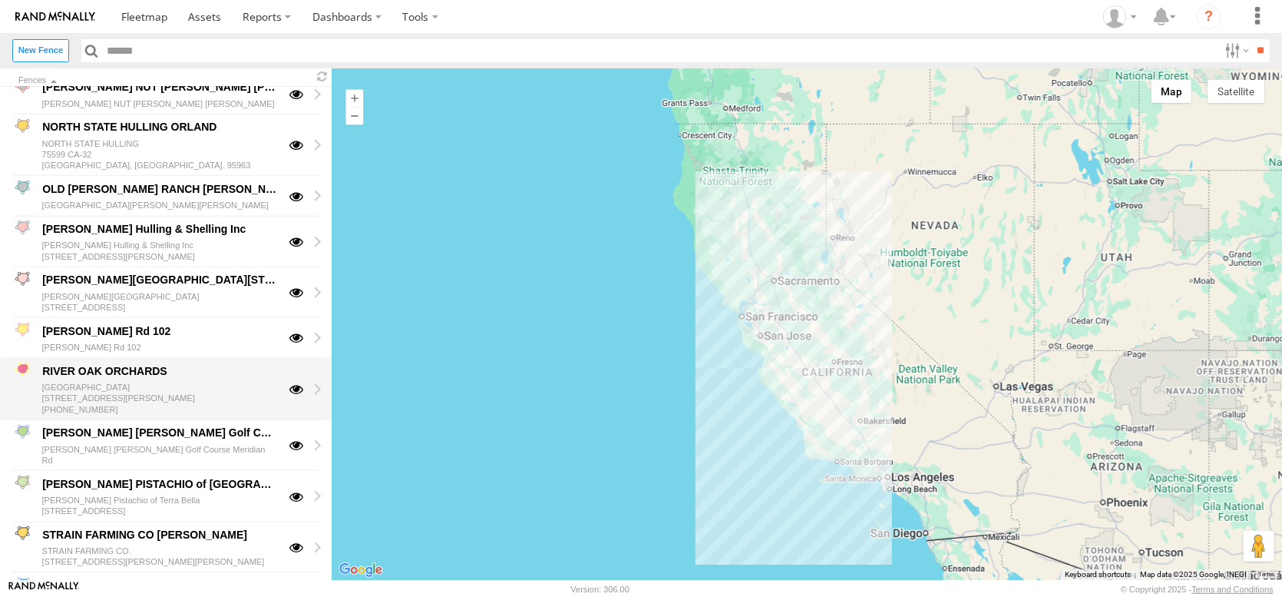
scroll to position [1075, 0]
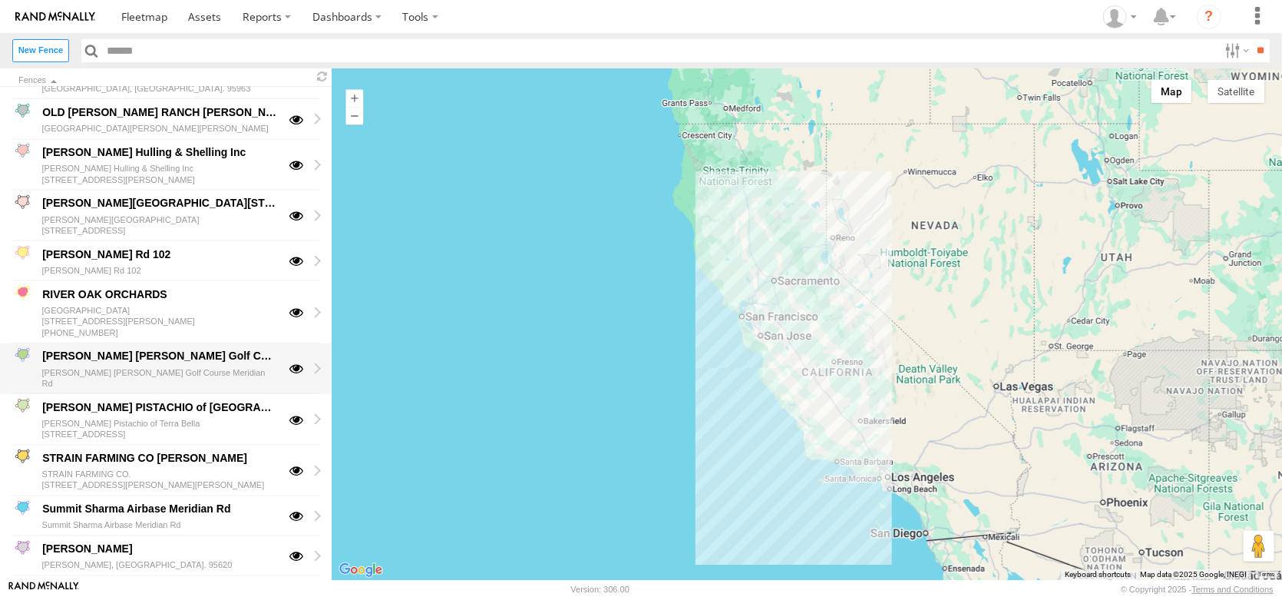
click at [197, 366] on div "[PERSON_NAME] [PERSON_NAME] Golf Course Meridian Rd" at bounding box center [159, 356] width 239 height 18
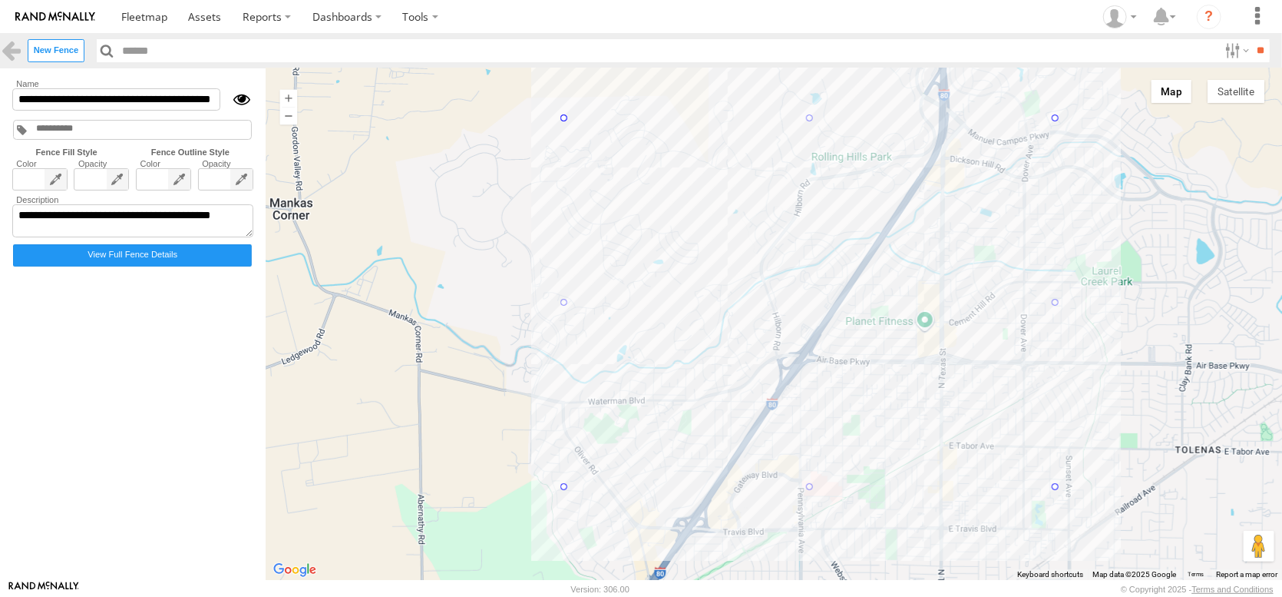
drag, startPoint x: 814, startPoint y: 231, endPoint x: 853, endPoint y: 209, distance: 45.1
click at [853, 209] on div at bounding box center [774, 323] width 1017 height 511
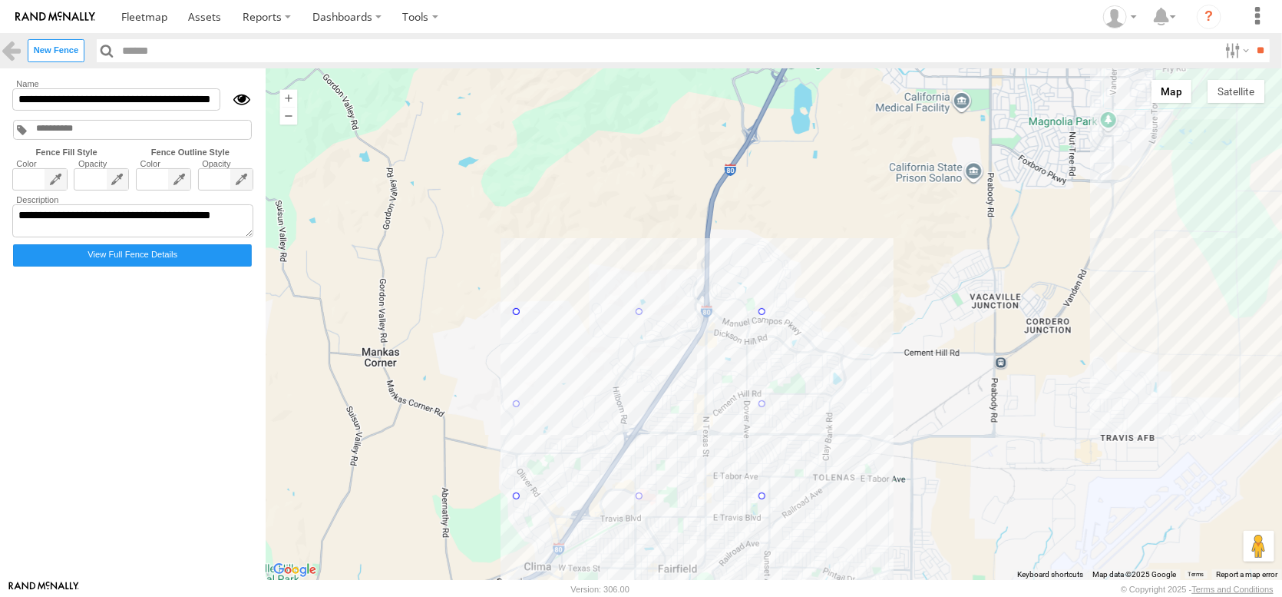
drag, startPoint x: 786, startPoint y: 297, endPoint x: 466, endPoint y: 352, distance: 324.8
click at [466, 352] on div at bounding box center [774, 323] width 1017 height 511
click at [1233, 103] on button "Satellite" at bounding box center [1236, 91] width 57 height 23
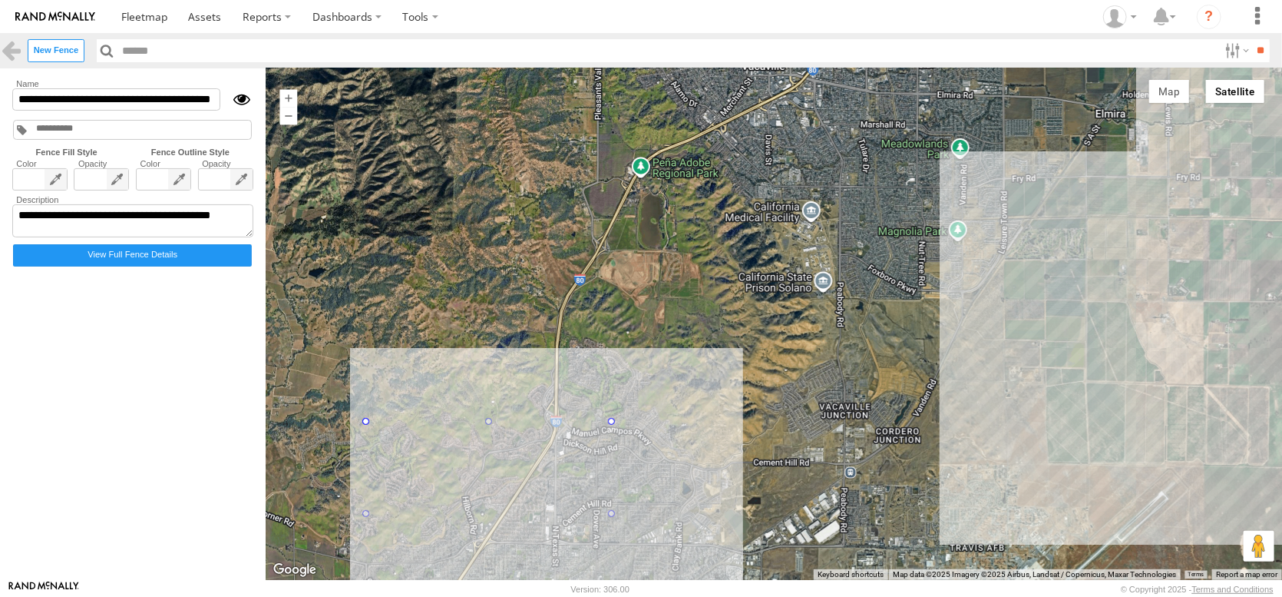
drag, startPoint x: 1181, startPoint y: 245, endPoint x: 1020, endPoint y: 359, distance: 197.7
click at [1020, 359] on div at bounding box center [774, 323] width 1017 height 511
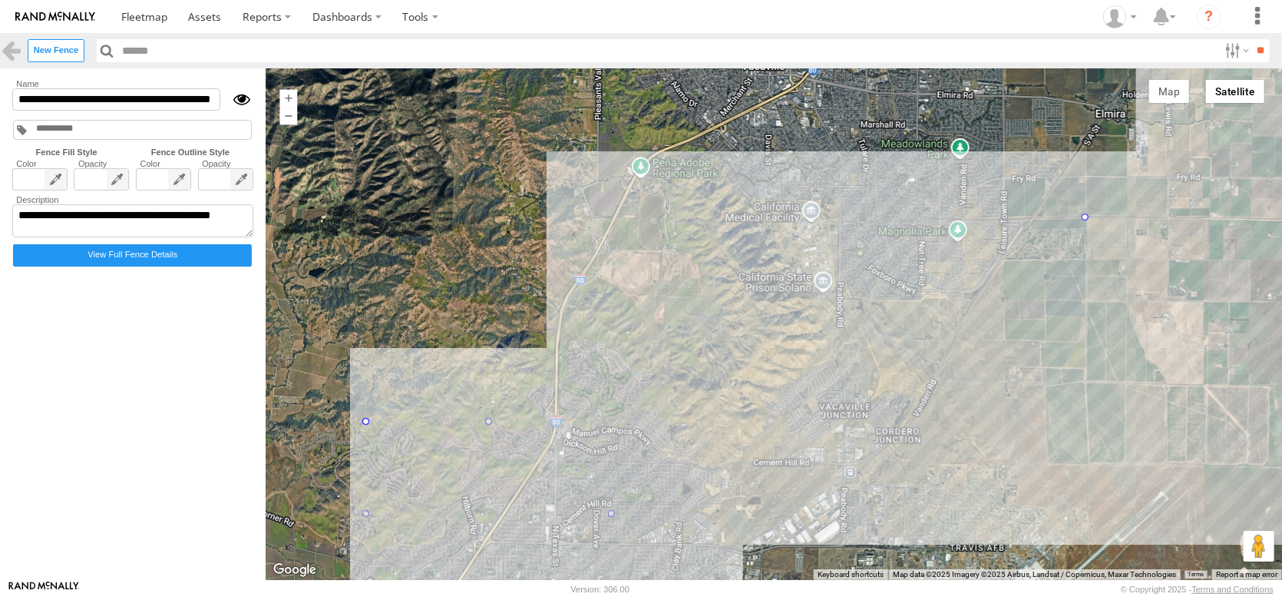
drag, startPoint x: 644, startPoint y: 421, endPoint x: 1123, endPoint y: 214, distance: 521.1
drag, startPoint x: 398, startPoint y: 423, endPoint x: 1068, endPoint y: 220, distance: 700.6
click at [0, 0] on label "Close" at bounding box center [0, 0] width 0 height 0
click at [1065, 224] on img "Undo last edit" at bounding box center [1030, 223] width 69 height 21
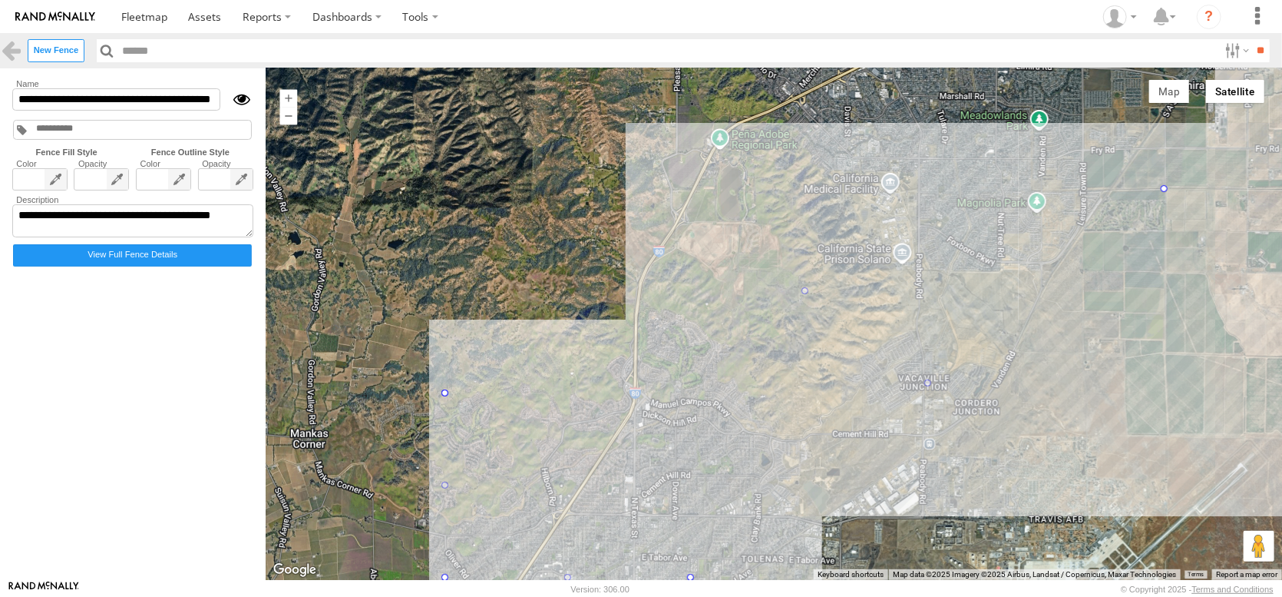
drag, startPoint x: 412, startPoint y: 435, endPoint x: 491, endPoint y: 405, distance: 84.3
click at [491, 405] on div at bounding box center [774, 323] width 1017 height 511
drag, startPoint x: 481, startPoint y: 399, endPoint x: 1151, endPoint y: 201, distance: 698.9
click at [0, 0] on label "Close" at bounding box center [0, 0] width 0 height 0
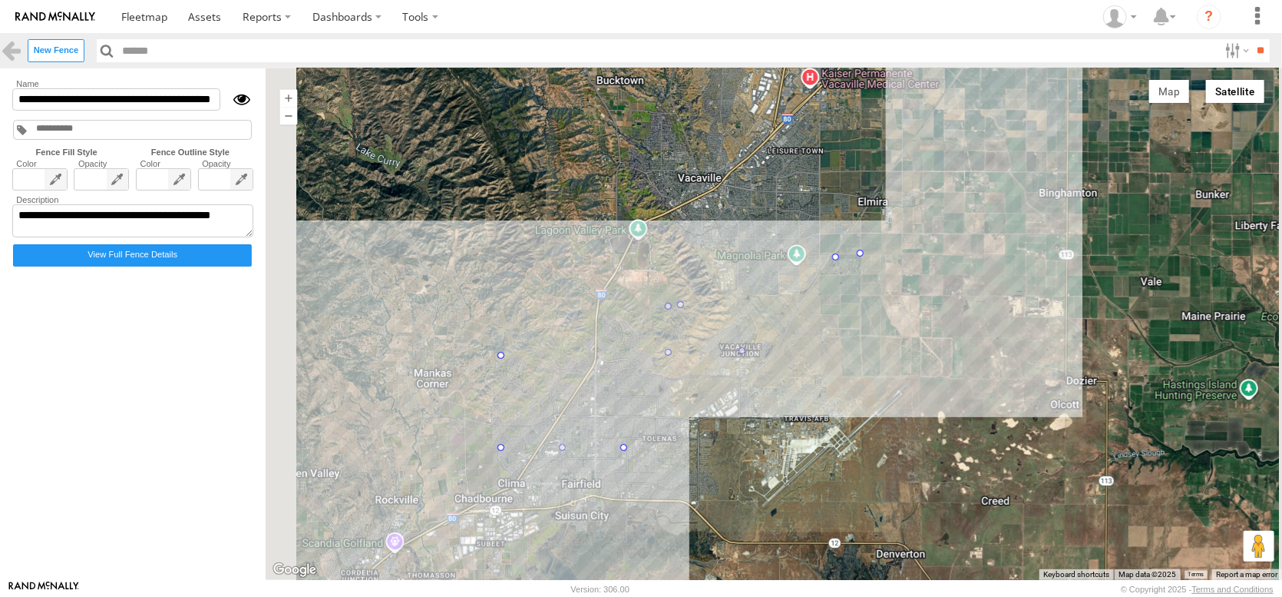
click at [609, 448] on div at bounding box center [774, 323] width 1017 height 511
drag, startPoint x: 536, startPoint y: 455, endPoint x: 796, endPoint y: 319, distance: 293.0
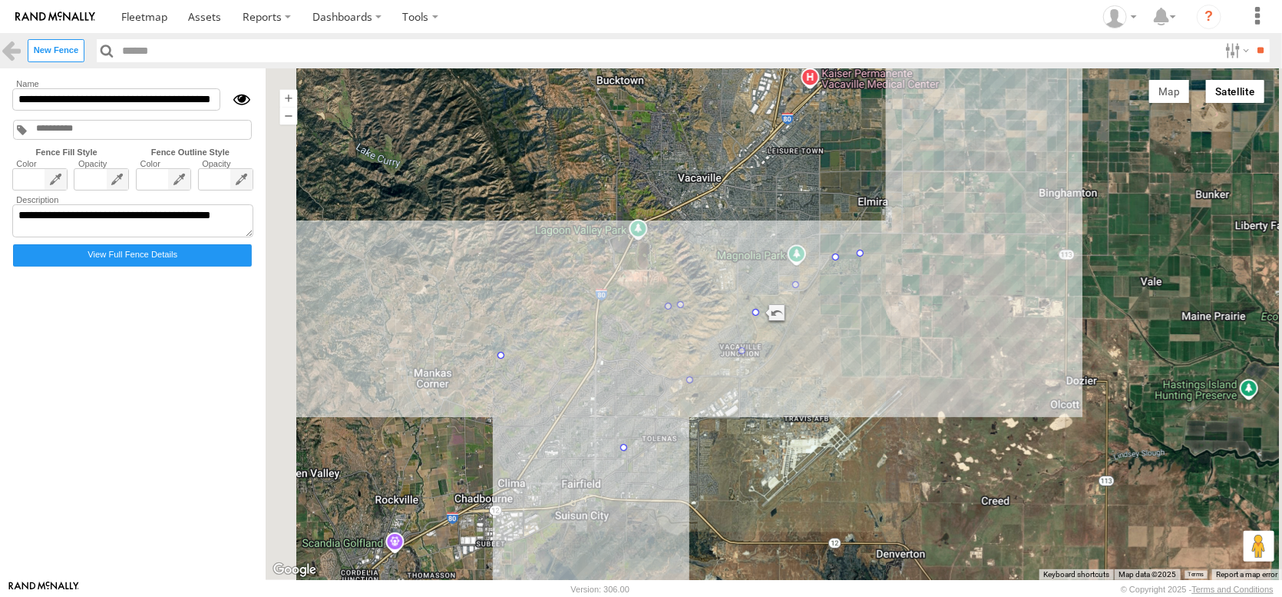
click at [0, 0] on label "Close" at bounding box center [0, 0] width 0 height 0
drag, startPoint x: 657, startPoint y: 452, endPoint x: 866, endPoint y: 288, distance: 266.4
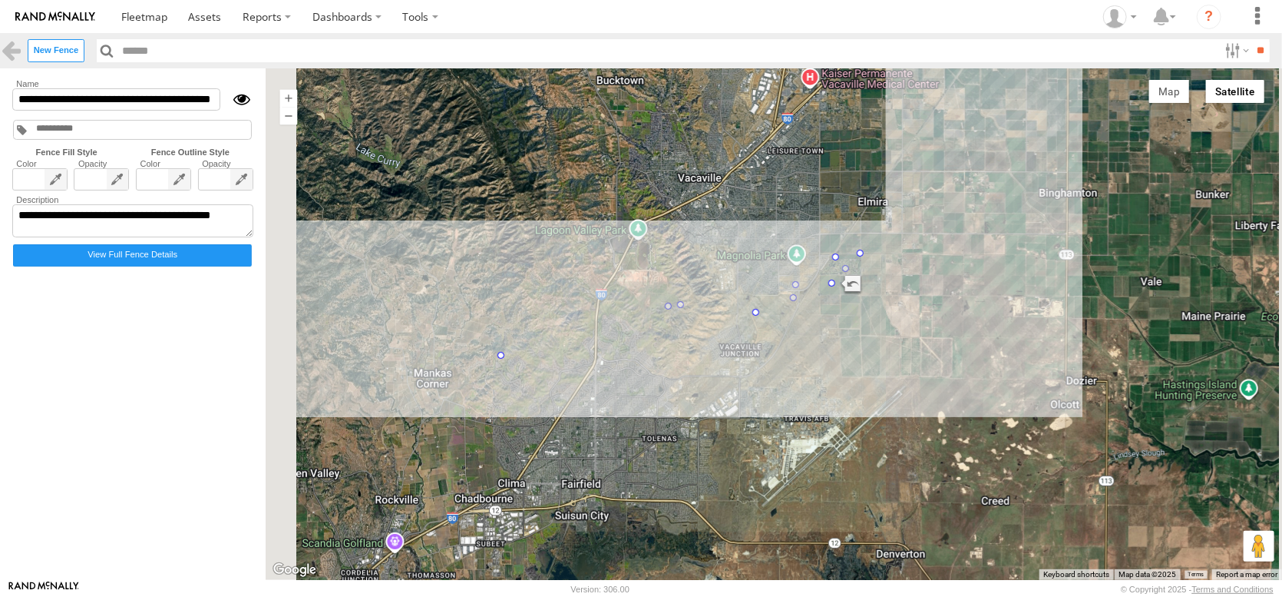
click at [0, 0] on label "Close" at bounding box center [0, 0] width 0 height 0
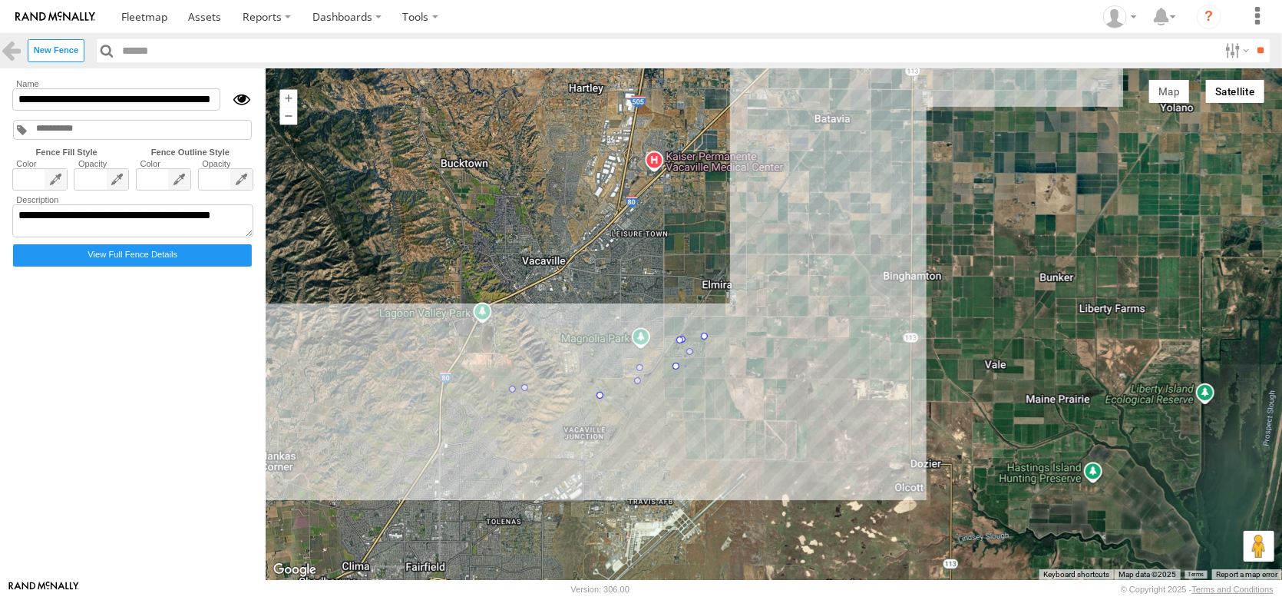
drag, startPoint x: 377, startPoint y: 443, endPoint x: 714, endPoint y: 347, distance: 350.5
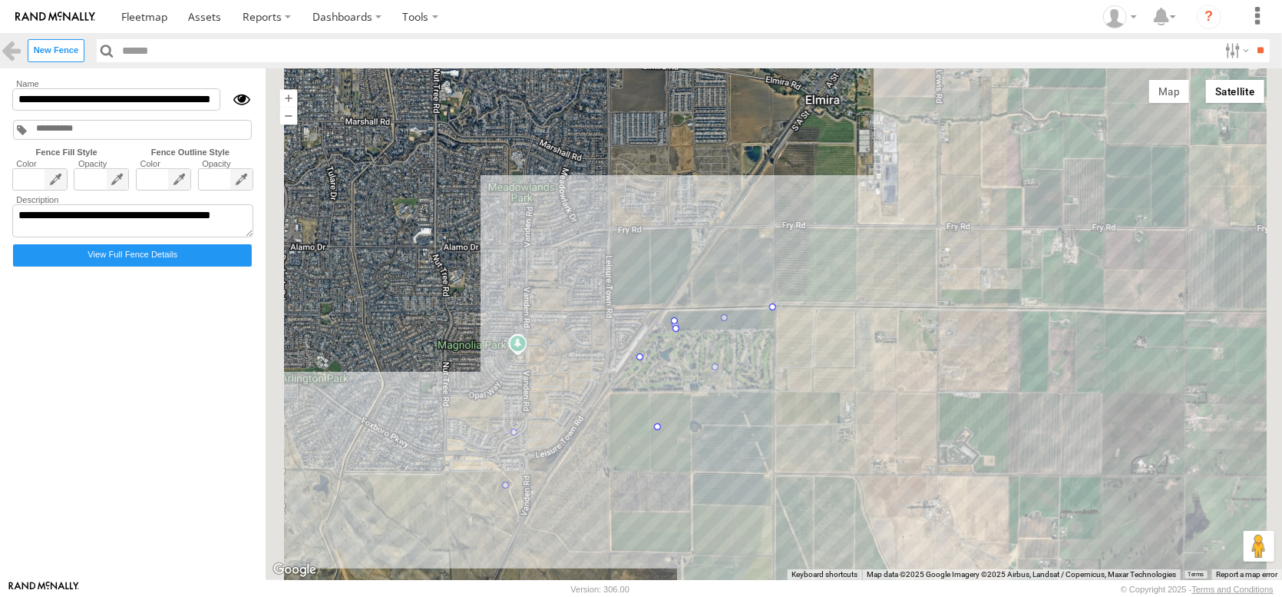
drag, startPoint x: 392, startPoint y: 548, endPoint x: 678, endPoint y: 361, distance: 341.9
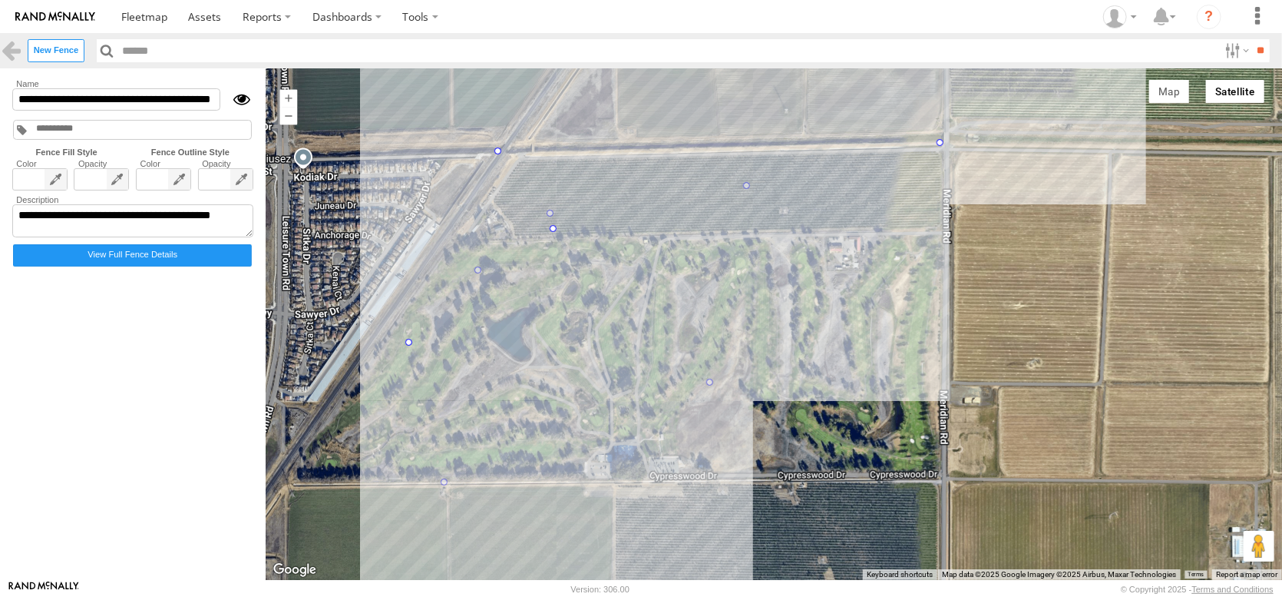
drag, startPoint x: 581, startPoint y: 205, endPoint x: 532, endPoint y: 154, distance: 70.6
drag, startPoint x: 584, startPoint y: 230, endPoint x: 650, endPoint y: 151, distance: 102.0
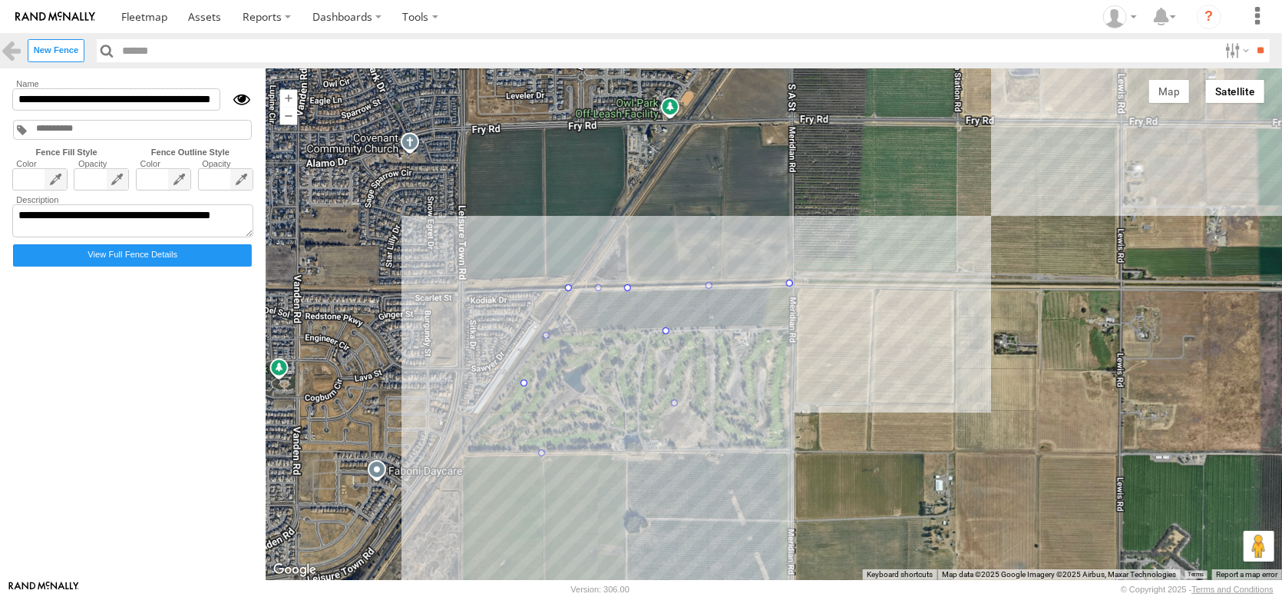
drag, startPoint x: 591, startPoint y: 526, endPoint x: 700, endPoint y: 334, distance: 220.4
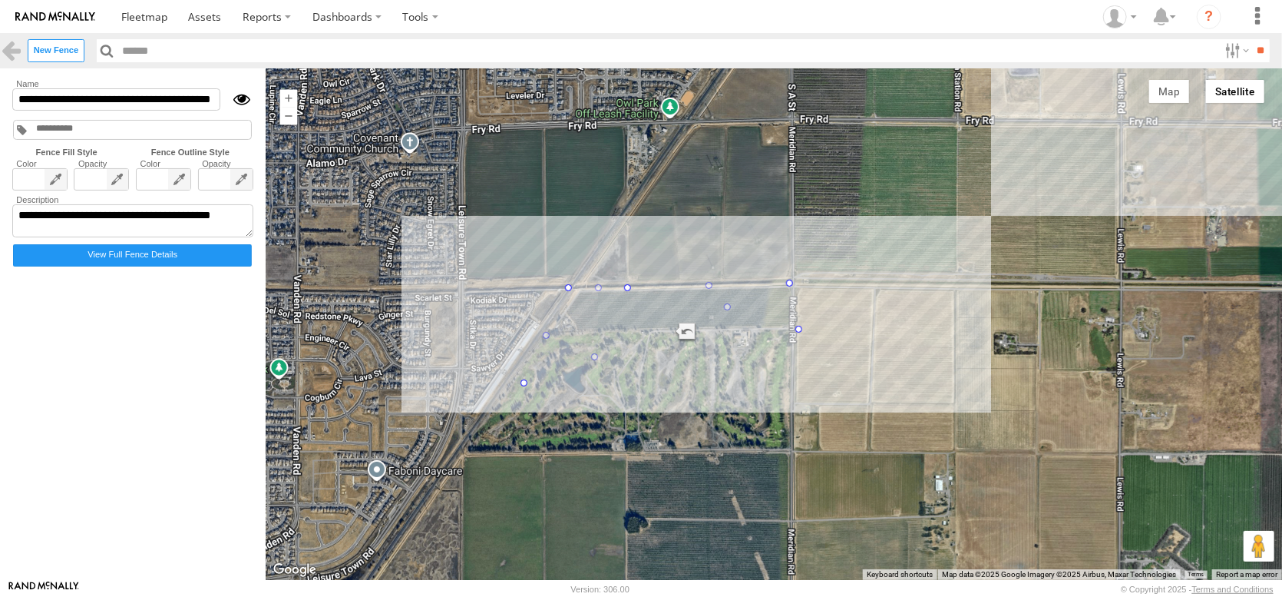
drag, startPoint x: 699, startPoint y: 333, endPoint x: 835, endPoint y: 332, distance: 135.9
drag, startPoint x: 554, startPoint y: 389, endPoint x: 578, endPoint y: 336, distance: 57.7
click at [16, 55] on link at bounding box center [11, 50] width 22 height 22
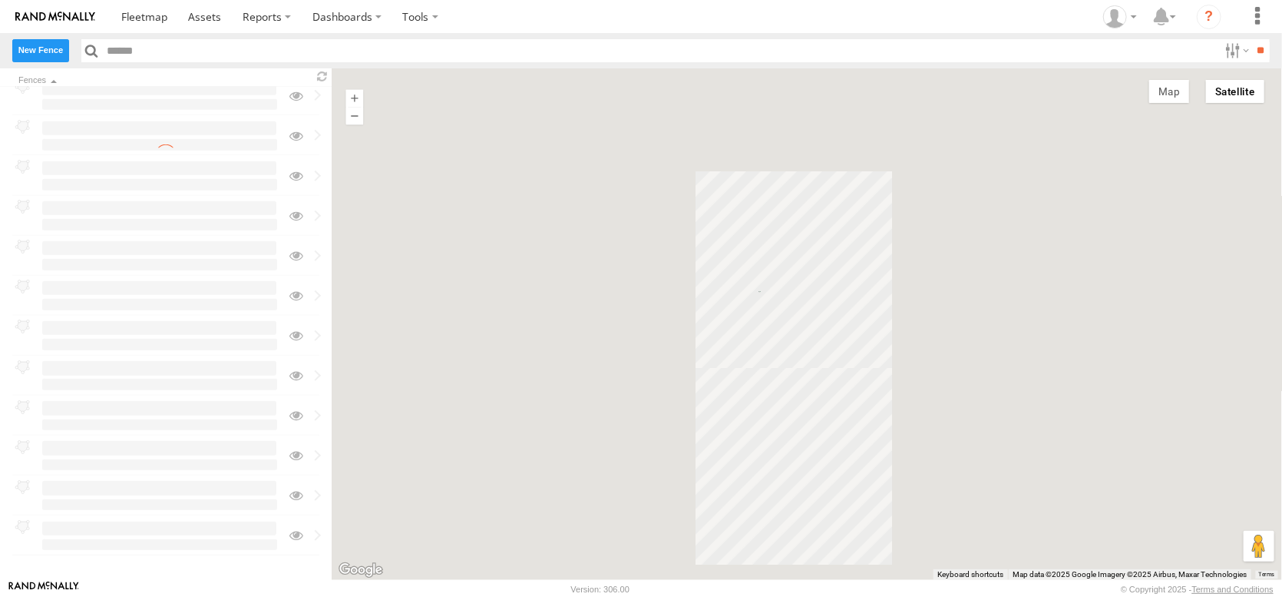
scroll to position [0, 0]
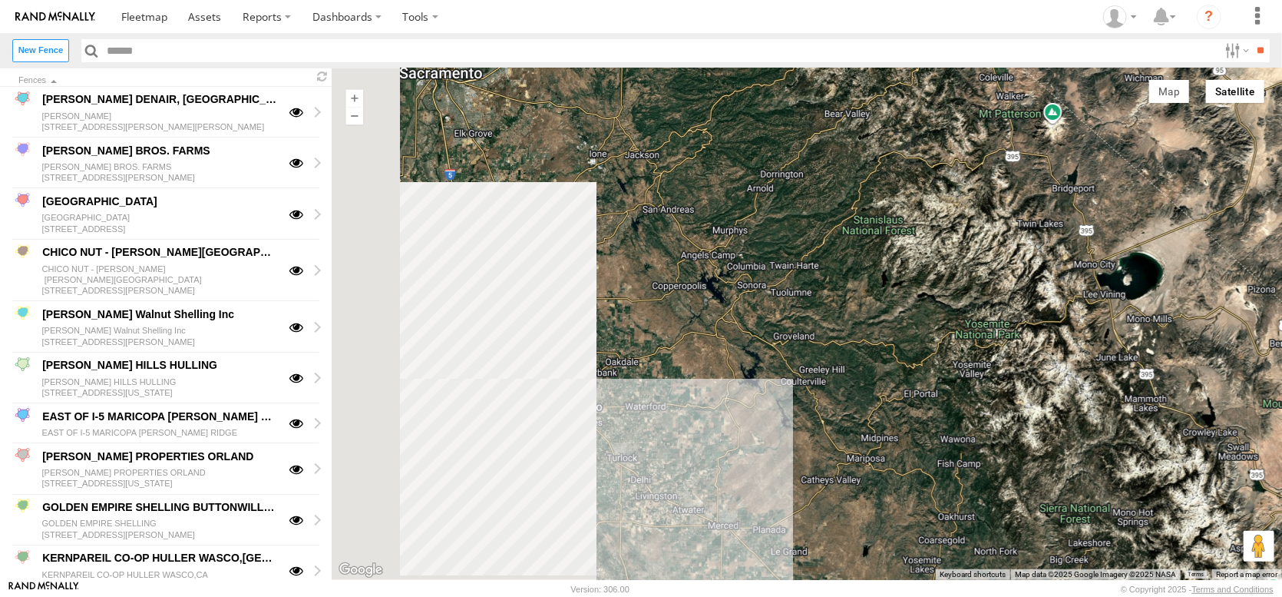
drag, startPoint x: 797, startPoint y: 369, endPoint x: 1077, endPoint y: 340, distance: 281.0
click at [1077, 340] on div at bounding box center [807, 323] width 951 height 511
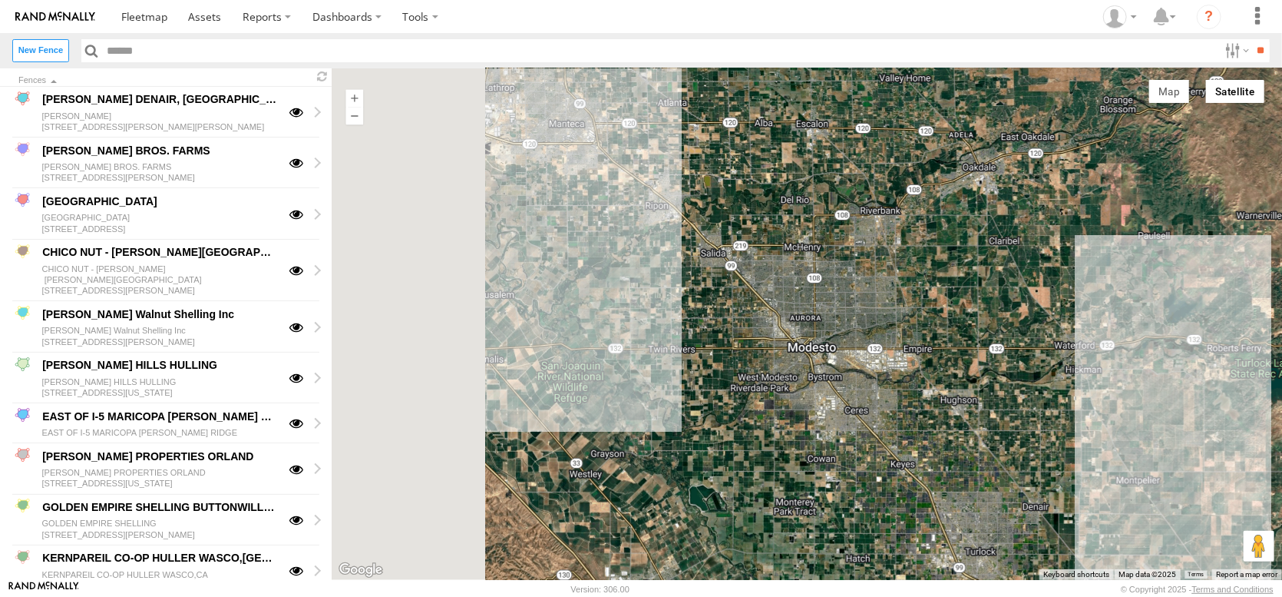
drag, startPoint x: 587, startPoint y: 238, endPoint x: 759, endPoint y: 394, distance: 232.1
click at [756, 395] on div at bounding box center [807, 323] width 951 height 511
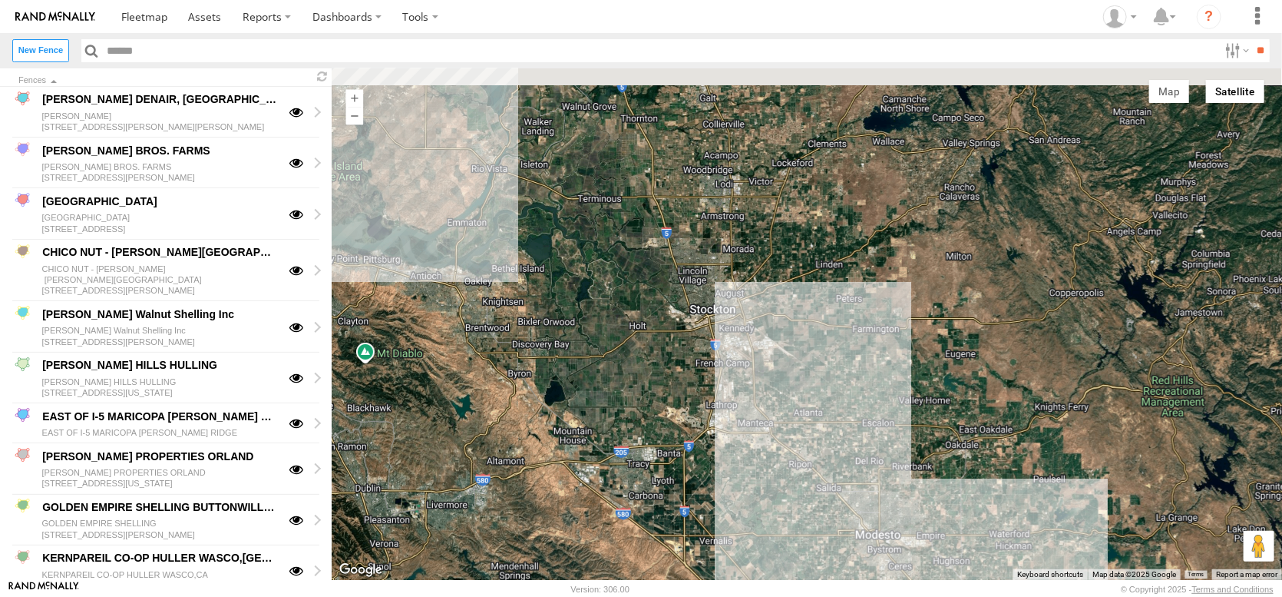
drag, startPoint x: 573, startPoint y: 237, endPoint x: 627, endPoint y: 414, distance: 185.4
click at [627, 414] on div at bounding box center [807, 323] width 951 height 511
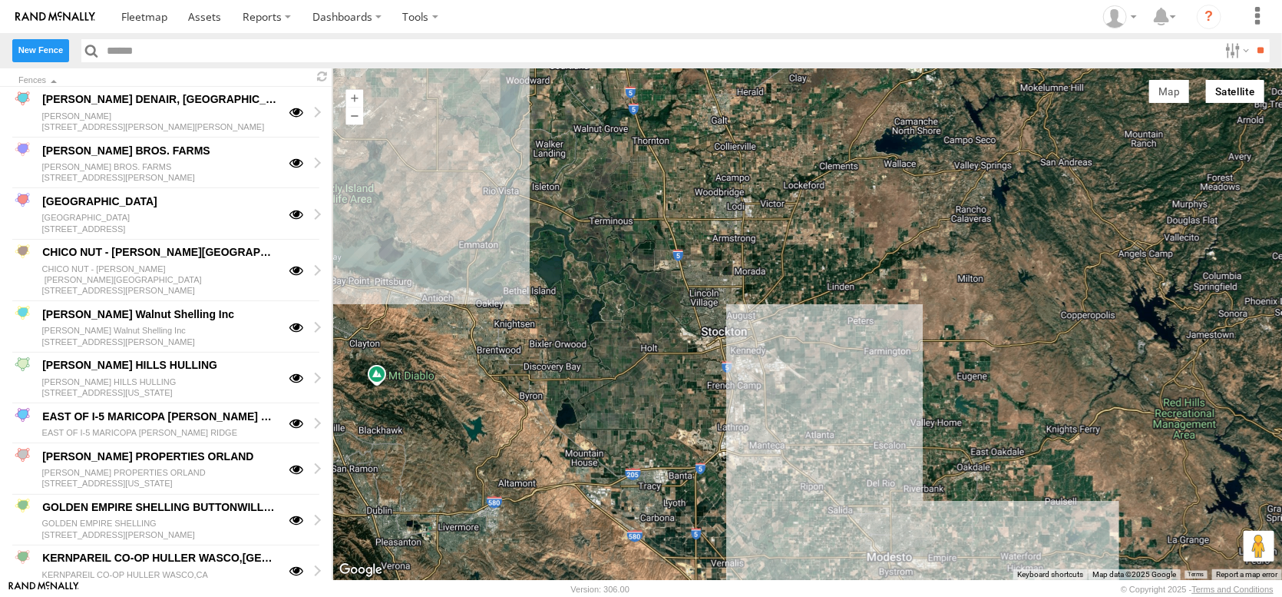
click at [66, 57] on label "New Fence" at bounding box center [40, 50] width 57 height 22
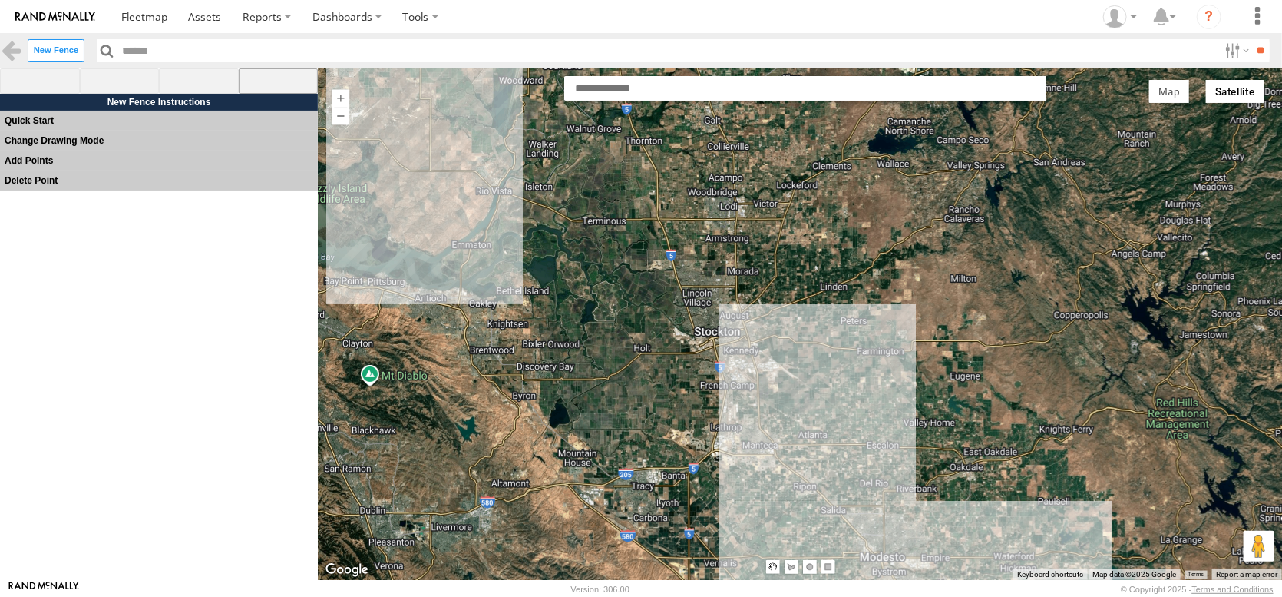
click at [278, 88] on span at bounding box center [279, 81] width 80 height 26
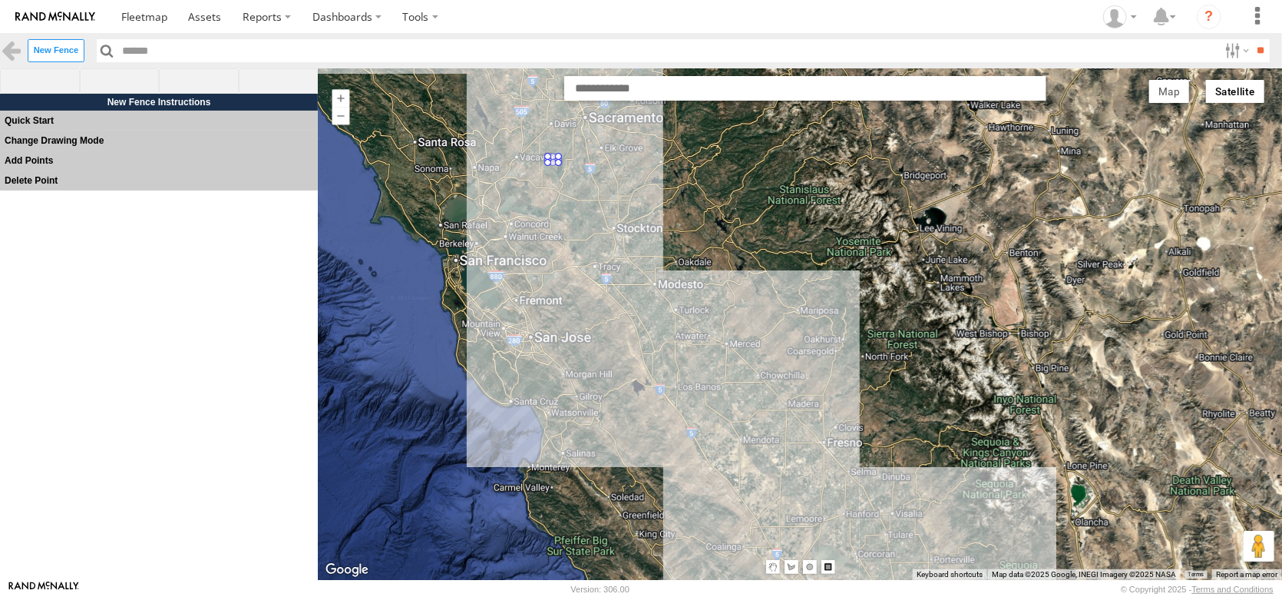
drag, startPoint x: 548, startPoint y: 159, endPoint x: 560, endPoint y: 167, distance: 14.5
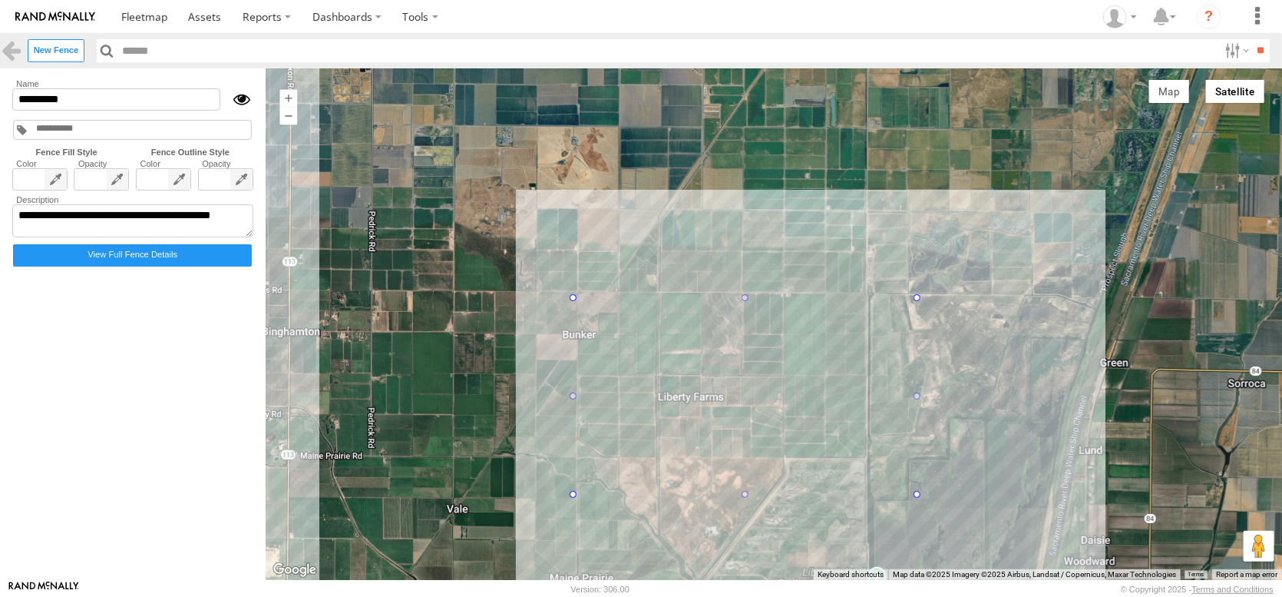
drag, startPoint x: 544, startPoint y: 342, endPoint x: 533, endPoint y: 594, distance: 252.9
click at [533, 594] on body "?" at bounding box center [641, 298] width 1282 height 597
click at [484, 378] on div at bounding box center [774, 323] width 1017 height 511
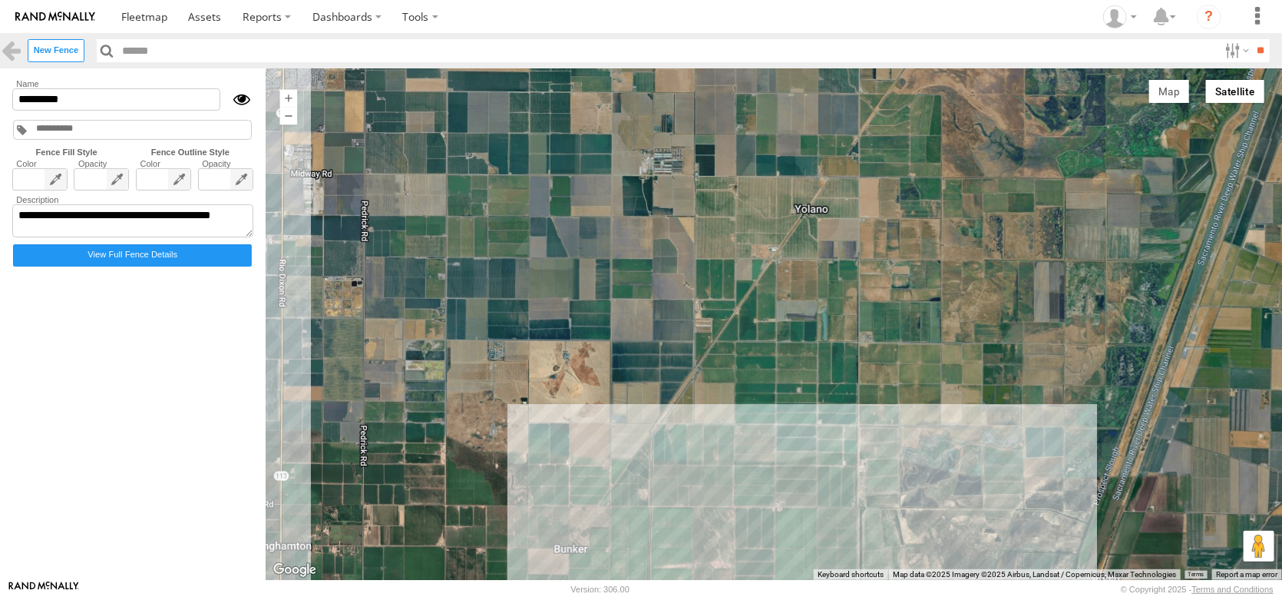
drag, startPoint x: 531, startPoint y: 305, endPoint x: 519, endPoint y: 528, distance: 223.0
click at [519, 528] on div at bounding box center [774, 323] width 1017 height 511
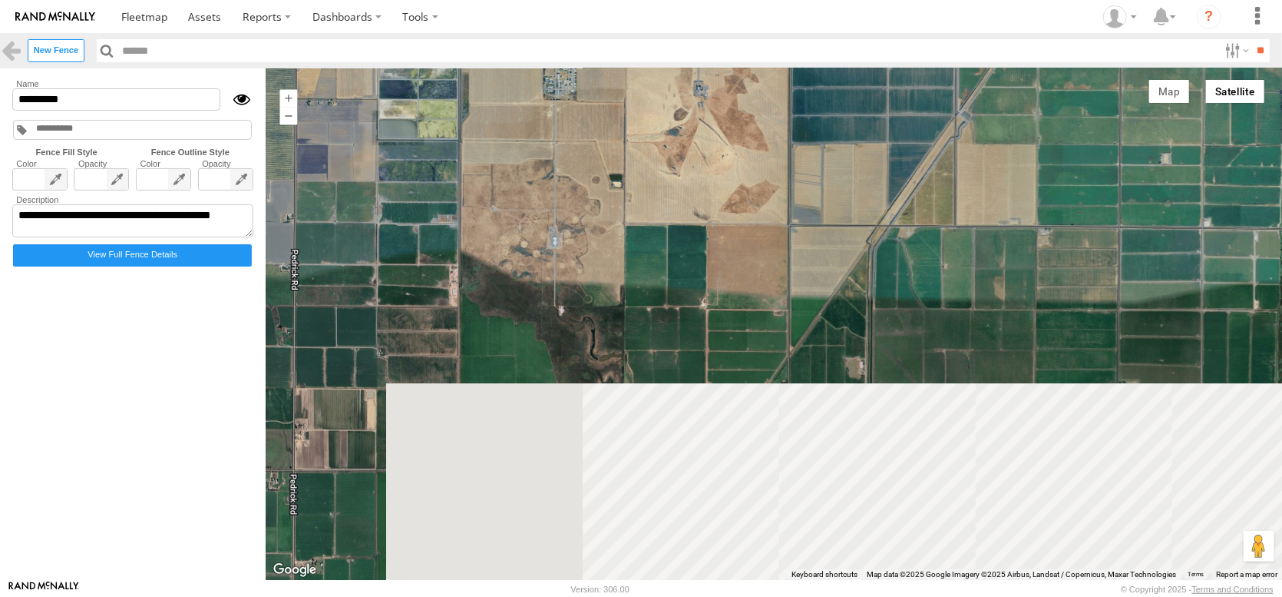
drag, startPoint x: 580, startPoint y: 378, endPoint x: 595, endPoint y: 123, distance: 255.4
click at [595, 123] on div at bounding box center [774, 323] width 1017 height 511
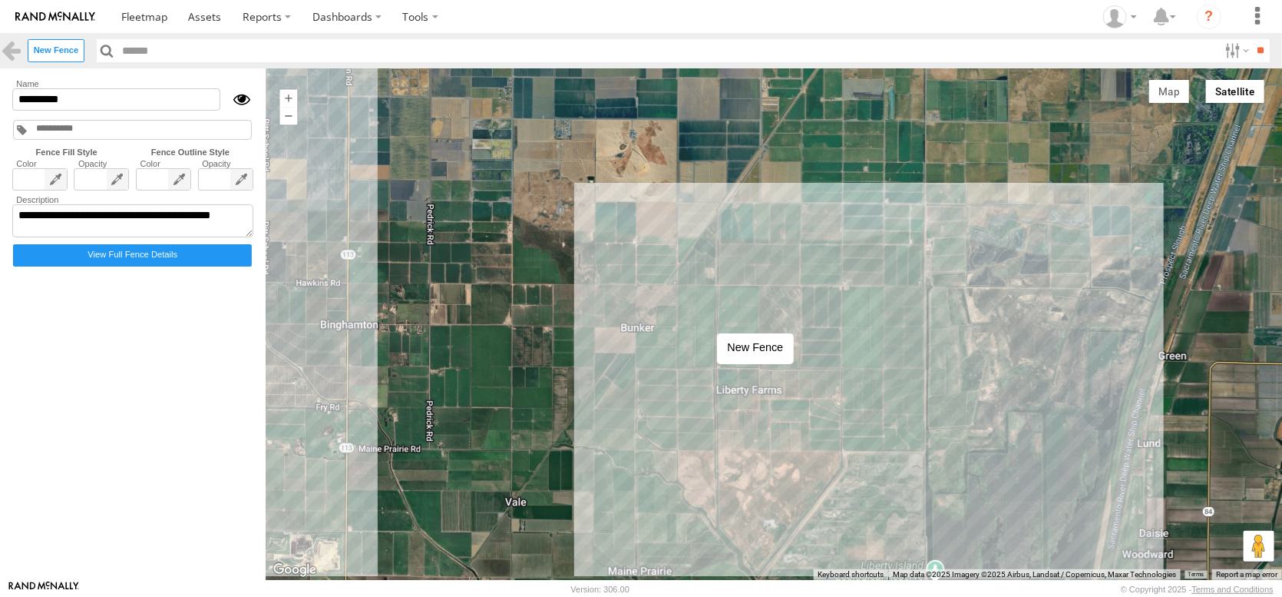
click at [701, 318] on div at bounding box center [774, 323] width 1017 height 511
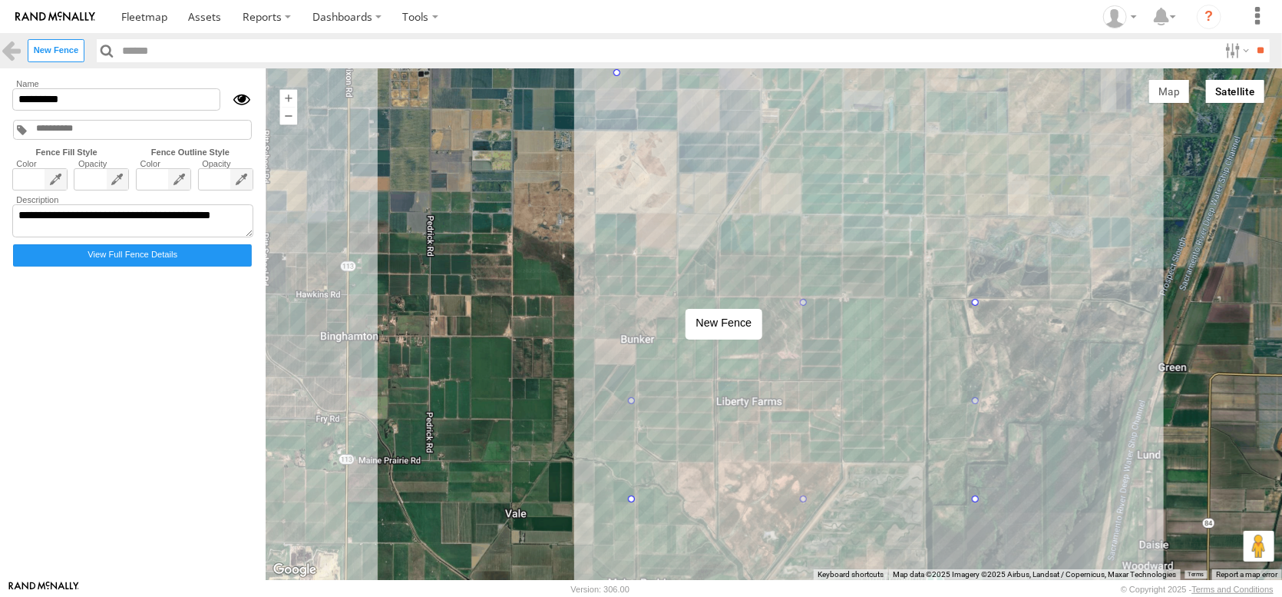
drag, startPoint x: 662, startPoint y: 296, endPoint x: 647, endPoint y: 75, distance: 221.6
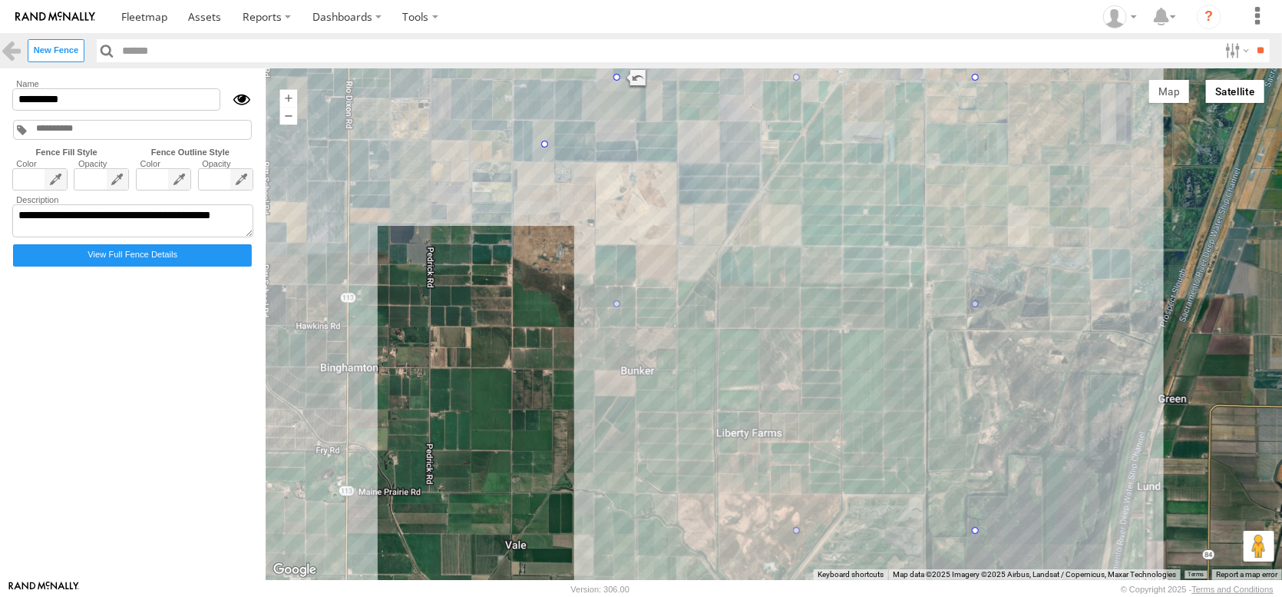
drag, startPoint x: 650, startPoint y: 538, endPoint x: 580, endPoint y: 147, distance: 396.5
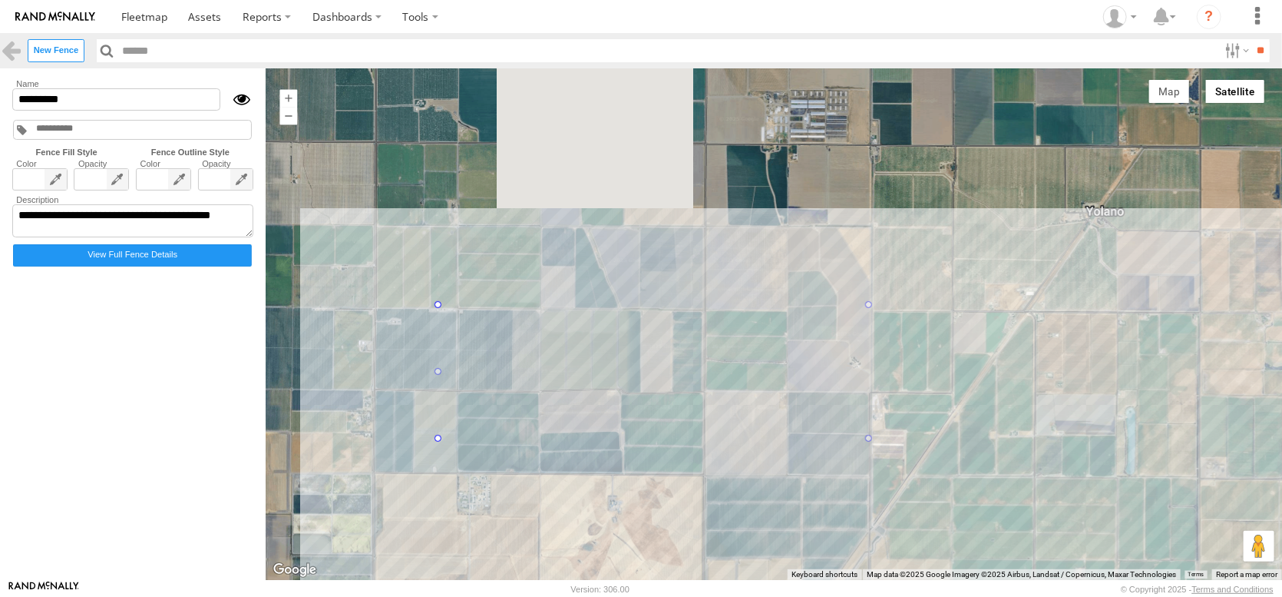
drag, startPoint x: 679, startPoint y: 225, endPoint x: 673, endPoint y: 606, distance: 380.9
click at [673, 596] on html at bounding box center [641, 298] width 1282 height 597
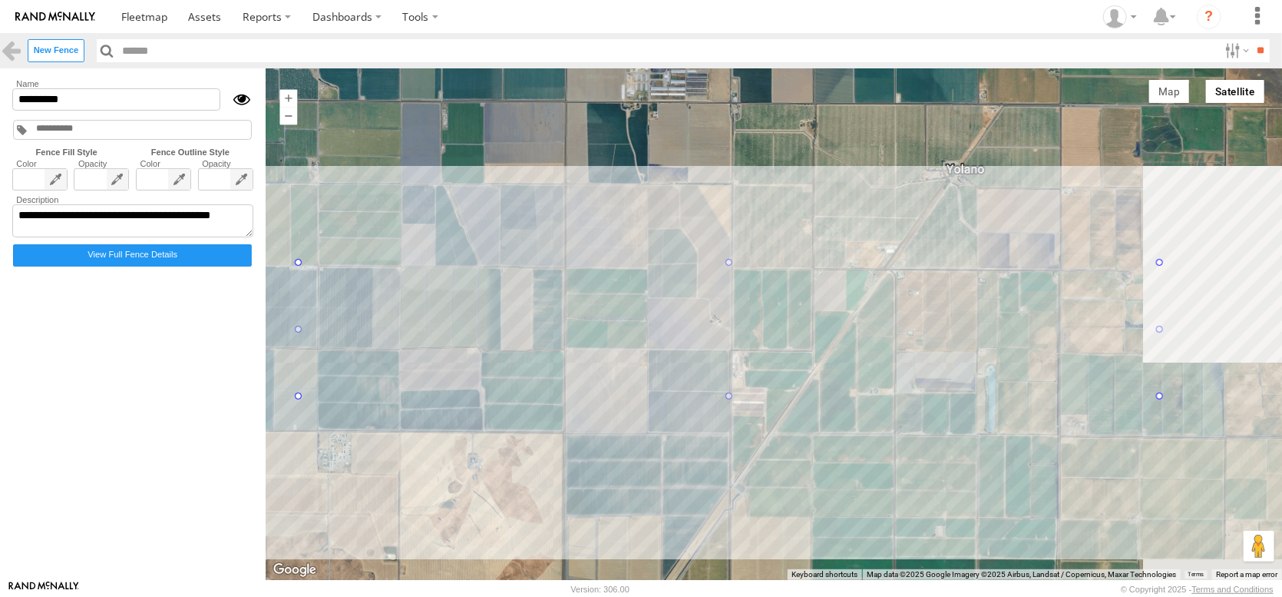
drag, startPoint x: 976, startPoint y: 481, endPoint x: 797, endPoint y: 423, distance: 188.2
click at [797, 423] on div at bounding box center [774, 323] width 1017 height 511
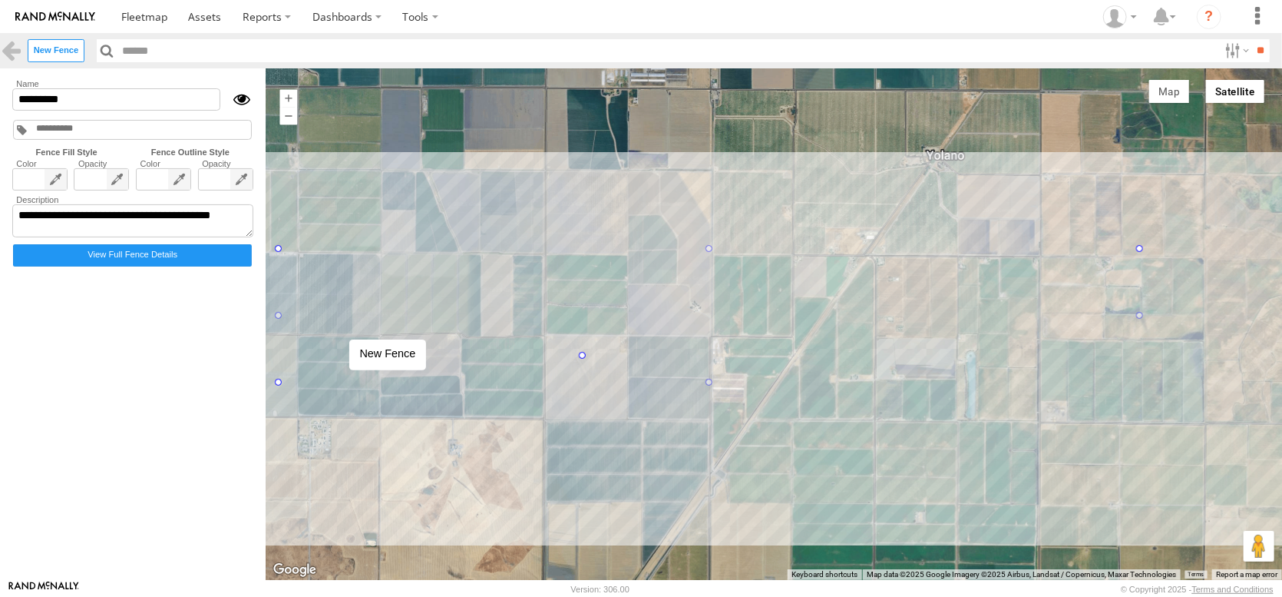
drag, startPoint x: 1157, startPoint y: 386, endPoint x: 614, endPoint y: 359, distance: 543.6
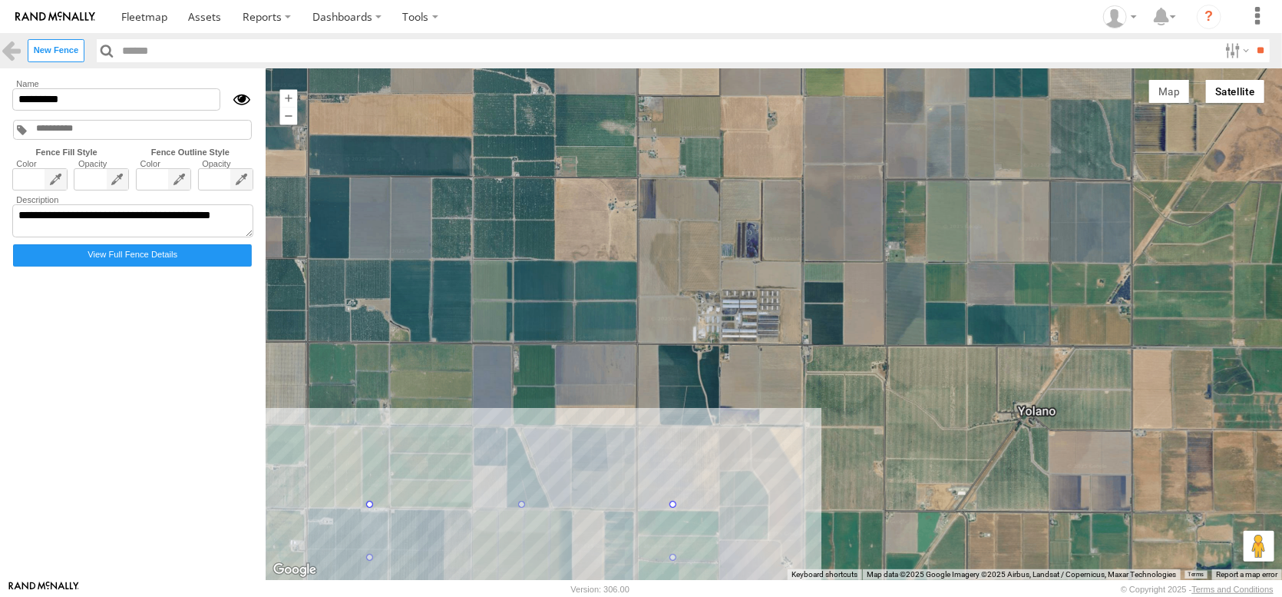
drag, startPoint x: 707, startPoint y: 306, endPoint x: 810, endPoint y: 478, distance: 200.8
click at [806, 565] on div at bounding box center [774, 323] width 1017 height 511
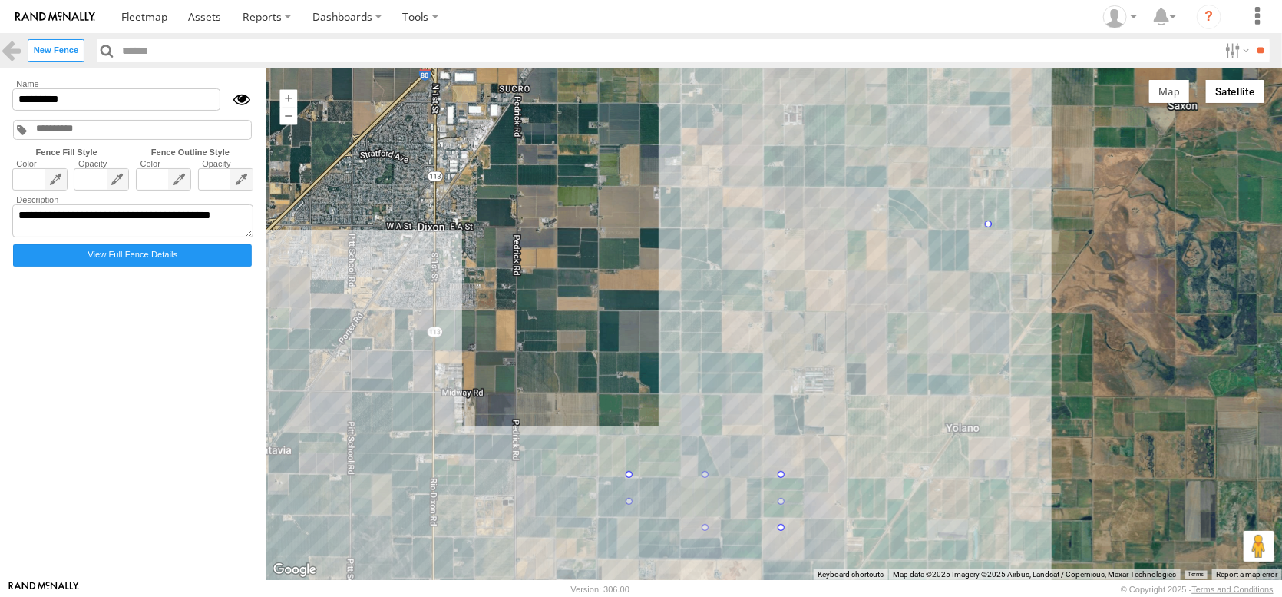
drag, startPoint x: 660, startPoint y: 531, endPoint x: 1022, endPoint y: 228, distance: 472.1
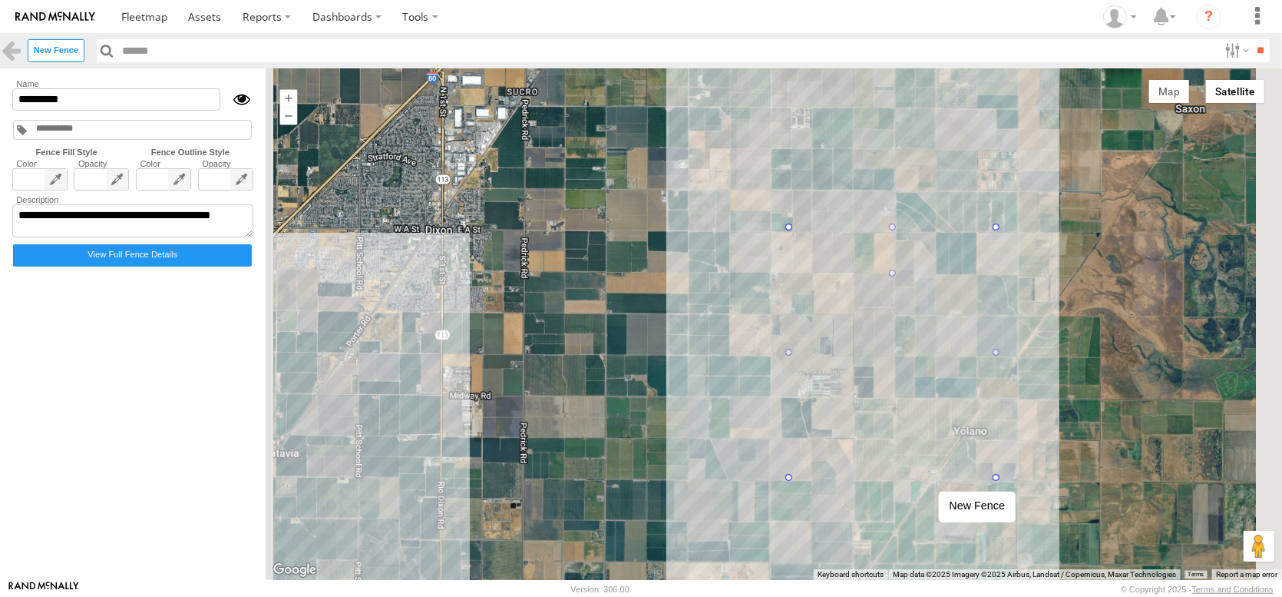
drag, startPoint x: 926, startPoint y: 478, endPoint x: 948, endPoint y: 269, distance: 210.8
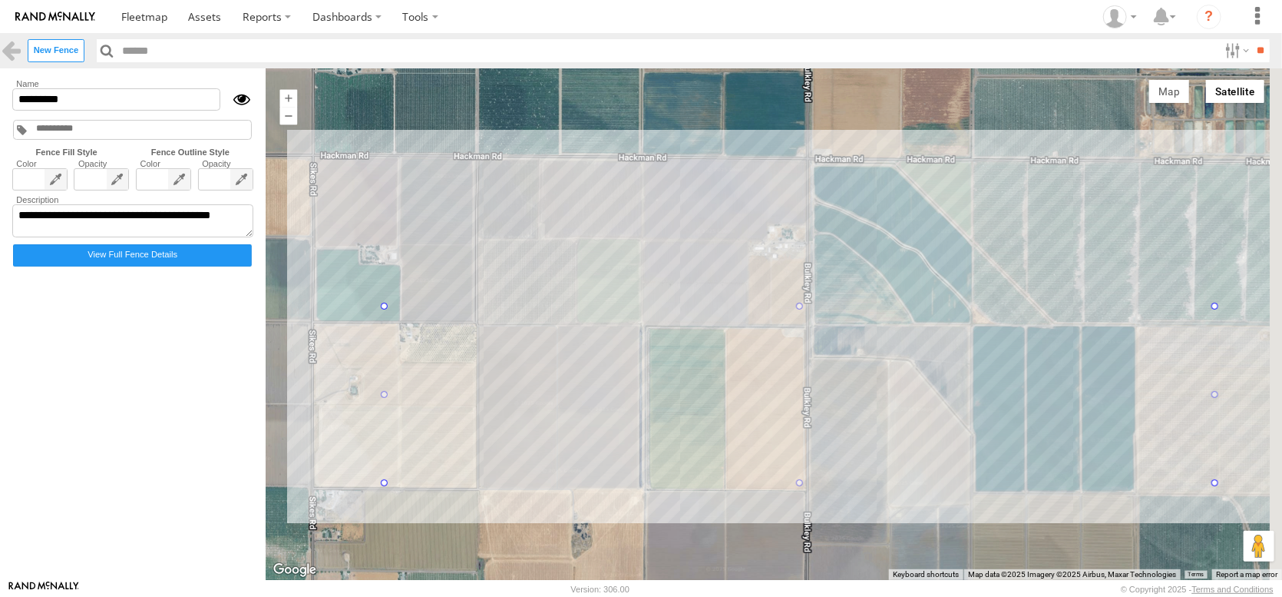
drag, startPoint x: 779, startPoint y: 296, endPoint x: 769, endPoint y: 554, distance: 258.2
click at [769, 561] on div at bounding box center [774, 323] width 1017 height 511
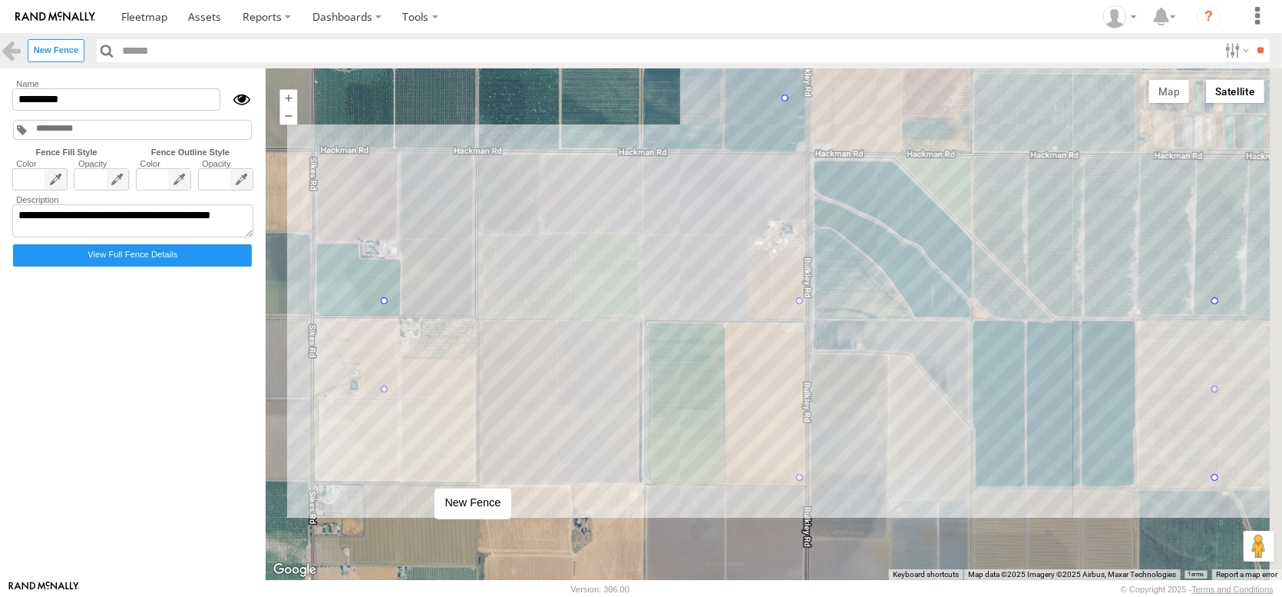
drag, startPoint x: 419, startPoint y: 477, endPoint x: 821, endPoint y: 139, distance: 524.9
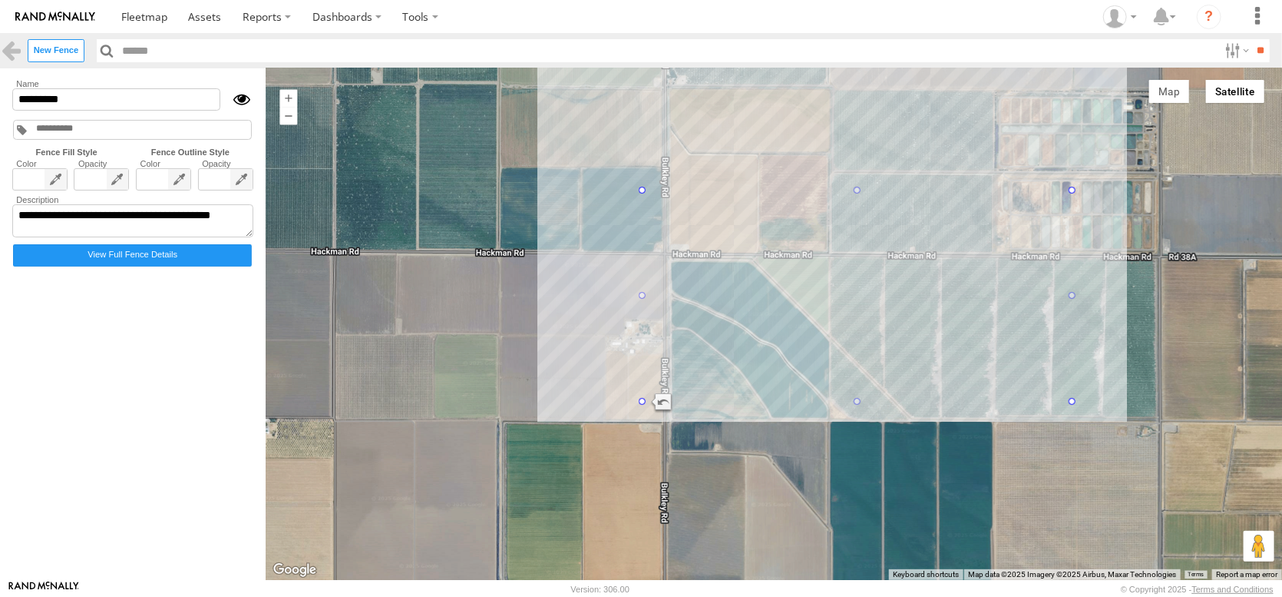
drag, startPoint x: 1024, startPoint y: 470, endPoint x: 845, endPoint y: 577, distance: 207.7
click at [845, 577] on div at bounding box center [774, 323] width 1017 height 511
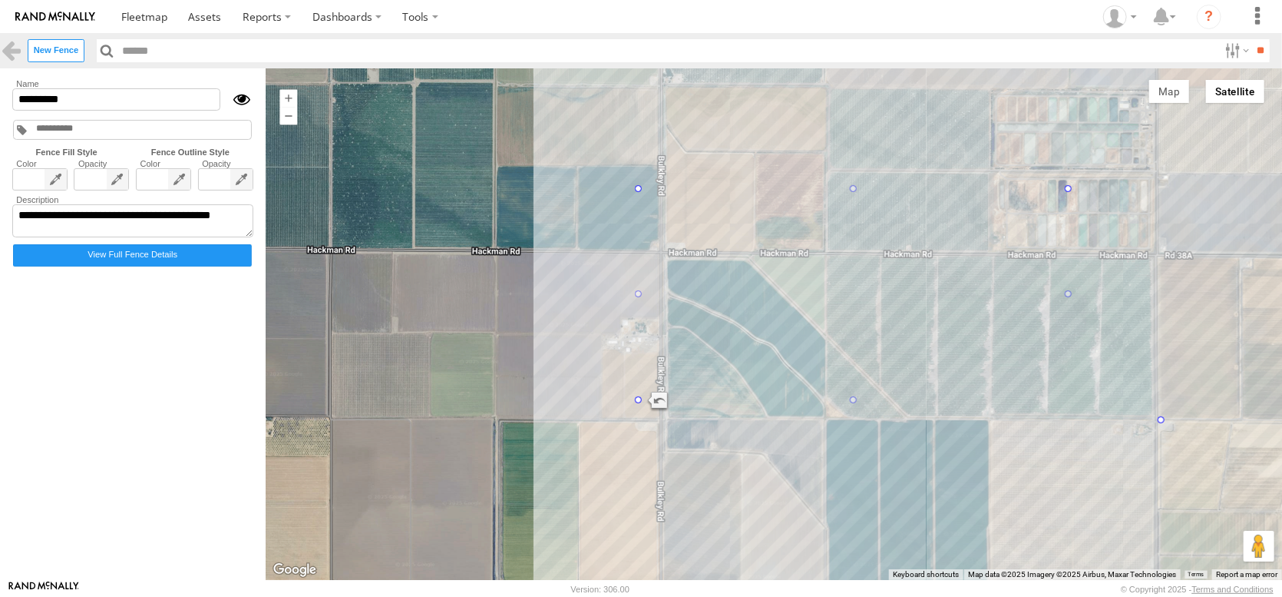
drag, startPoint x: 1106, startPoint y: 403, endPoint x: 1201, endPoint y: 423, distance: 97.3
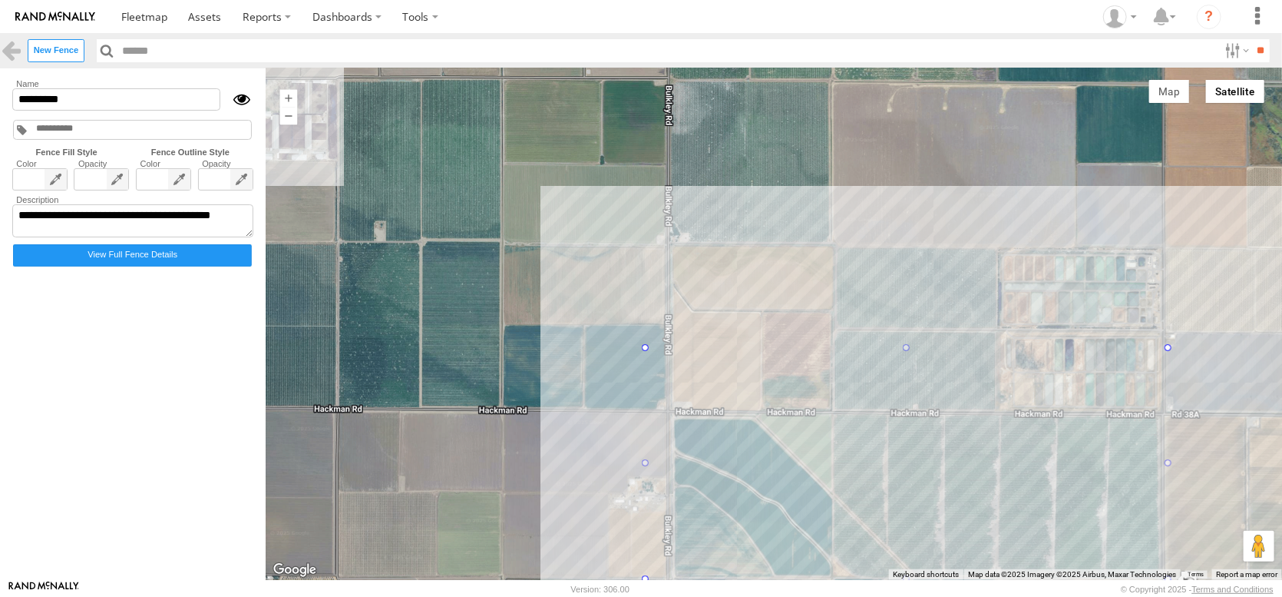
drag, startPoint x: 594, startPoint y: 307, endPoint x: 601, endPoint y: 473, distance: 166.0
click at [601, 477] on div at bounding box center [774, 323] width 1017 height 511
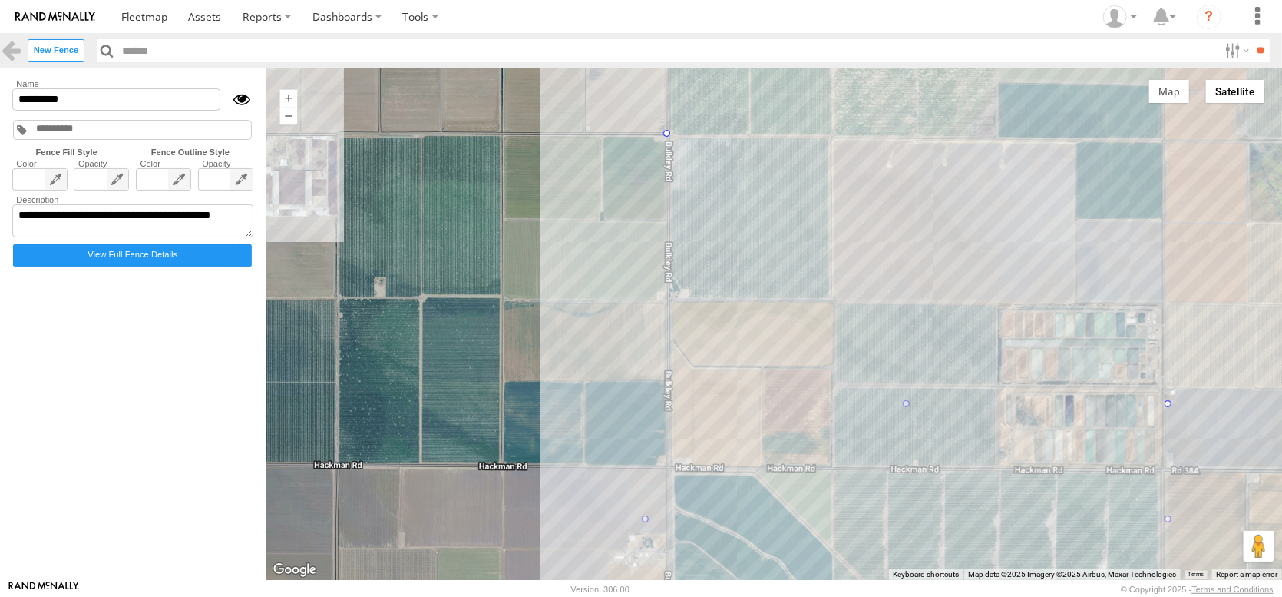
drag, startPoint x: 682, startPoint y: 368, endPoint x: 713, endPoint y: 131, distance: 238.6
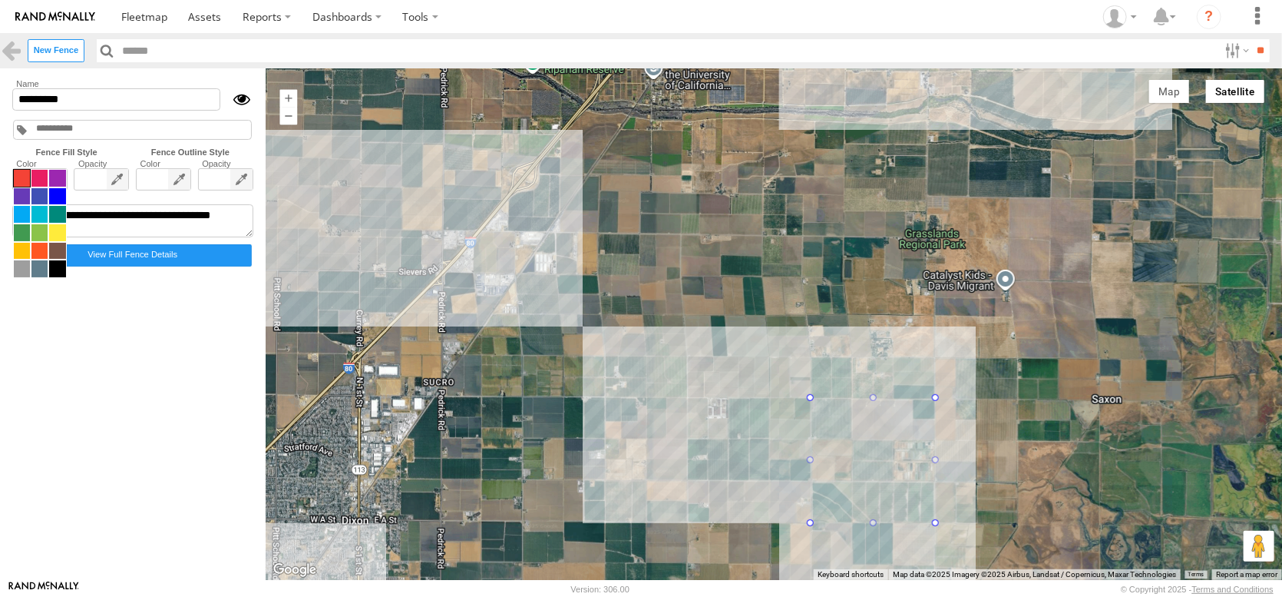
click at [31, 207] on span at bounding box center [40, 223] width 54 height 109
click at [48, 187] on span at bounding box center [39, 178] width 16 height 17
click at [65, 241] on span at bounding box center [57, 232] width 16 height 17
click at [48, 187] on span at bounding box center [39, 178] width 16 height 17
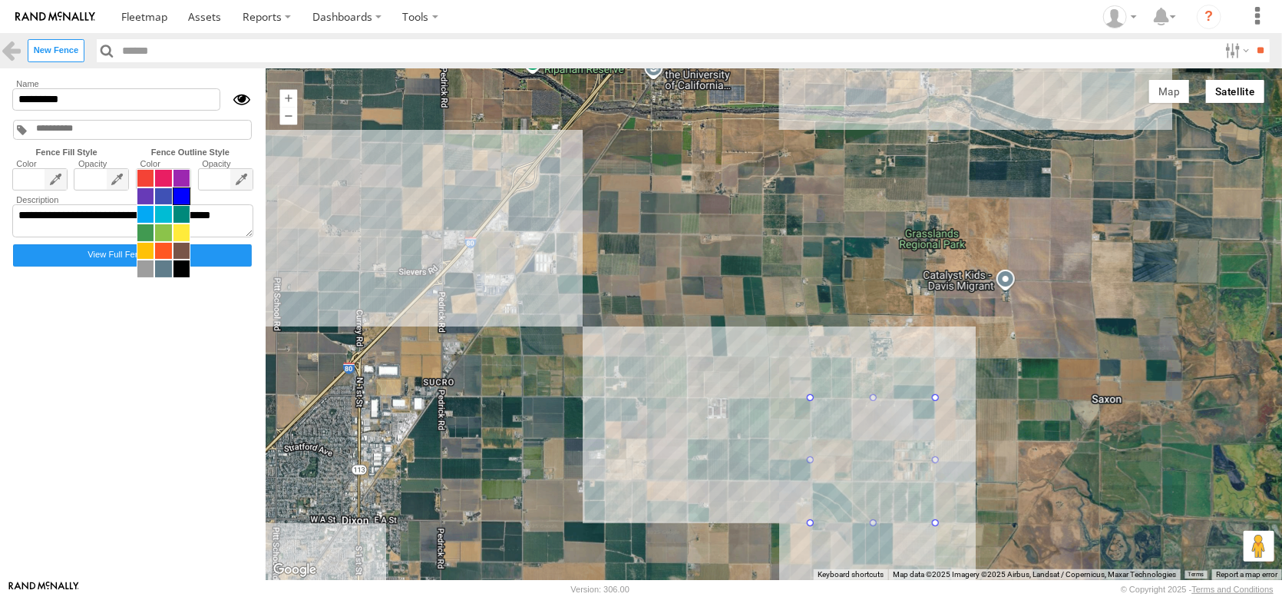
click at [188, 214] on span at bounding box center [164, 223] width 54 height 109
click at [171, 187] on span at bounding box center [163, 178] width 16 height 17
click at [190, 241] on span at bounding box center [182, 232] width 16 height 17
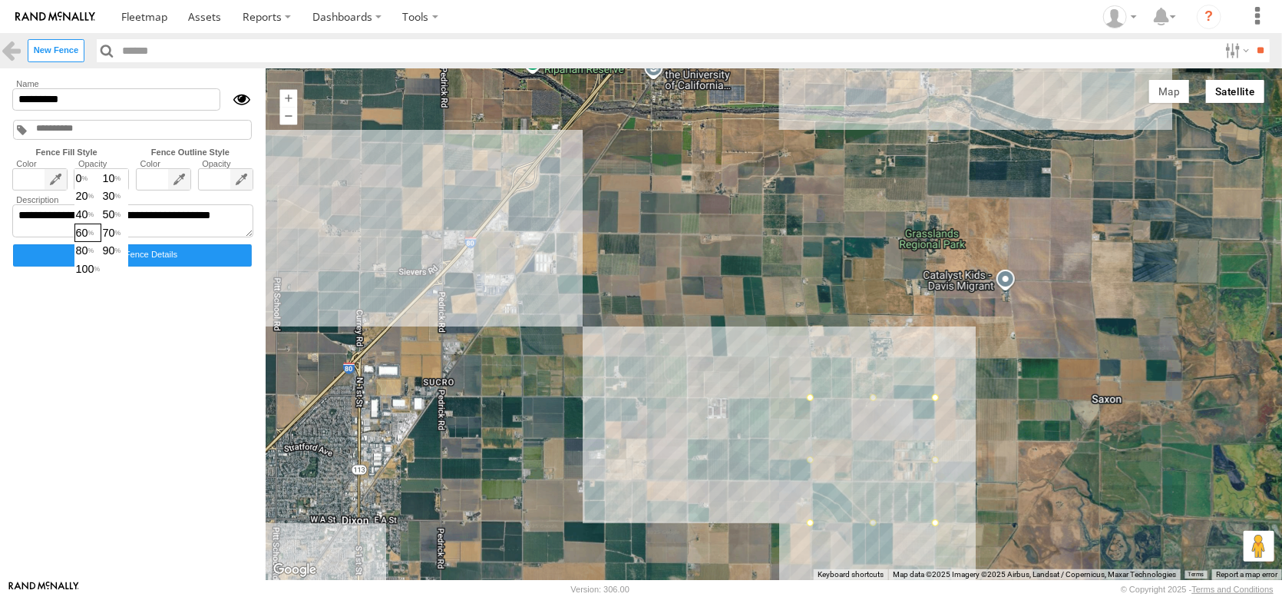
click at [123, 210] on span "0 10 20 30 40 50 60 70 80 90 100" at bounding box center [101, 223] width 54 height 109
click at [95, 223] on span "40" at bounding box center [87, 214] width 25 height 17
click at [111, 111] on input "*********" at bounding box center [116, 99] width 208 height 22
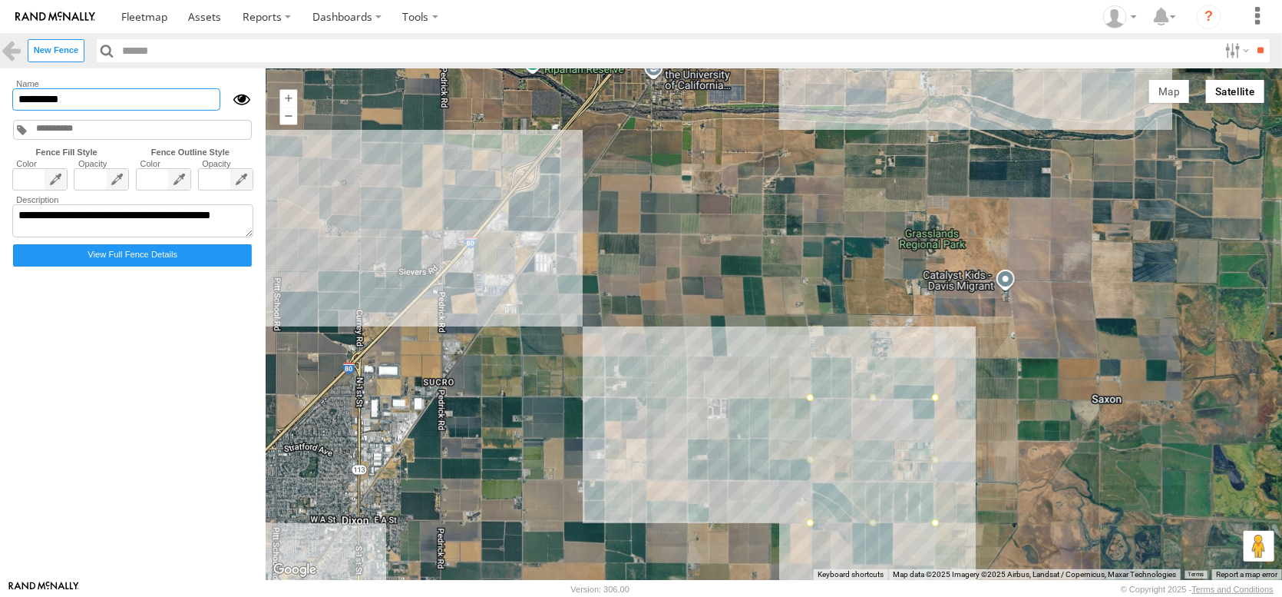
type input "*"
type input "**********"
type textarea "**********"
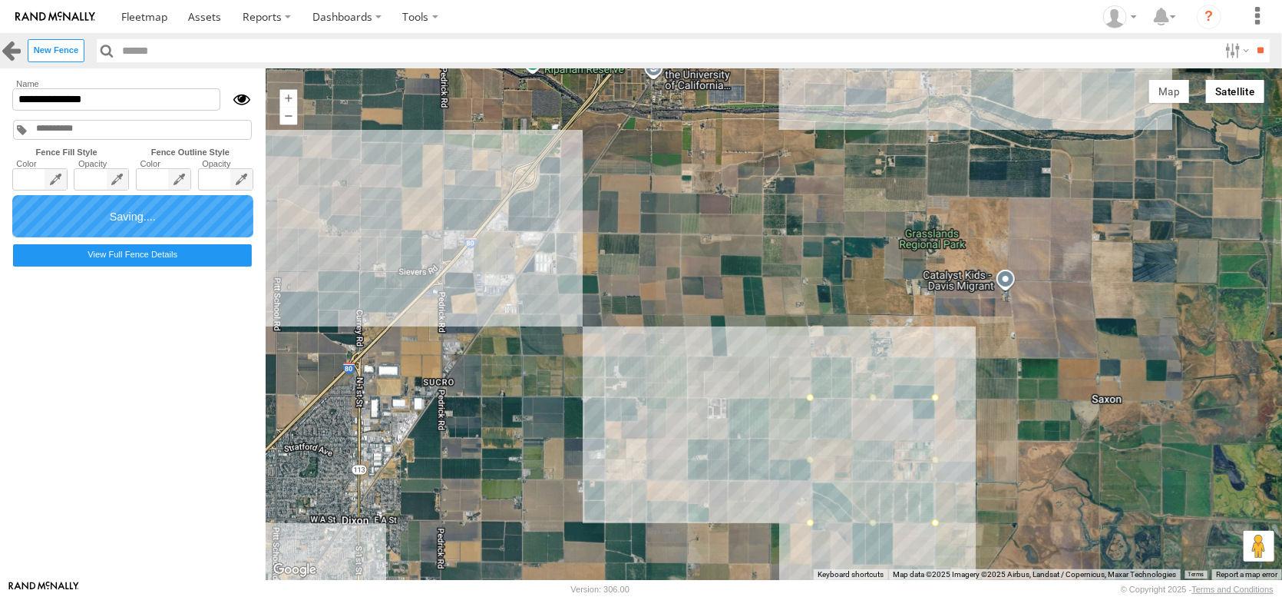
click at [8, 55] on link at bounding box center [11, 50] width 22 height 22
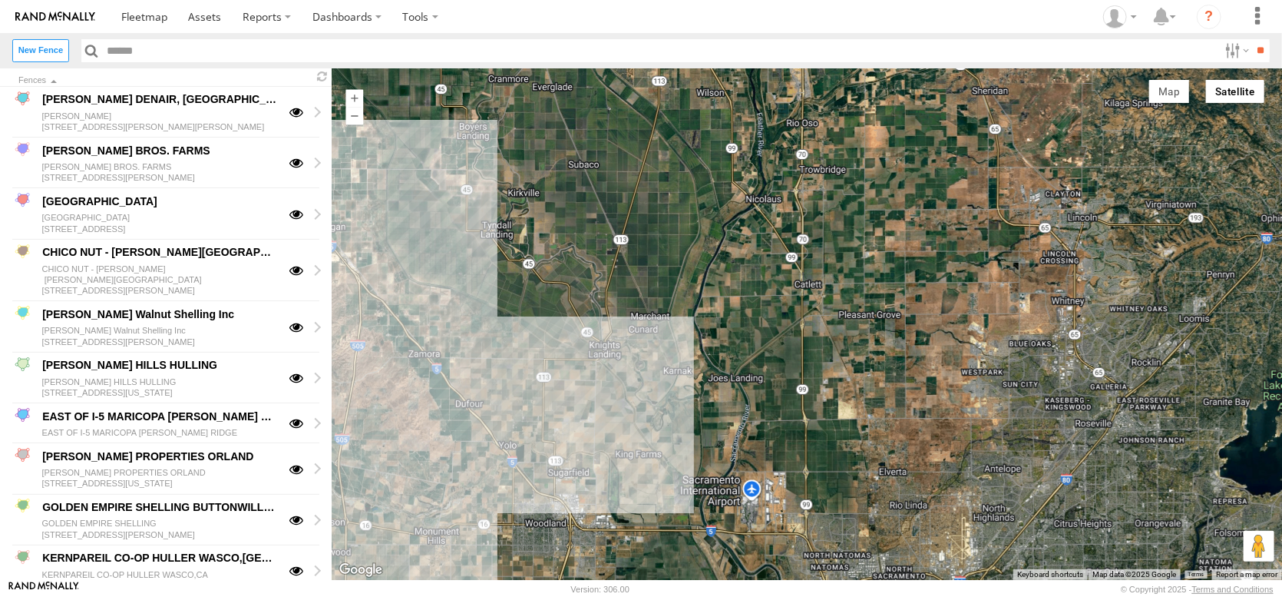
drag, startPoint x: 981, startPoint y: 235, endPoint x: 750, endPoint y: 249, distance: 232.3
click at [754, 253] on div at bounding box center [807, 323] width 951 height 511
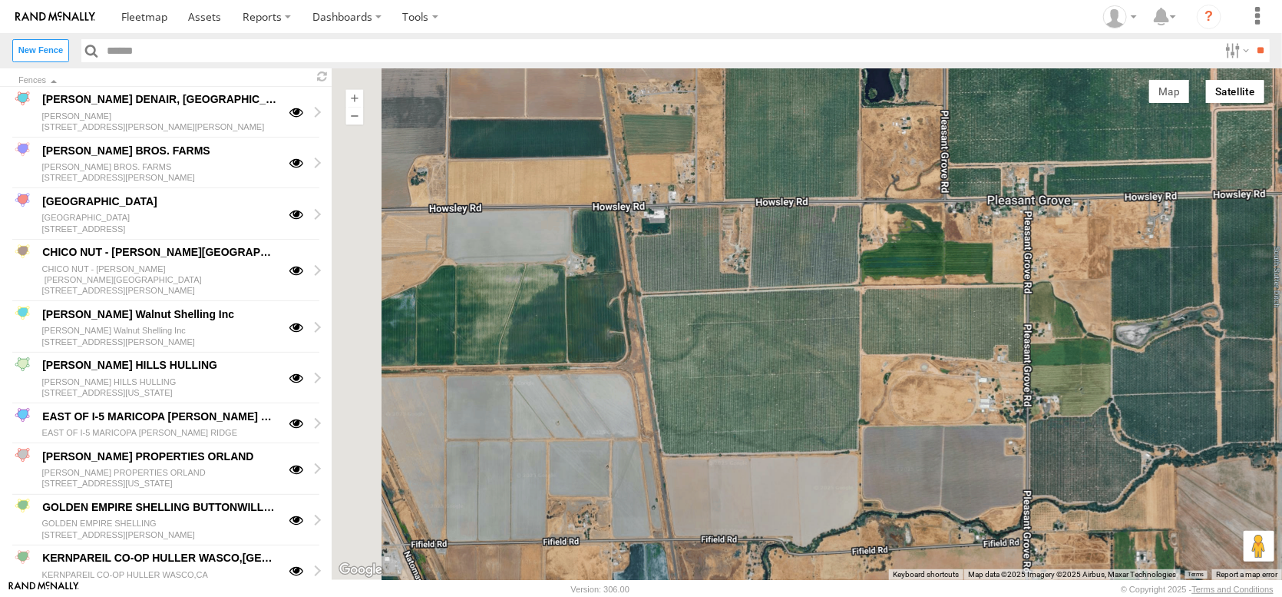
drag, startPoint x: 831, startPoint y: 303, endPoint x: 845, endPoint y: 303, distance: 14.6
click at [845, 301] on div at bounding box center [807, 323] width 951 height 511
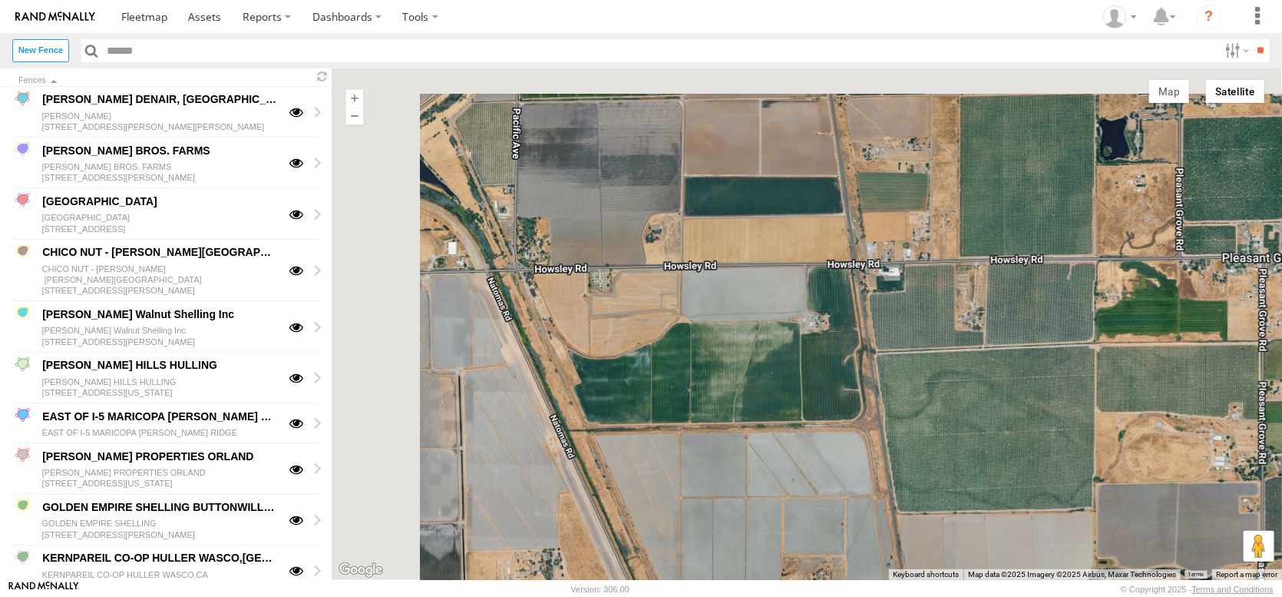
drag, startPoint x: 769, startPoint y: 322, endPoint x: 1011, endPoint y: 381, distance: 248.3
click at [1011, 381] on div at bounding box center [807, 323] width 951 height 511
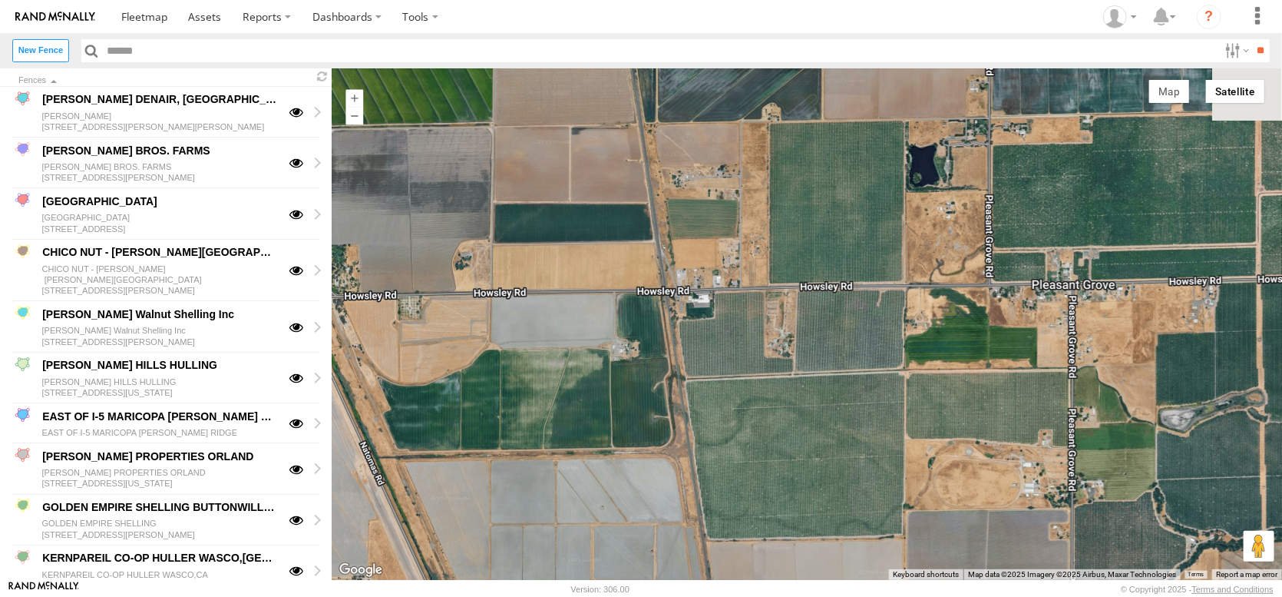
drag, startPoint x: 1002, startPoint y: 377, endPoint x: 734, endPoint y: 406, distance: 269.6
click at [734, 406] on div at bounding box center [807, 323] width 951 height 511
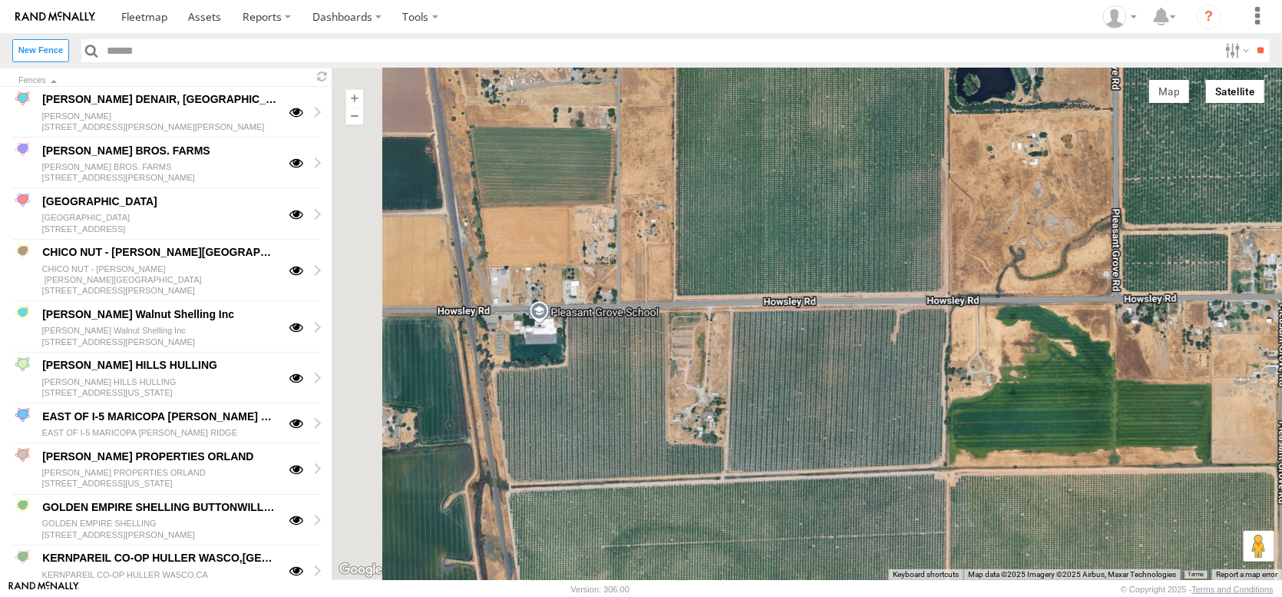
drag, startPoint x: 772, startPoint y: 333, endPoint x: 875, endPoint y: 401, distance: 123.8
click at [885, 403] on div at bounding box center [807, 323] width 951 height 511
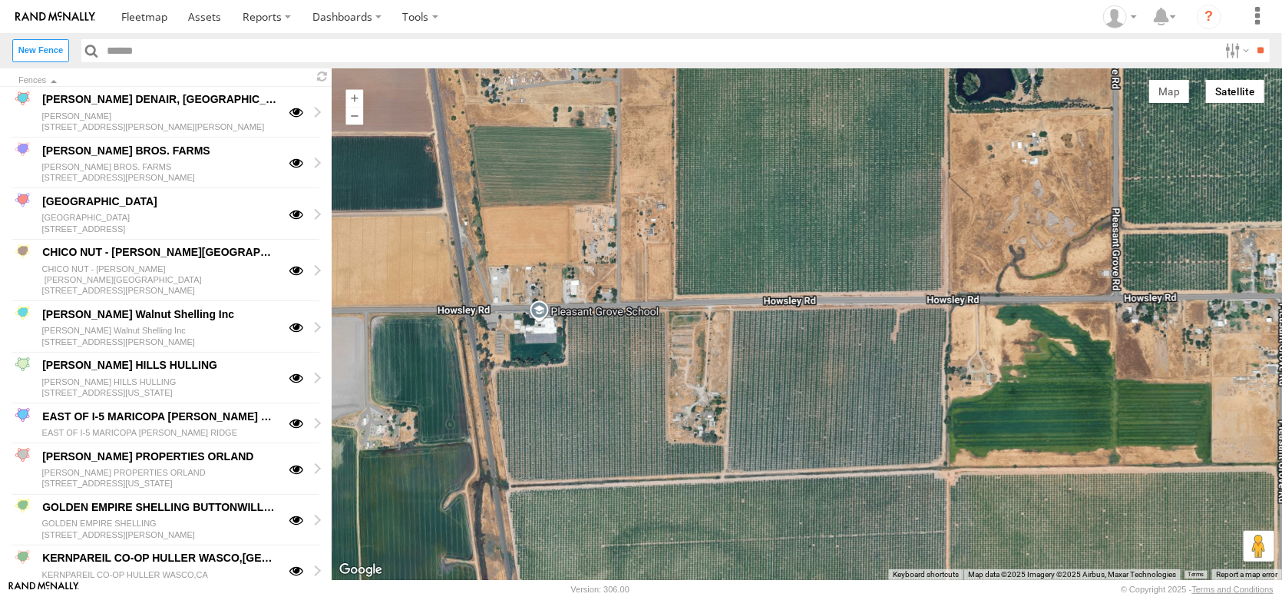
drag, startPoint x: 869, startPoint y: 408, endPoint x: 830, endPoint y: 243, distance: 168.8
click at [832, 247] on div at bounding box center [807, 323] width 951 height 511
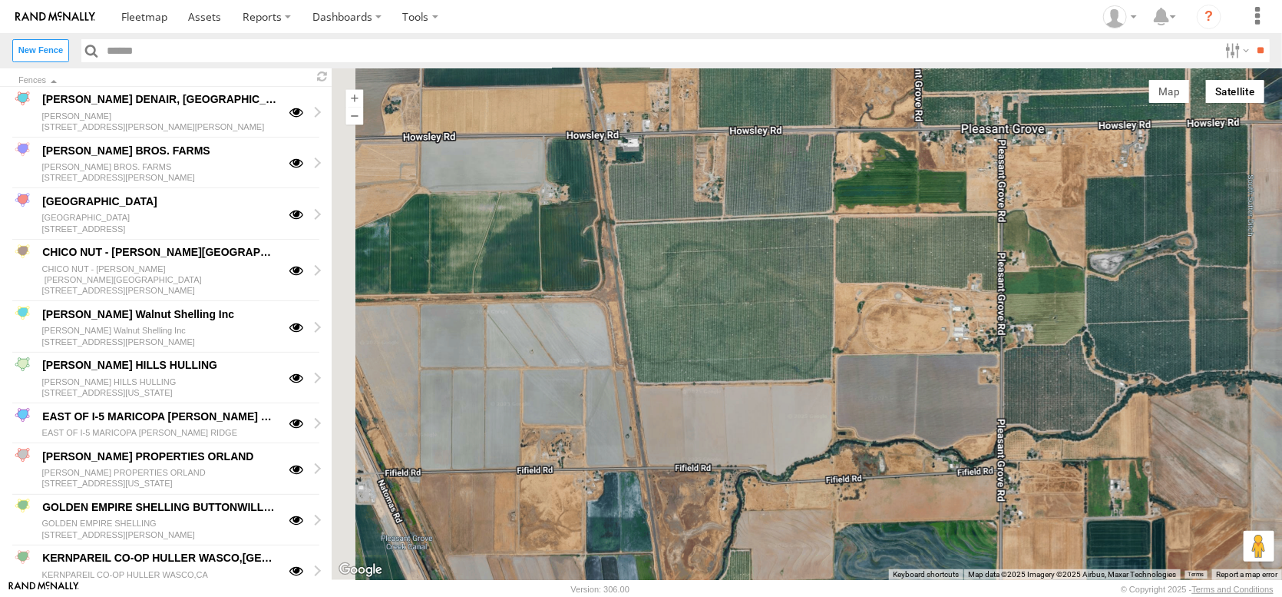
drag, startPoint x: 1029, startPoint y: 280, endPoint x: 829, endPoint y: 403, distance: 234.4
click at [829, 403] on div at bounding box center [807, 323] width 951 height 511
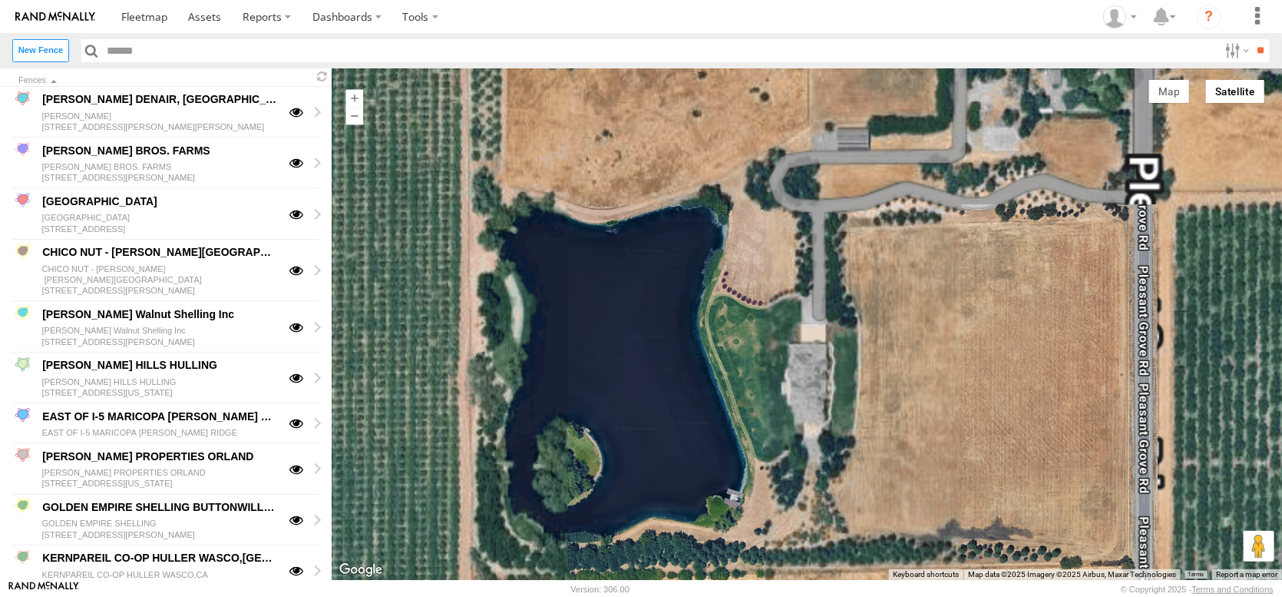
drag, startPoint x: 578, startPoint y: 248, endPoint x: 770, endPoint y: 513, distance: 327.2
click at [769, 512] on div at bounding box center [807, 323] width 951 height 511
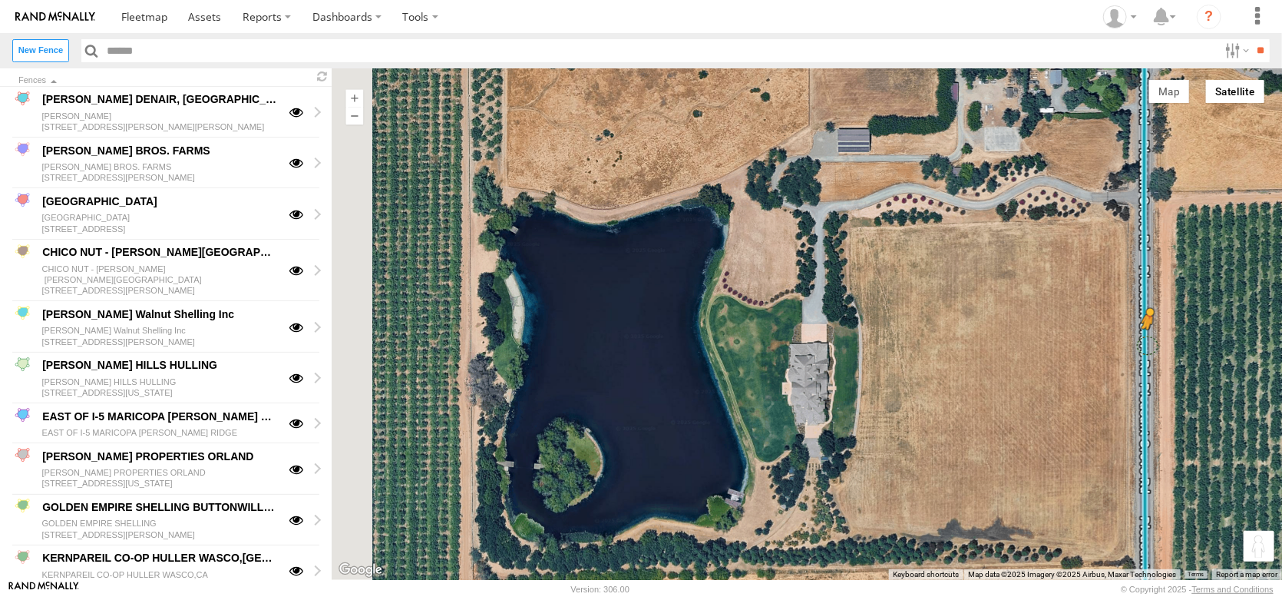
drag, startPoint x: 1256, startPoint y: 544, endPoint x: 1188, endPoint y: 346, distance: 209.6
click at [1188, 346] on div "To activate drag with keyboard, press Alt + Enter. Once in keyboard drag state,…" at bounding box center [807, 323] width 951 height 511
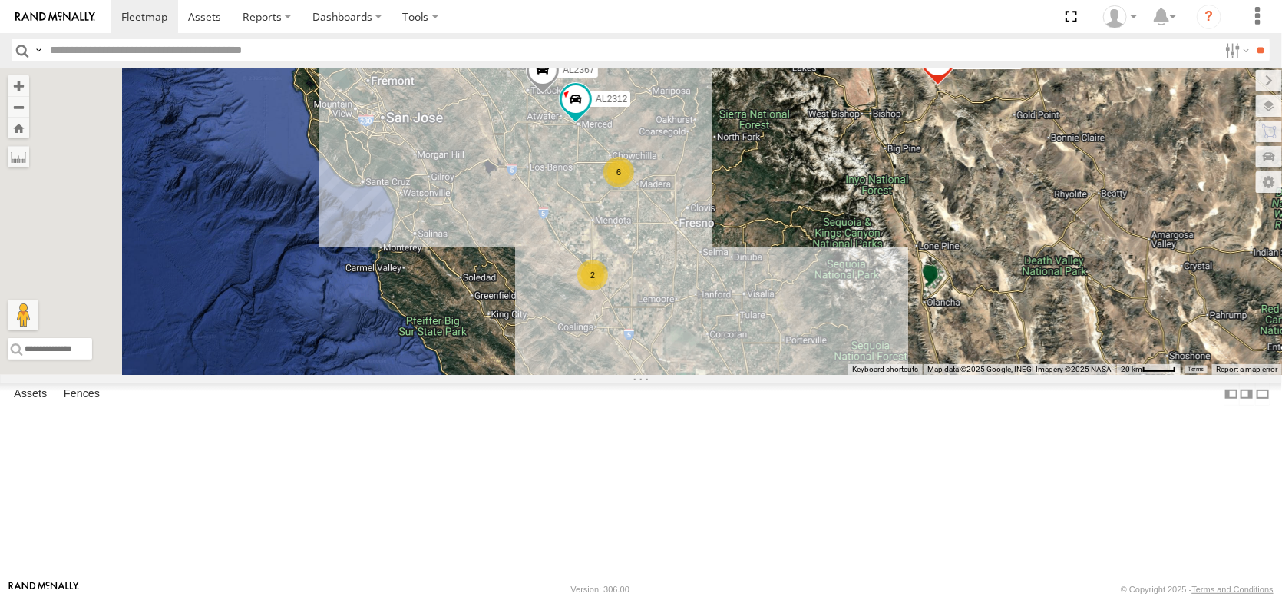
drag, startPoint x: 932, startPoint y: 355, endPoint x: 1008, endPoint y: 442, distance: 116.5
click at [1008, 375] on div "FRONTLOADER JD344H 7 8 6 AL2367 2 6 AL2312" at bounding box center [641, 221] width 1282 height 307
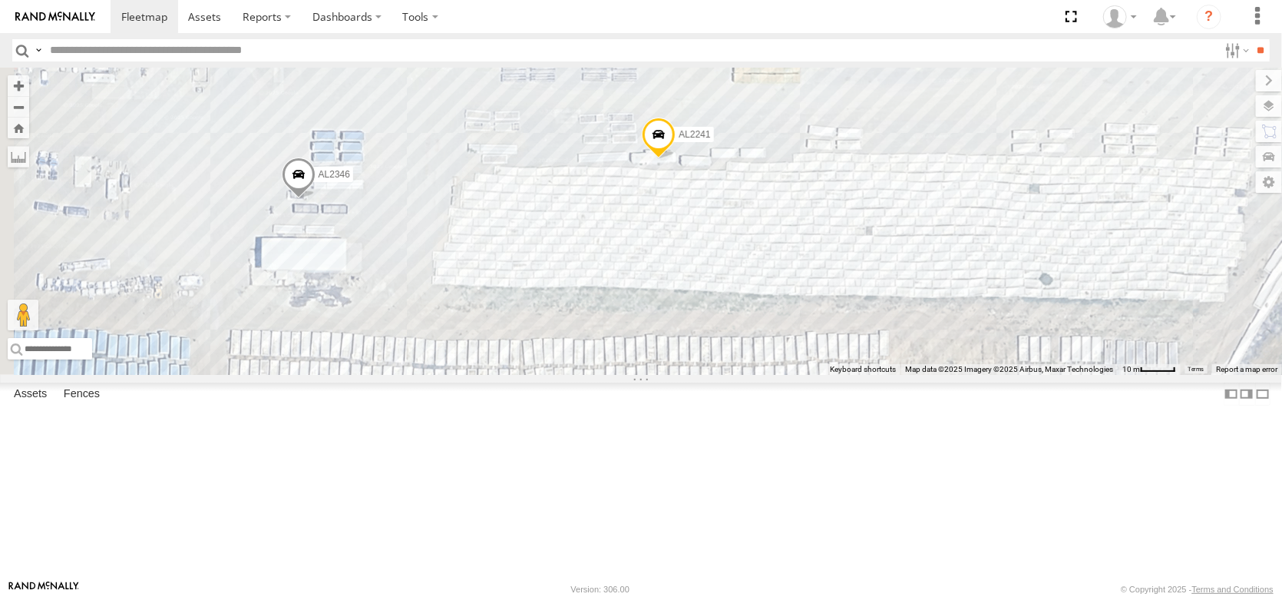
drag, startPoint x: 700, startPoint y: 283, endPoint x: 763, endPoint y: 276, distance: 63.4
click at [763, 276] on div "FRONTLOADER JD344H AL2312 AL2367 AL2286 AL2348 AL2346 AL2241 AL2126 AL2382 AL22…" at bounding box center [641, 221] width 1282 height 307
click at [316, 200] on span at bounding box center [299, 178] width 34 height 41
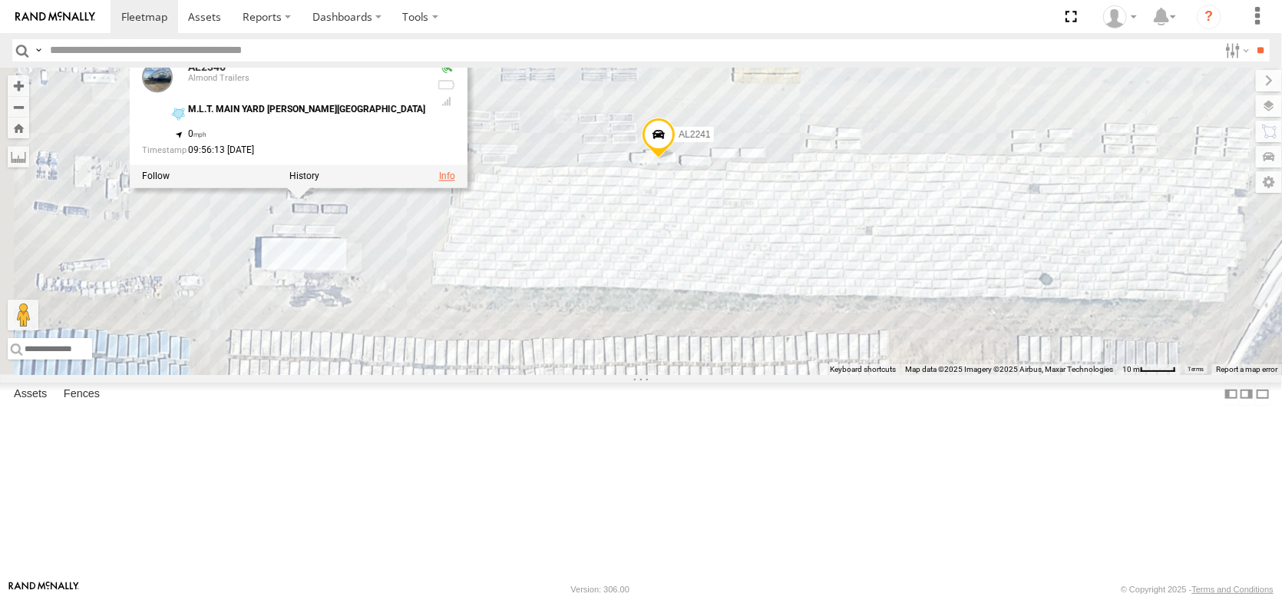
click at [455, 182] on link at bounding box center [447, 176] width 16 height 11
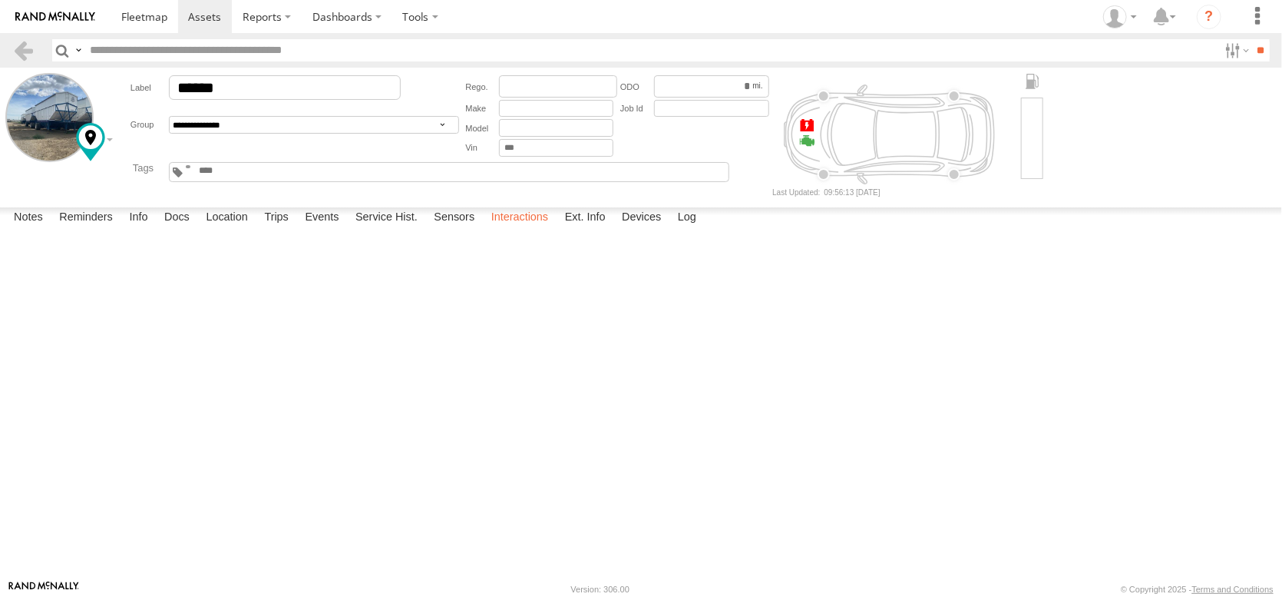
click at [557, 229] on label "Interactions" at bounding box center [520, 218] width 73 height 22
click at [22, 55] on link at bounding box center [23, 50] width 22 height 22
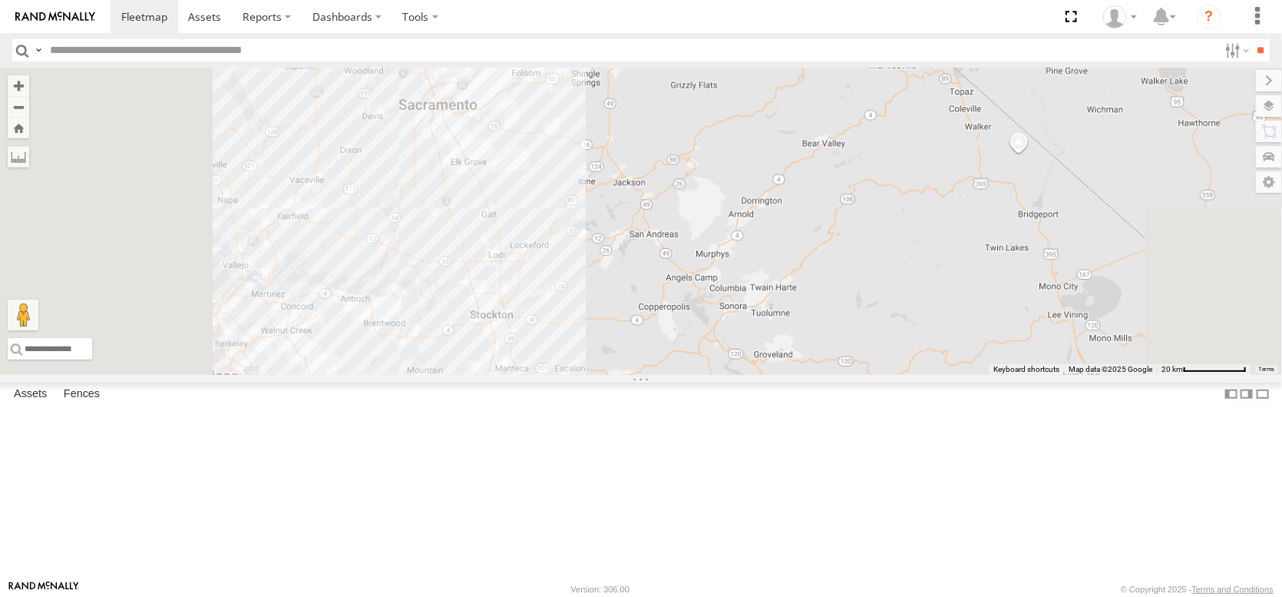
drag, startPoint x: 733, startPoint y: 322, endPoint x: 885, endPoint y: 475, distance: 215.0
click at [885, 375] on div at bounding box center [641, 221] width 1282 height 307
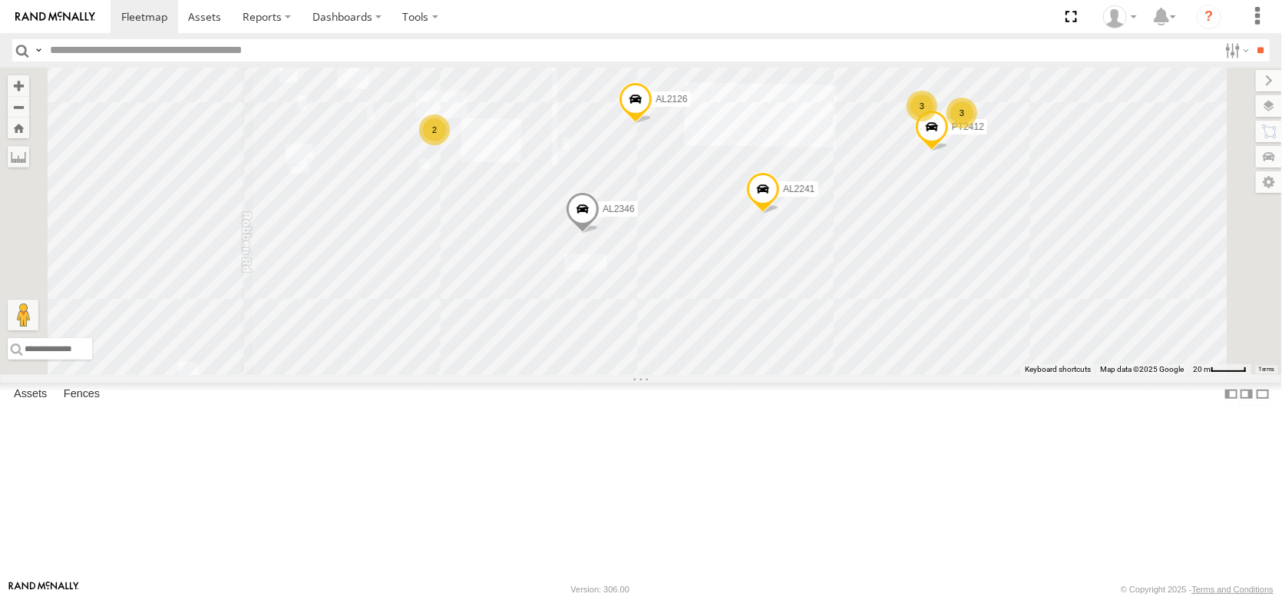
drag, startPoint x: 863, startPoint y: 296, endPoint x: 806, endPoint y: 403, distance: 121.3
click at [806, 375] on div "AL2228 AL2346 AL2241 AL2126 3 PT2412 2 3" at bounding box center [641, 221] width 1282 height 307
click at [778, 217] on span at bounding box center [761, 195] width 34 height 41
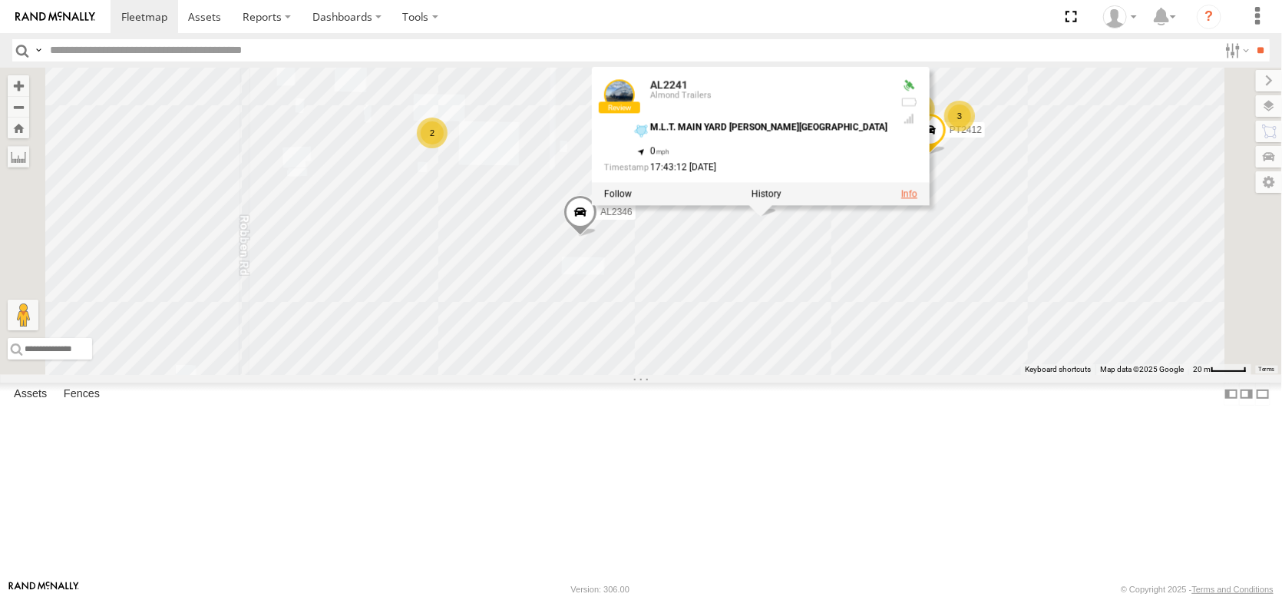
click at [918, 199] on link at bounding box center [910, 193] width 16 height 11
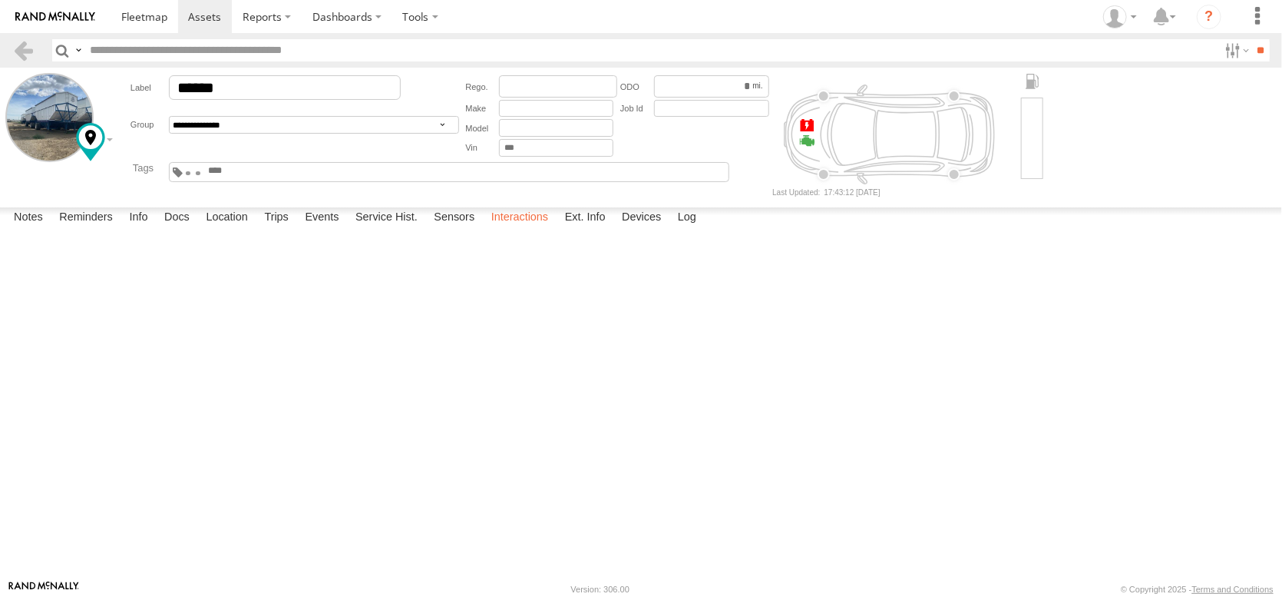
click at [557, 229] on label "Interactions" at bounding box center [520, 218] width 73 height 22
click at [482, 229] on label "Sensors" at bounding box center [454, 218] width 56 height 22
click at [425, 229] on label "Service Hist." at bounding box center [387, 218] width 78 height 22
click at [346, 229] on label "Events" at bounding box center [321, 218] width 49 height 22
click at [256, 229] on label "Location" at bounding box center [227, 218] width 58 height 22
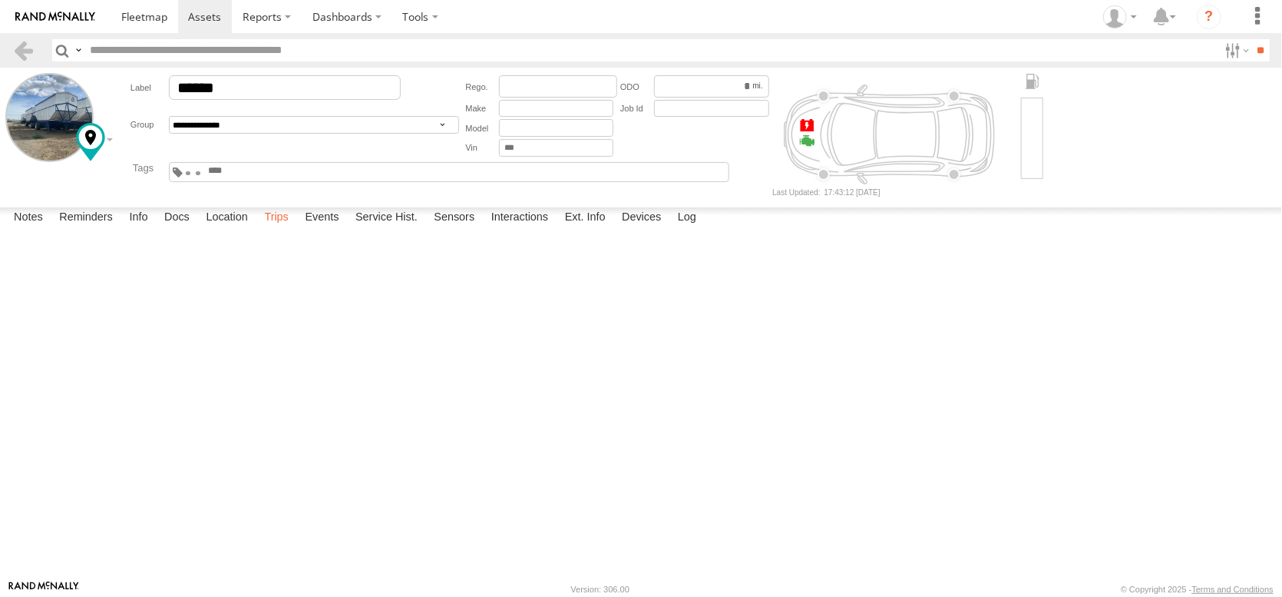
click at [296, 229] on label "Trips" at bounding box center [276, 218] width 40 height 22
click at [557, 229] on label "Interactions" at bounding box center [520, 218] width 73 height 22
click at [669, 229] on label "Devices" at bounding box center [641, 218] width 55 height 22
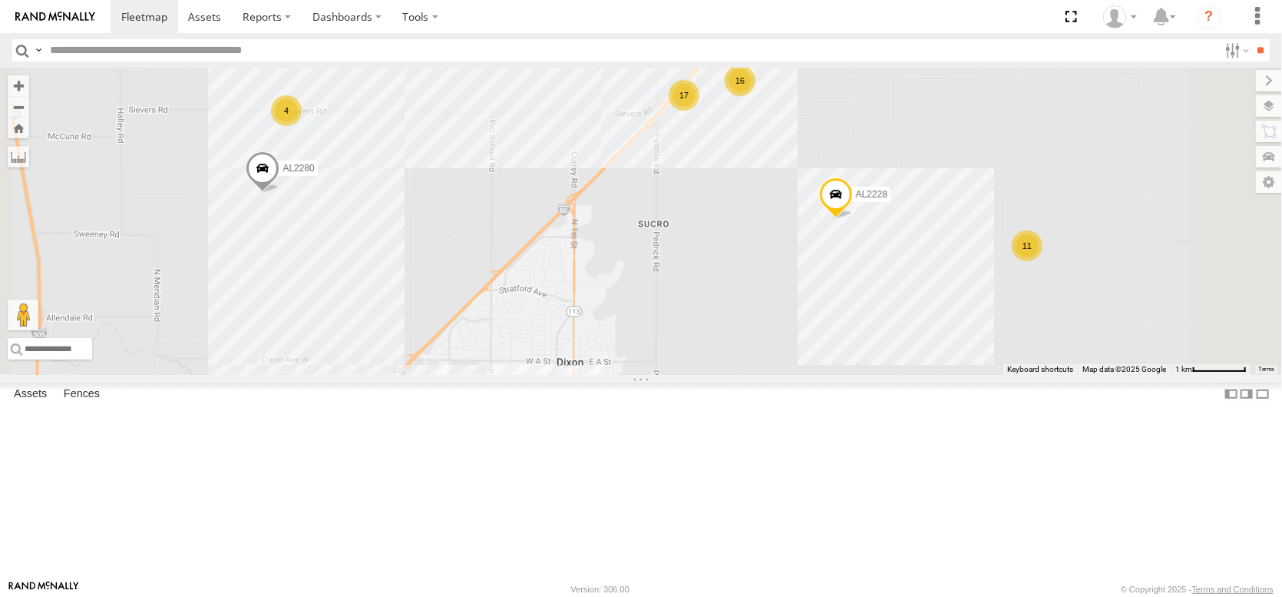
drag, startPoint x: 916, startPoint y: 207, endPoint x: 802, endPoint y: 436, distance: 255.9
click at [802, 375] on div "FRONTLOADER JD344H AL2367 AL2286 AL2306 AL2348 AL2312 AL2228 AL2280 16 11 17 4" at bounding box center [641, 221] width 1282 height 307
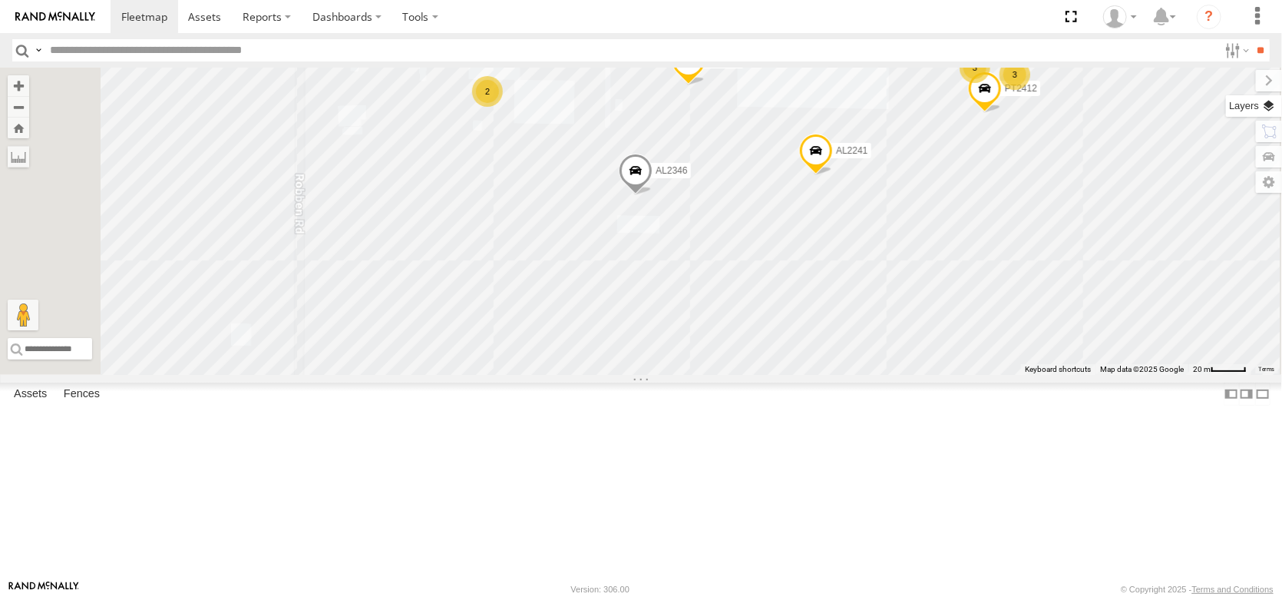
click at [1281, 117] on label at bounding box center [1254, 106] width 56 height 22
click at [0, 0] on span "Basemaps" at bounding box center [0, 0] width 0 height 0
click at [0, 0] on span "Satellite + Roadmap" at bounding box center [0, 0] width 0 height 0
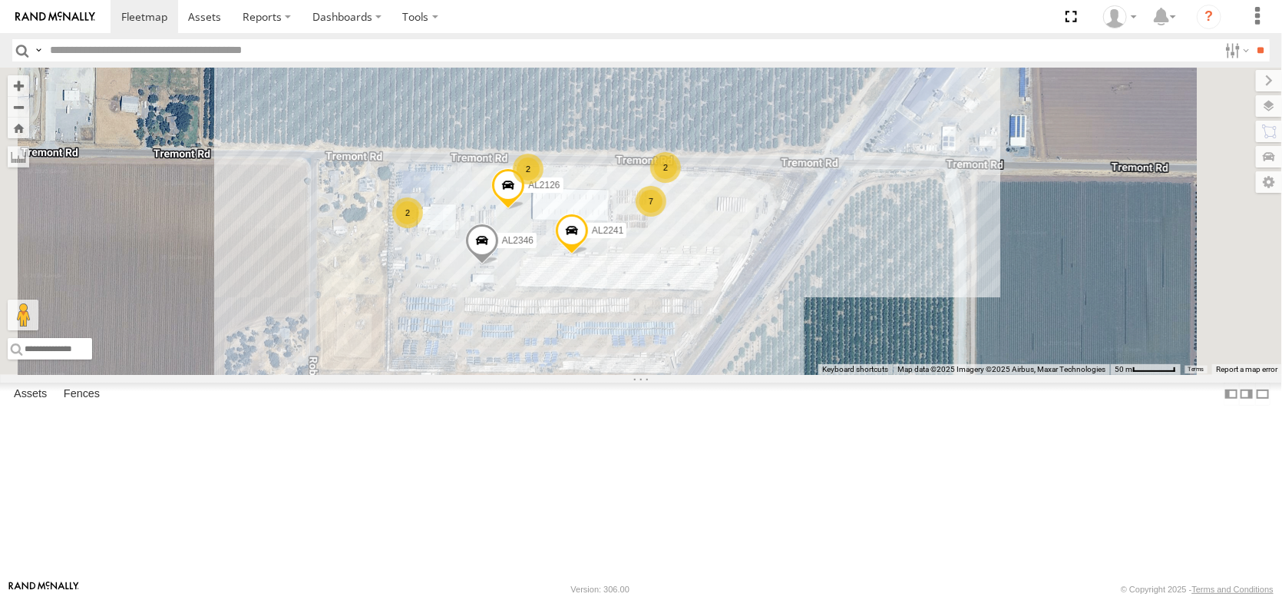
drag, startPoint x: 716, startPoint y: 357, endPoint x: 592, endPoint y: 424, distance: 140.5
click at [592, 375] on div "FRONTLOADER JD344H AL2367 AL2286 AL2306 AL2348 AL2312 AL2228 AL2280 AL2346 AL22…" at bounding box center [641, 221] width 1282 height 307
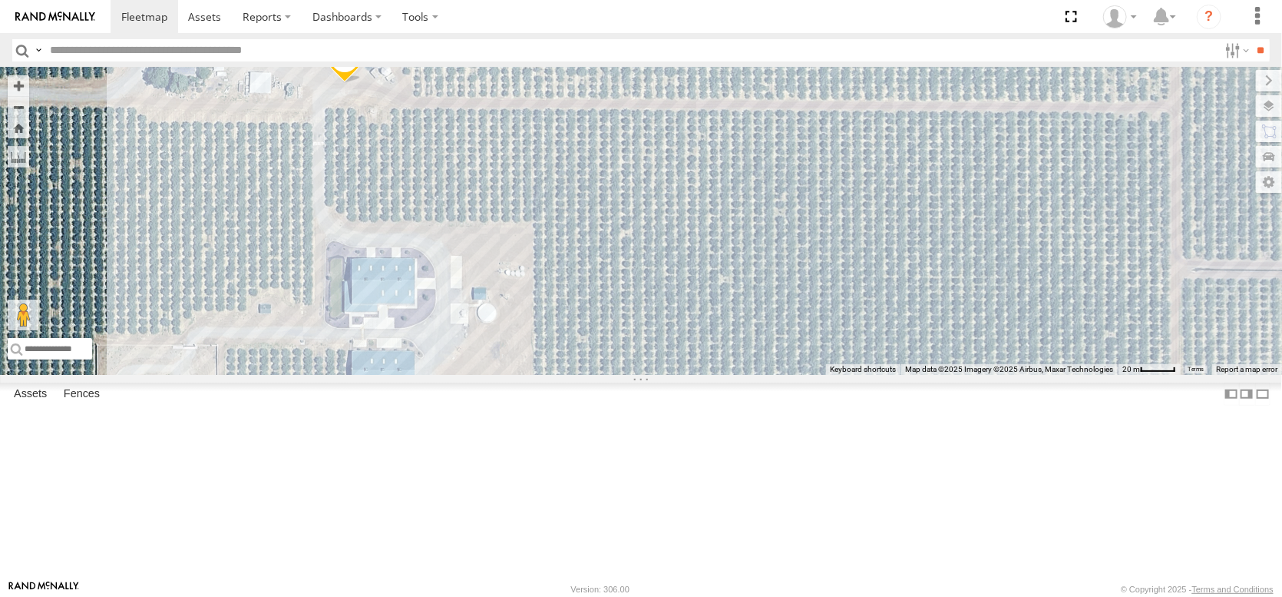
drag, startPoint x: 727, startPoint y: 349, endPoint x: 783, endPoint y: 289, distance: 82.6
click at [769, 299] on div "FRONTLOADER JD344H AL2367 AL2286 AL2306 AL2348 AL2312 AL2228 AL2280" at bounding box center [641, 221] width 1282 height 307
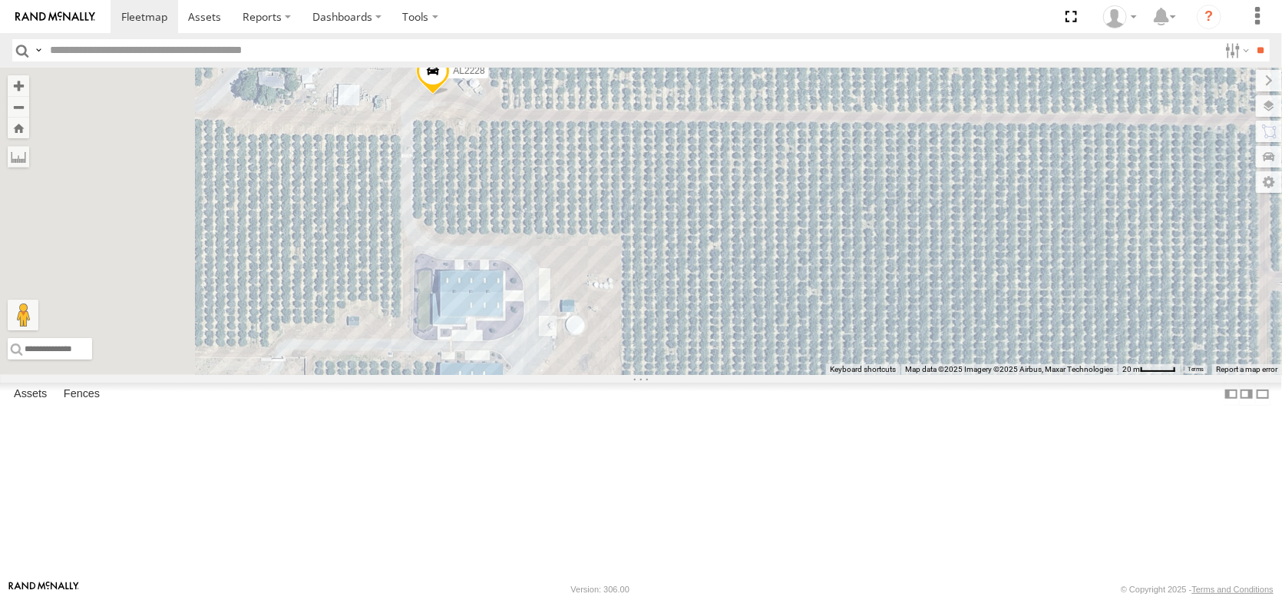
drag, startPoint x: 703, startPoint y: 358, endPoint x: 805, endPoint y: 431, distance: 124.9
click at [804, 375] on div "FRONTLOADER JD344H AL2367 AL2286 AL2306 AL2348 AL2312 AL2228 AL2280" at bounding box center [641, 221] width 1282 height 307
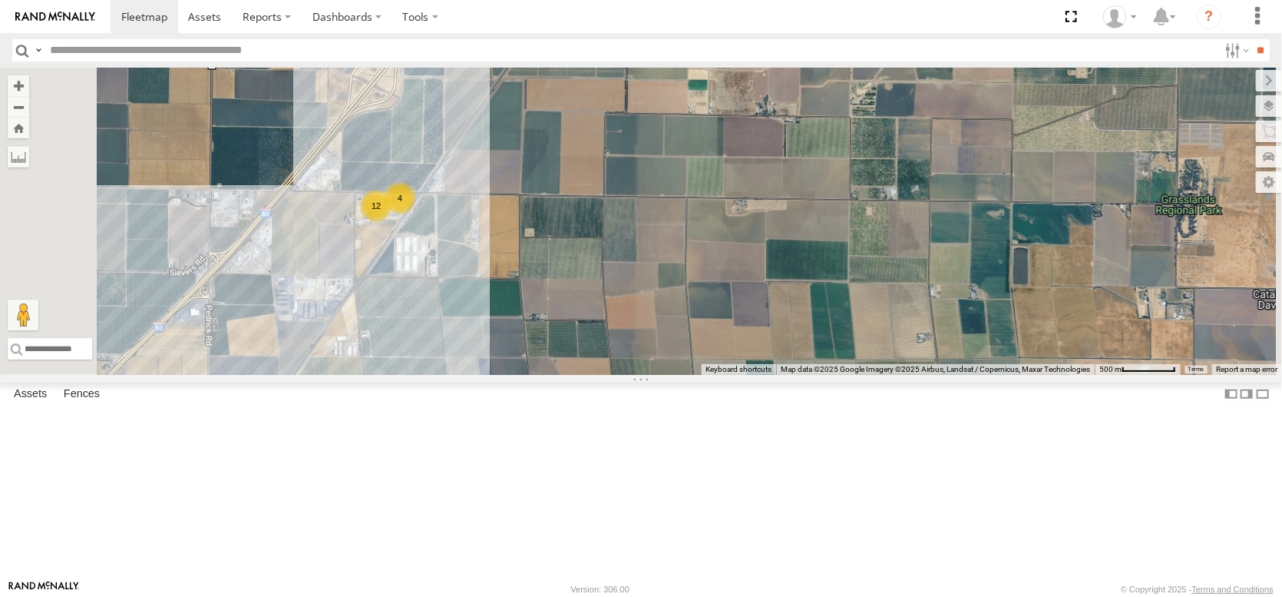
drag, startPoint x: 507, startPoint y: 207, endPoint x: 629, endPoint y: 406, distance: 234.0
click at [629, 375] on div "FRONTLOADER JD344H AL2367 AL2286 AL2306 AL2348 AL2312 AL2228 AL2280 12 11 4" at bounding box center [641, 221] width 1282 height 307
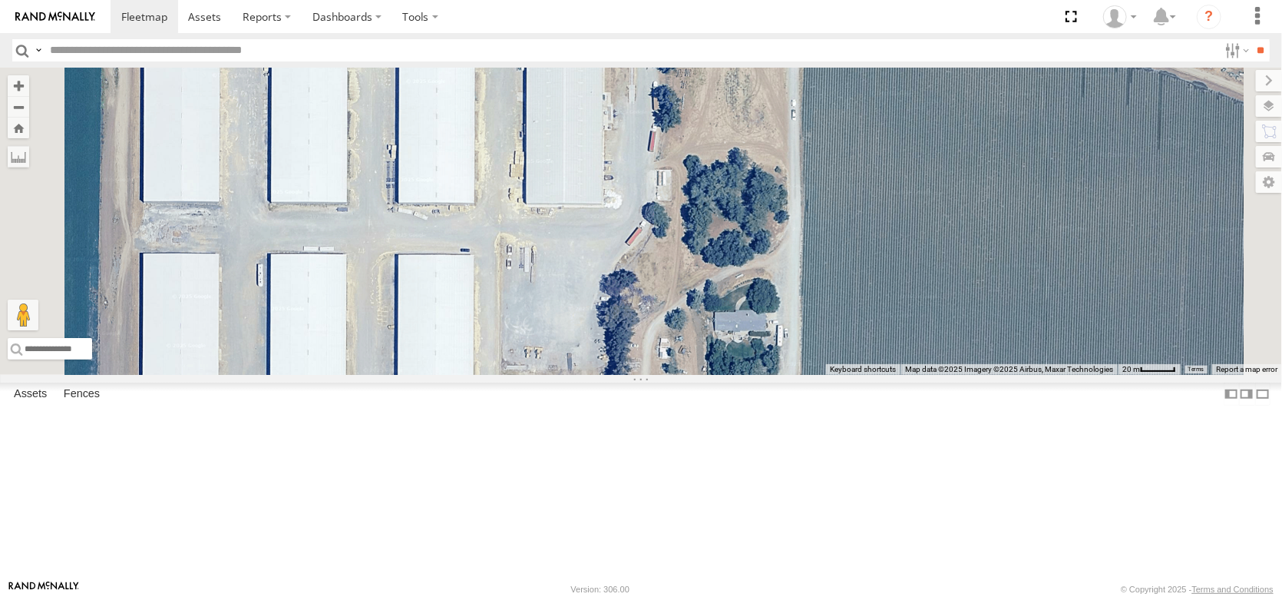
drag, startPoint x: 643, startPoint y: 427, endPoint x: 561, endPoint y: 488, distance: 102.1
click at [561, 375] on div "FRONTLOADER JD344H AL2367 AL2286 AL2306 AL2348 AL2312 AL2228 AL2280" at bounding box center [641, 221] width 1282 height 307
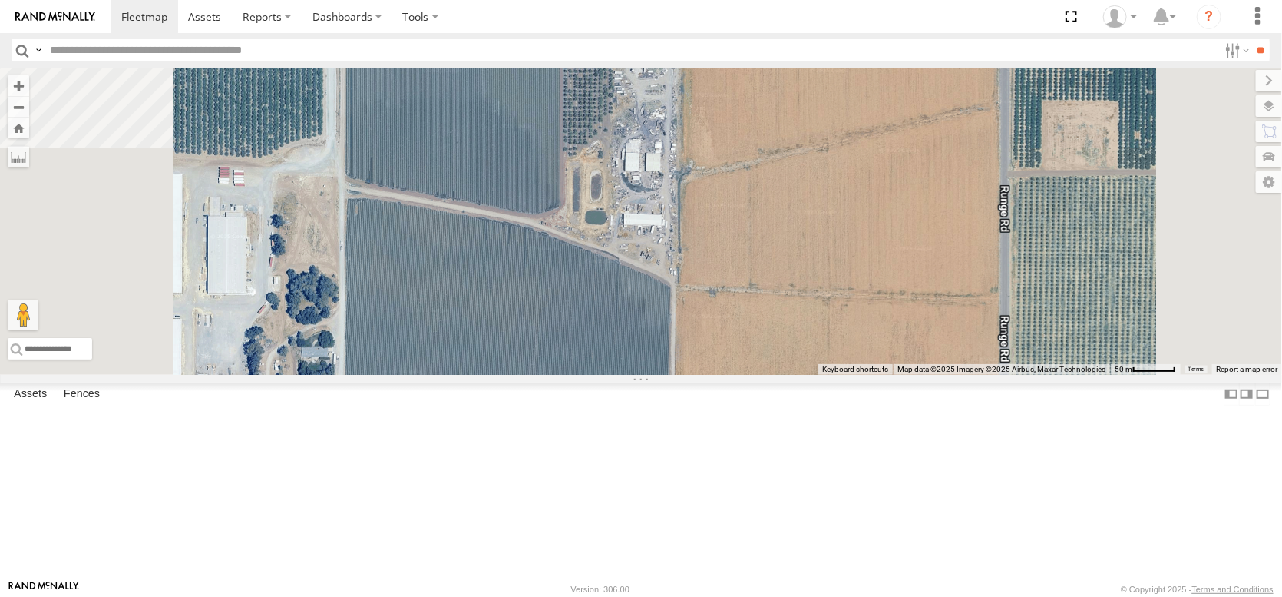
drag, startPoint x: 753, startPoint y: 240, endPoint x: 974, endPoint y: 253, distance: 221.6
click at [974, 253] on div "FRONTLOADER JD344H AL2367 AL2286 AL2306 AL2348 AL2312 AL2228 AL2280 AL2346 AL22…" at bounding box center [641, 221] width 1282 height 307
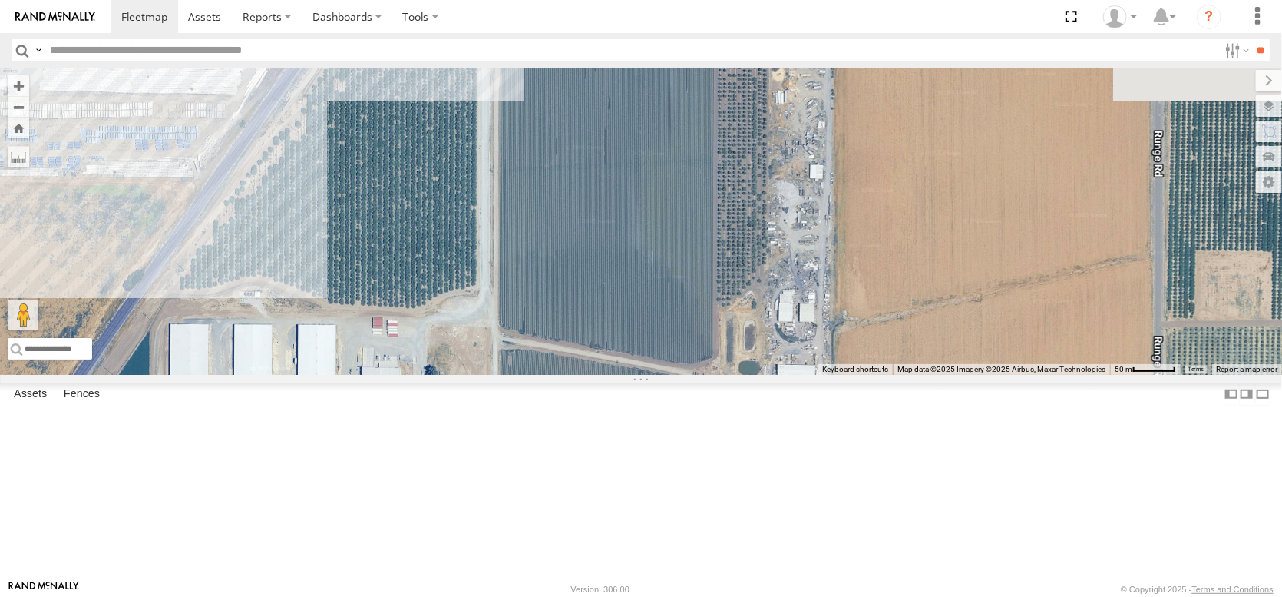
drag, startPoint x: 894, startPoint y: 235, endPoint x: 787, endPoint y: 385, distance: 183.9
click at [787, 375] on div "FRONTLOADER JD344H AL2367 AL2286 AL2306 AL2348 AL2312 AL2228 AL2280 AL2346 AL22…" at bounding box center [641, 221] width 1282 height 307
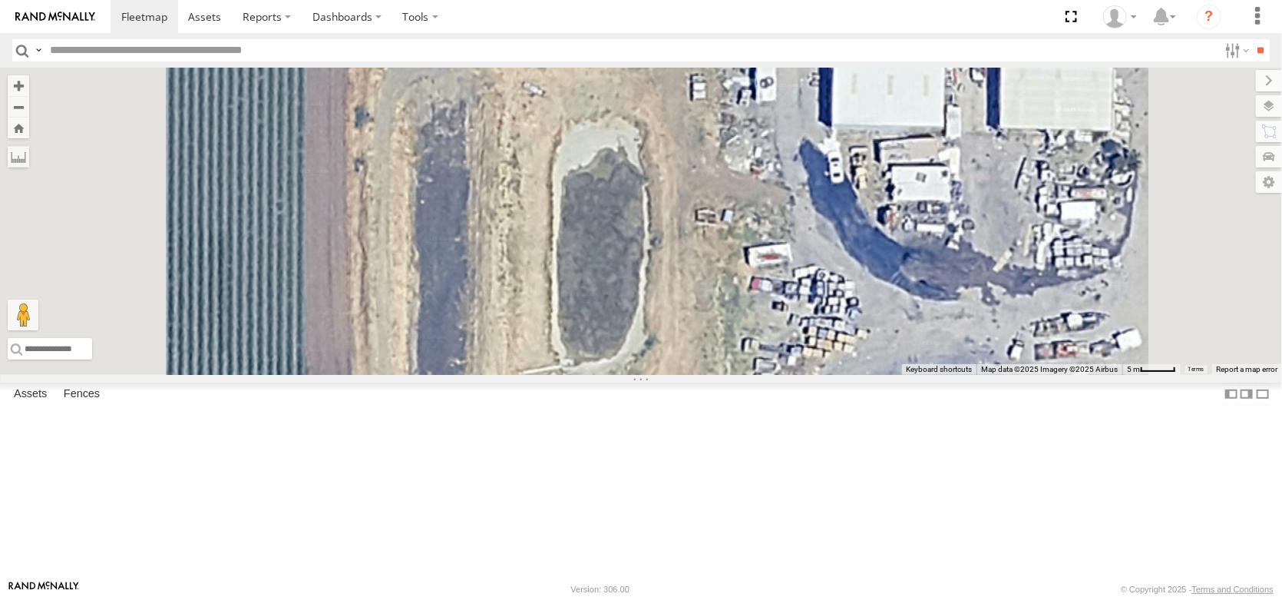
drag, startPoint x: 954, startPoint y: 502, endPoint x: 856, endPoint y: 293, distance: 230.5
click at [879, 337] on div "FRONTLOADER JD344H AL2367 AL2286 AL2306 AL2348 AL2312 AL2228 AL2280 AL2346 AL22…" at bounding box center [641, 221] width 1282 height 307
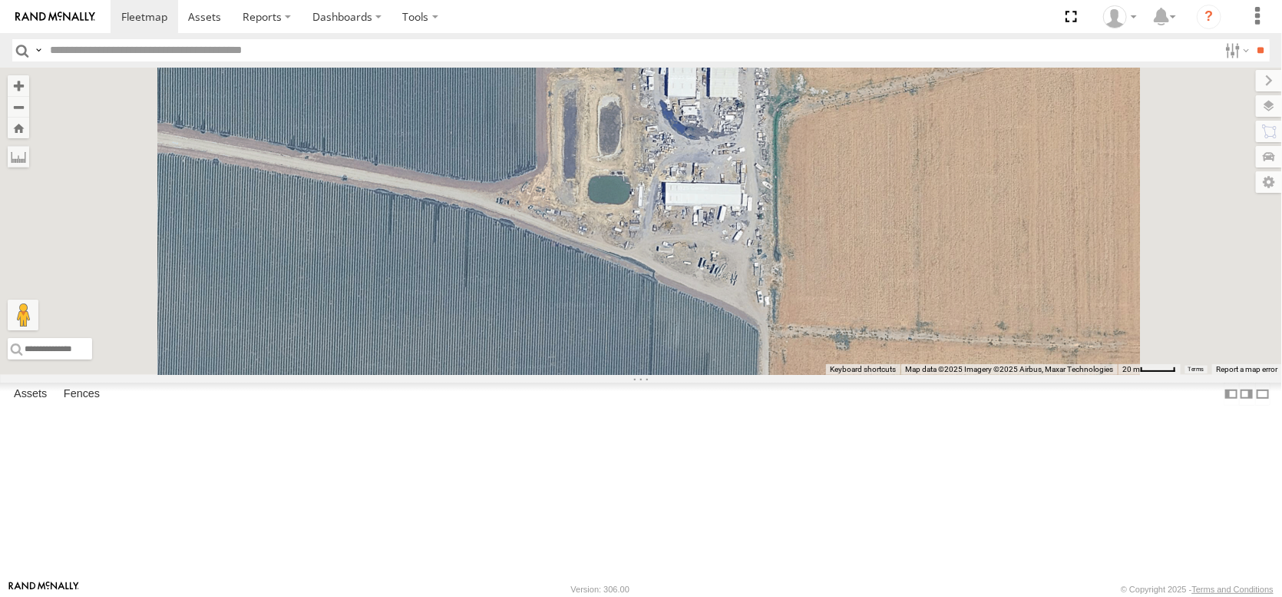
drag, startPoint x: 594, startPoint y: 405, endPoint x: 690, endPoint y: 296, distance: 144.7
click at [687, 299] on div "FRONTLOADER JD344H AL2367 AL2286 AL2306 AL2348 AL2312 AL2228 AL2280 AL2346 AL22…" at bounding box center [641, 221] width 1282 height 307
